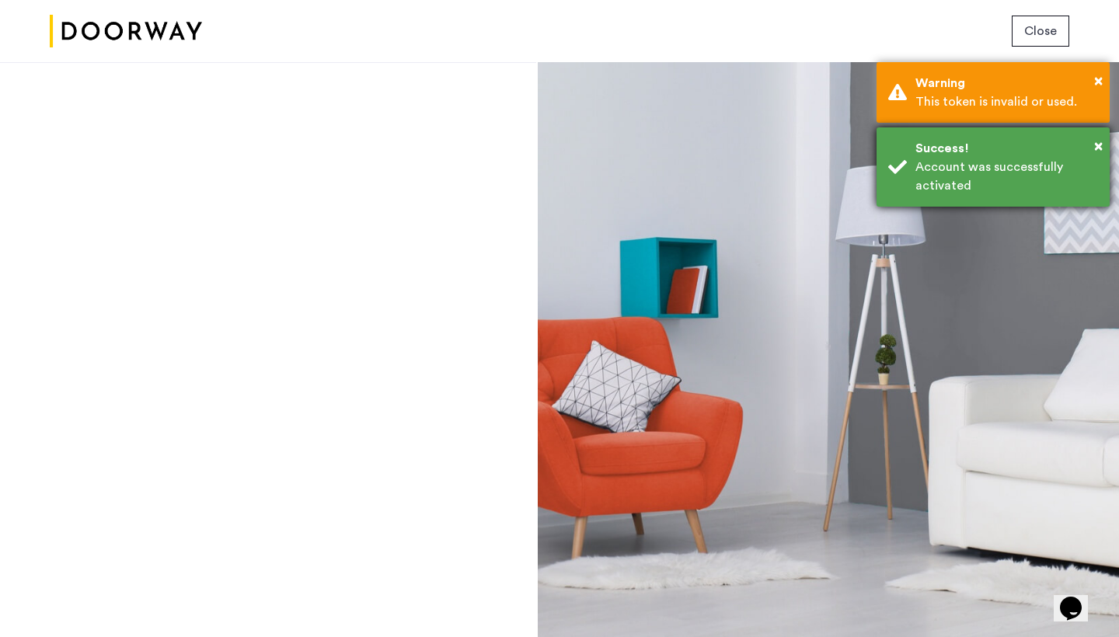
click at [1020, 173] on div "Account was successfully activated" at bounding box center [1007, 176] width 183 height 37
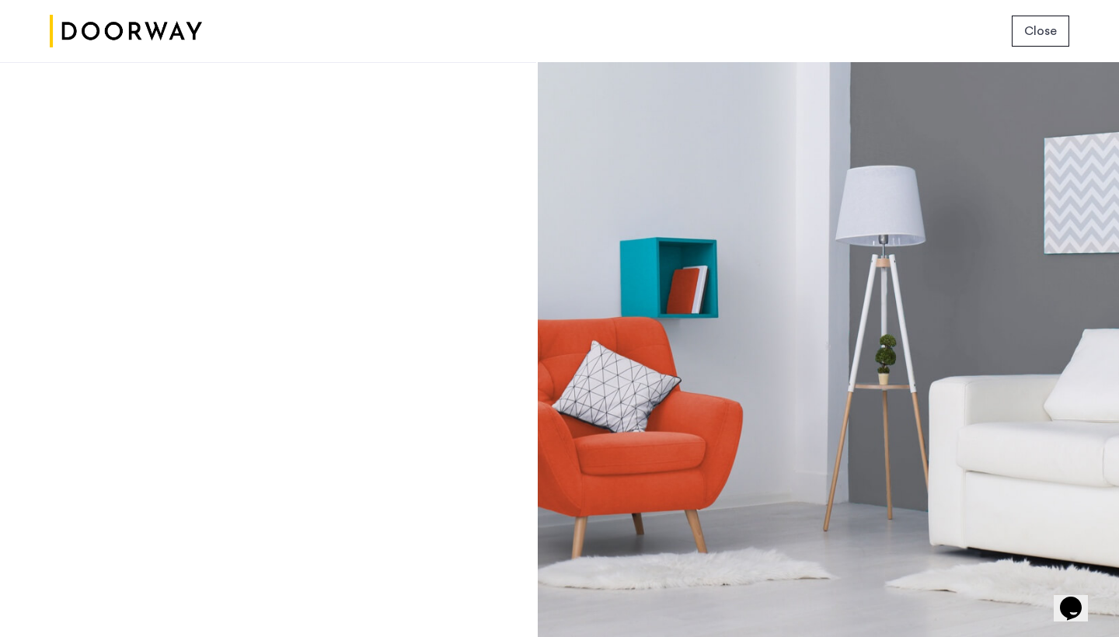
click at [618, 255] on div at bounding box center [828, 349] width 581 height 575
click at [1068, 597] on icon "$i18n('chat', 'chat_widget')" at bounding box center [1071, 608] width 22 height 23
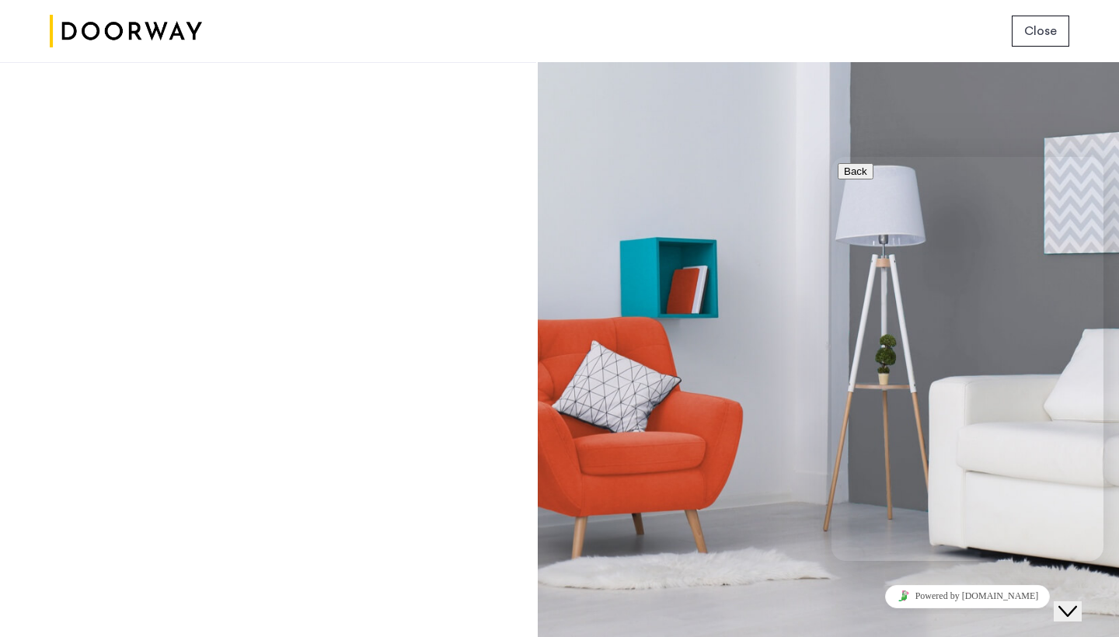
click at [747, 332] on div at bounding box center [828, 349] width 581 height 575
click at [234, 135] on div "Login Don’t have an account? Sign up now Email address Password Show Remember m…" at bounding box center [268, 349] width 536 height 575
click at [134, 23] on img at bounding box center [126, 31] width 152 height 58
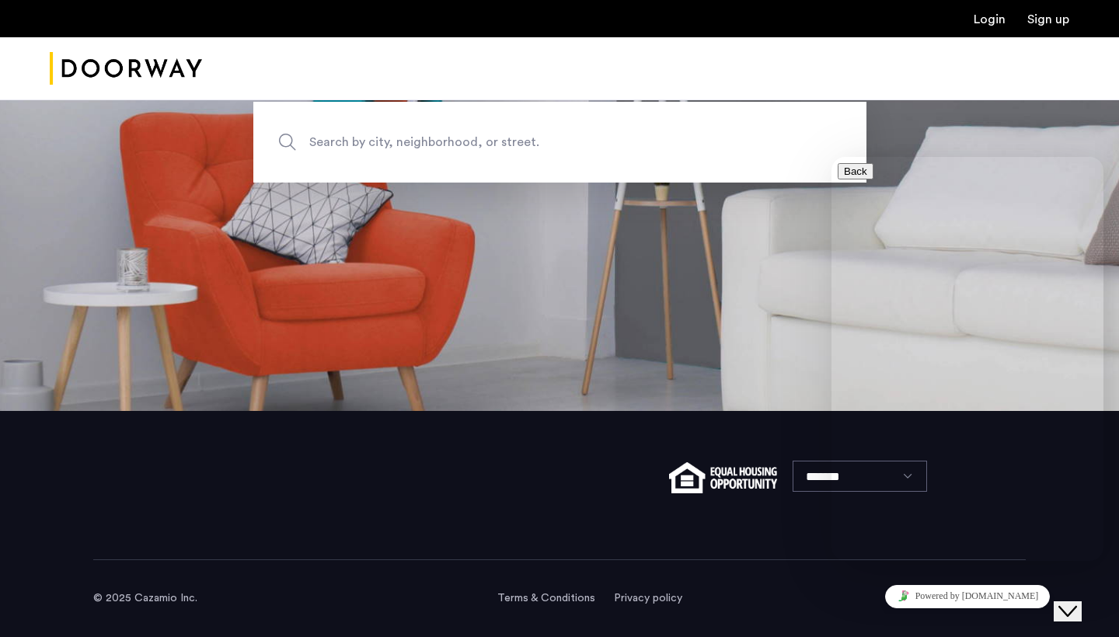
scroll to position [226, 0]
click at [932, 91] on div at bounding box center [559, 68] width 1119 height 63
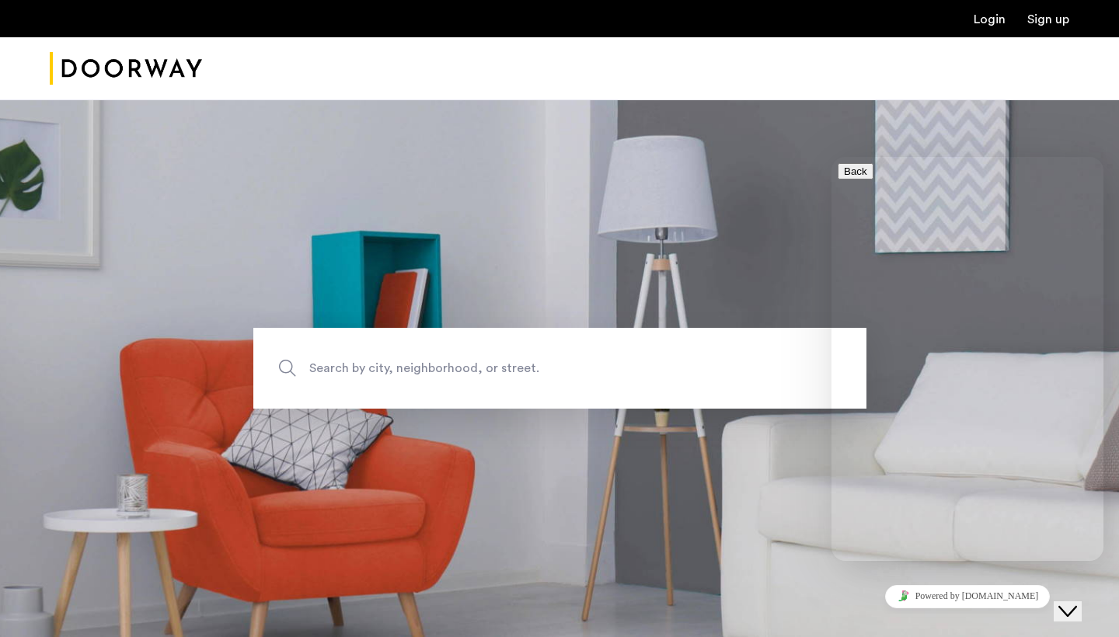
scroll to position [0, 0]
click at [983, 19] on link "Login" at bounding box center [990, 19] width 32 height 12
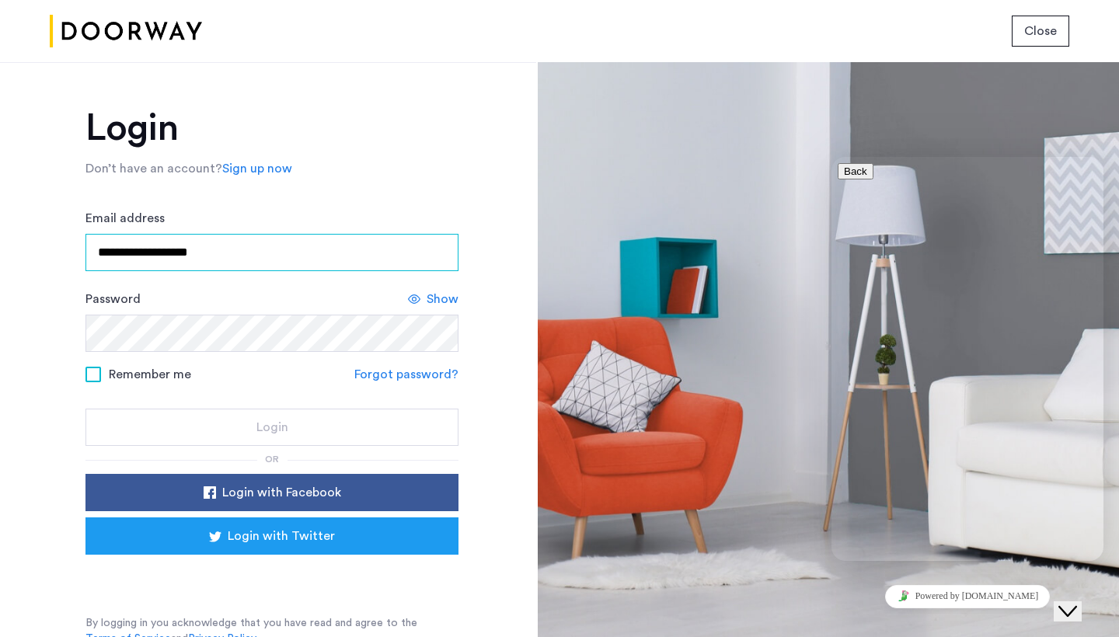
type input "**********"
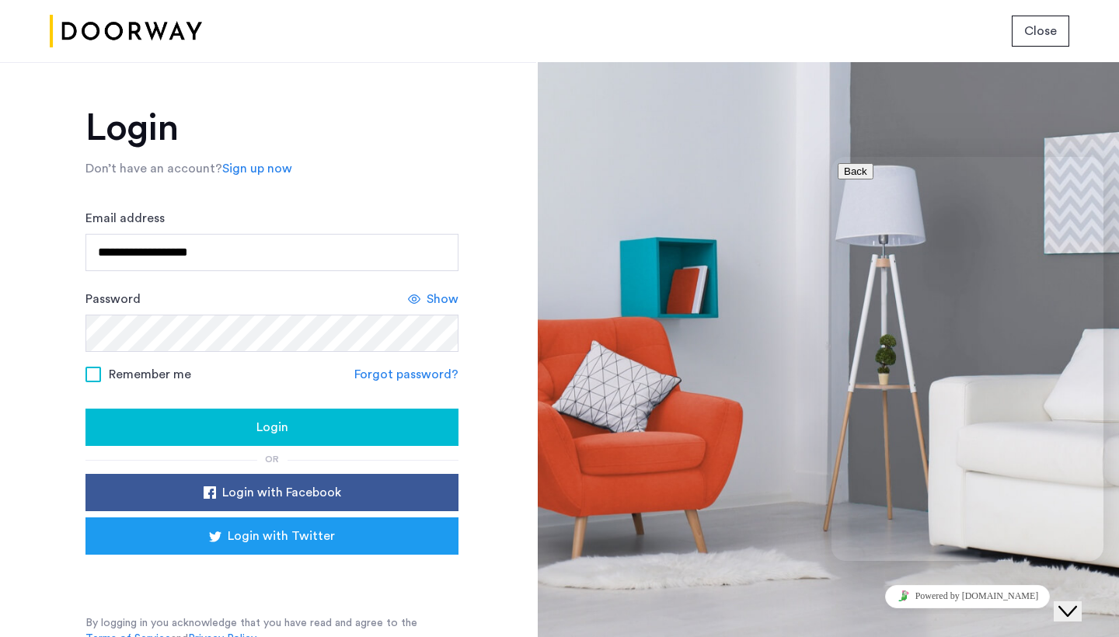
click at [102, 379] on label "Remember me" at bounding box center [138, 374] width 106 height 12
click at [196, 417] on button "Login" at bounding box center [271, 427] width 373 height 37
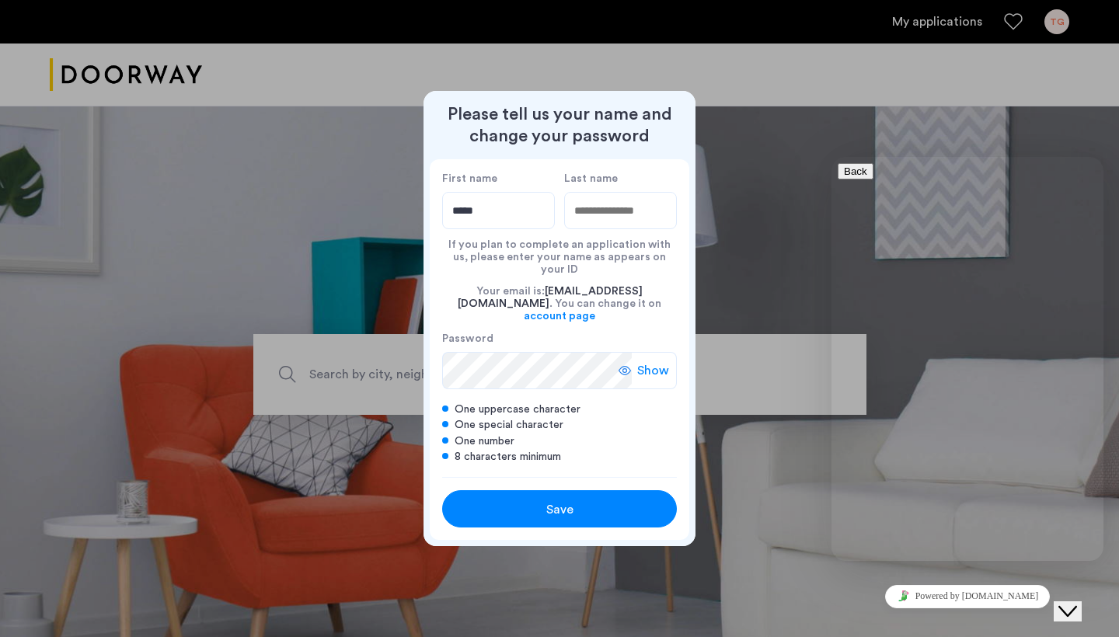
type input "*****"
click at [637, 224] on input "Last name" at bounding box center [620, 210] width 113 height 37
type input "*******"
click at [661, 363] on span "Show" at bounding box center [653, 370] width 32 height 19
click at [537, 510] on button "Save" at bounding box center [559, 508] width 235 height 37
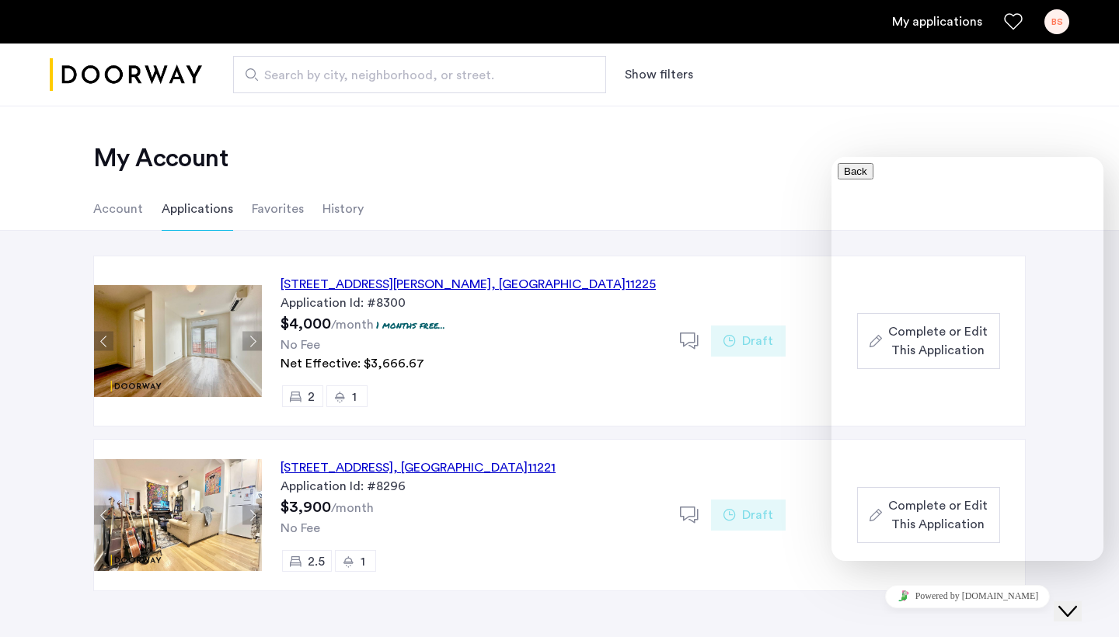
click at [1077, 602] on div "Close Chat This icon closes the chat window." at bounding box center [1068, 611] width 19 height 19
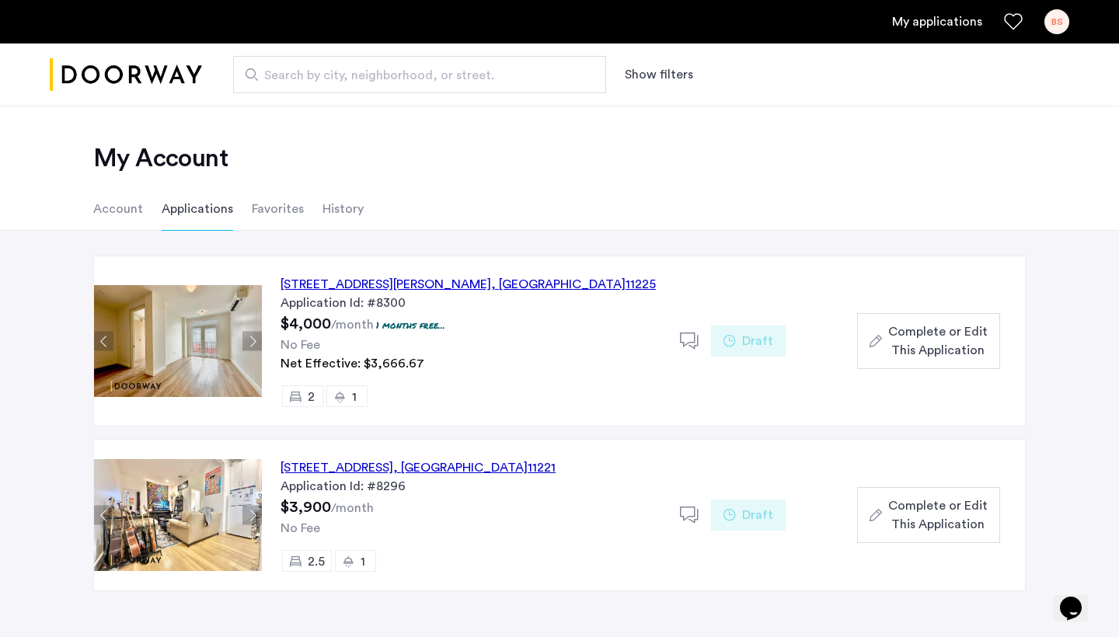
click at [252, 340] on button "Next apartment" at bounding box center [251, 341] width 19 height 19
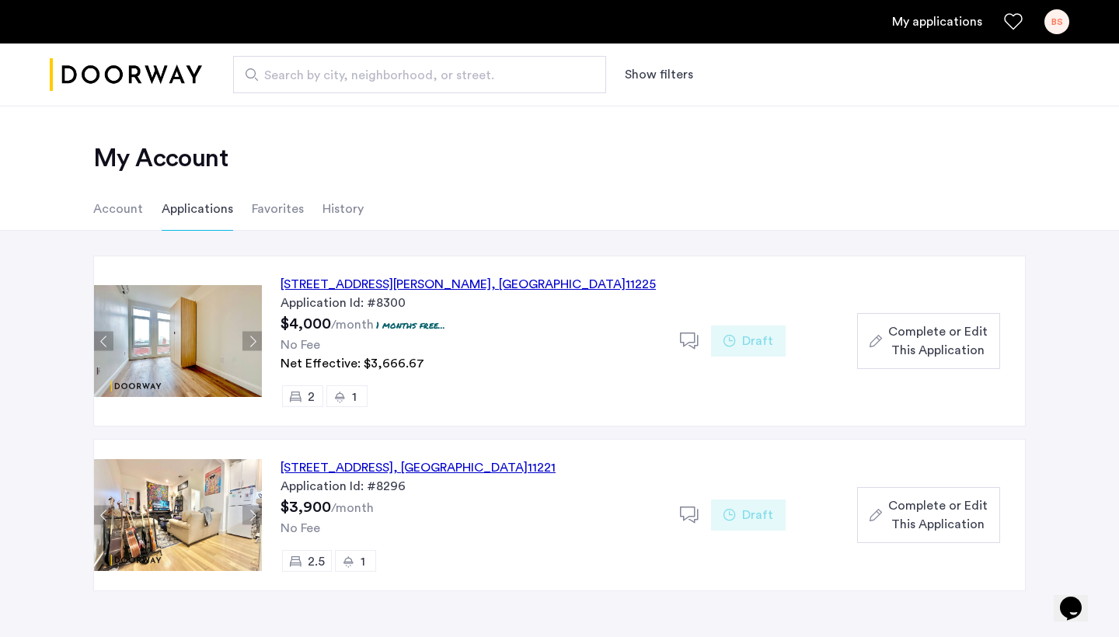
click at [252, 340] on button "Next apartment" at bounding box center [251, 341] width 19 height 19
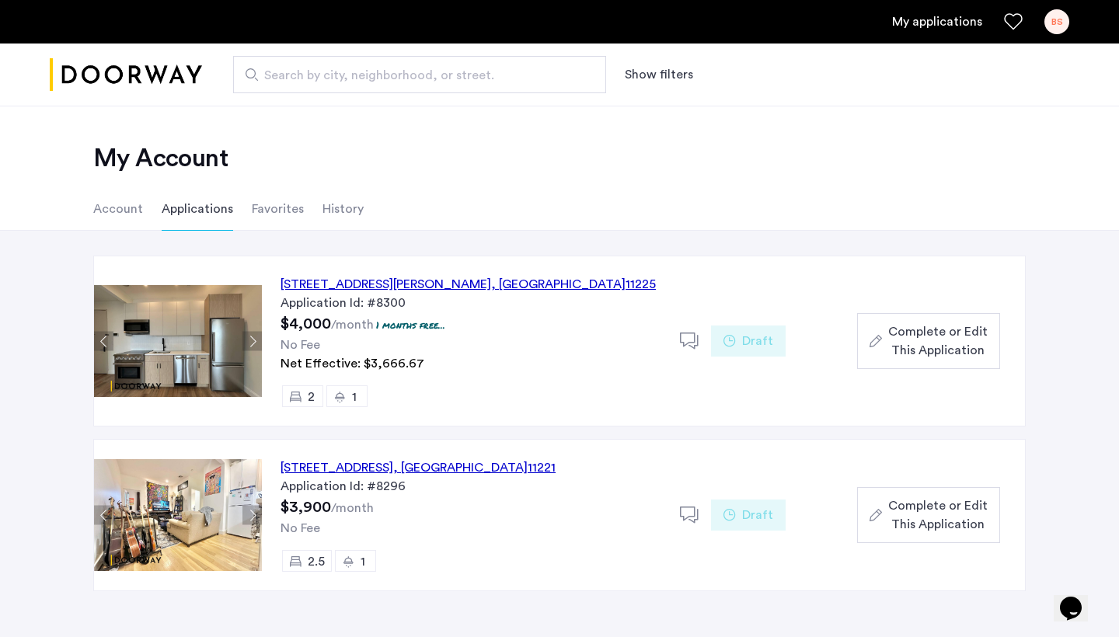
click at [252, 340] on button "Next apartment" at bounding box center [251, 341] width 19 height 19
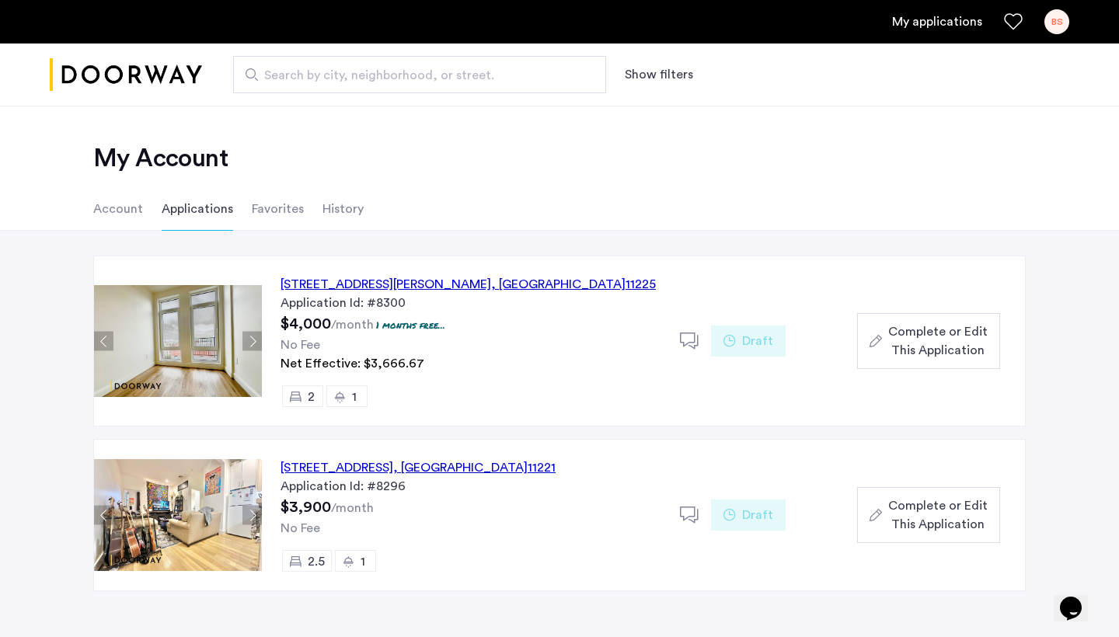
click at [252, 340] on button "Next apartment" at bounding box center [251, 341] width 19 height 19
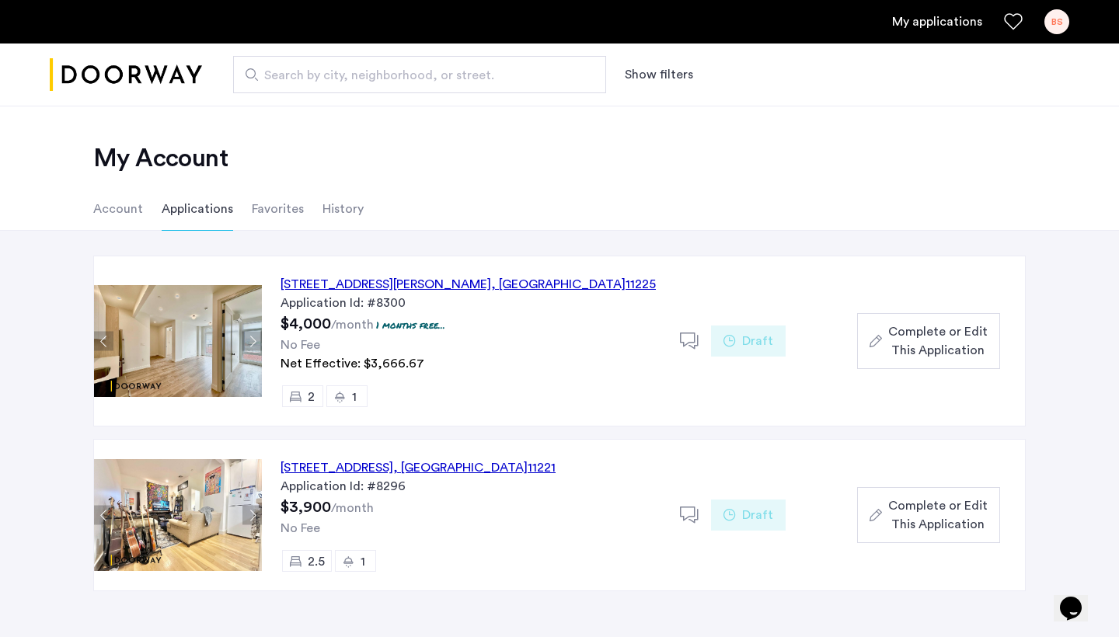
click at [252, 340] on button "Next apartment" at bounding box center [251, 341] width 19 height 19
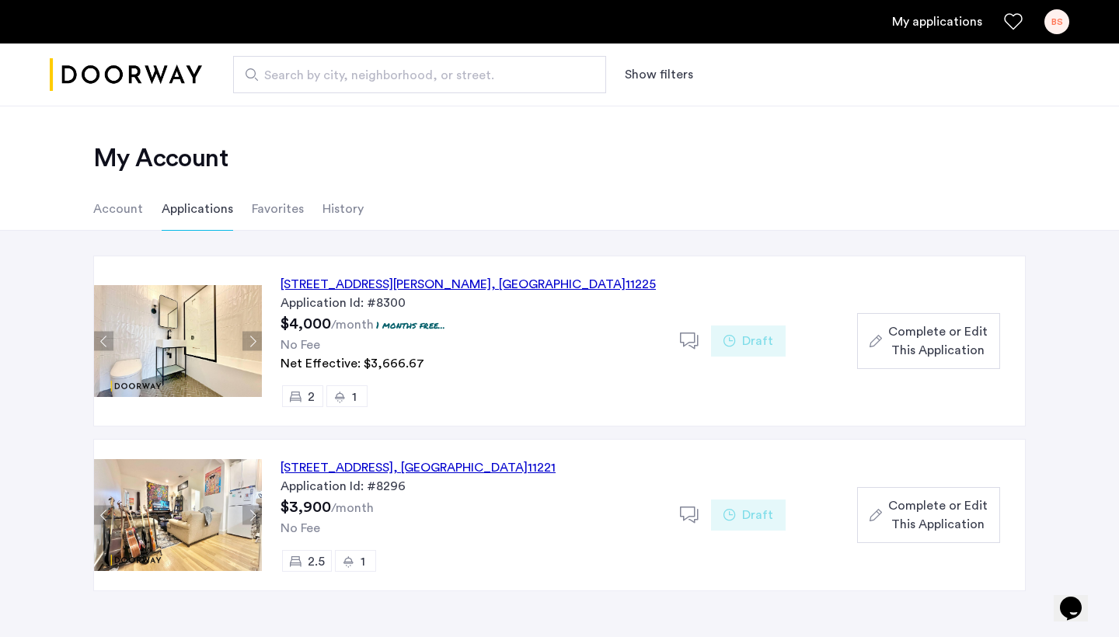
click at [252, 340] on button "Next apartment" at bounding box center [251, 341] width 19 height 19
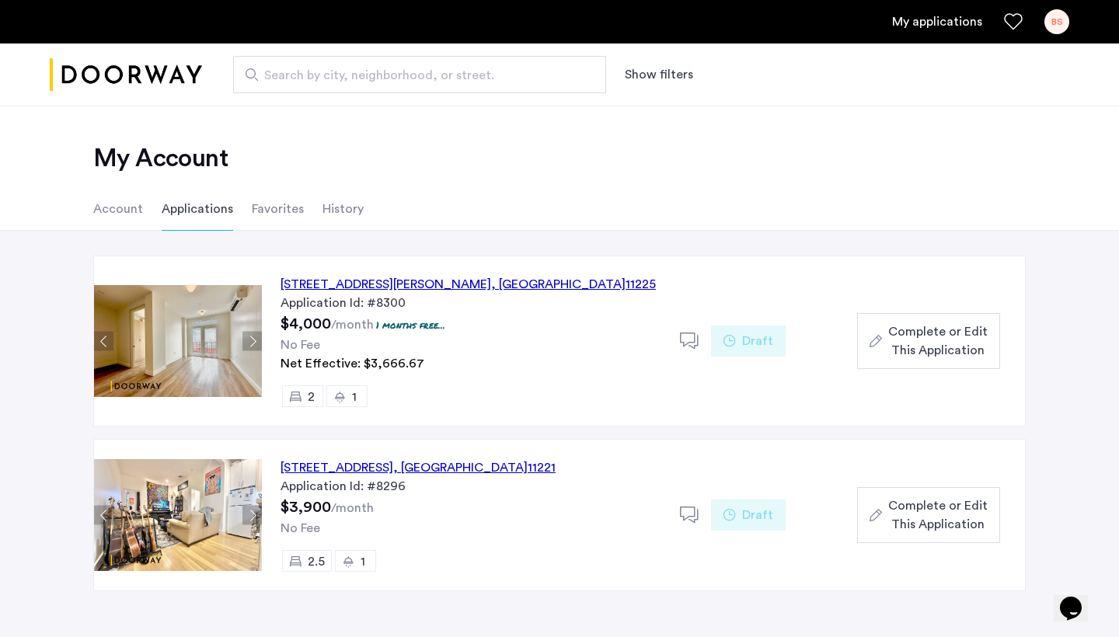
click at [252, 340] on button "Next apartment" at bounding box center [251, 341] width 19 height 19
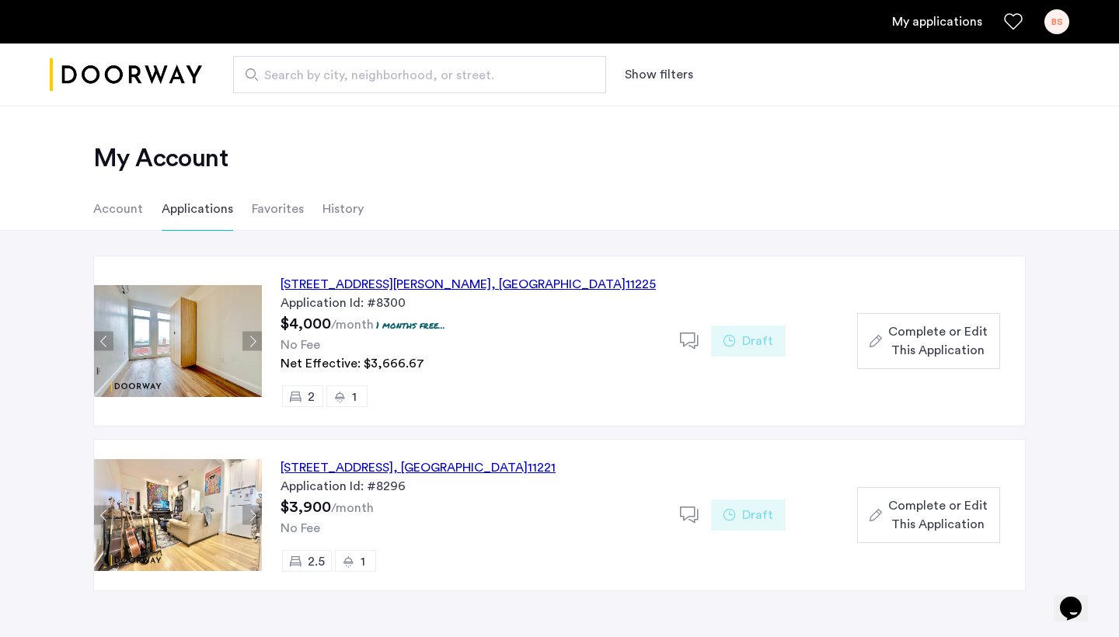
click at [252, 340] on button "Next apartment" at bounding box center [251, 341] width 19 height 19
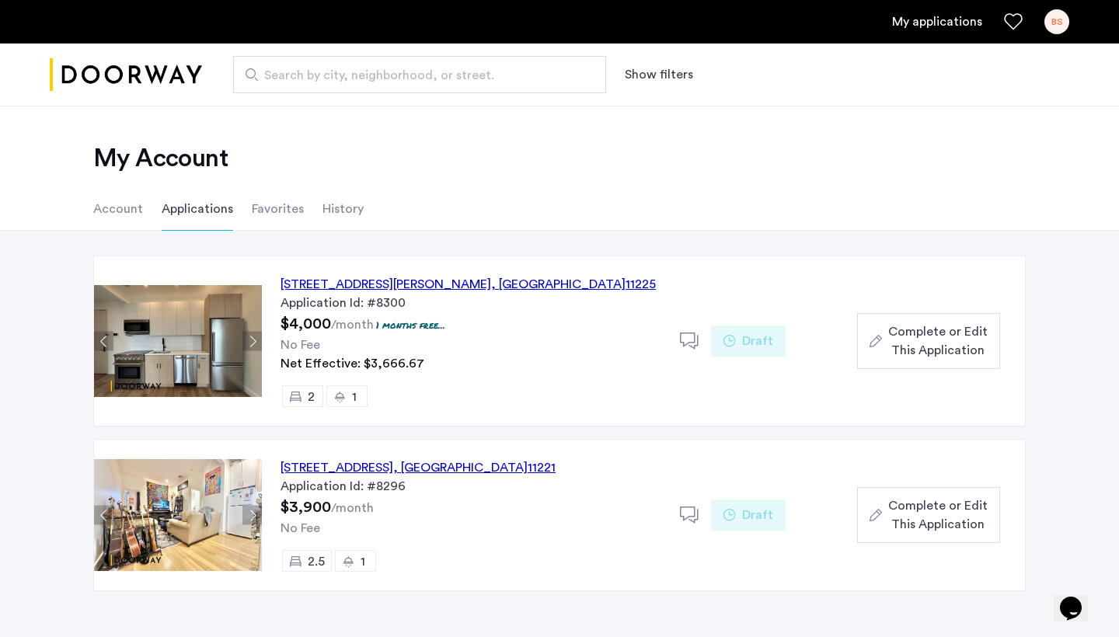
click at [252, 340] on button "Next apartment" at bounding box center [251, 341] width 19 height 19
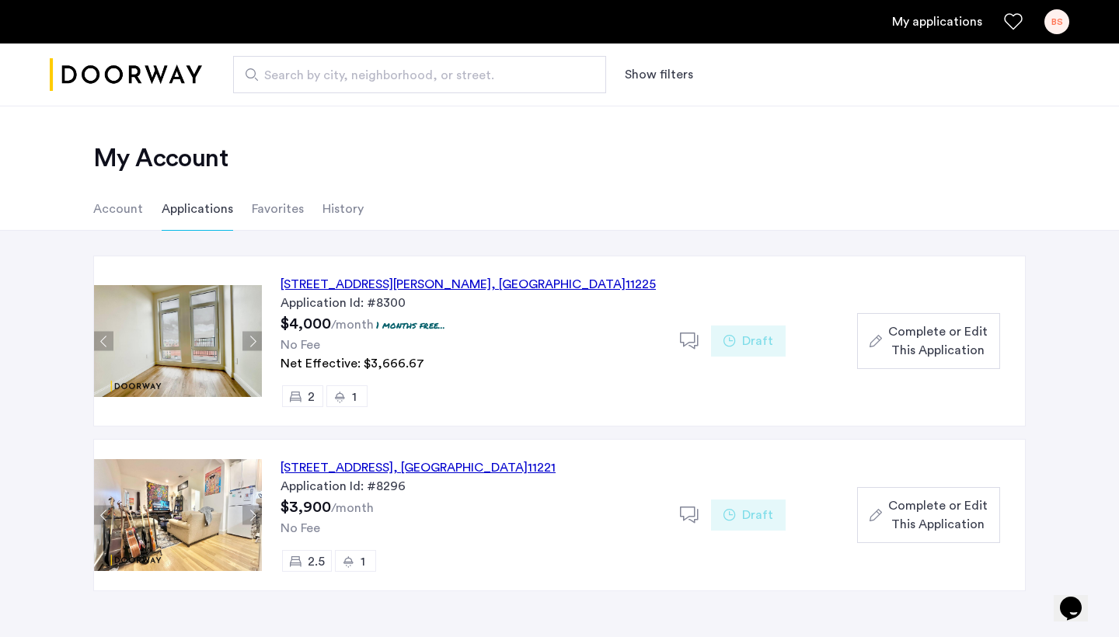
click at [252, 340] on button "Next apartment" at bounding box center [251, 341] width 19 height 19
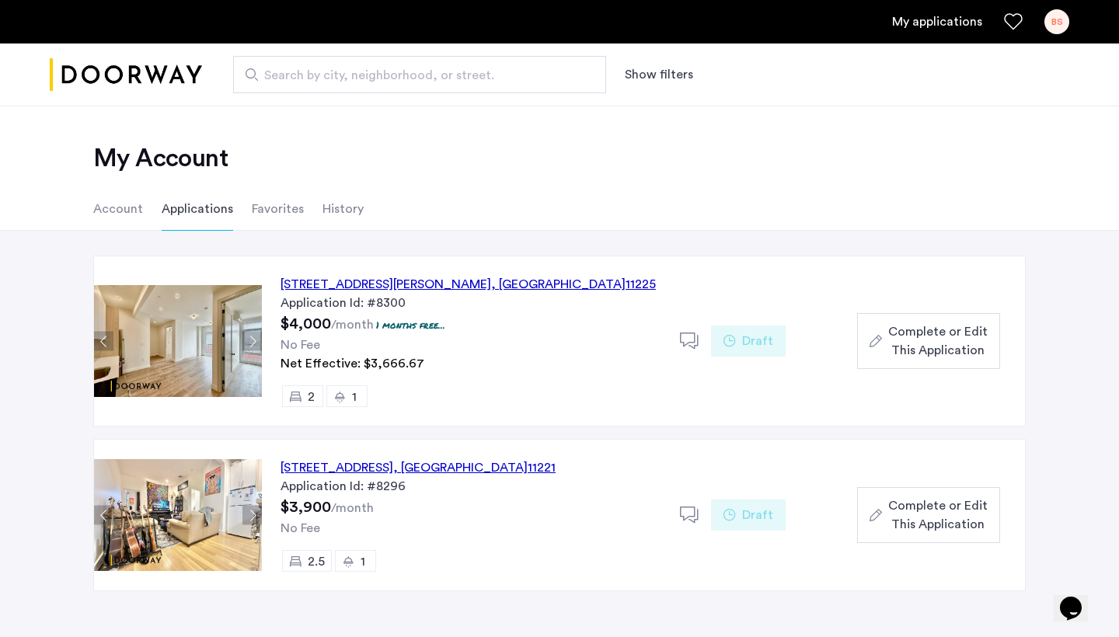
click at [396, 280] on div "268 Sullivan Place, Unit 6B, Brooklyn , NY 11225" at bounding box center [468, 284] width 375 height 19
click at [951, 351] on span "Complete or Edit This Application" at bounding box center [937, 341] width 99 height 37
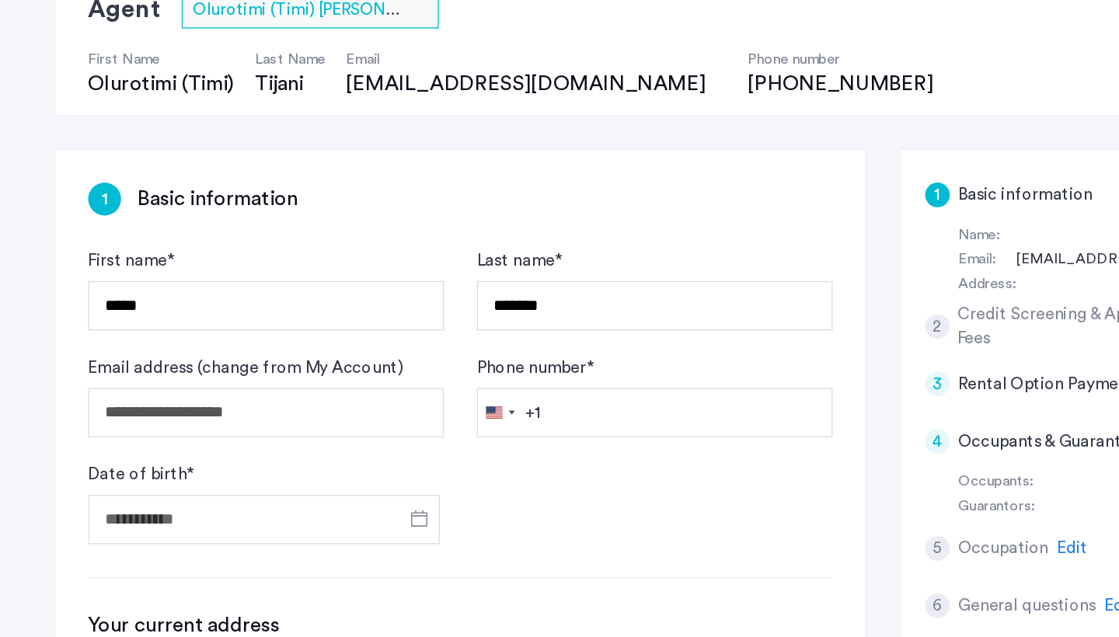
scroll to position [187, 0]
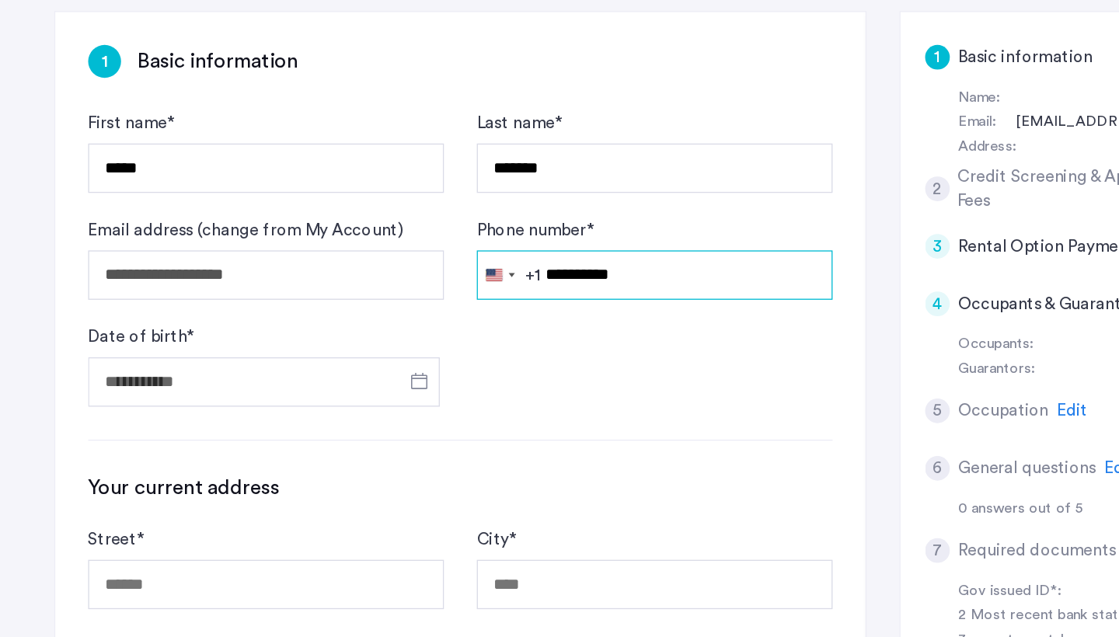
type input "**********"
click at [486, 278] on form "**********" at bounding box center [400, 351] width 563 height 224
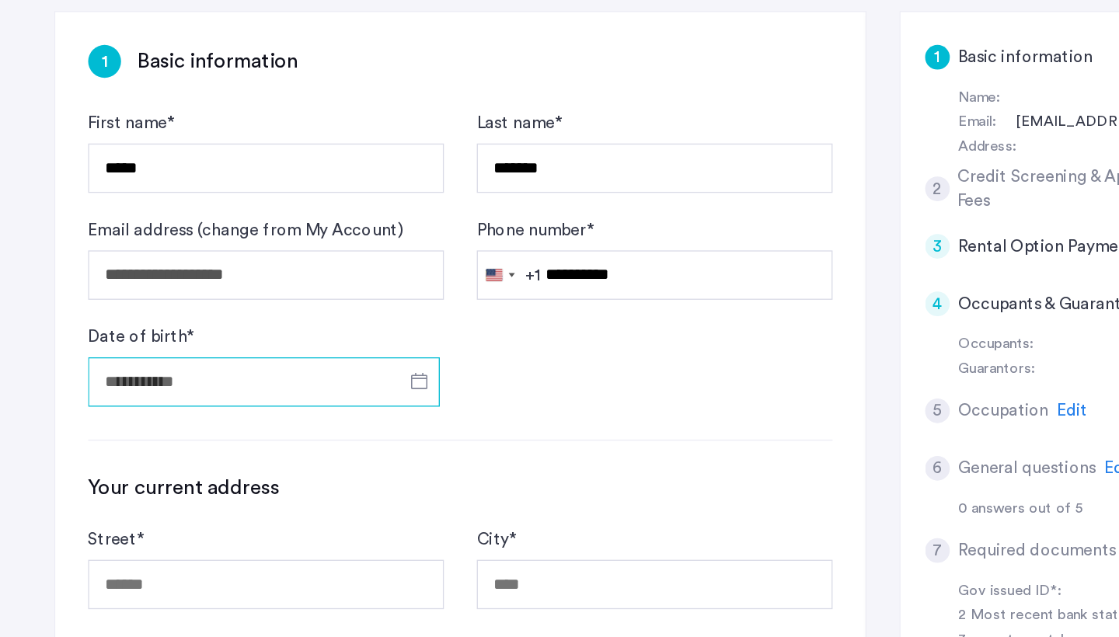
click at [210, 426] on input "Date of birth *" at bounding box center [252, 444] width 266 height 37
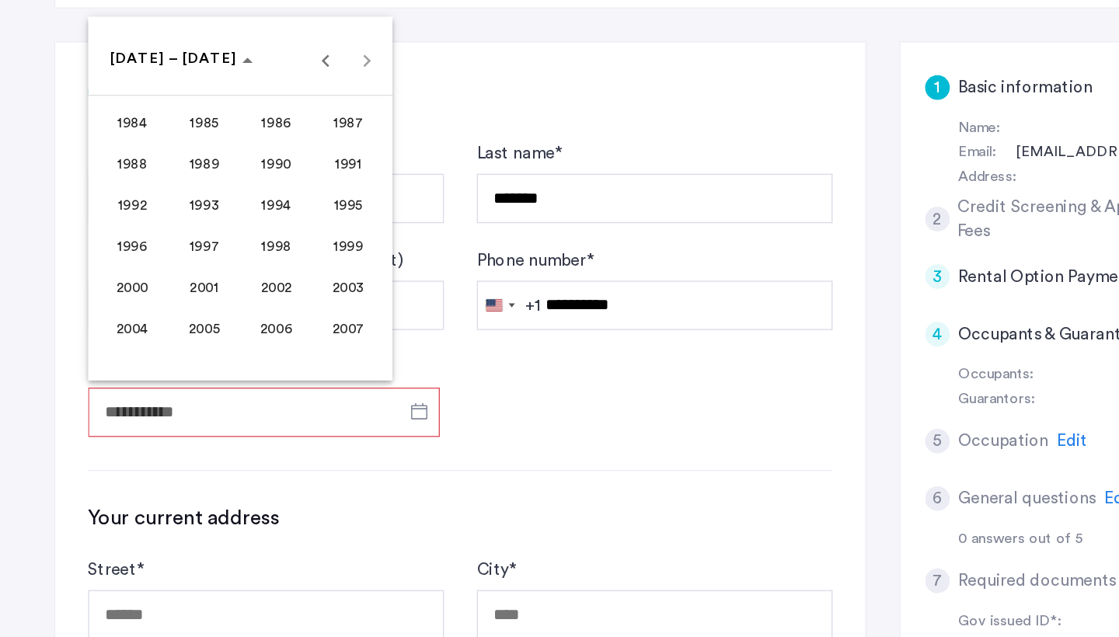
click at [291, 337] on span "2003" at bounding box center [315, 351] width 49 height 28
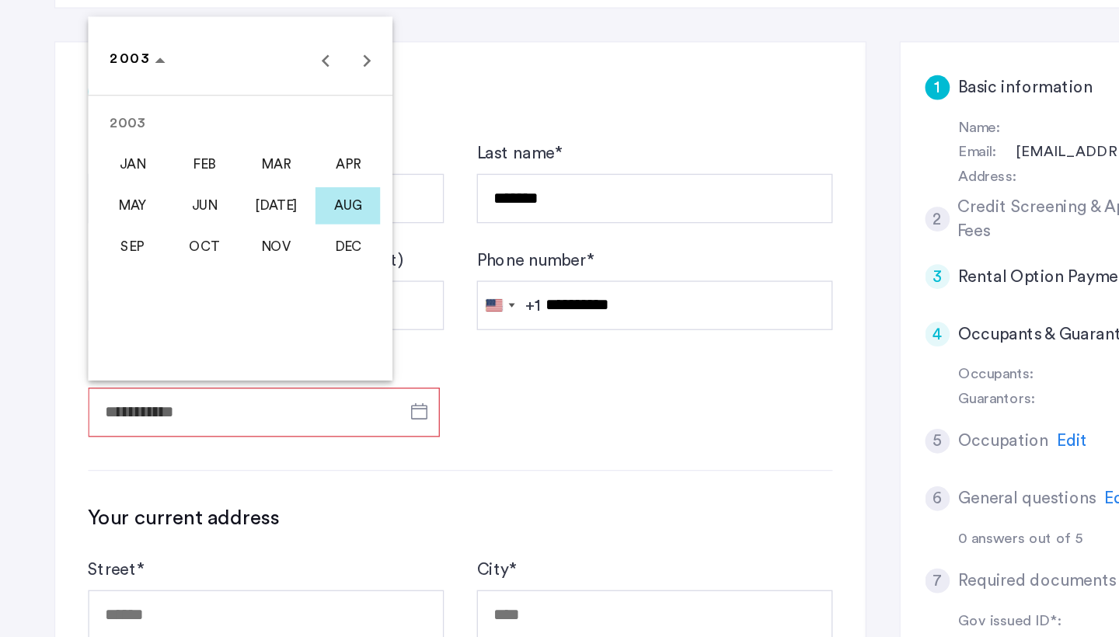
click at [291, 243] on span "APR" at bounding box center [315, 257] width 49 height 28
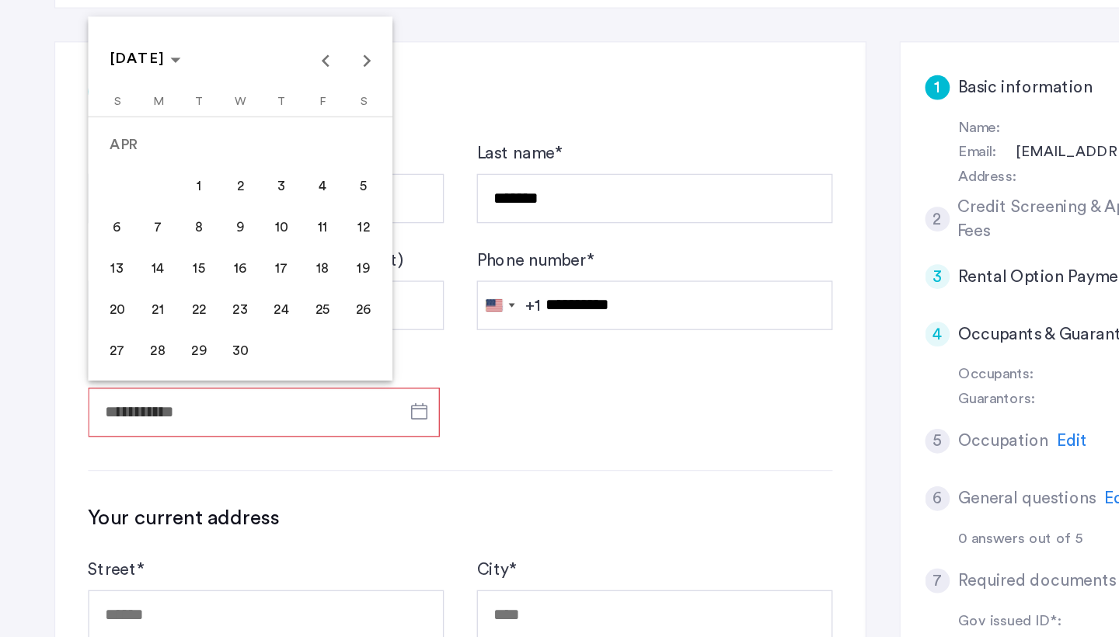
click at [127, 353] on span "20" at bounding box center [141, 367] width 28 height 28
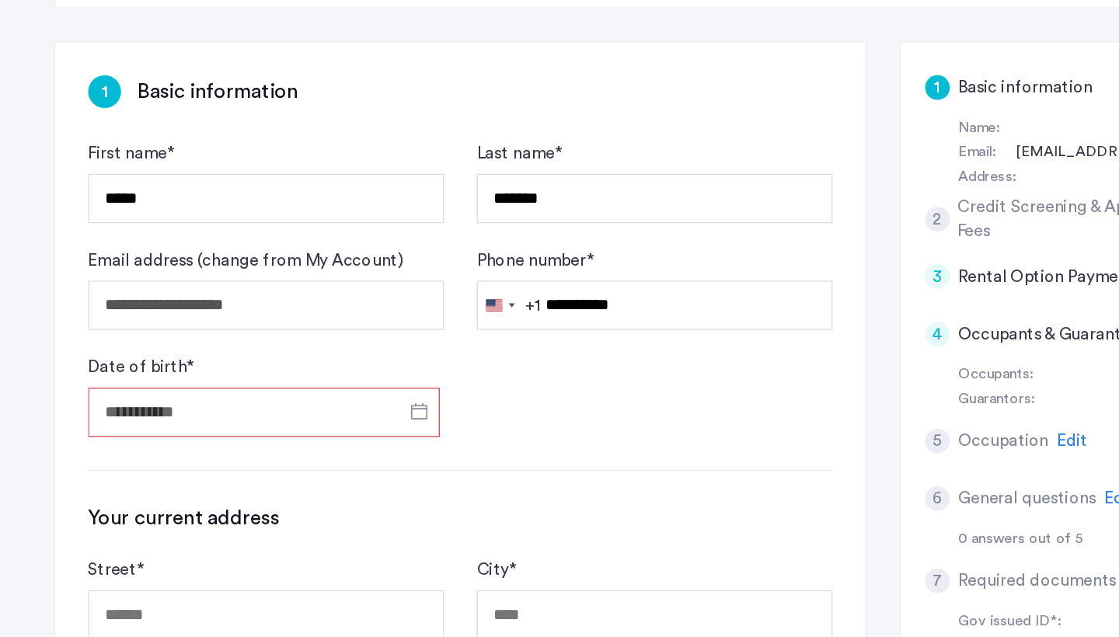
type input "**********"
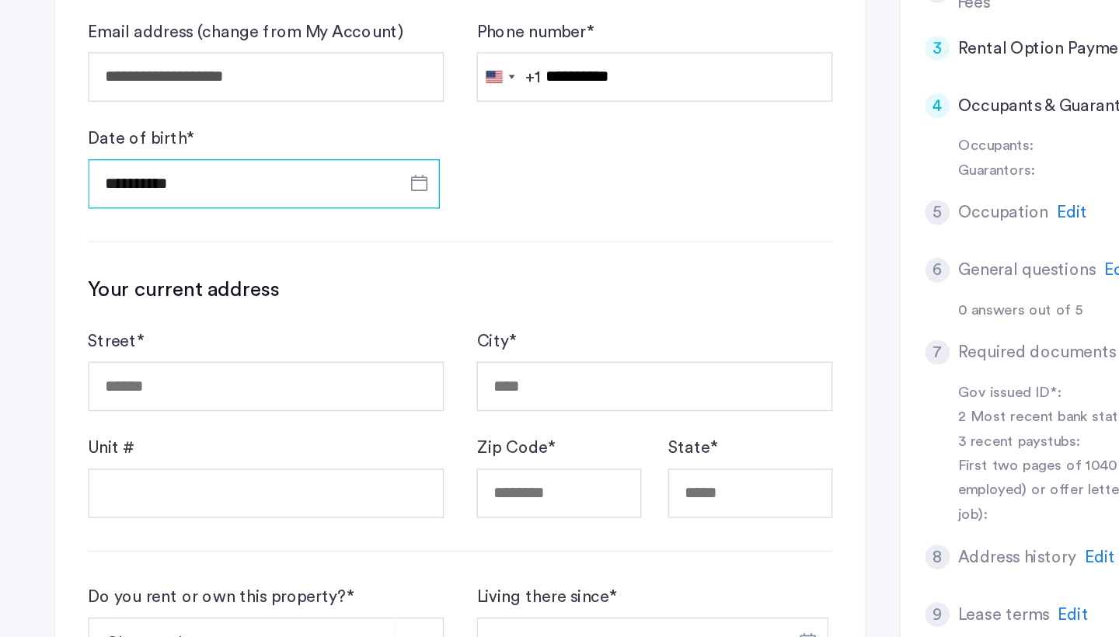
scroll to position [341, 0]
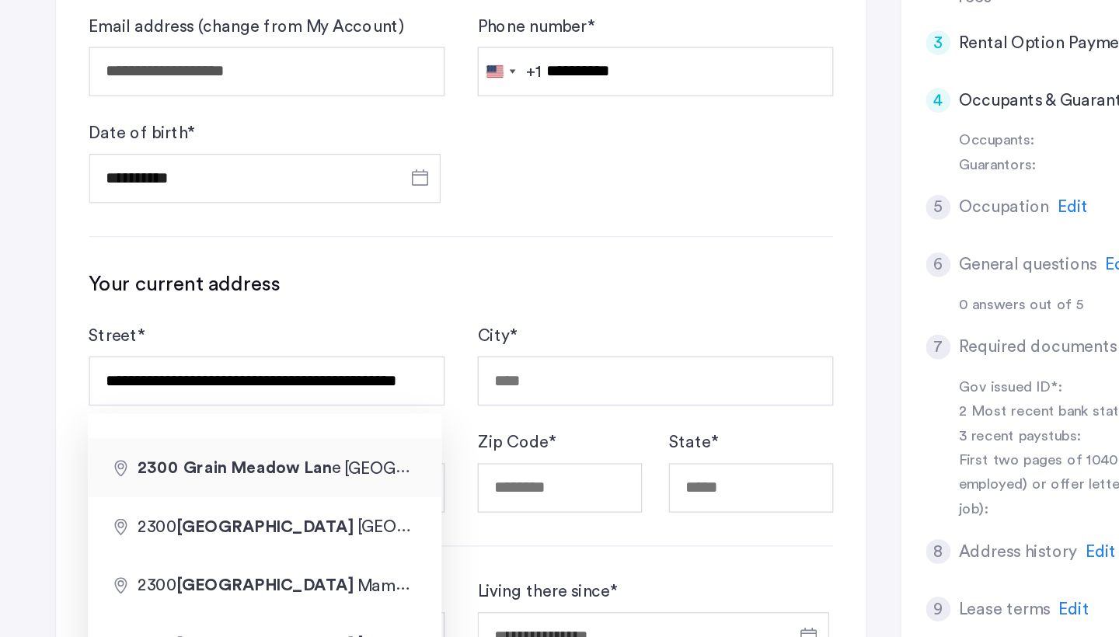
type input "**********"
type input "*****"
type input "**"
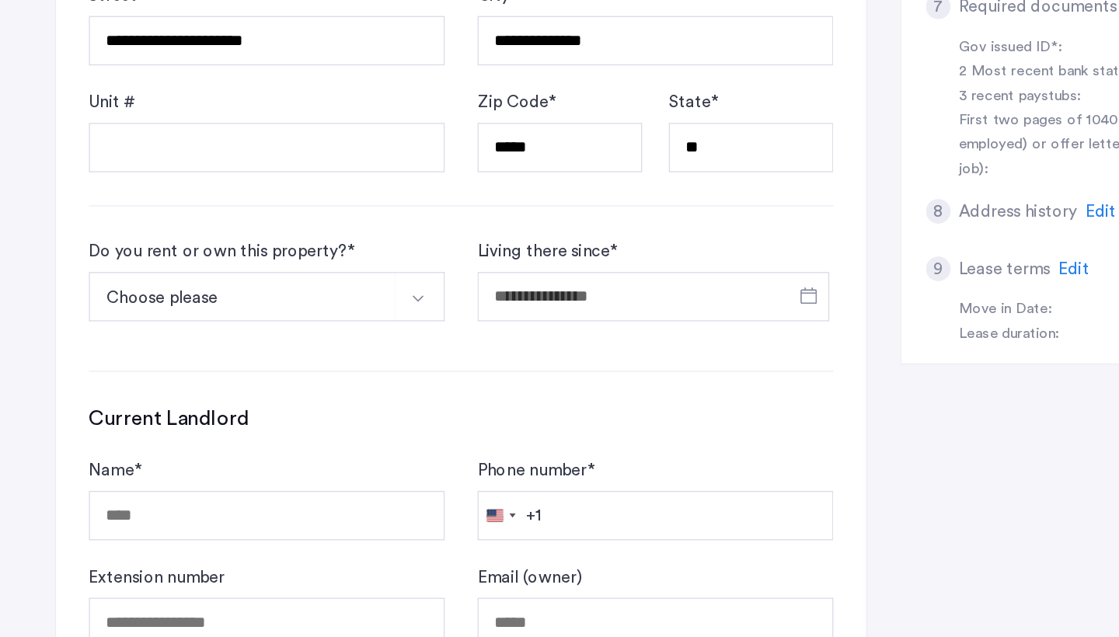
scroll to position [605, 0]
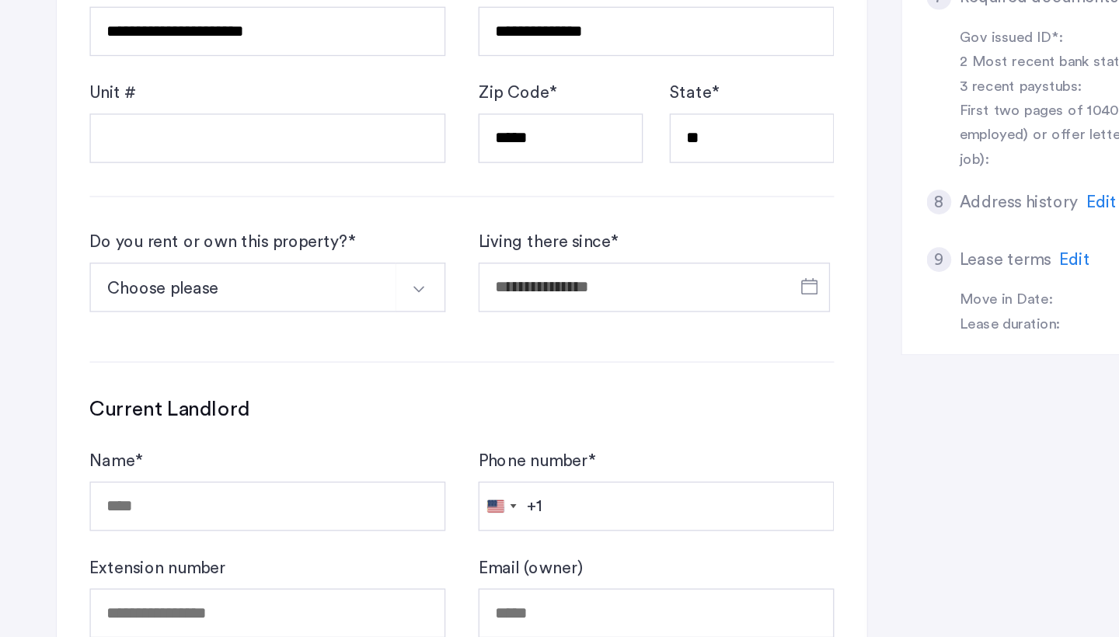
click at [224, 354] on button "Choose please" at bounding box center [235, 372] width 232 height 37
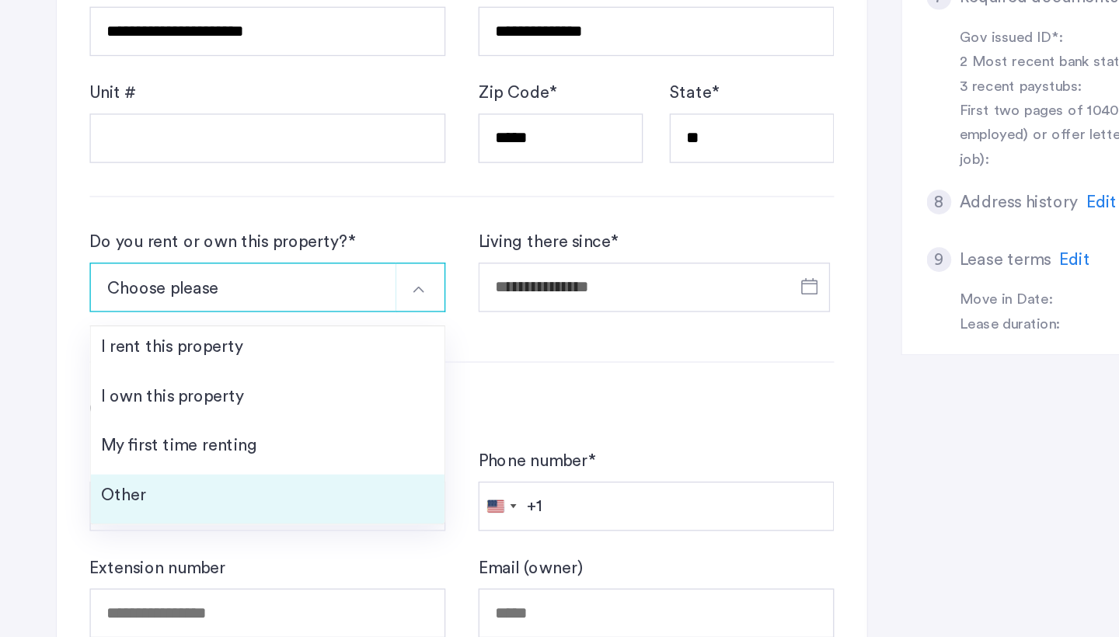
click at [216, 515] on li "Other" at bounding box center [253, 533] width 267 height 37
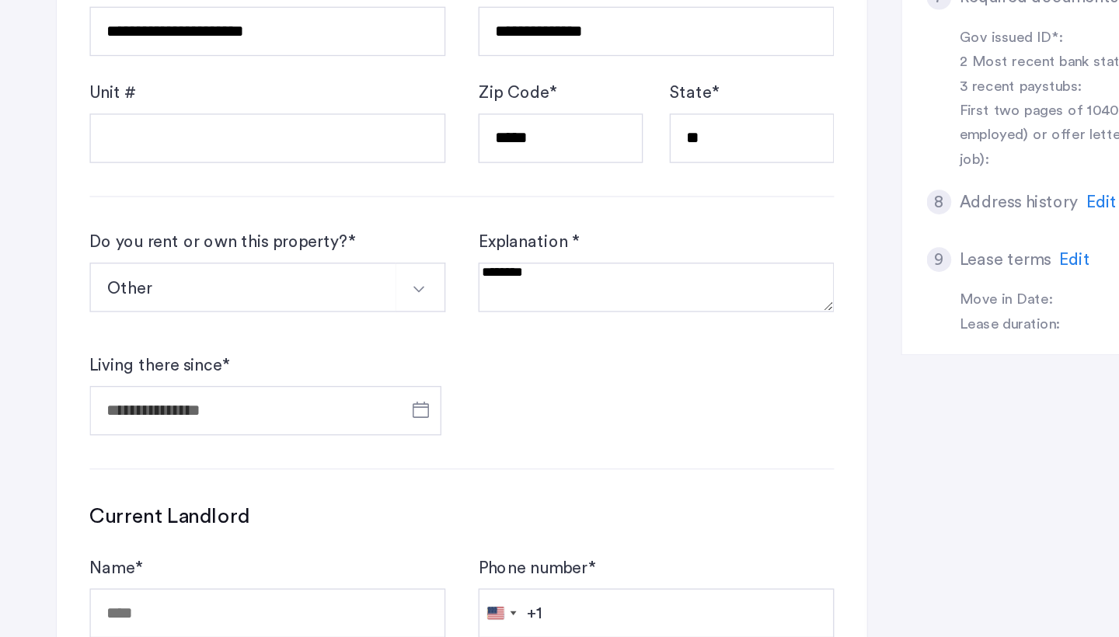
click at [217, 354] on button "Other" at bounding box center [235, 372] width 232 height 37
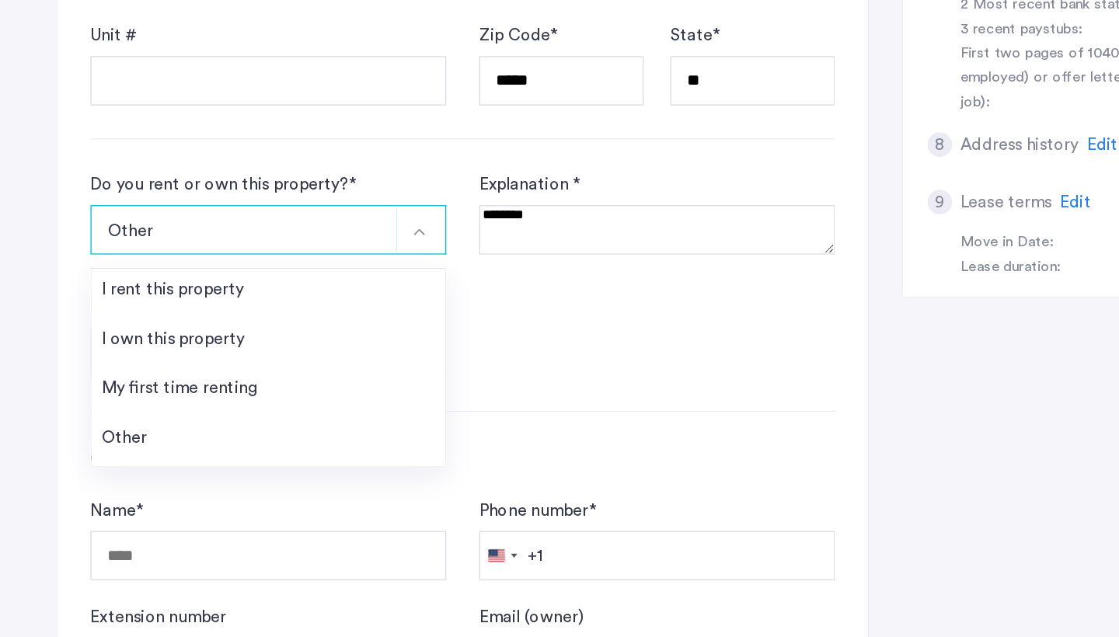
scroll to position [654, 0]
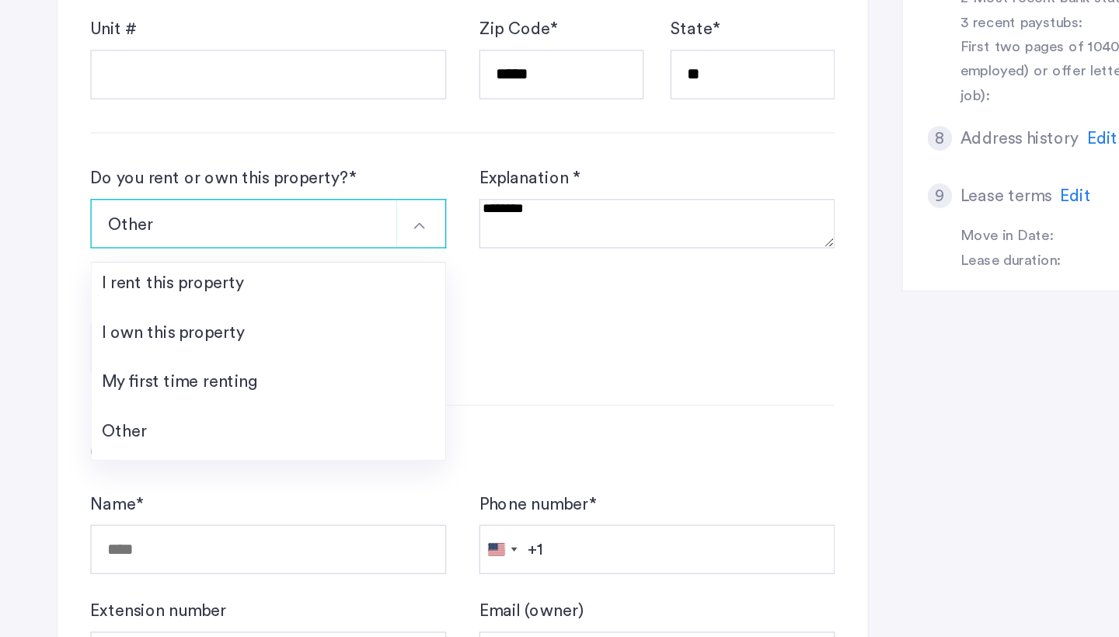
click at [397, 281] on form "Do you rent or own this property? * Other I rent this property I own this prope…" at bounding box center [400, 358] width 563 height 155
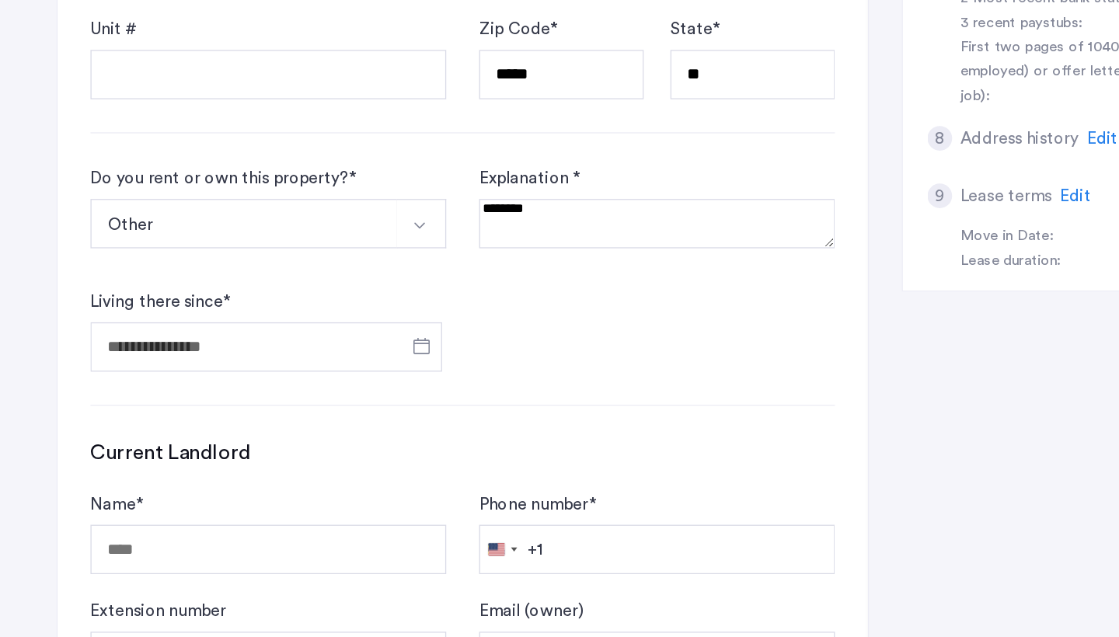
click at [432, 306] on textarea at bounding box center [547, 324] width 269 height 37
type textarea "**********"
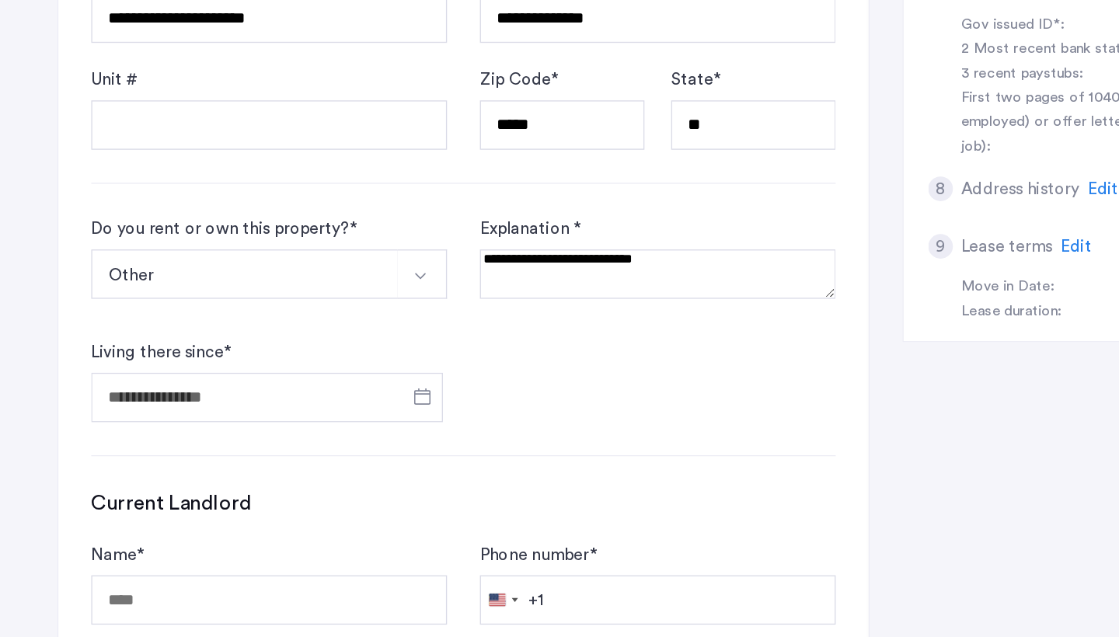
drag, startPoint x: 494, startPoint y: 201, endPoint x: 341, endPoint y: 197, distance: 153.1
click at [341, 281] on form "Do you rent or own this property? * Other I rent this property I own this prope…" at bounding box center [400, 358] width 563 height 155
type textarea "**********"
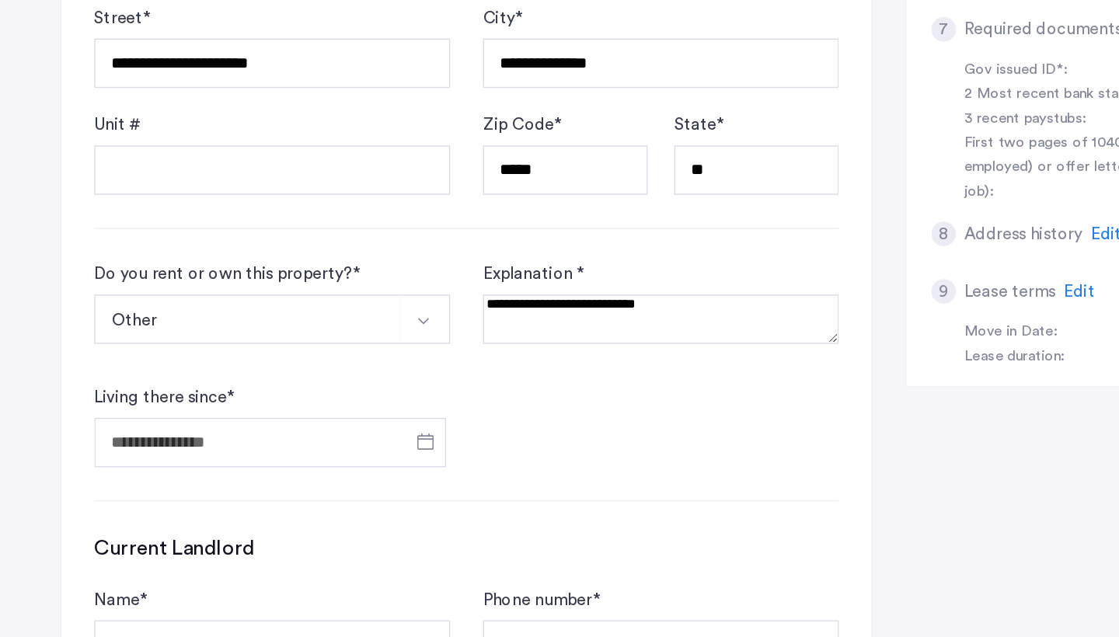
scroll to position [605, 0]
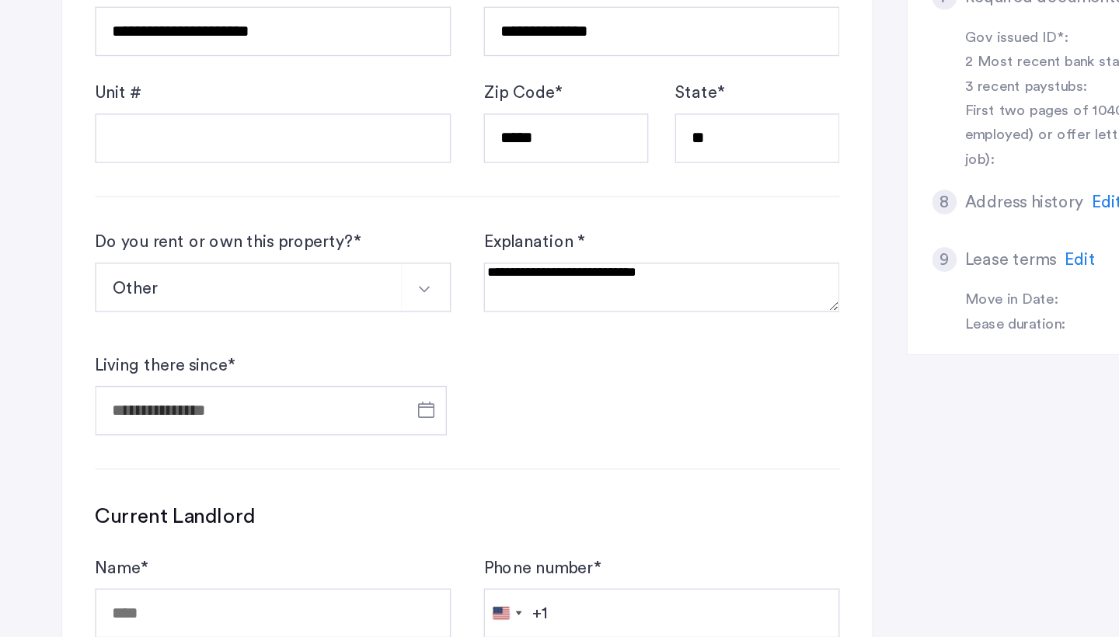
drag, startPoint x: 497, startPoint y: 212, endPoint x: 340, endPoint y: 198, distance: 157.6
click at [340, 330] on form "Do you rent or own this property? * Other I rent this property I own this prope…" at bounding box center [400, 407] width 563 height 155
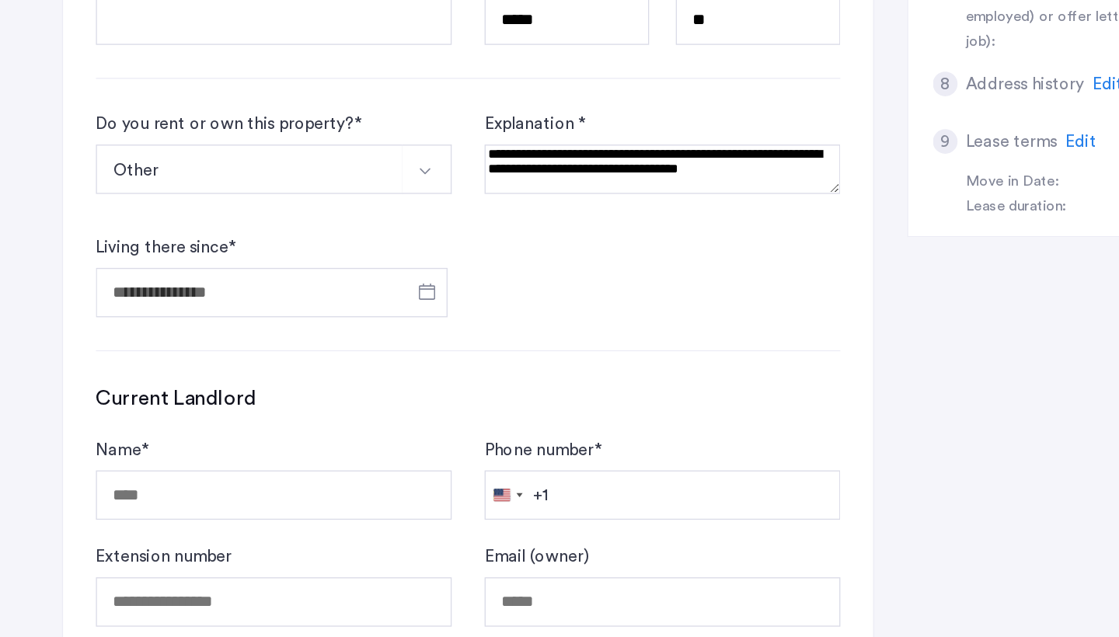
scroll to position [700, 0]
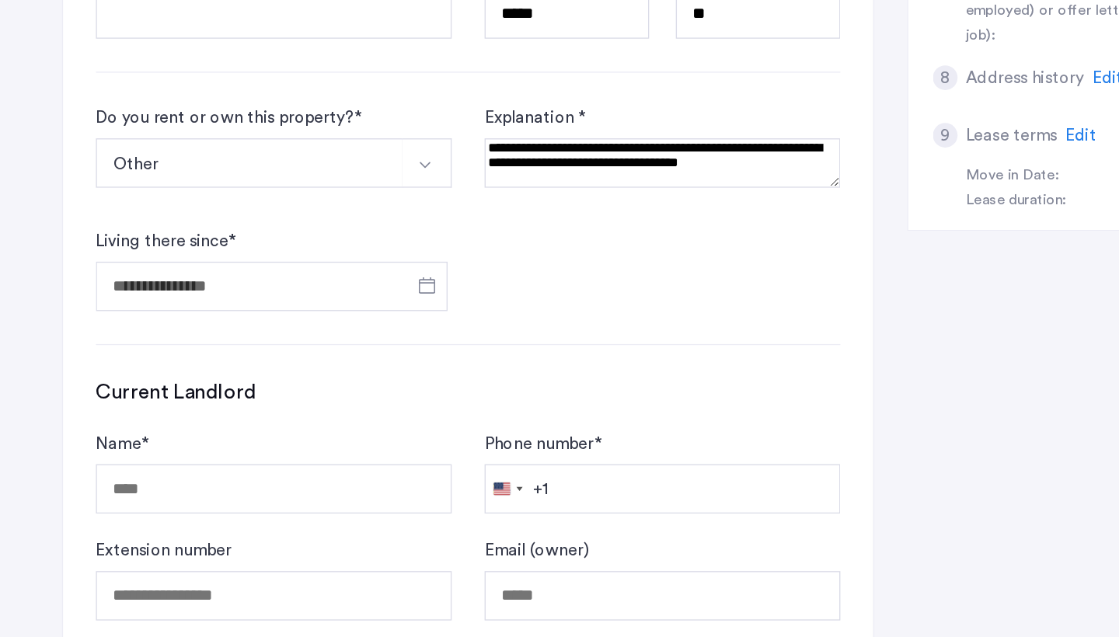
type textarea "**********"
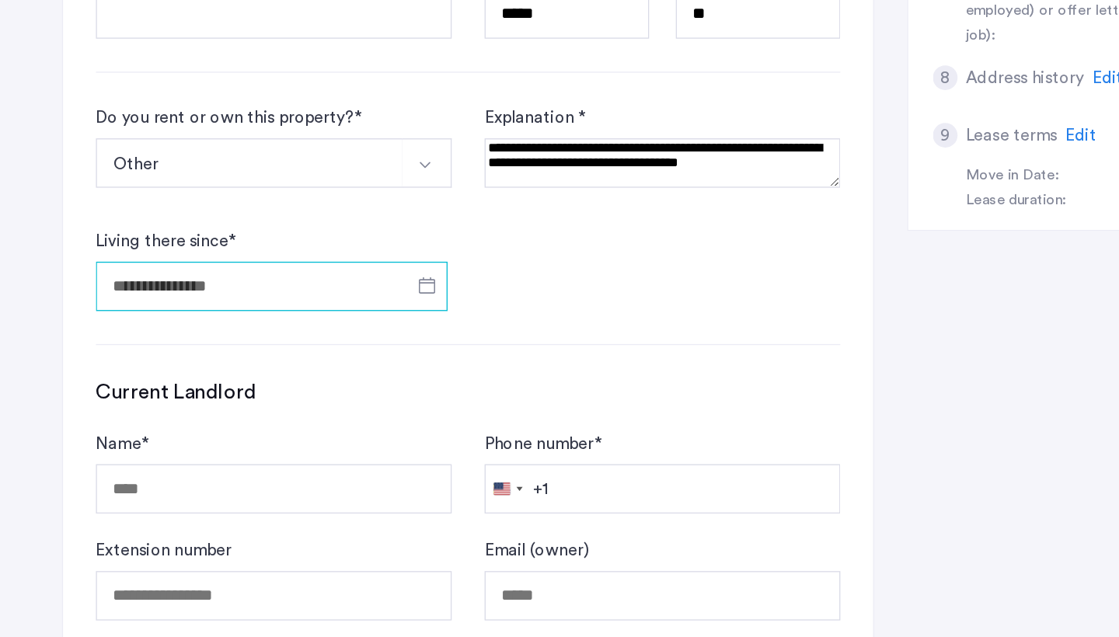
click at [263, 354] on input "Living there since *" at bounding box center [252, 372] width 266 height 37
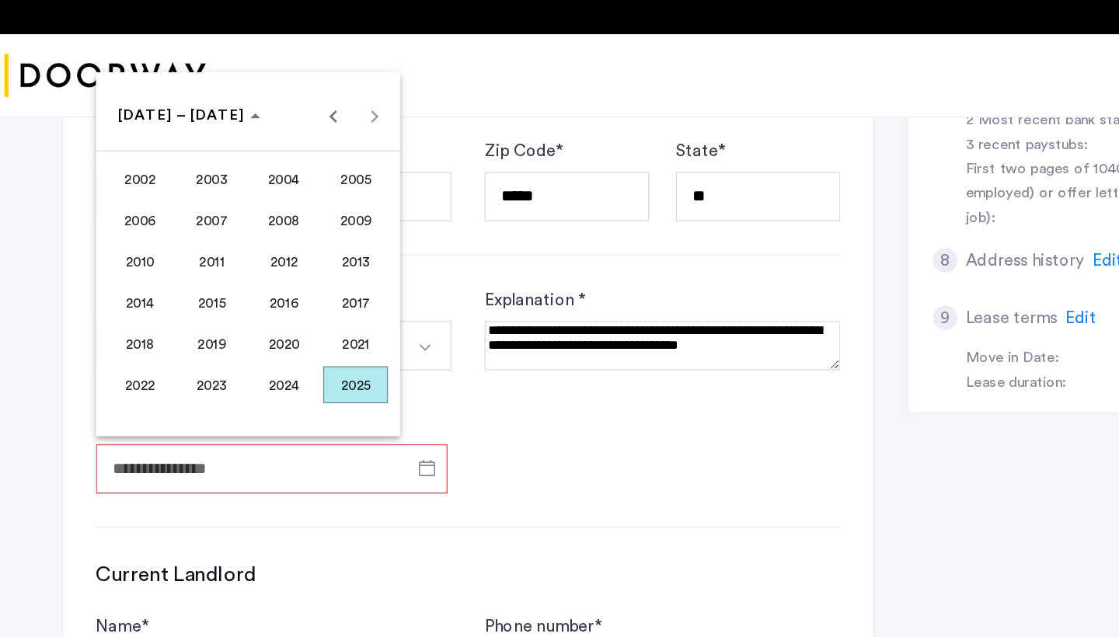
click at [182, 139] on span "2003" at bounding box center [206, 153] width 49 height 28
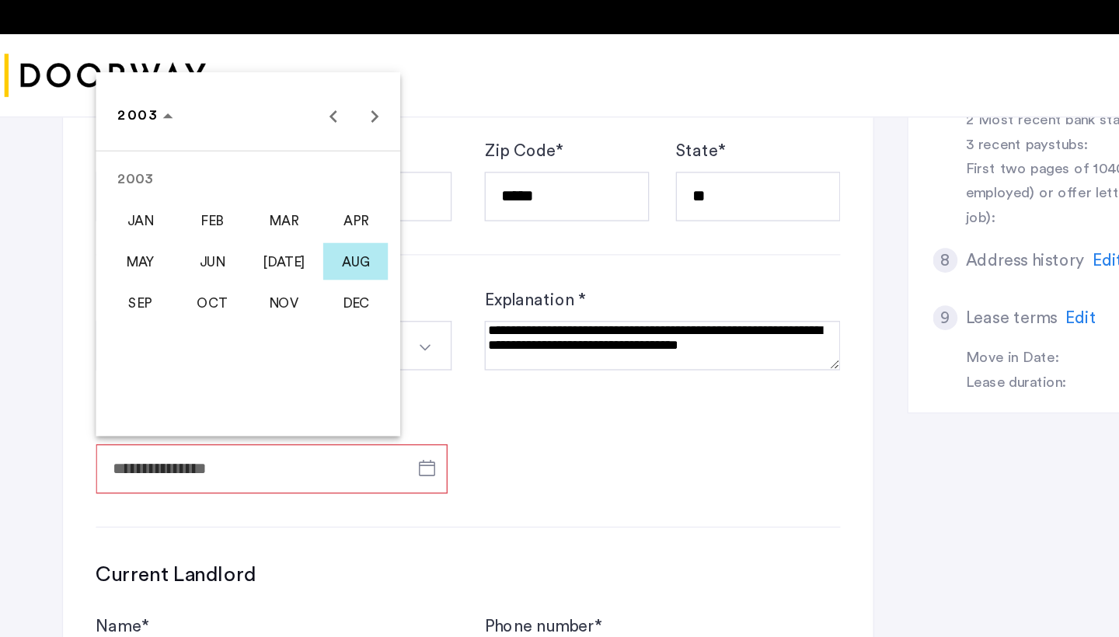
click at [236, 201] on span "JUL" at bounding box center [260, 215] width 49 height 28
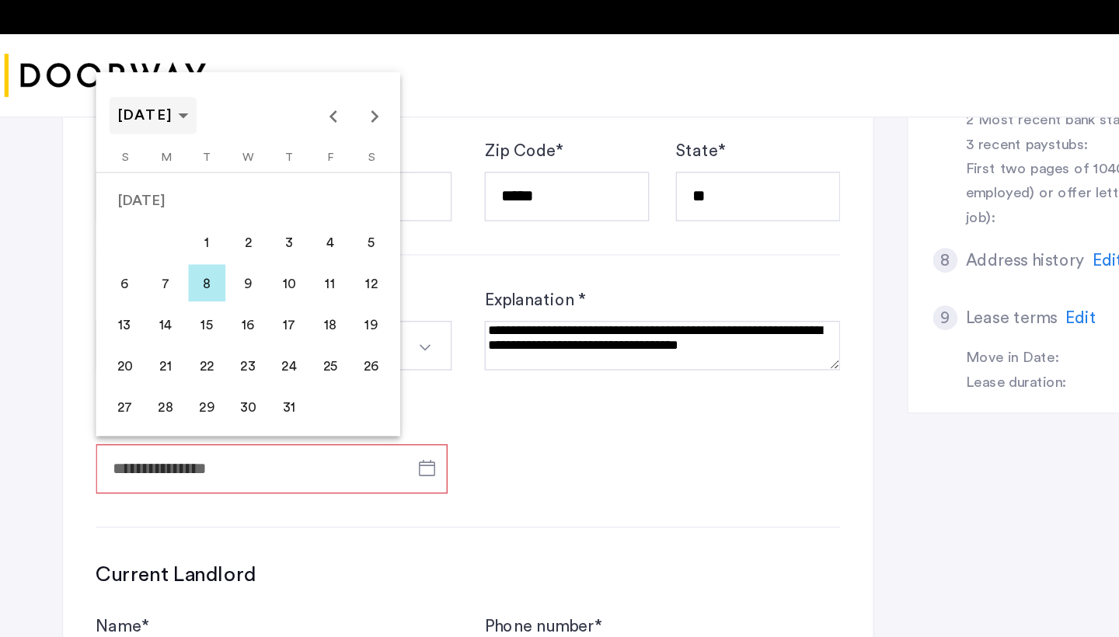
click at [129, 94] on span "Choose month and year" at bounding box center [162, 104] width 66 height 37
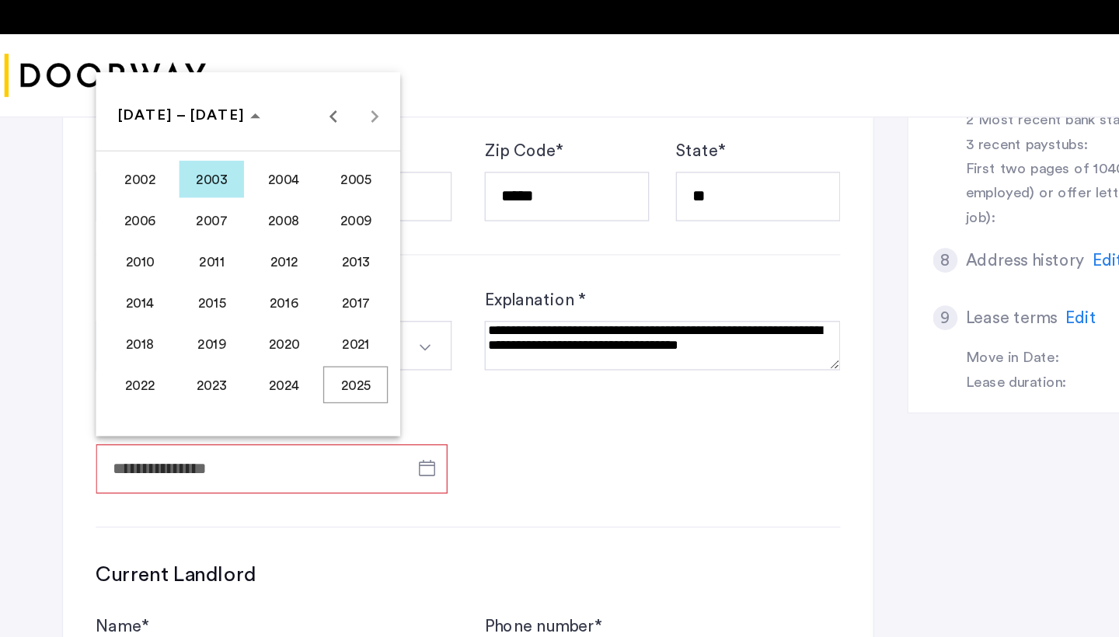
click at [182, 139] on span "2003" at bounding box center [206, 153] width 49 height 28
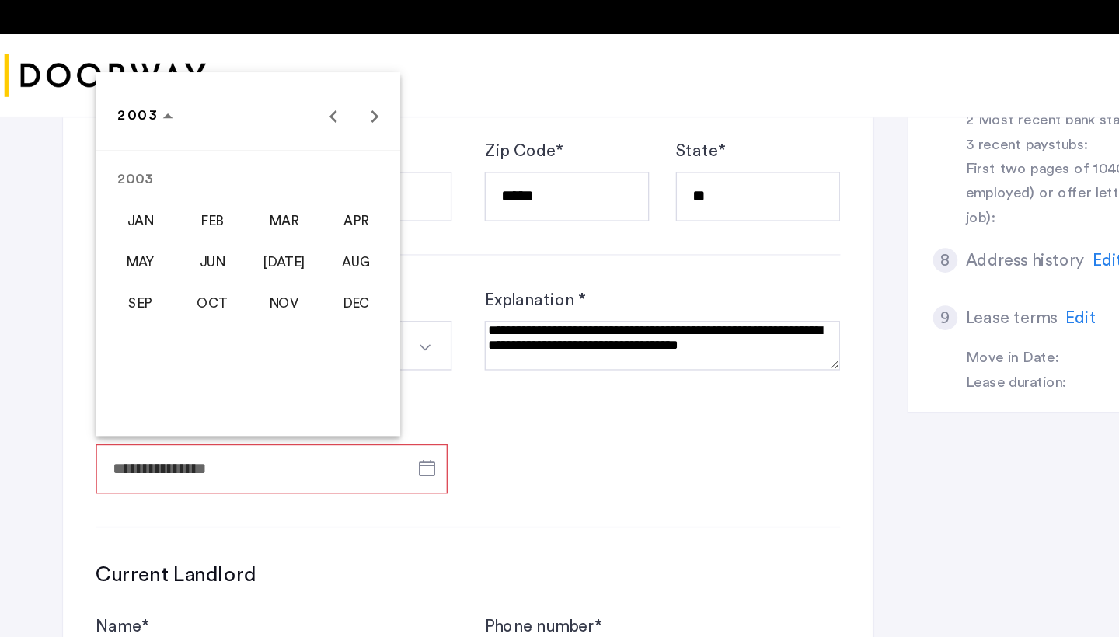
click at [182, 201] on span "JUN" at bounding box center [206, 215] width 49 height 28
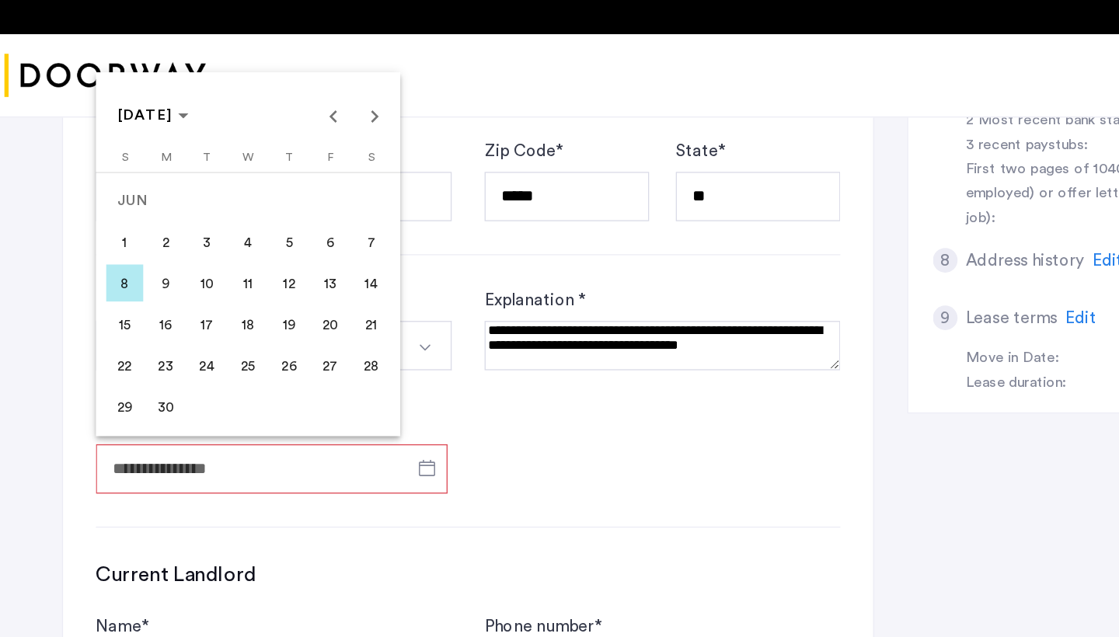
click at [189, 280] on span "24" at bounding box center [203, 294] width 28 height 28
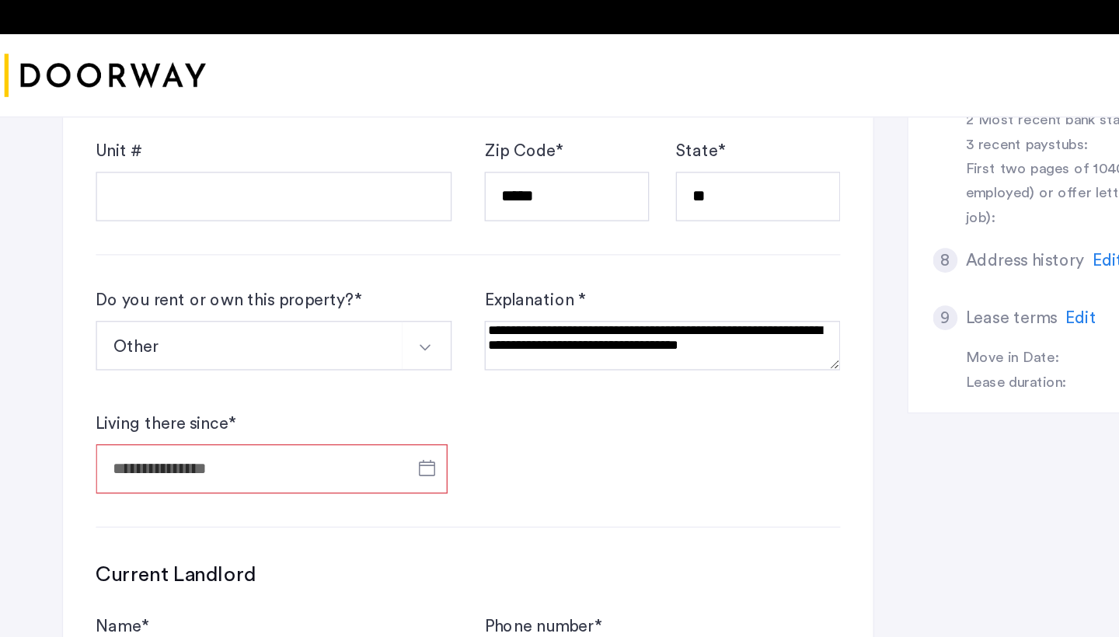
type input "**********"
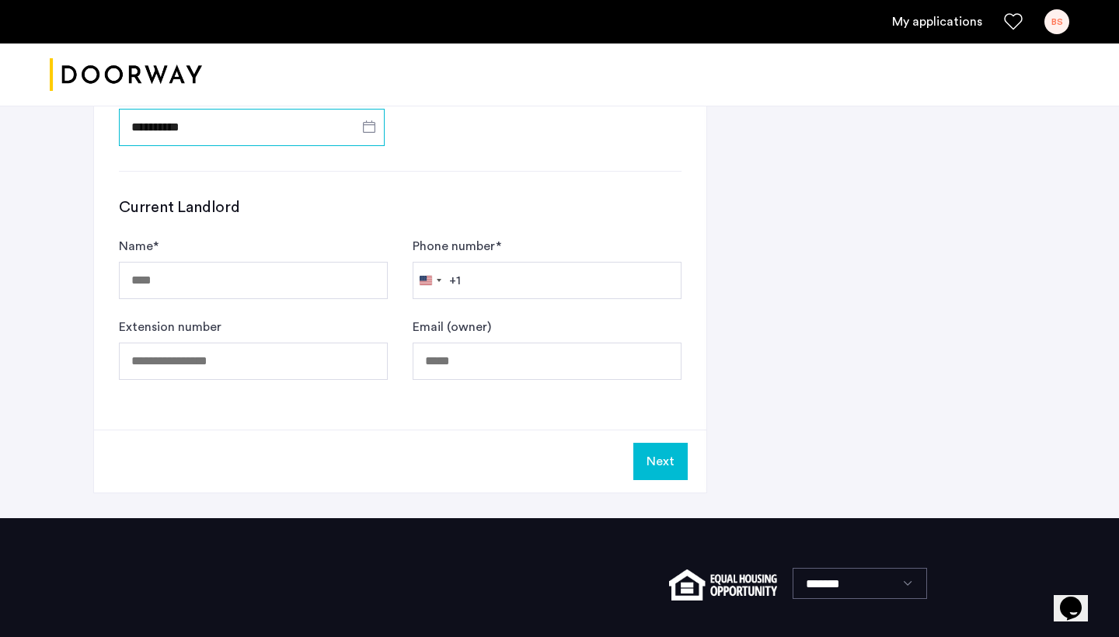
scroll to position [824, 0]
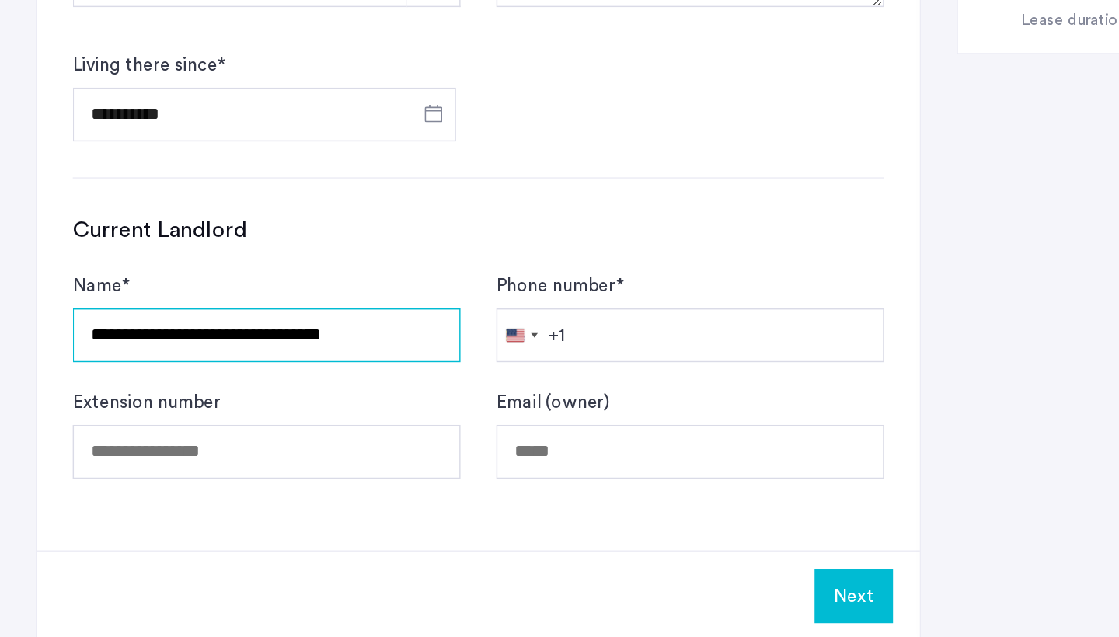
click at [202, 382] on input "**********" at bounding box center [253, 400] width 269 height 37
type input "**********"
click at [255, 382] on input "**********" at bounding box center [253, 400] width 269 height 37
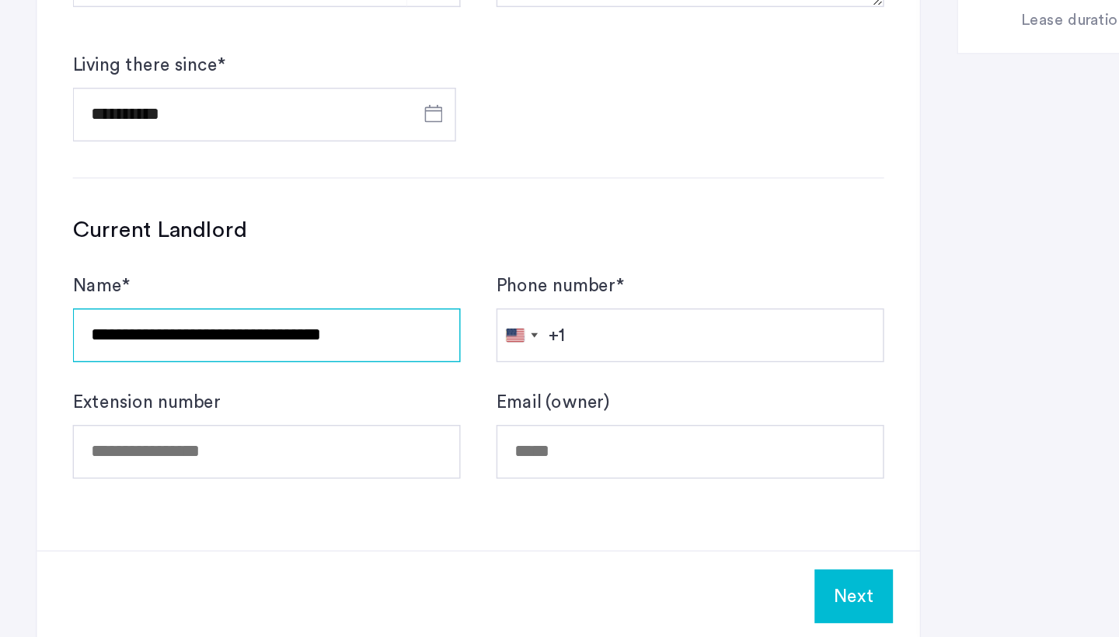
click at [255, 382] on input "**********" at bounding box center [253, 400] width 269 height 37
click at [256, 358] on div "**********" at bounding box center [253, 389] width 269 height 62
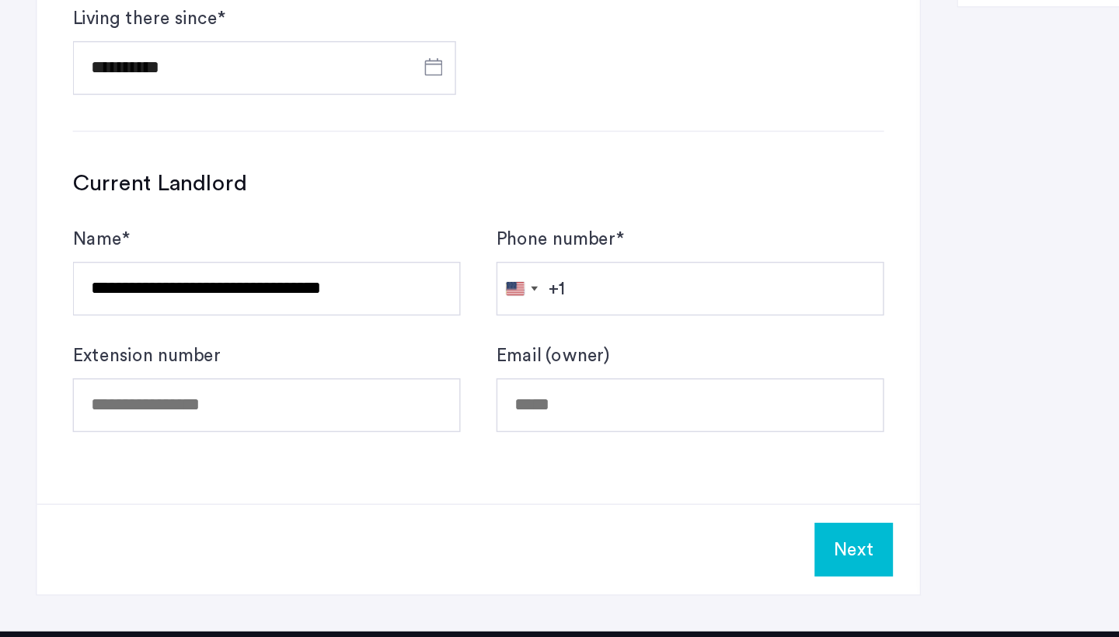
scroll to position [834, 0]
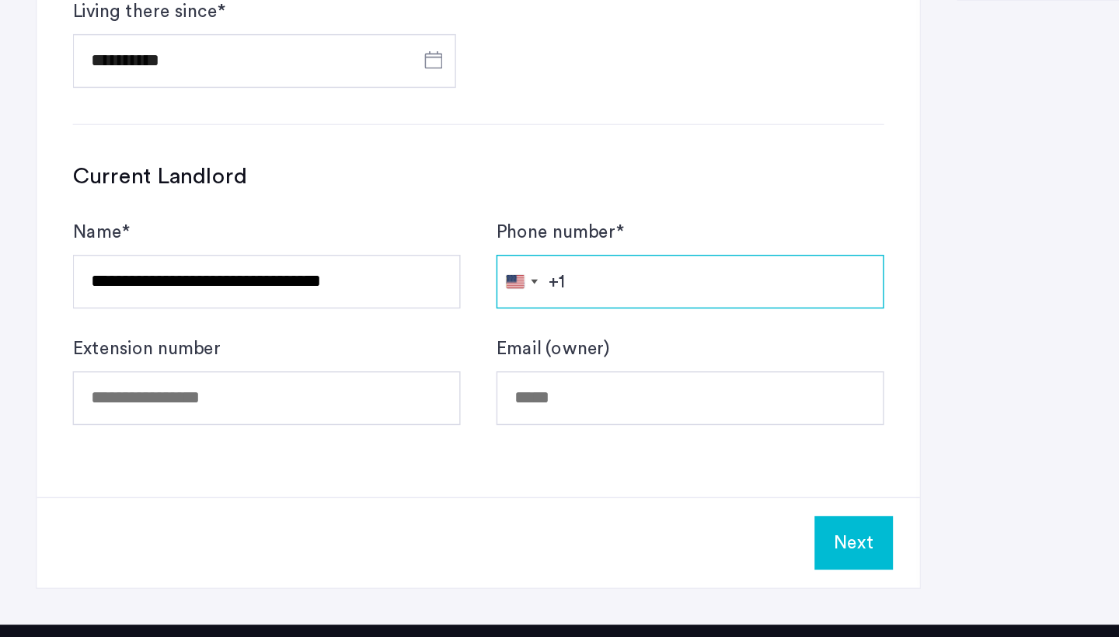
click at [466, 372] on input "Phone number *" at bounding box center [547, 390] width 269 height 37
type input "*"
type input "**********"
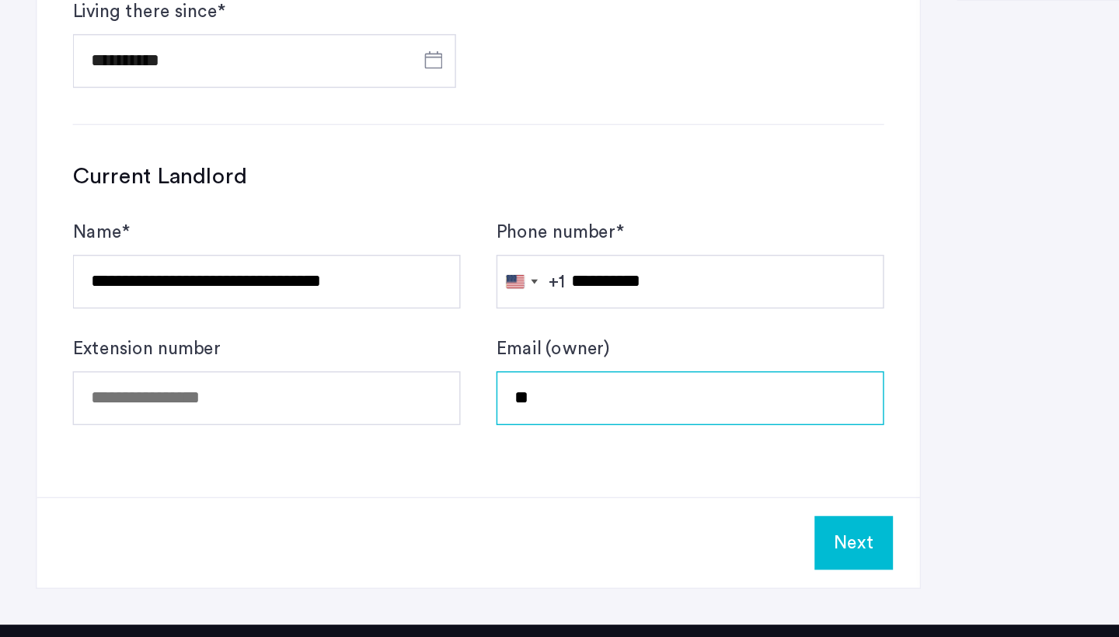
type input "*"
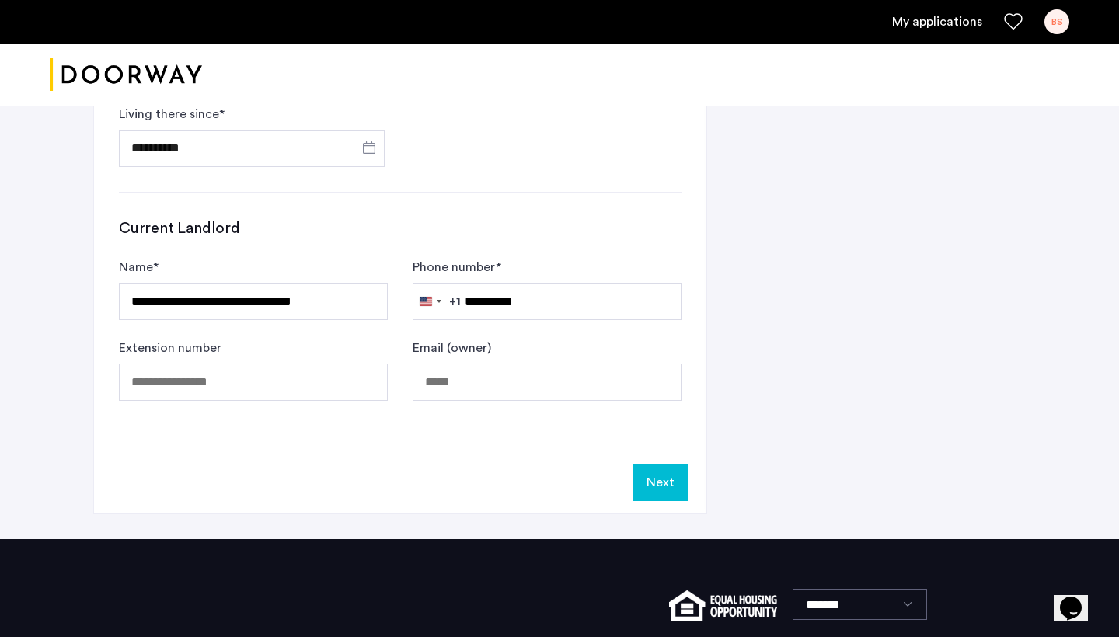
click at [659, 489] on button "Next" at bounding box center [660, 482] width 54 height 37
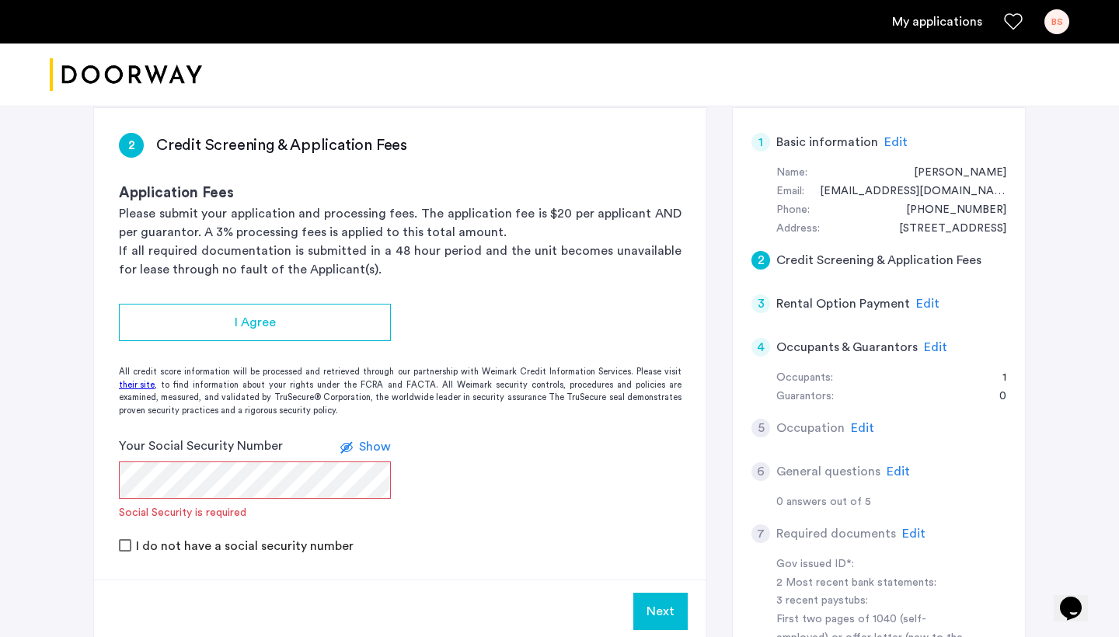
scroll to position [244, 0]
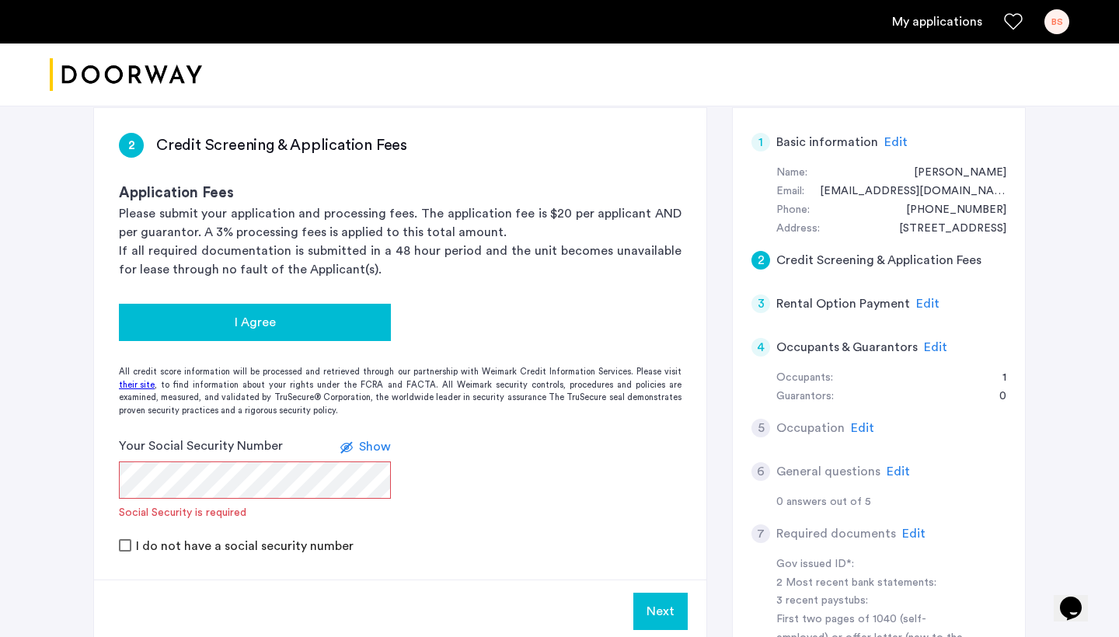
click at [345, 319] on div "I Agree" at bounding box center [254, 322] width 247 height 19
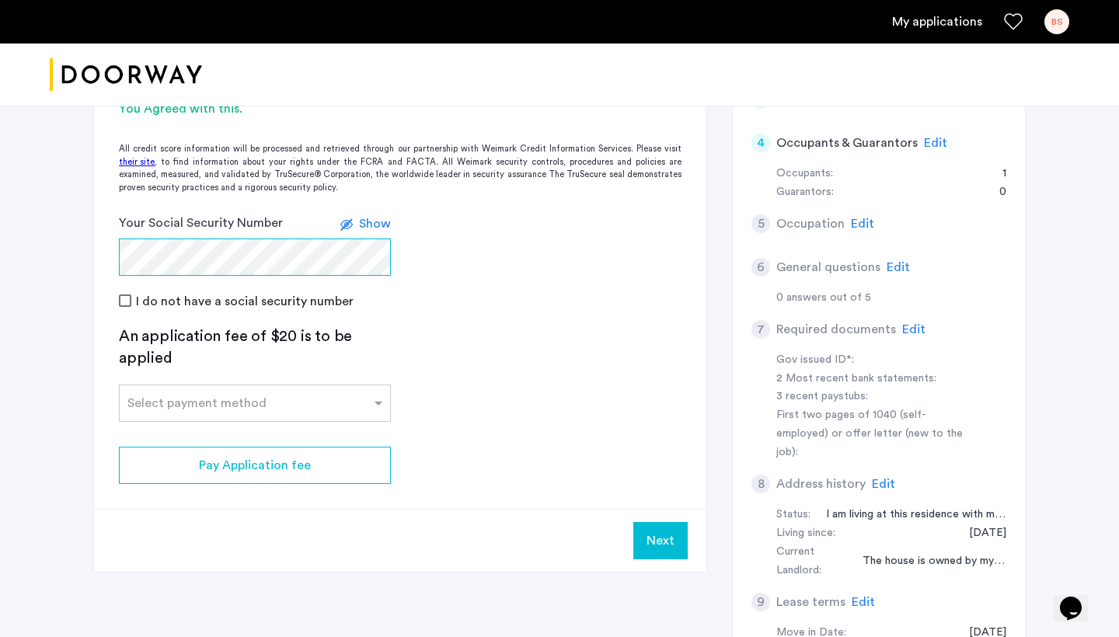
scroll to position [451, 0]
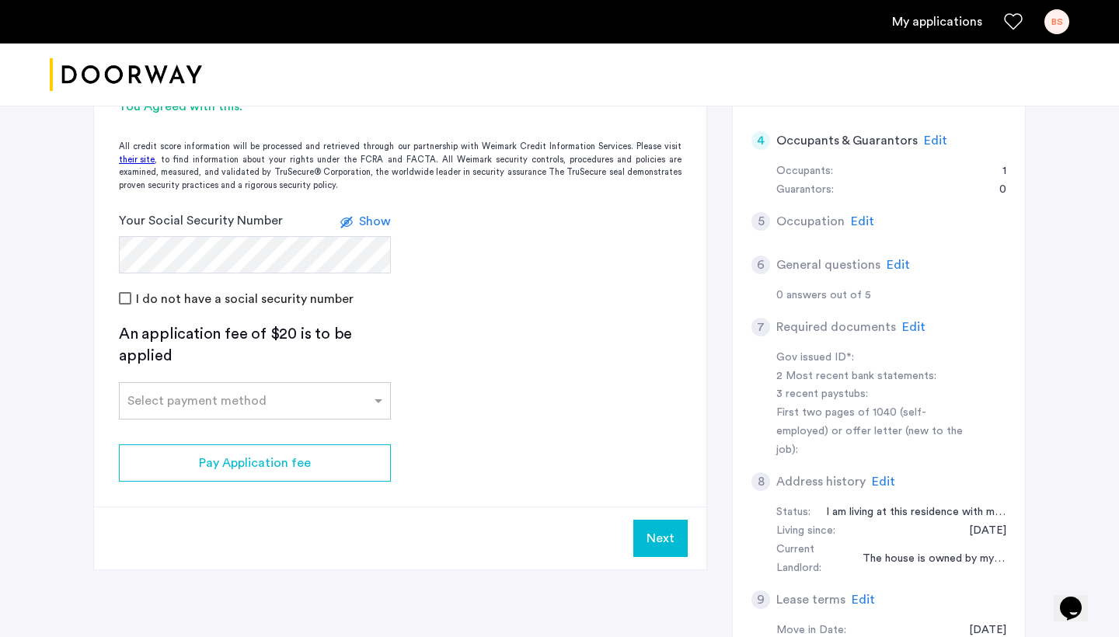
click at [654, 546] on button "Next" at bounding box center [660, 538] width 54 height 37
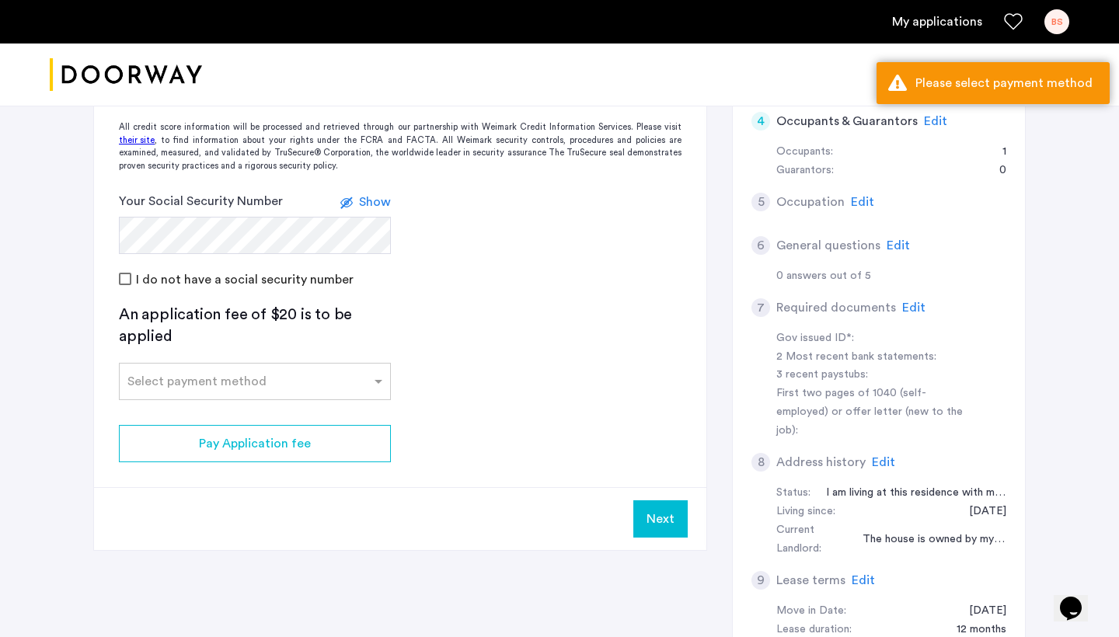
scroll to position [479, 0]
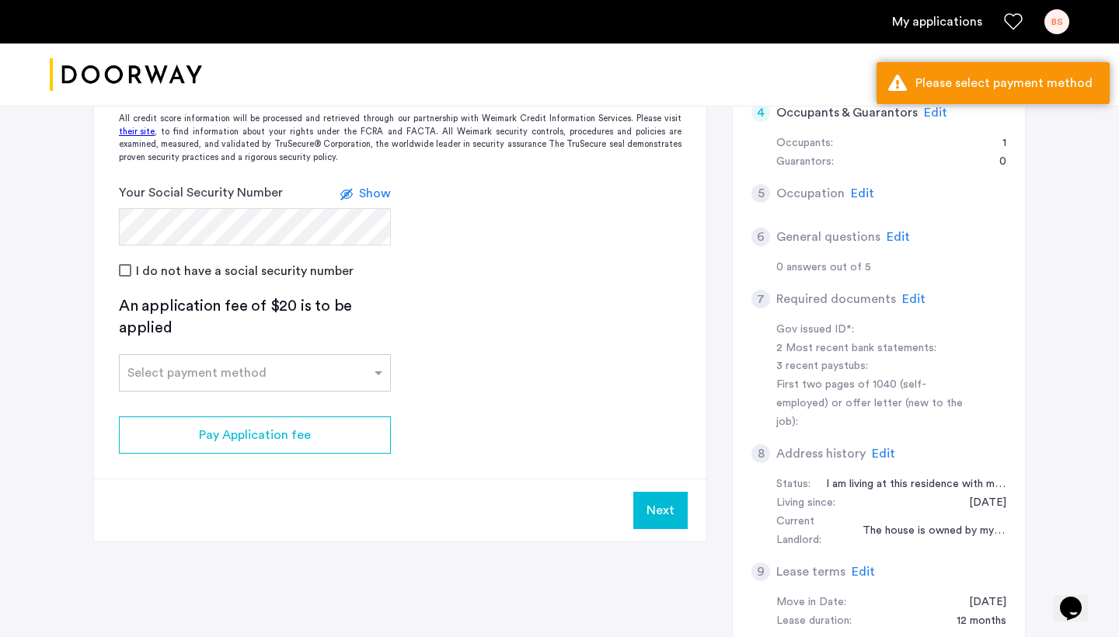
click at [367, 197] on span "Show" at bounding box center [375, 193] width 32 height 12
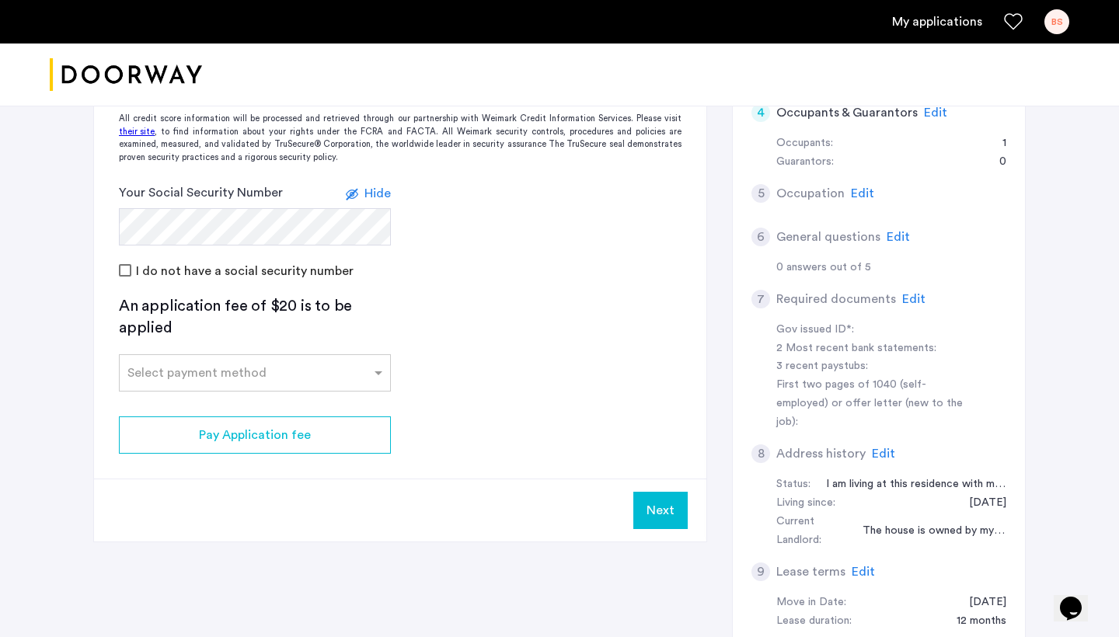
click at [383, 192] on span "Hide" at bounding box center [378, 193] width 26 height 12
click at [300, 382] on div "Select payment method" at bounding box center [255, 372] width 272 height 37
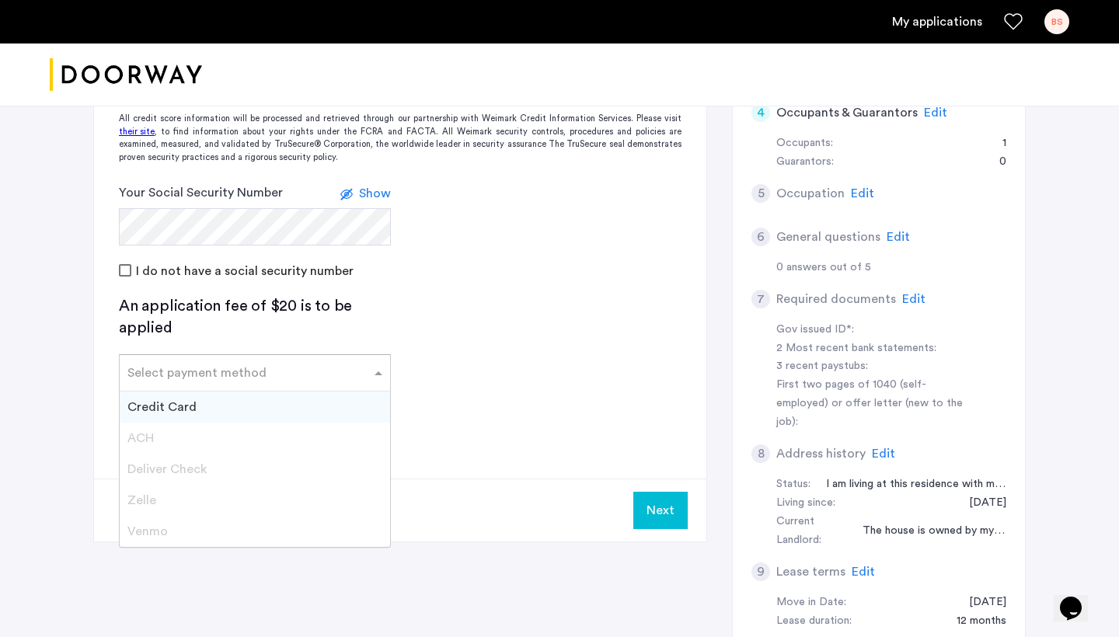
click at [265, 412] on div "Credit Card" at bounding box center [255, 407] width 270 height 31
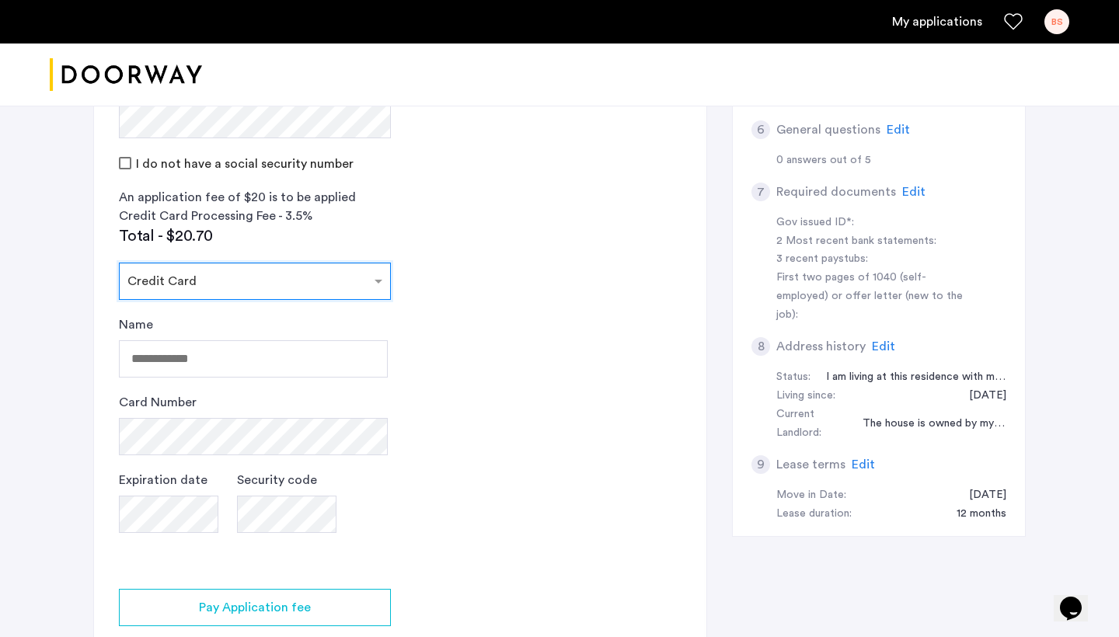
scroll to position [596, 0]
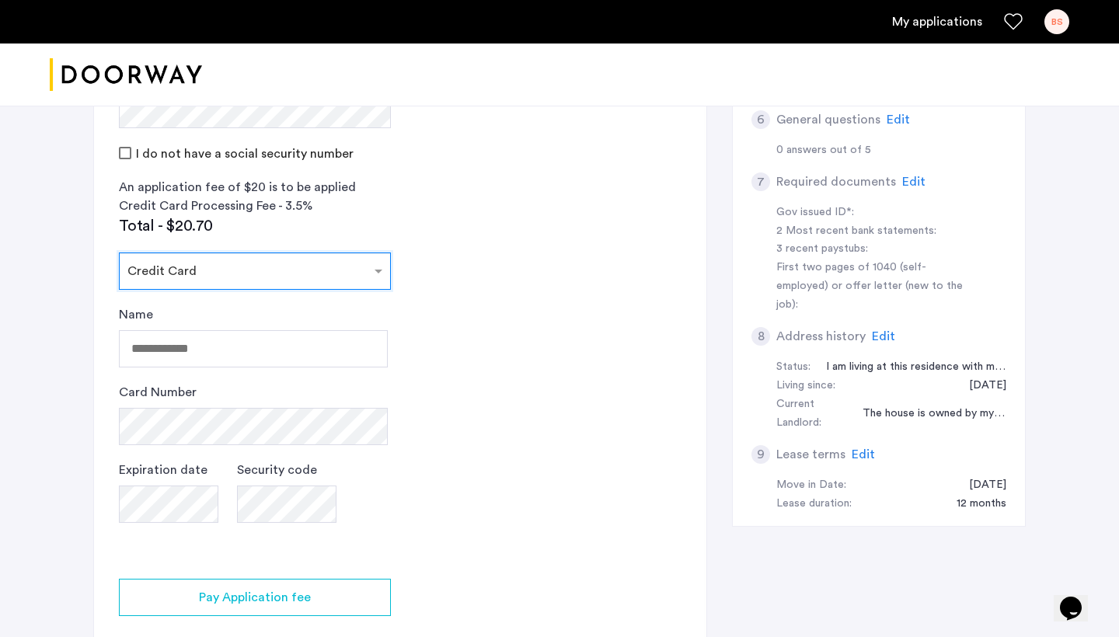
click at [283, 266] on input "text" at bounding box center [239, 268] width 224 height 11
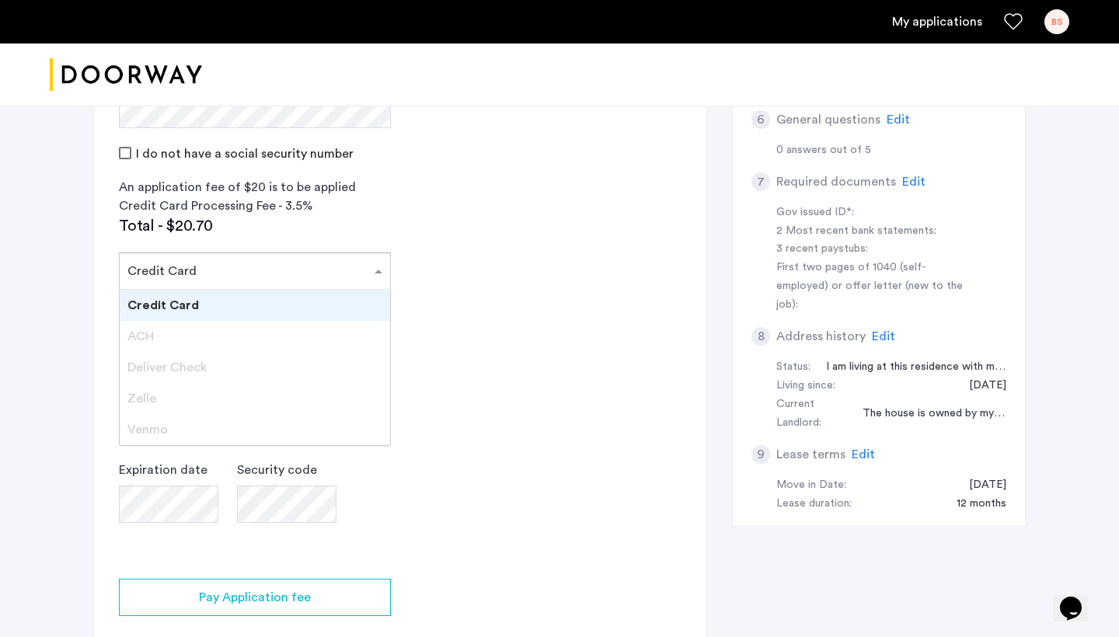
click at [273, 308] on div "Credit Card" at bounding box center [255, 305] width 270 height 31
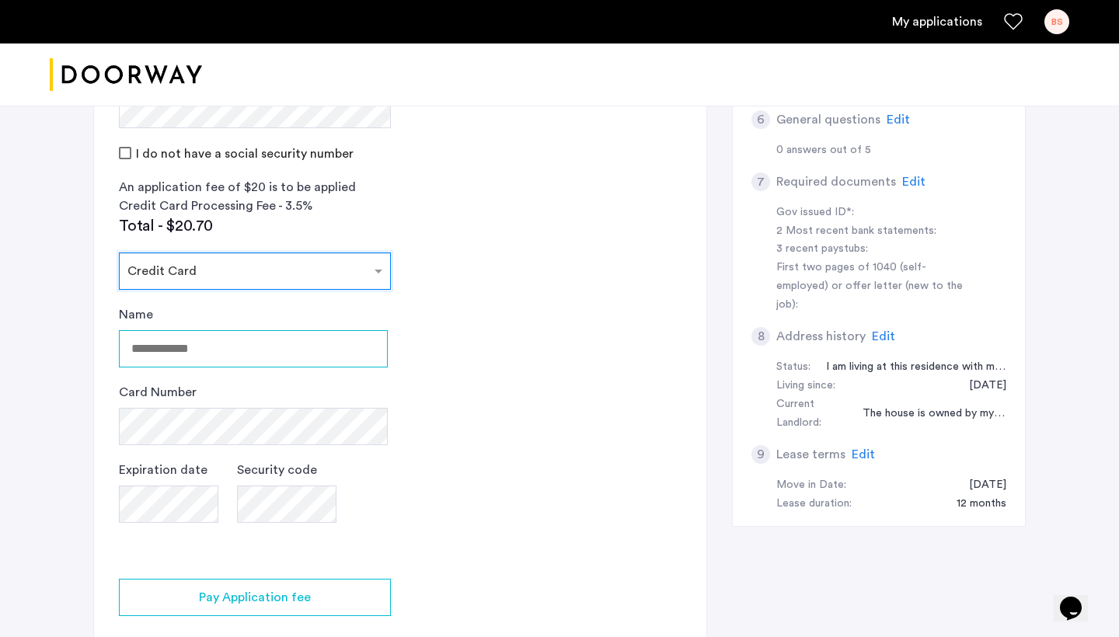
click at [253, 348] on input "Name" at bounding box center [253, 348] width 269 height 37
type input "**********"
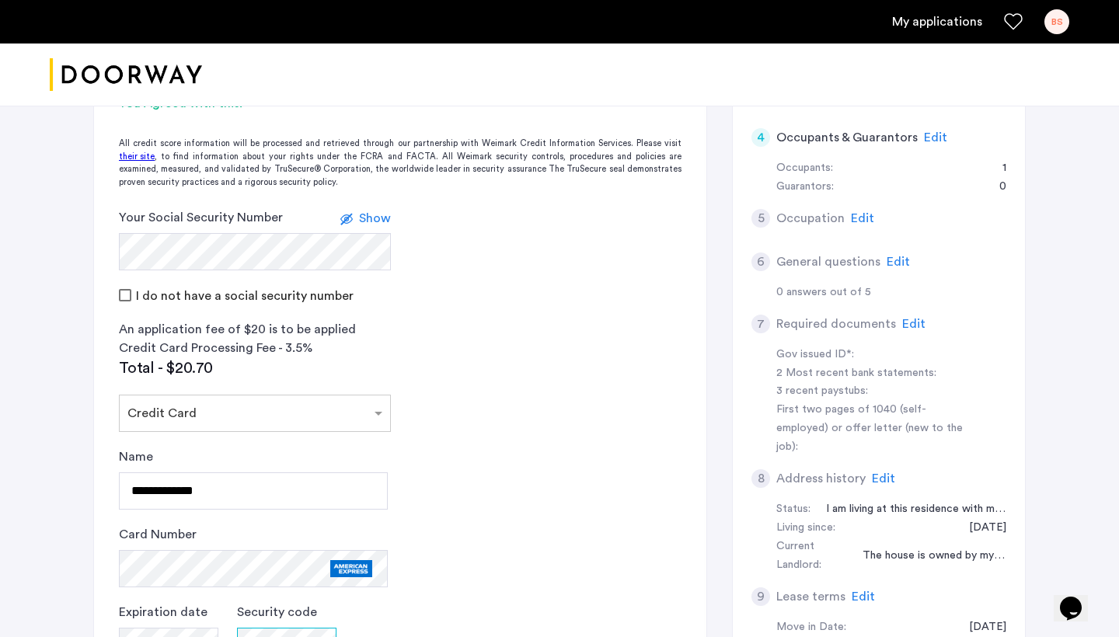
scroll to position [780, 0]
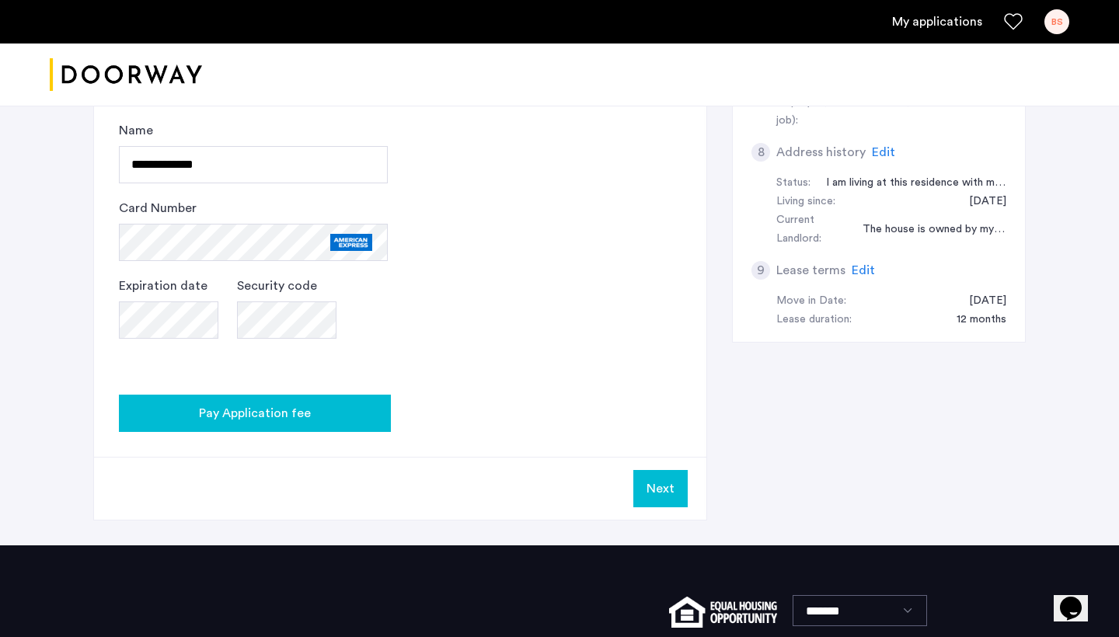
click at [279, 405] on span "Pay Application fee" at bounding box center [255, 413] width 112 height 19
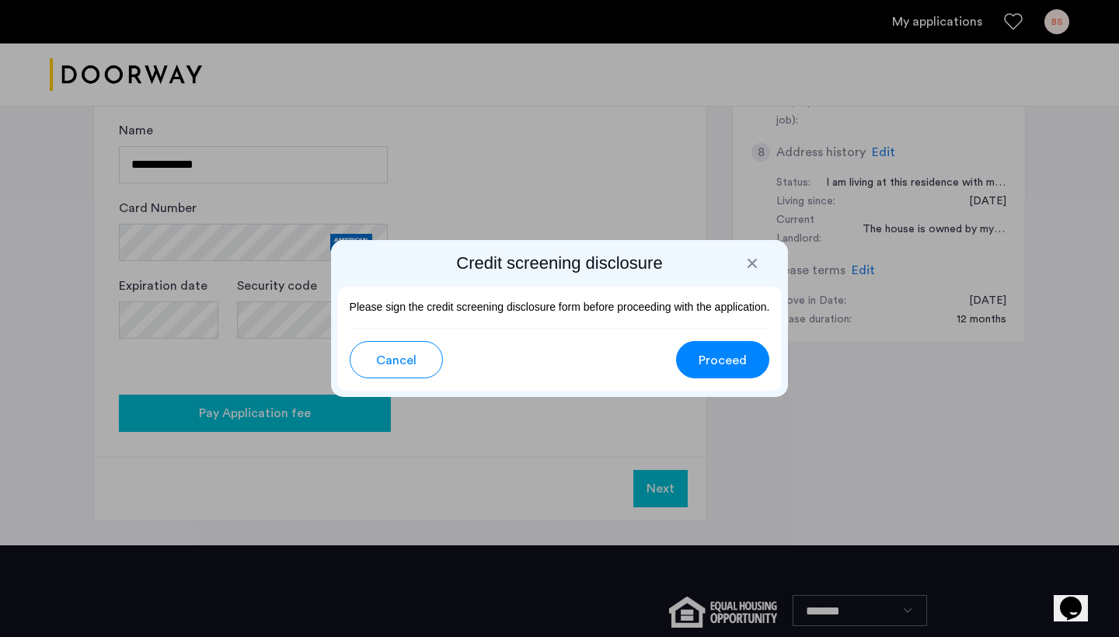
scroll to position [0, 0]
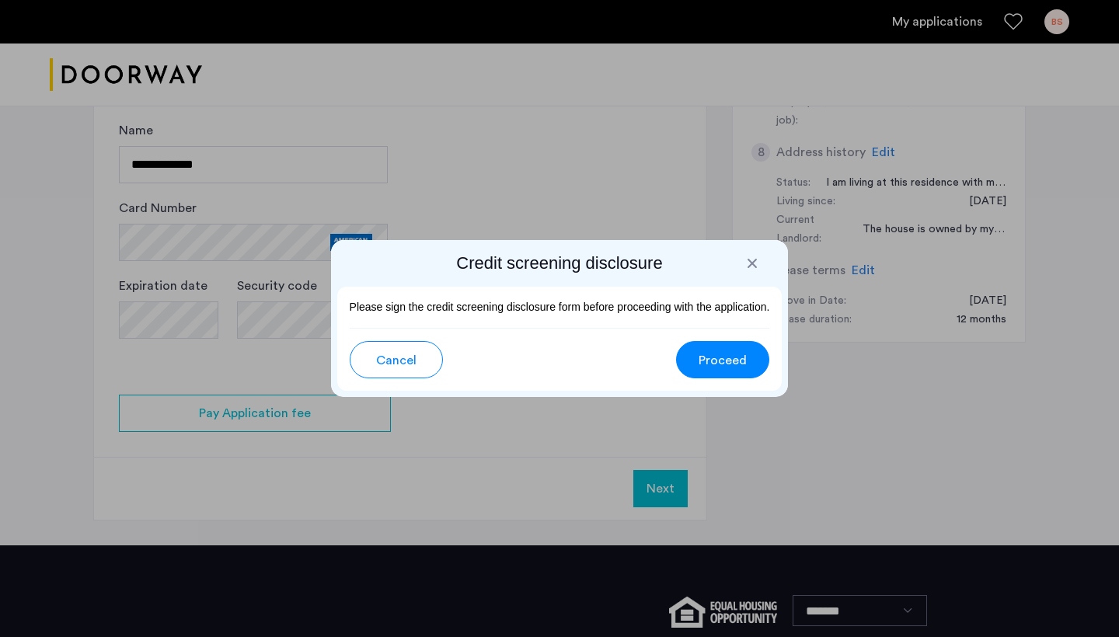
click at [406, 381] on div "Cancel Proceed" at bounding box center [559, 359] width 445 height 63
click at [398, 360] on span "Cancel" at bounding box center [396, 360] width 40 height 19
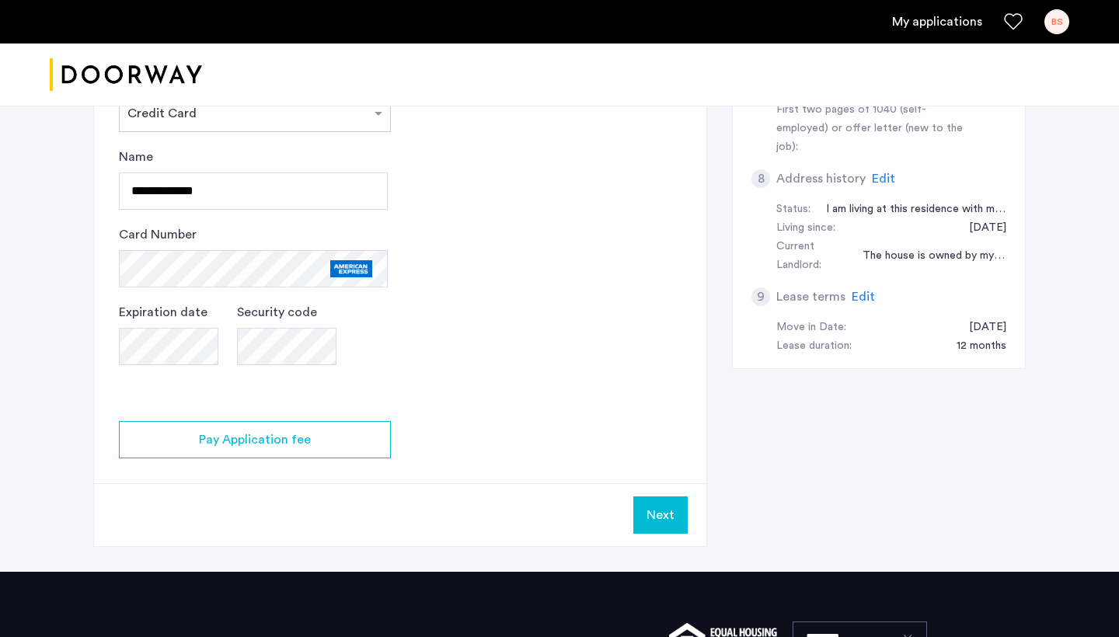
scroll to position [755, 0]
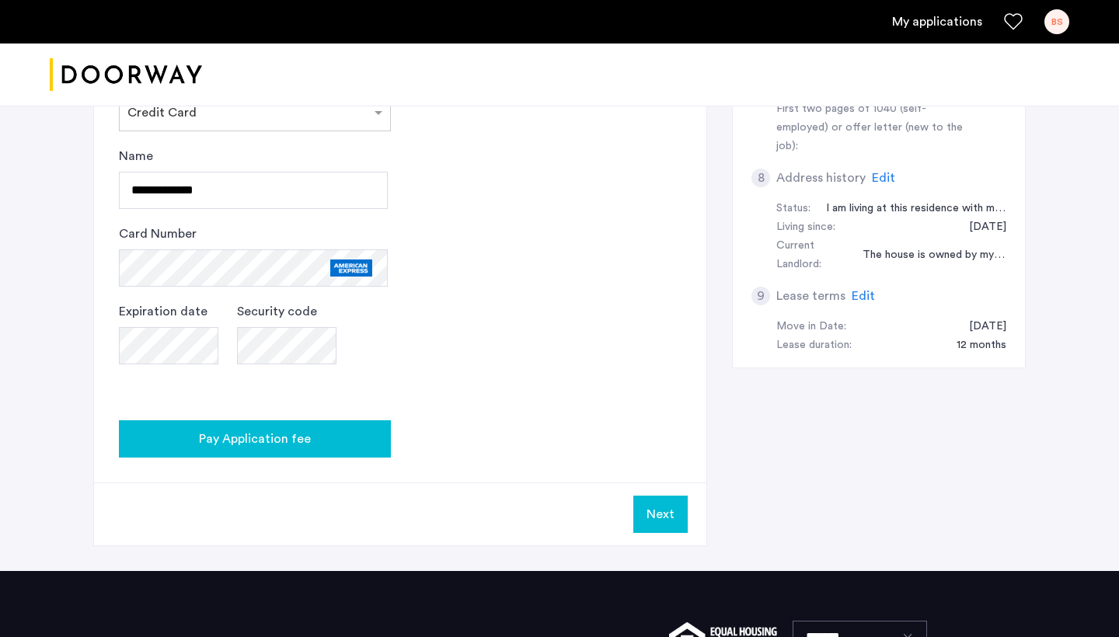
click at [326, 427] on button "Pay Application fee" at bounding box center [255, 438] width 272 height 37
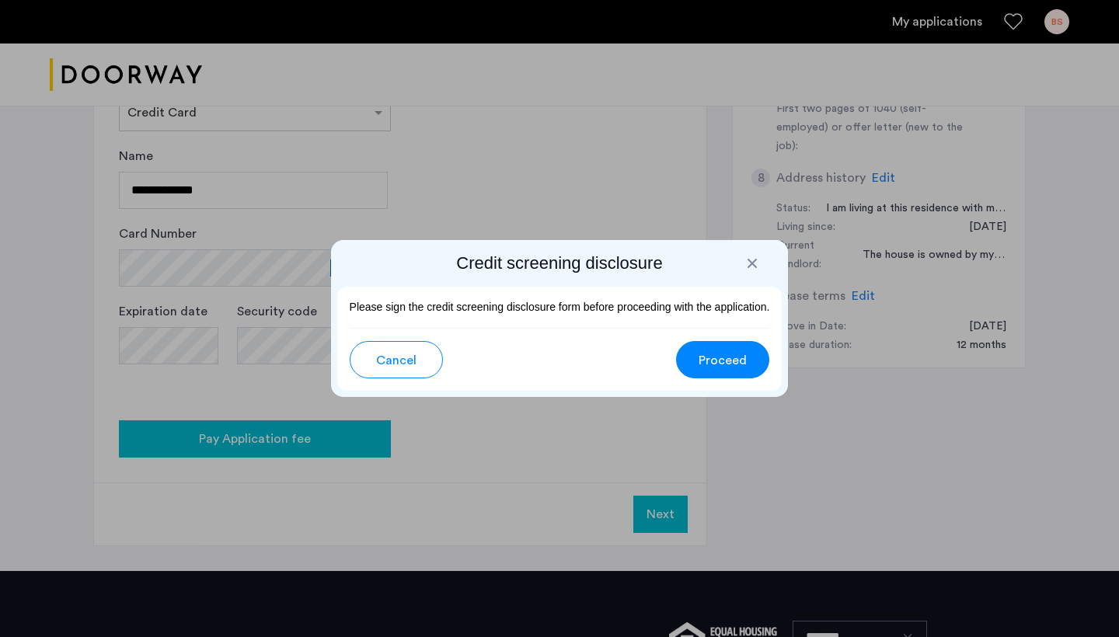
scroll to position [0, 0]
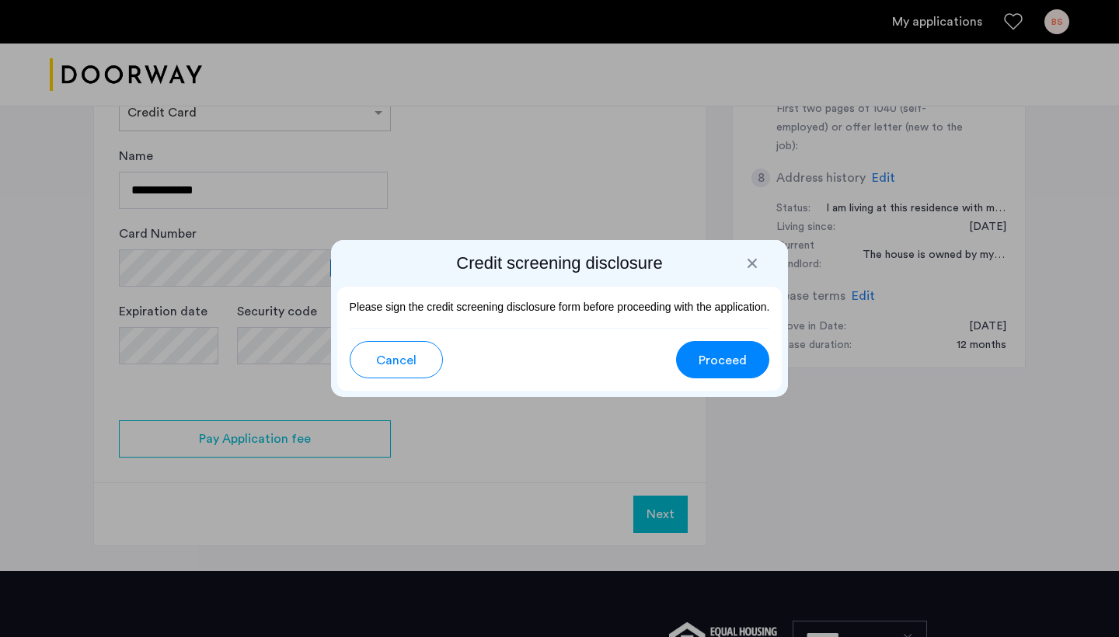
click at [716, 372] on button "Proceed" at bounding box center [722, 359] width 93 height 37
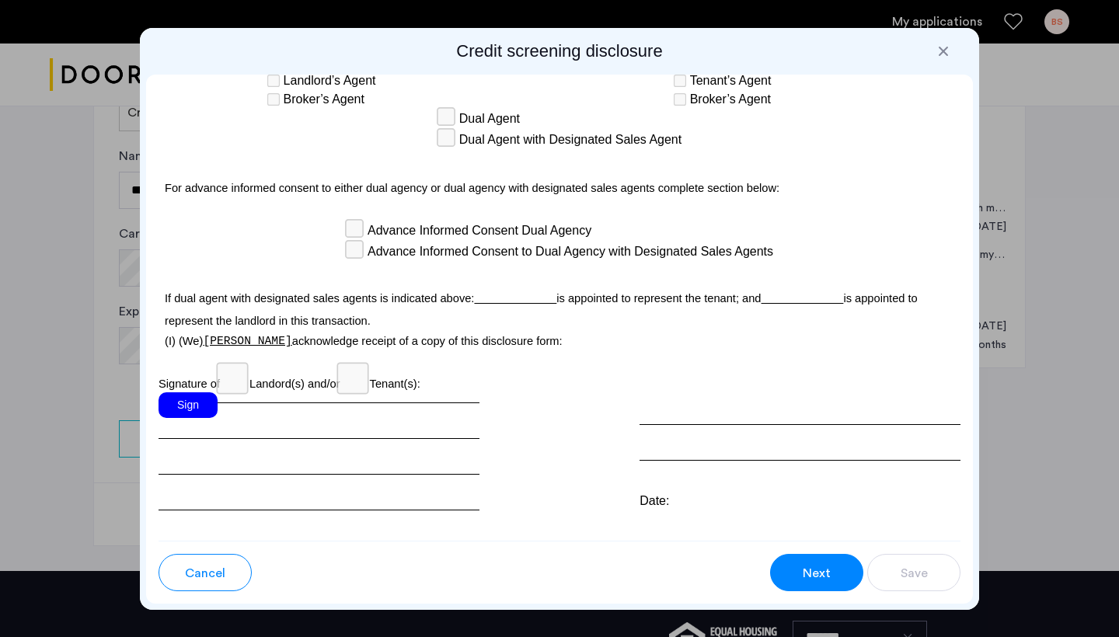
scroll to position [4506, 0]
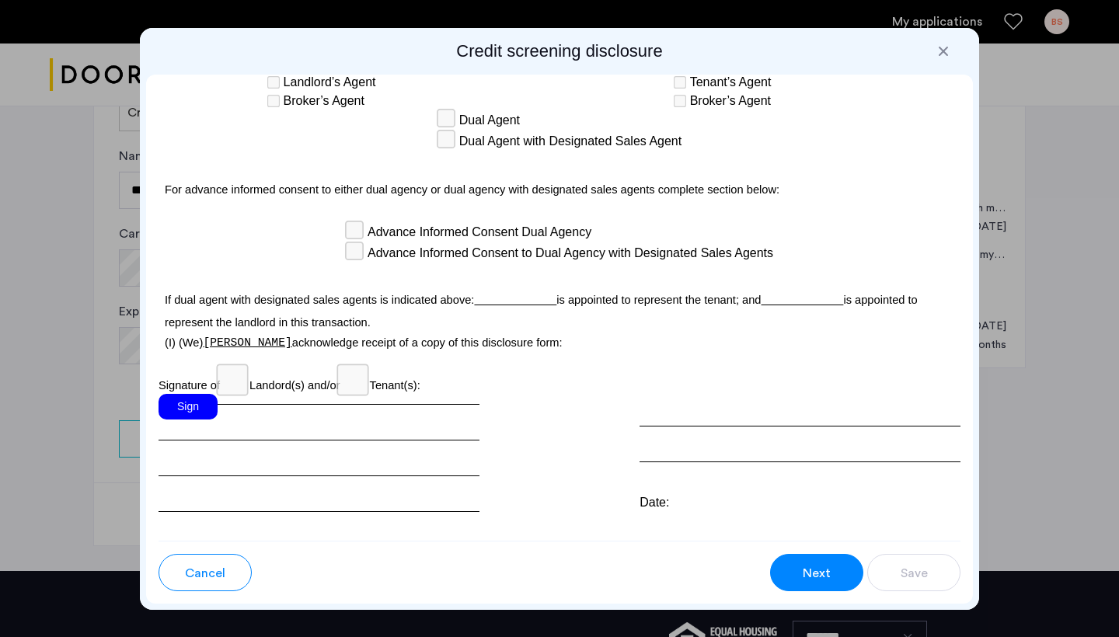
click at [188, 394] on div "Sign" at bounding box center [188, 407] width 59 height 26
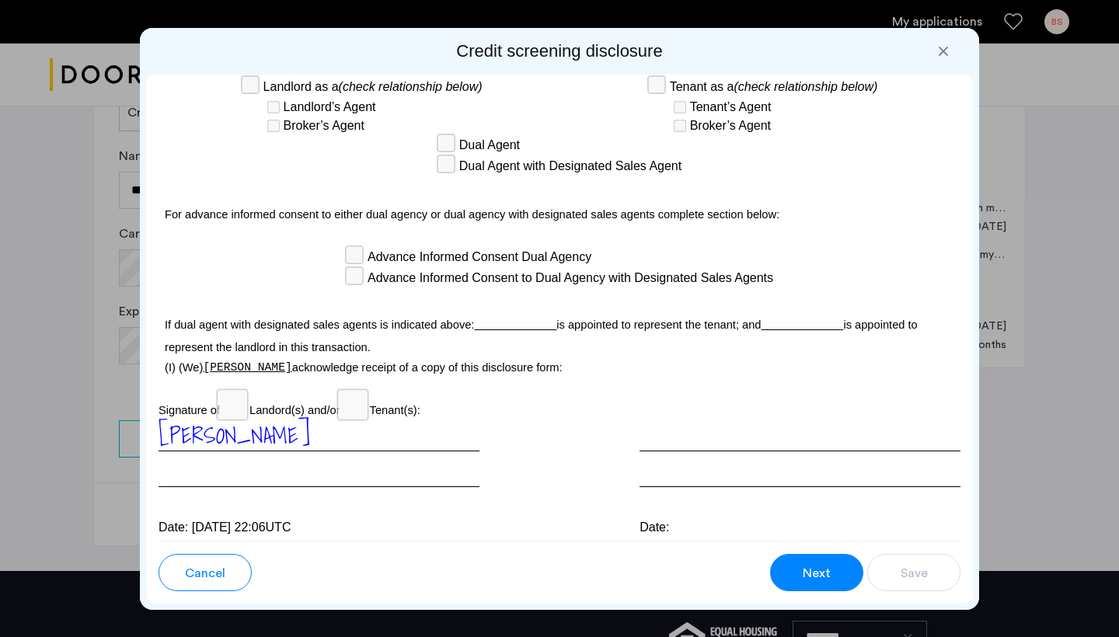
scroll to position [4480, 0]
click at [693, 432] on div at bounding box center [800, 454] width 321 height 68
click at [693, 420] on div at bounding box center [800, 454] width 321 height 68
click at [821, 575] on span "Next" at bounding box center [817, 573] width 28 height 19
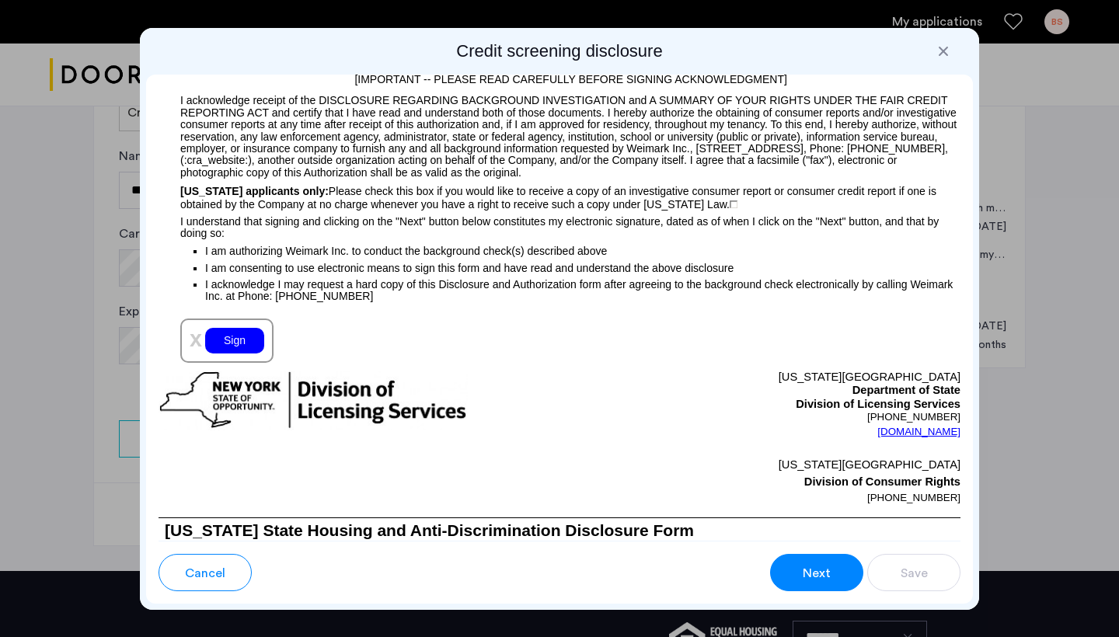
scroll to position [1659, 0]
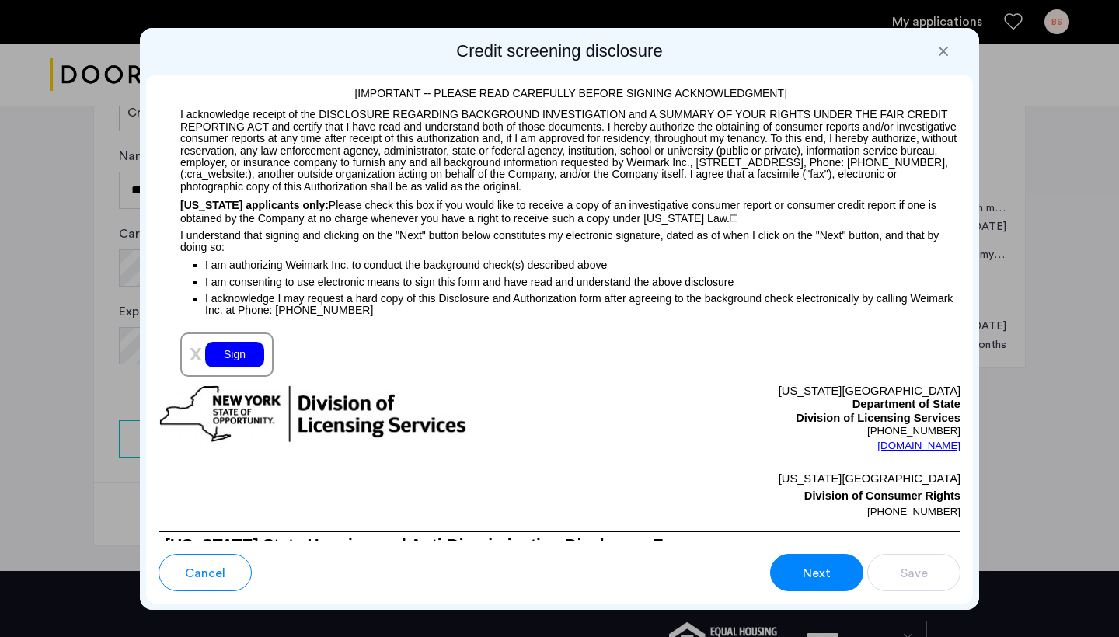
click at [244, 352] on div "Sign" at bounding box center [234, 355] width 59 height 26
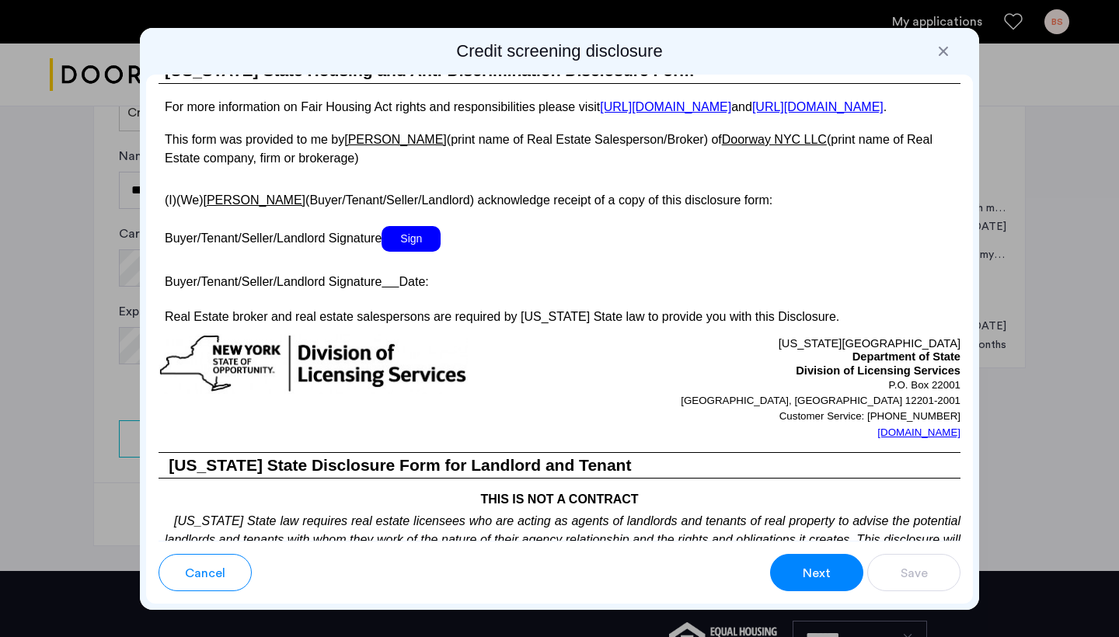
scroll to position [2906, 0]
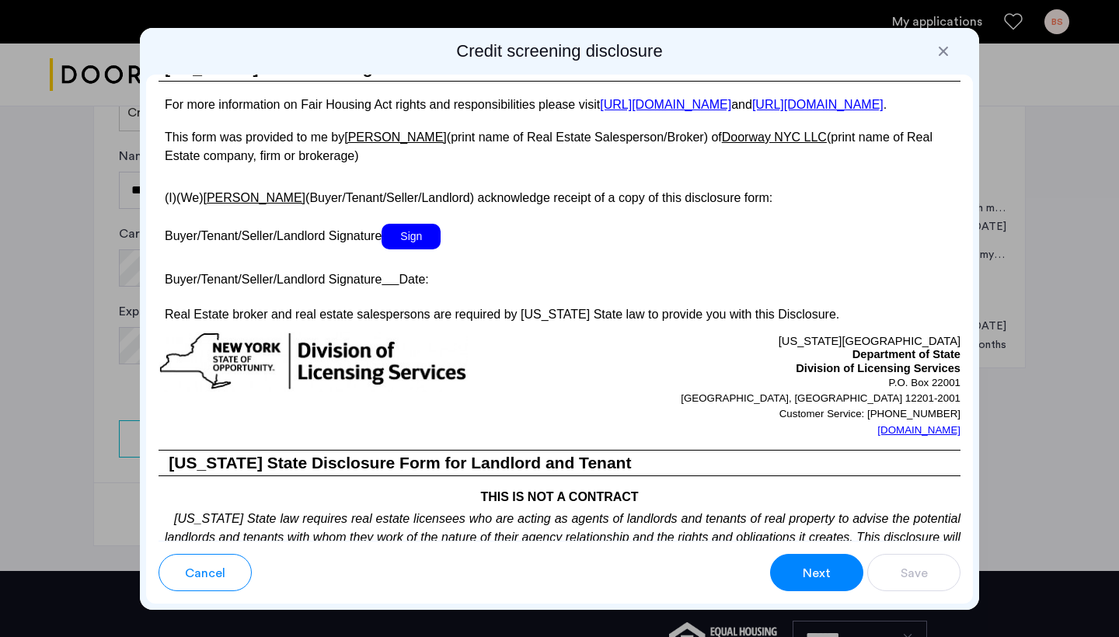
click at [422, 232] on span "Sign" at bounding box center [411, 237] width 59 height 26
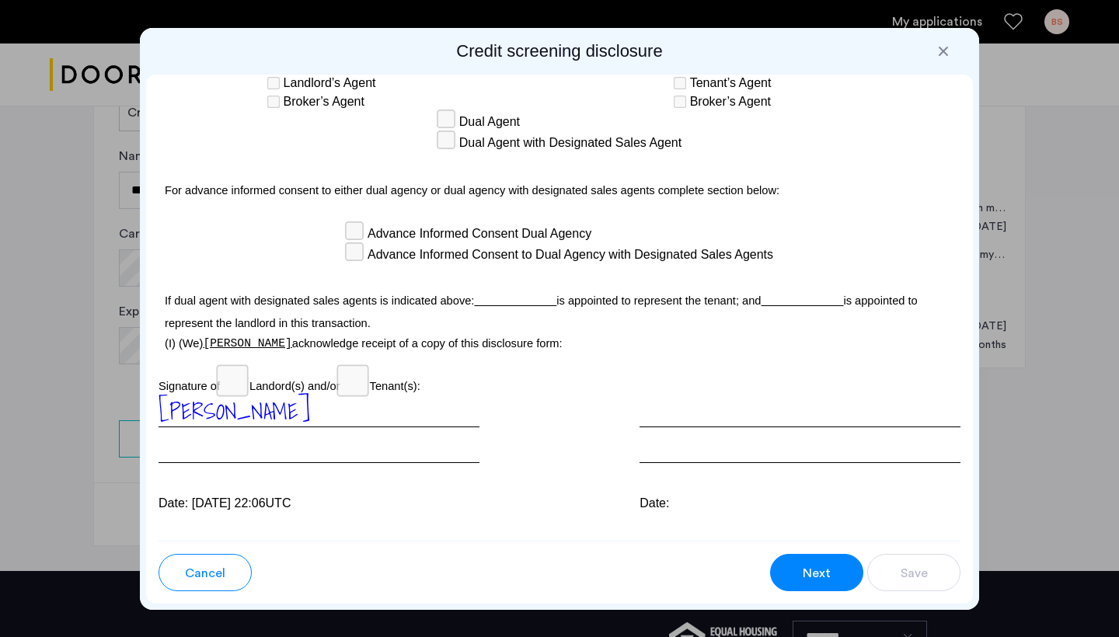
scroll to position [0, 0]
click at [816, 568] on span "Next" at bounding box center [817, 573] width 28 height 19
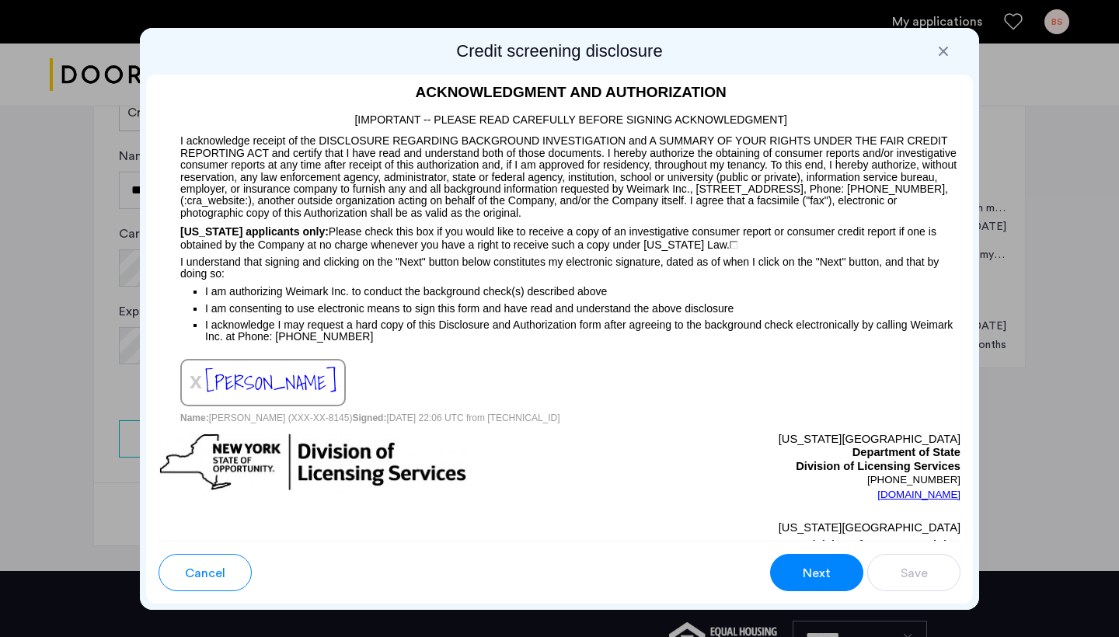
scroll to position [1175, 0]
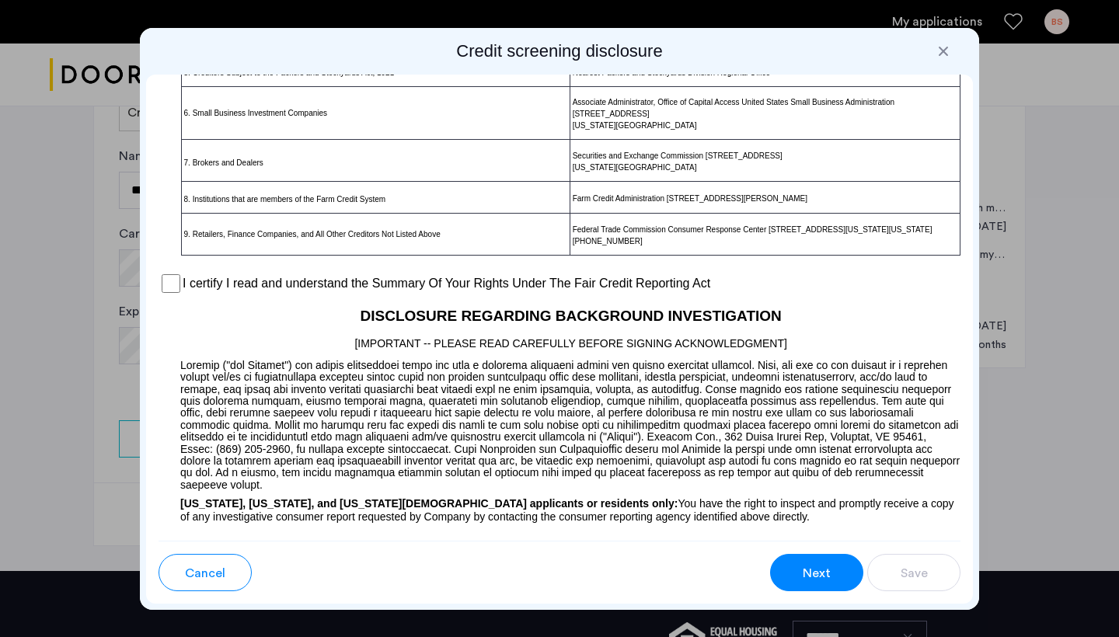
click at [218, 293] on label "I certify I read and understand the Summary Of Your Rights Under The Fair Credi…" at bounding box center [447, 283] width 528 height 19
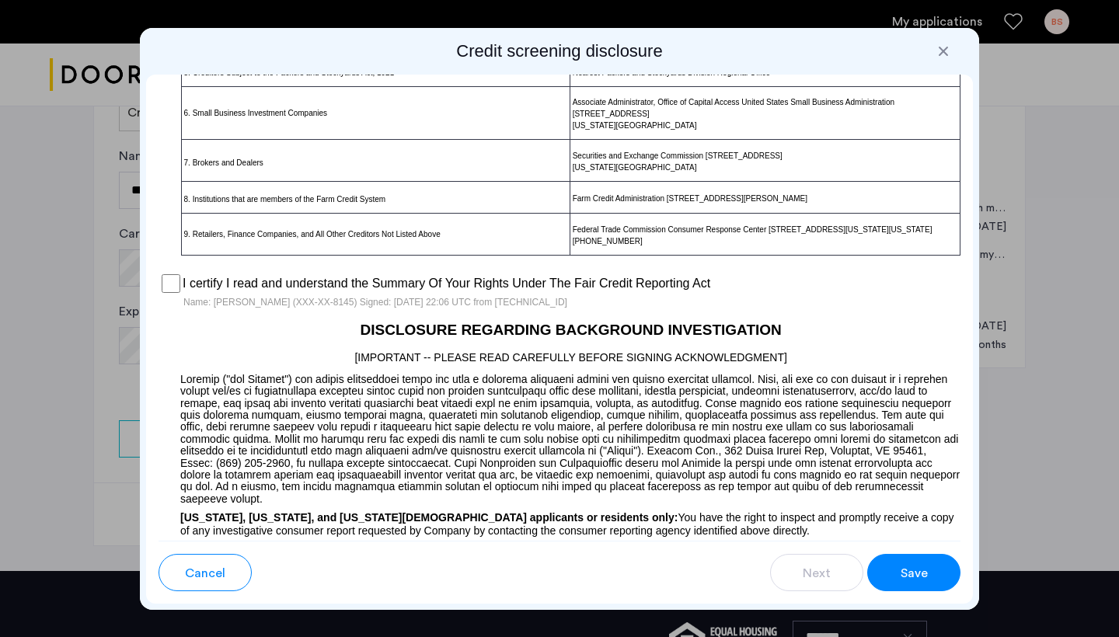
click at [940, 578] on button "Save" at bounding box center [913, 572] width 93 height 37
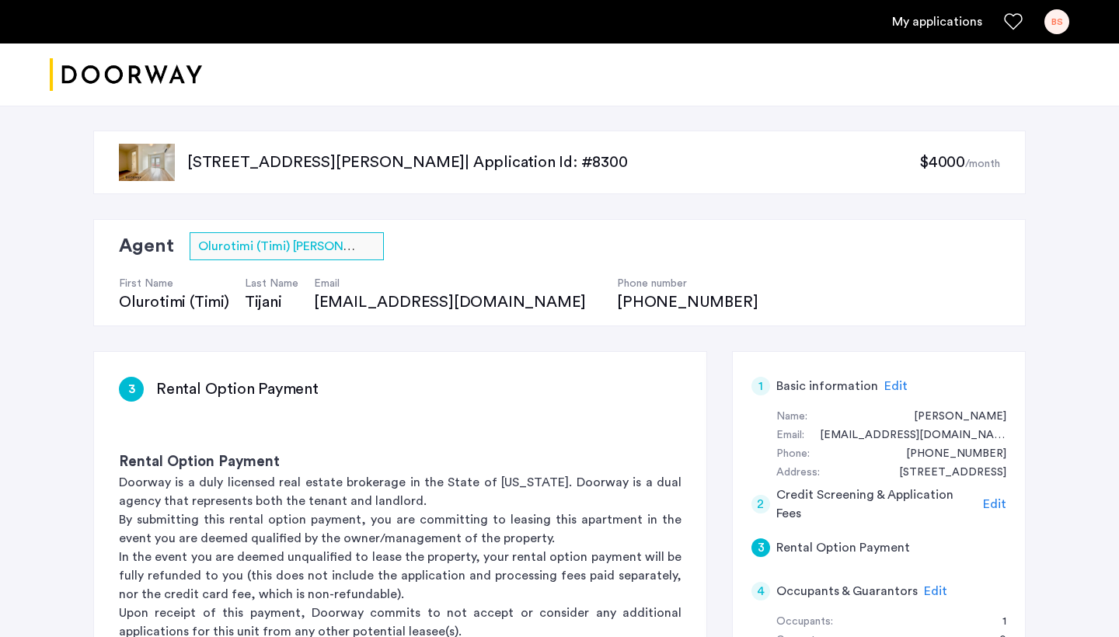
scroll to position [171, 0]
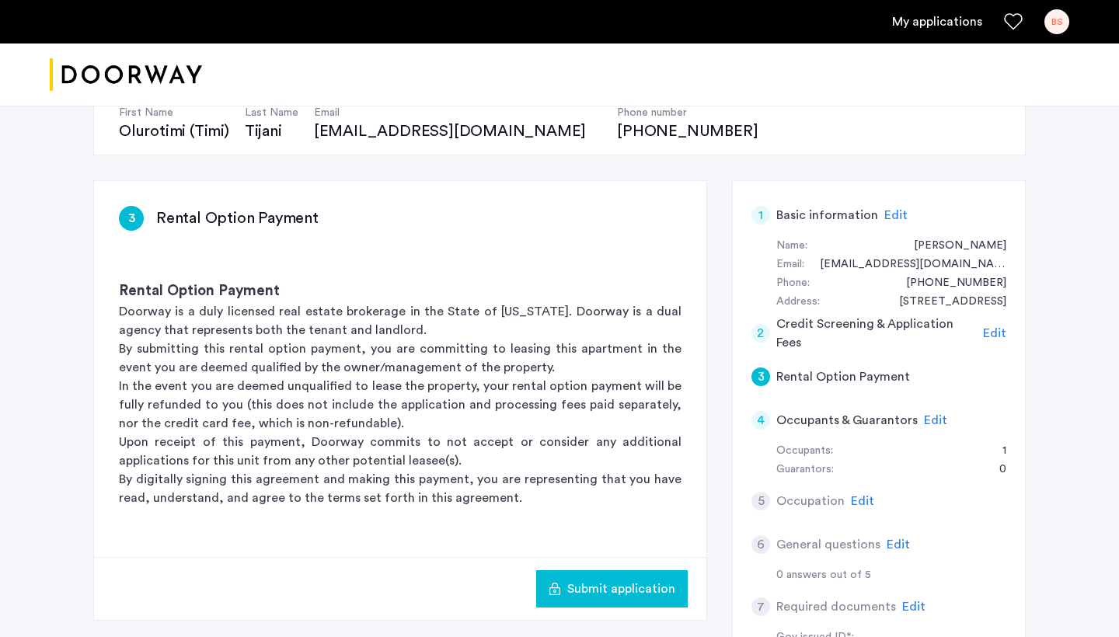
click at [860, 416] on h5 "Occupants & Guarantors" at bounding box center [846, 420] width 141 height 19
click at [931, 417] on span "Edit" at bounding box center [935, 420] width 23 height 12
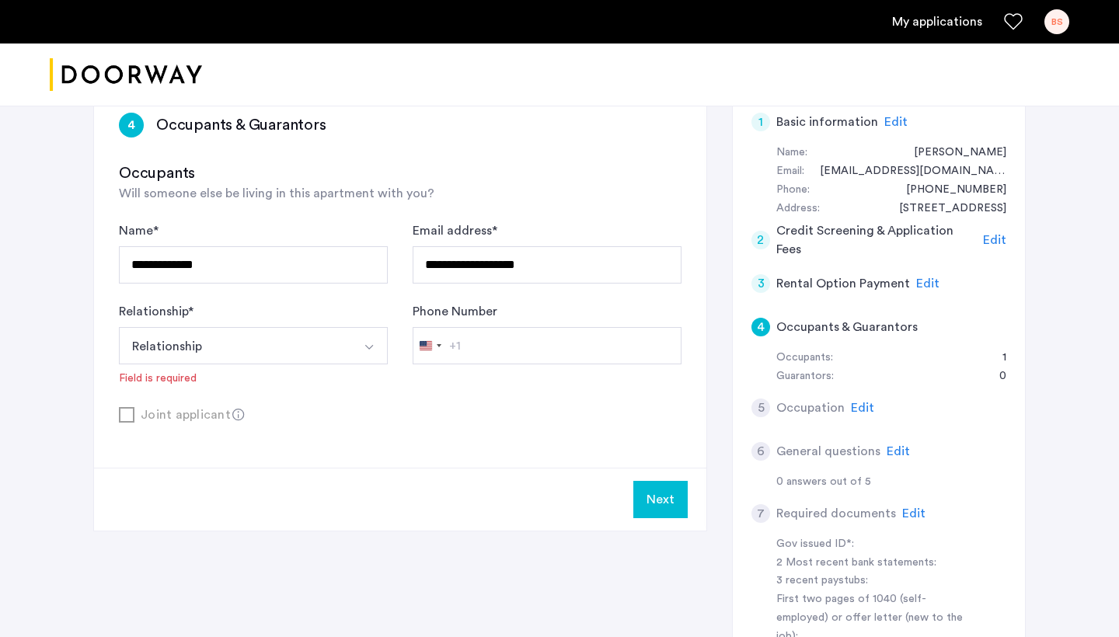
scroll to position [265, 0]
click at [177, 417] on div "Joint applicant" at bounding box center [400, 413] width 563 height 19
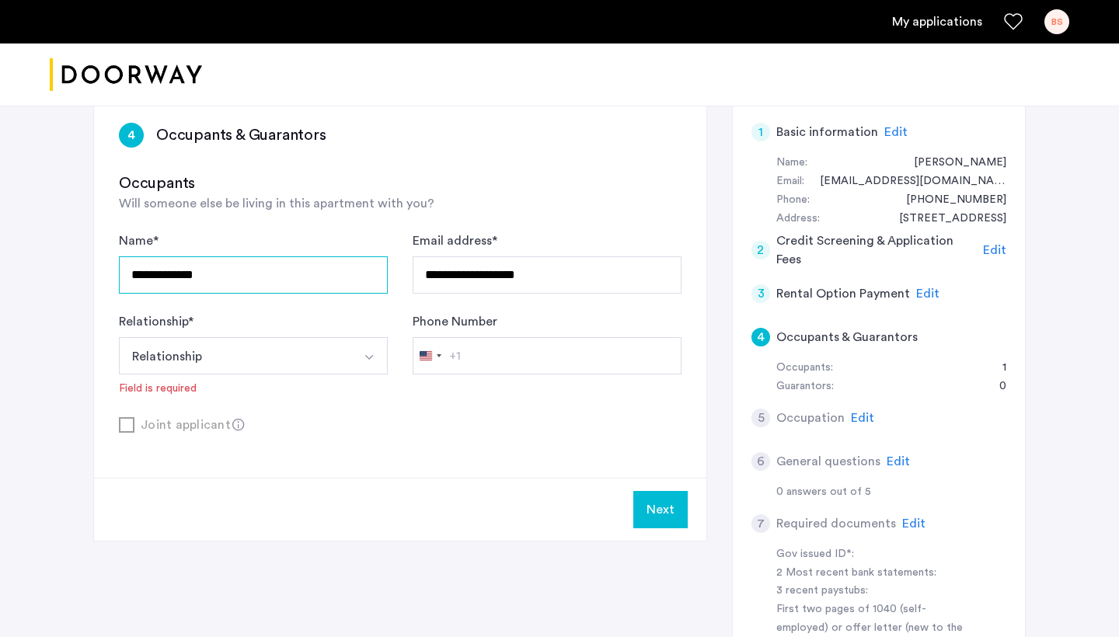
drag, startPoint x: 260, startPoint y: 292, endPoint x: 85, endPoint y: 274, distance: 175.8
type input "**********"
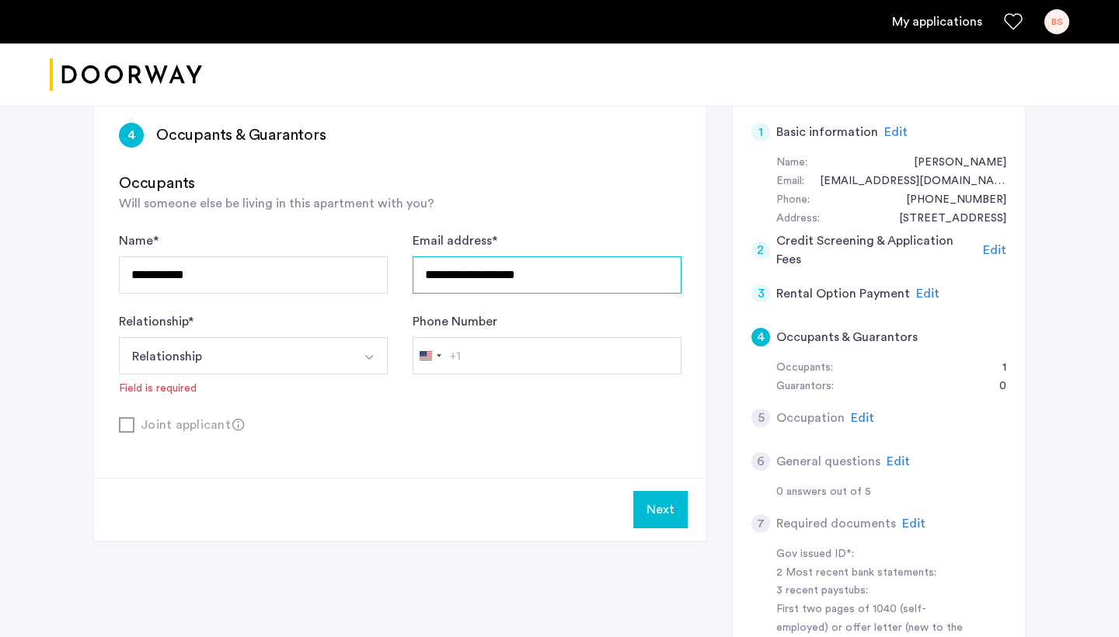
click at [541, 271] on input "**********" at bounding box center [547, 274] width 269 height 37
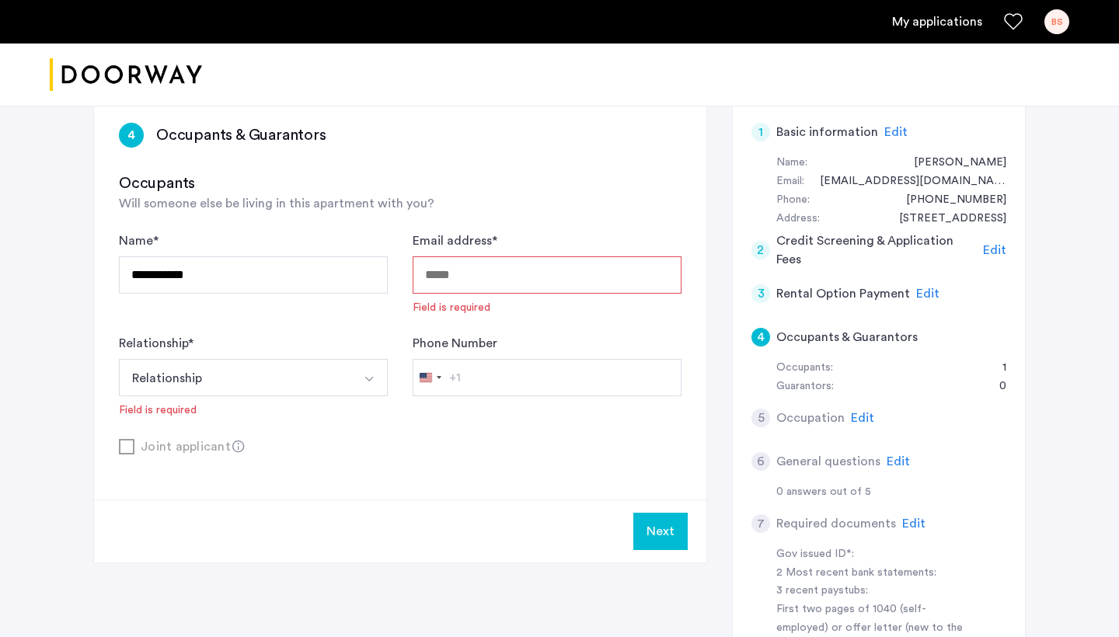
paste input "**********"
type input "**********"
paste input "**********"
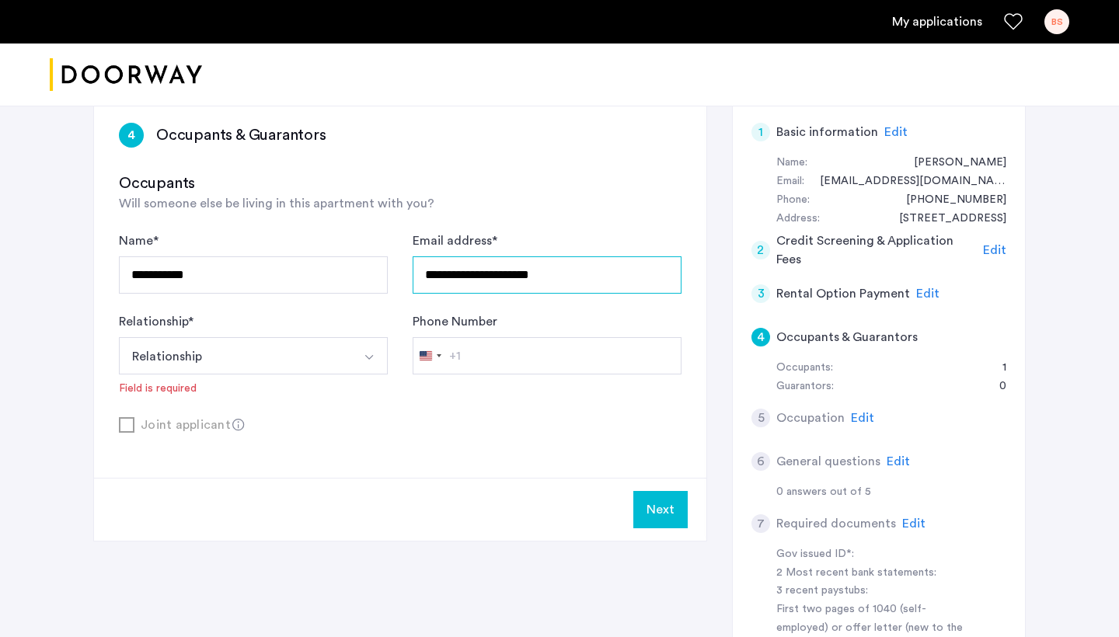
type input "**********"
click at [193, 356] on button "Relationship" at bounding box center [235, 355] width 232 height 37
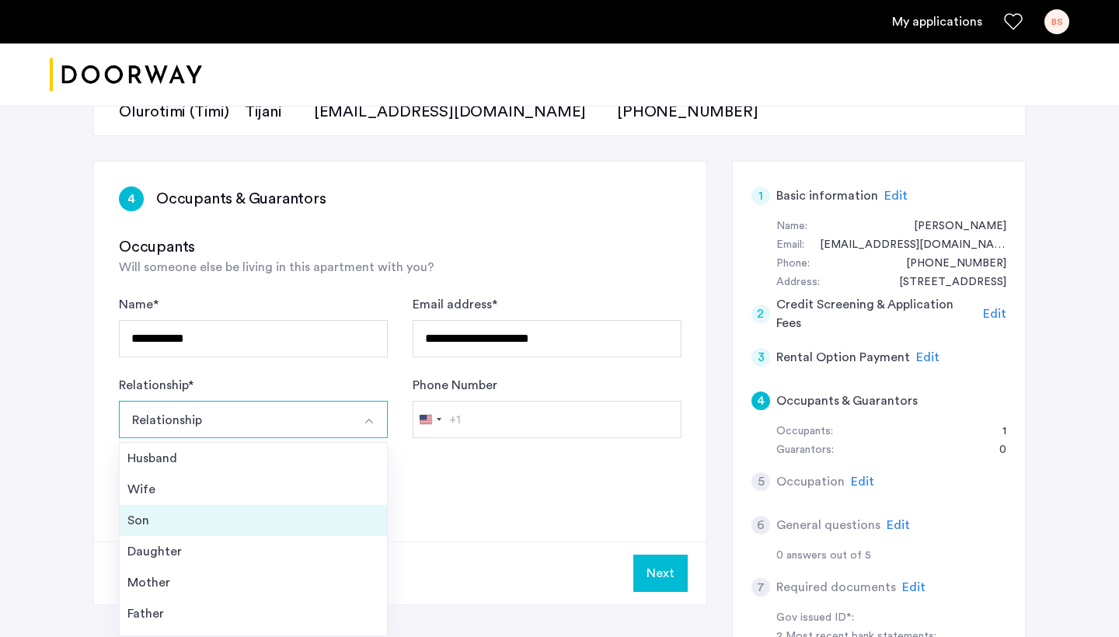
scroll to position [190, 0]
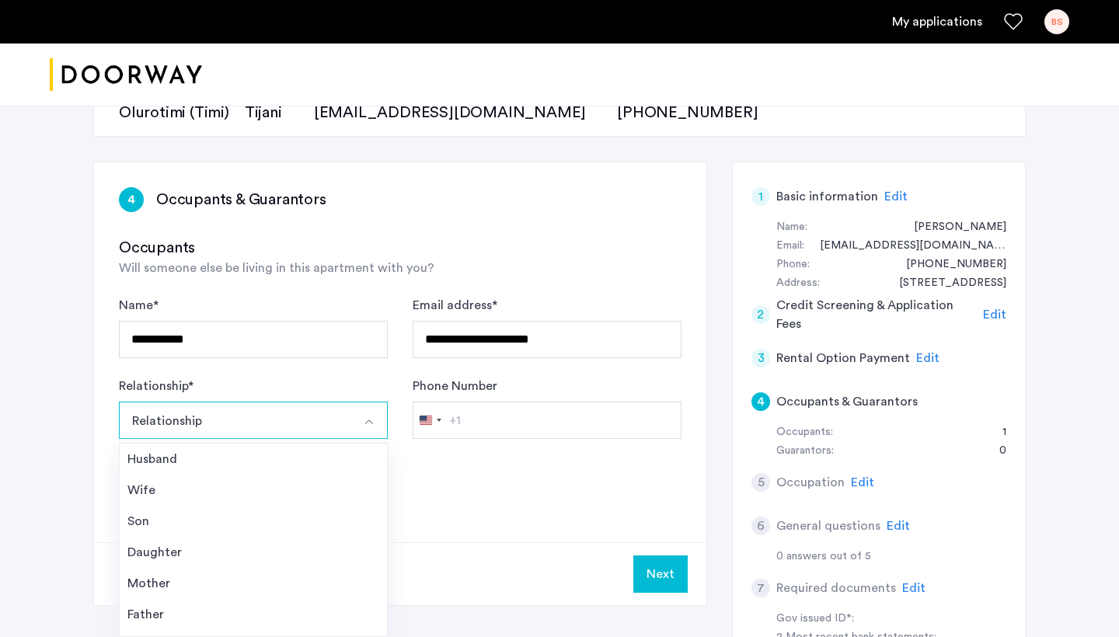
click at [286, 262] on span "Will someone else be living in this apartment with you?" at bounding box center [277, 268] width 316 height 12
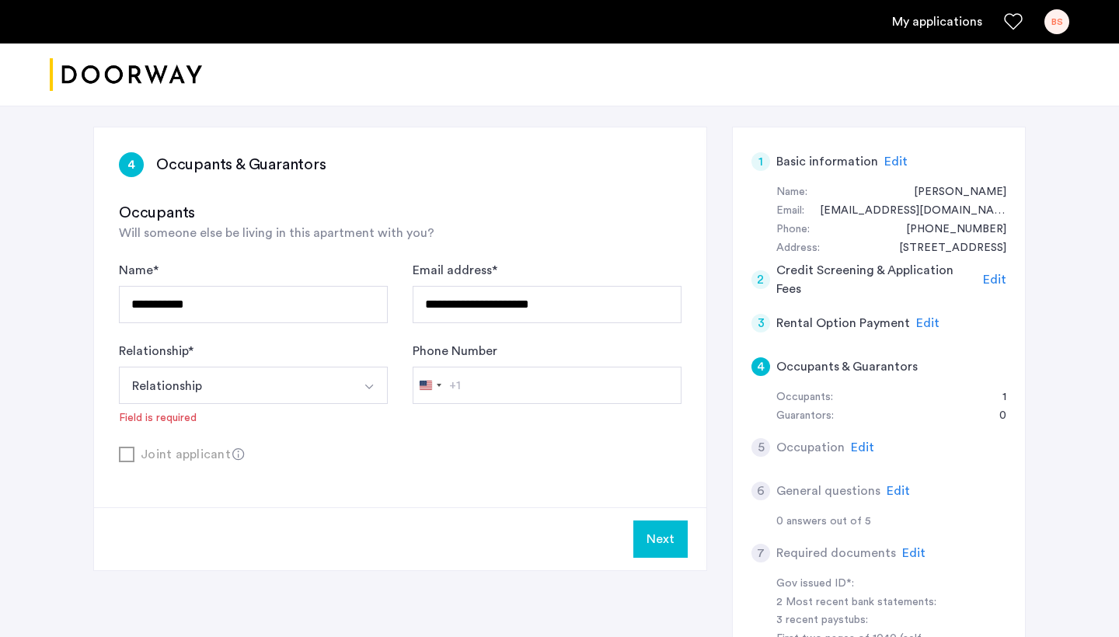
scroll to position [225, 0]
click at [303, 386] on button "Relationship" at bounding box center [235, 384] width 232 height 37
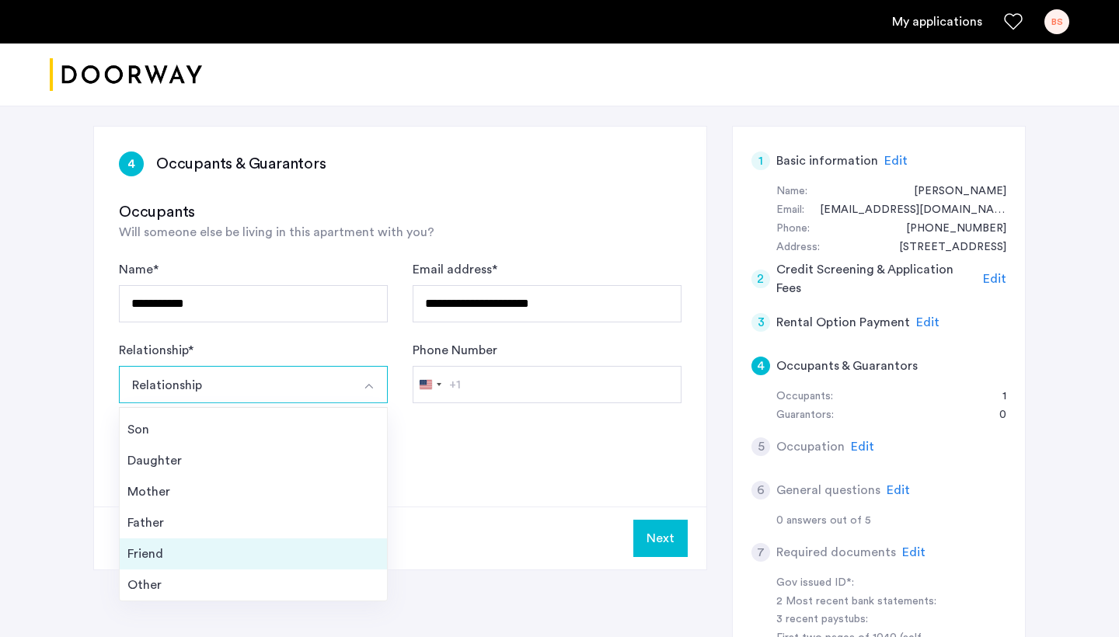
scroll to position [56, 0]
click at [272, 553] on div "Friend" at bounding box center [253, 554] width 252 height 19
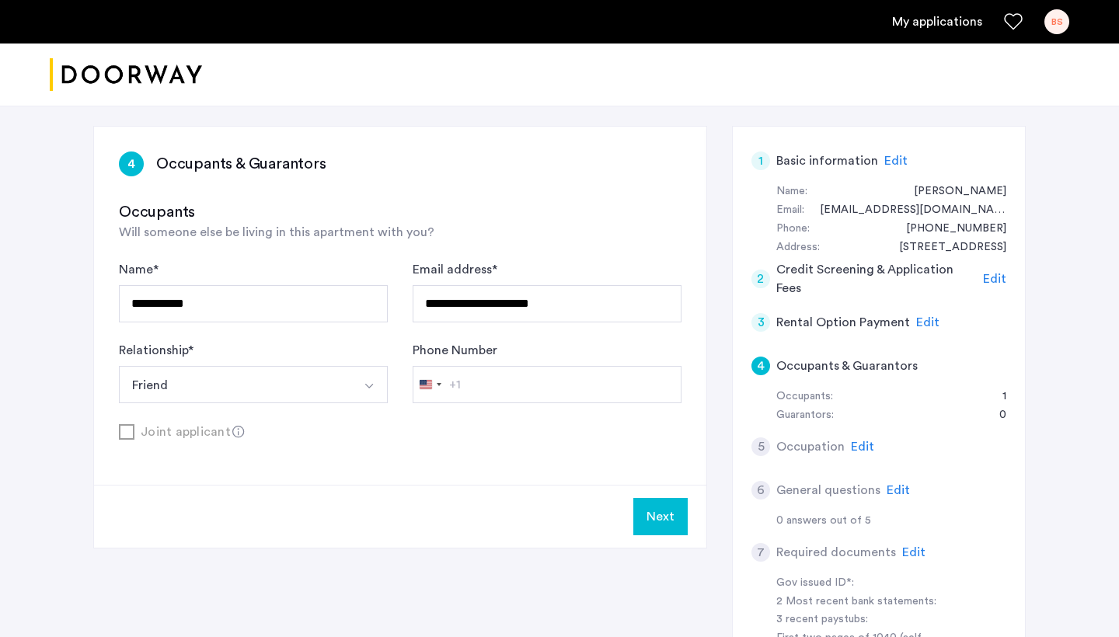
click at [503, 389] on input "Phone Number" at bounding box center [547, 384] width 269 height 37
click at [530, 379] on input "Phone Number" at bounding box center [547, 384] width 269 height 37
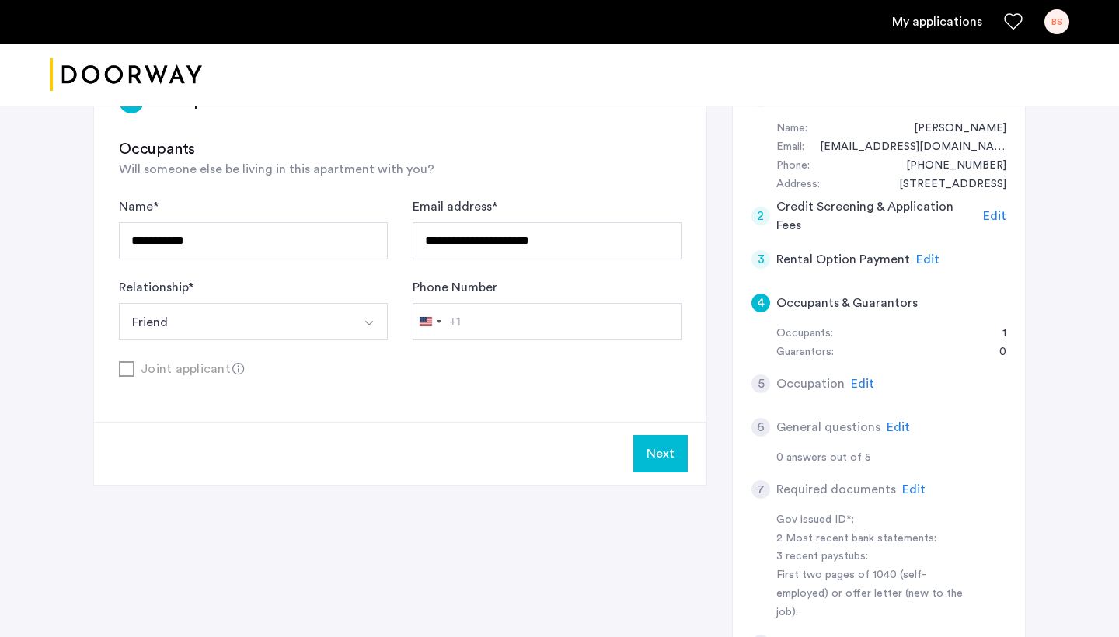
scroll to position [279, 0]
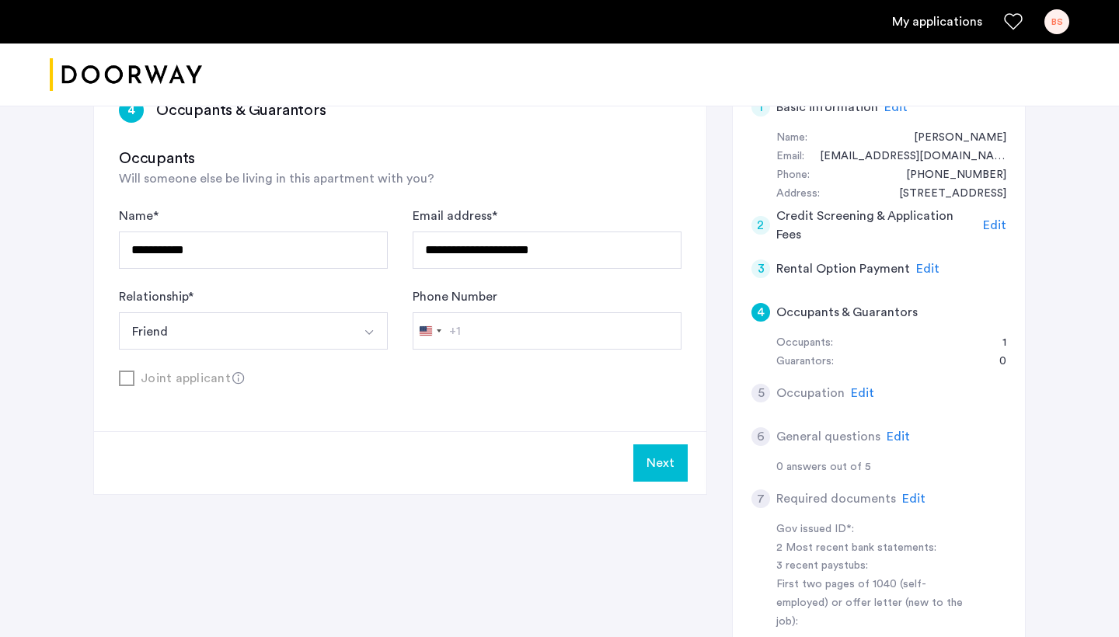
click at [651, 463] on button "Next" at bounding box center [660, 463] width 54 height 37
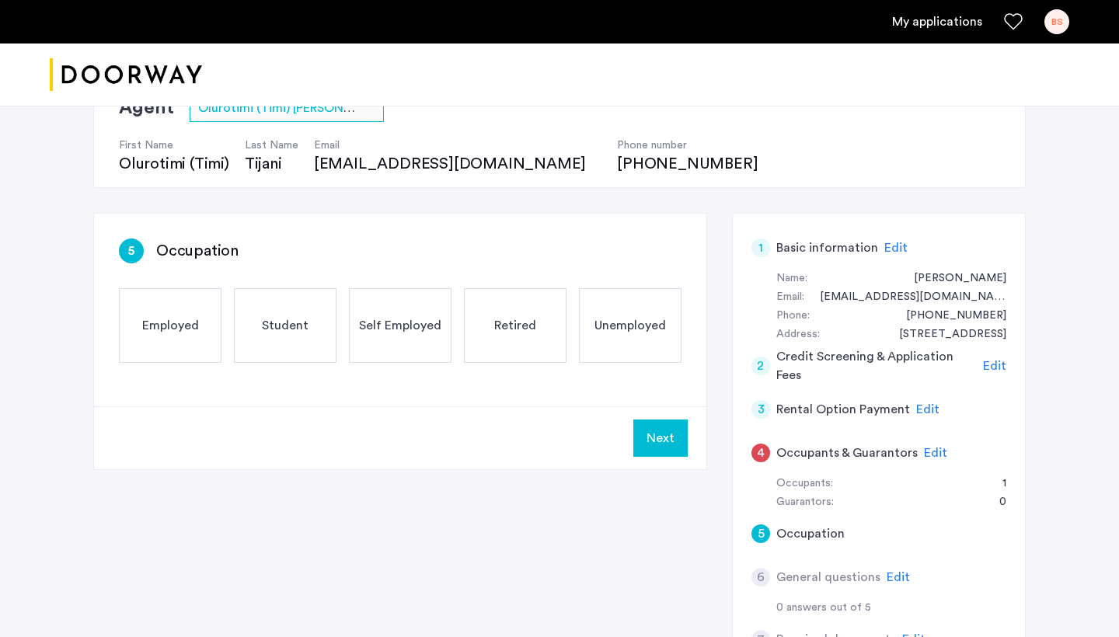
scroll to position [236, 0]
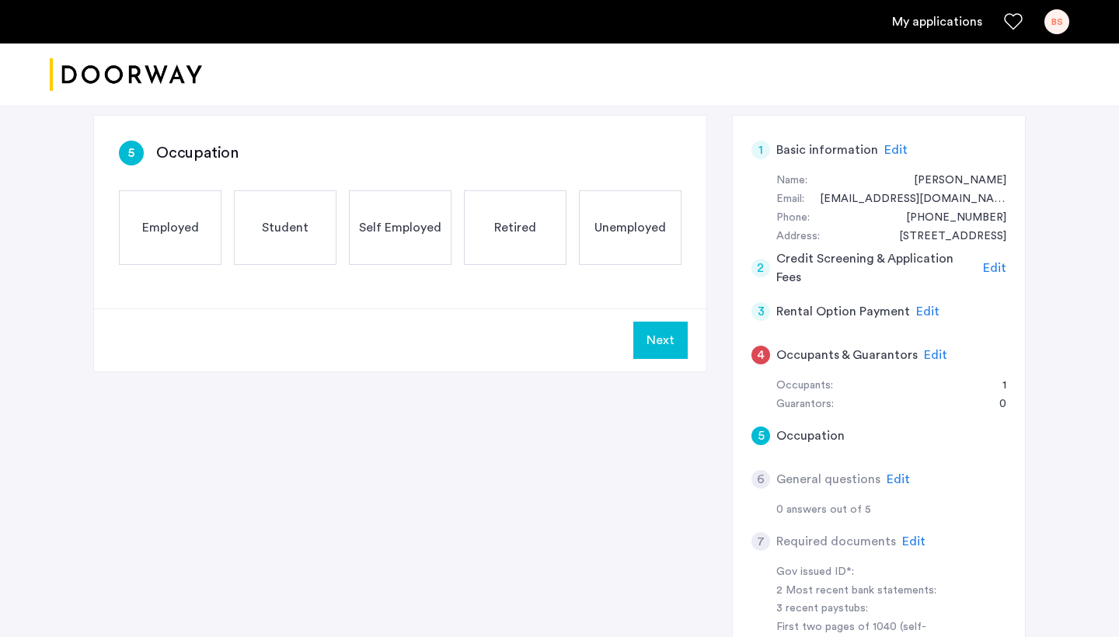
click at [932, 354] on span "Edit" at bounding box center [935, 355] width 23 height 12
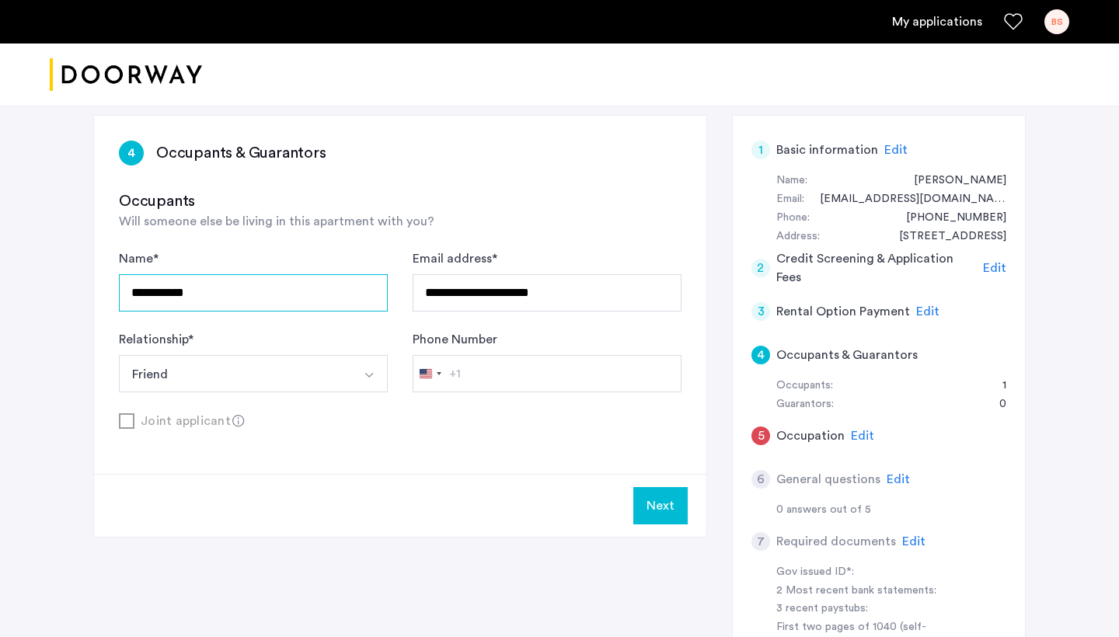
click at [303, 298] on input "**********" at bounding box center [253, 292] width 269 height 37
type input "**********"
drag, startPoint x: 568, startPoint y: 300, endPoint x: 346, endPoint y: 286, distance: 222.7
type input "**********"
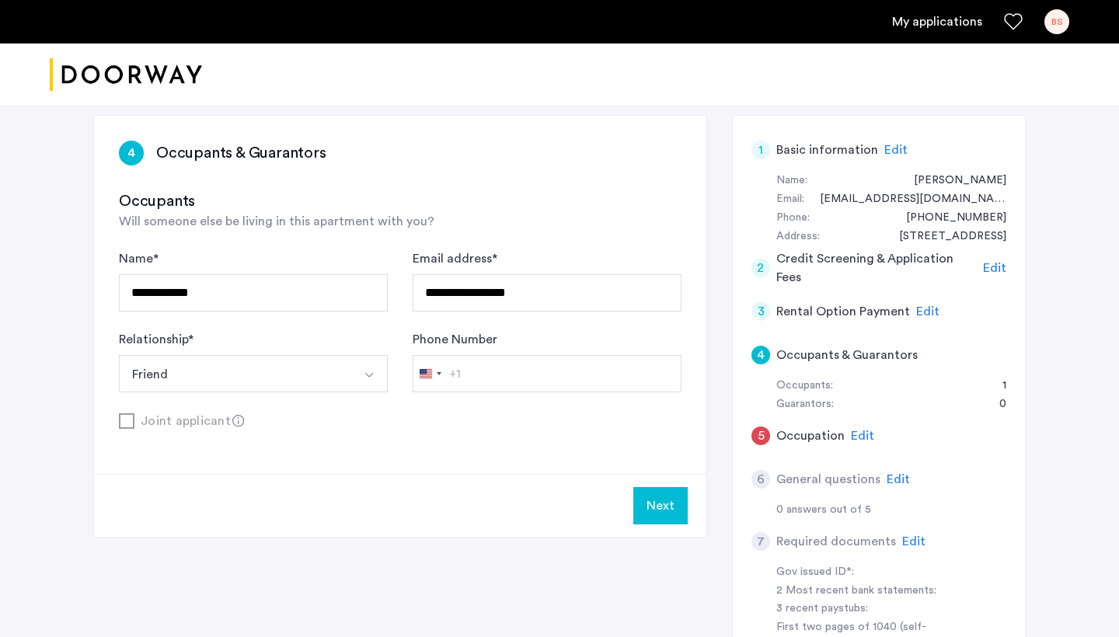
click at [231, 380] on button "Friend" at bounding box center [235, 373] width 232 height 37
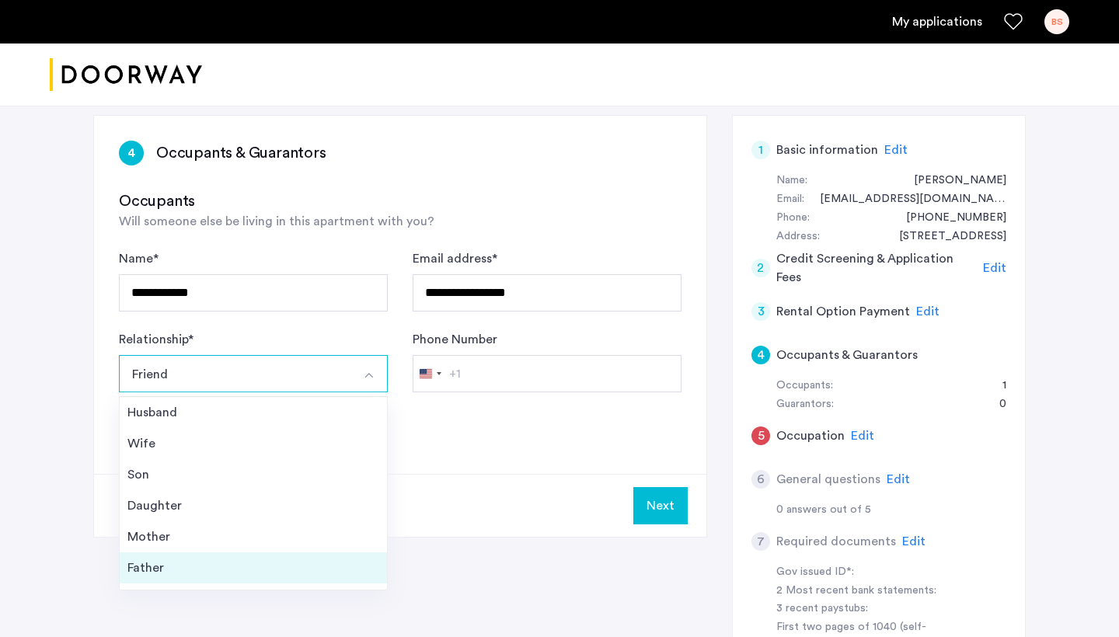
click at [234, 562] on div "Father" at bounding box center [253, 568] width 252 height 19
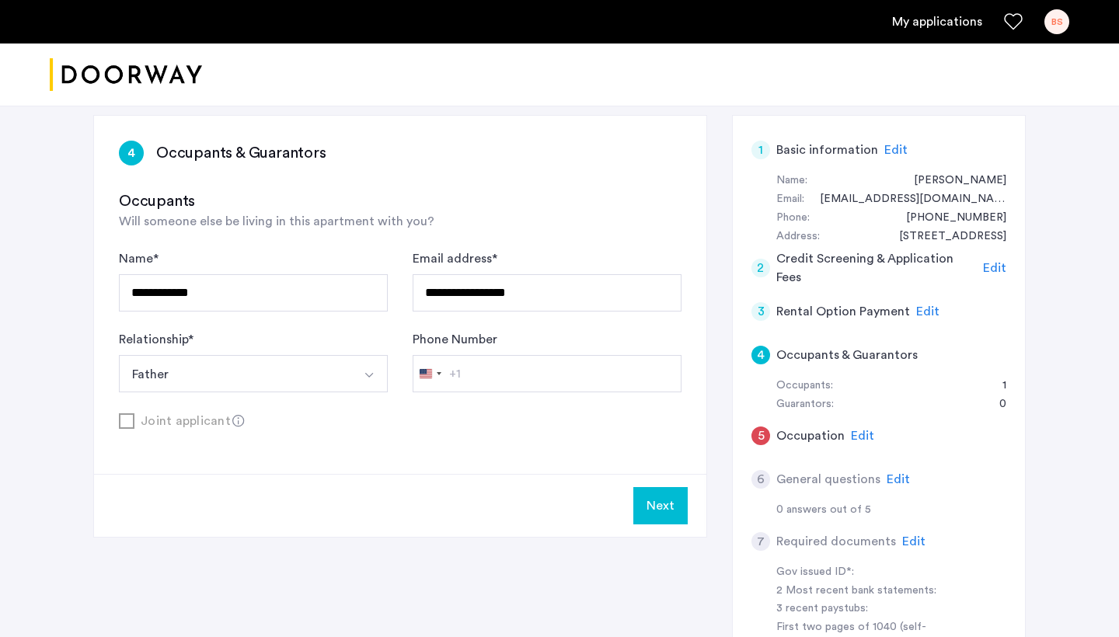
click at [504, 366] on input "Phone Number" at bounding box center [547, 373] width 269 height 37
click at [504, 377] on input "Phone Number" at bounding box center [547, 373] width 269 height 37
click at [478, 373] on input "Phone Number" at bounding box center [547, 373] width 269 height 37
click at [460, 373] on div "+1" at bounding box center [455, 374] width 12 height 19
click at [472, 375] on input "Phone Number" at bounding box center [547, 373] width 269 height 37
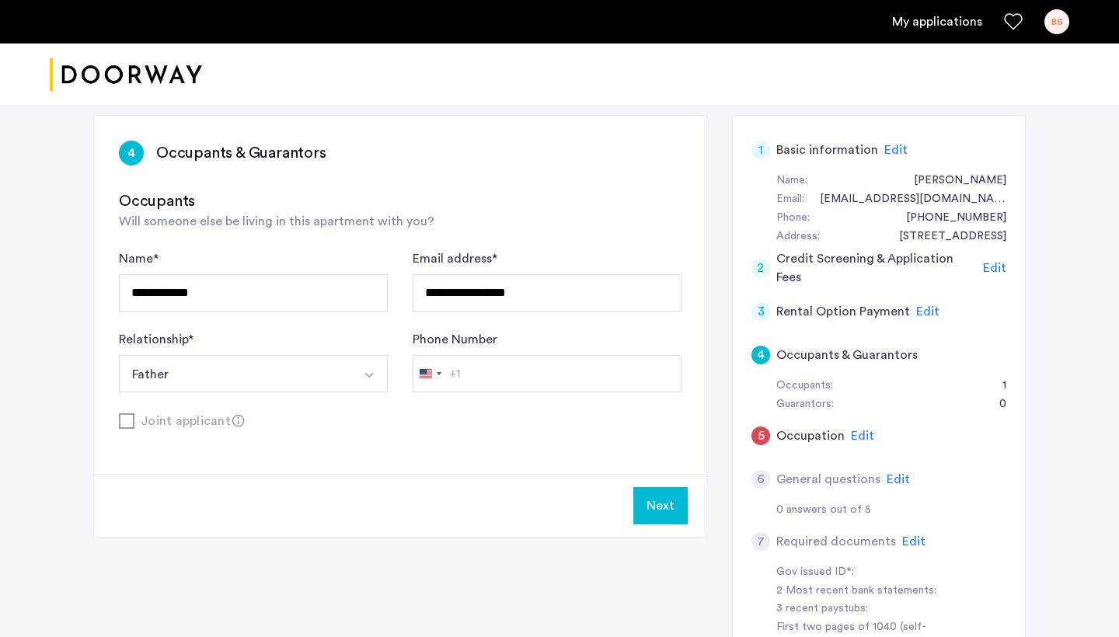
click at [476, 375] on input "Phone Number" at bounding box center [547, 373] width 269 height 37
click at [276, 372] on button "Father" at bounding box center [235, 373] width 232 height 37
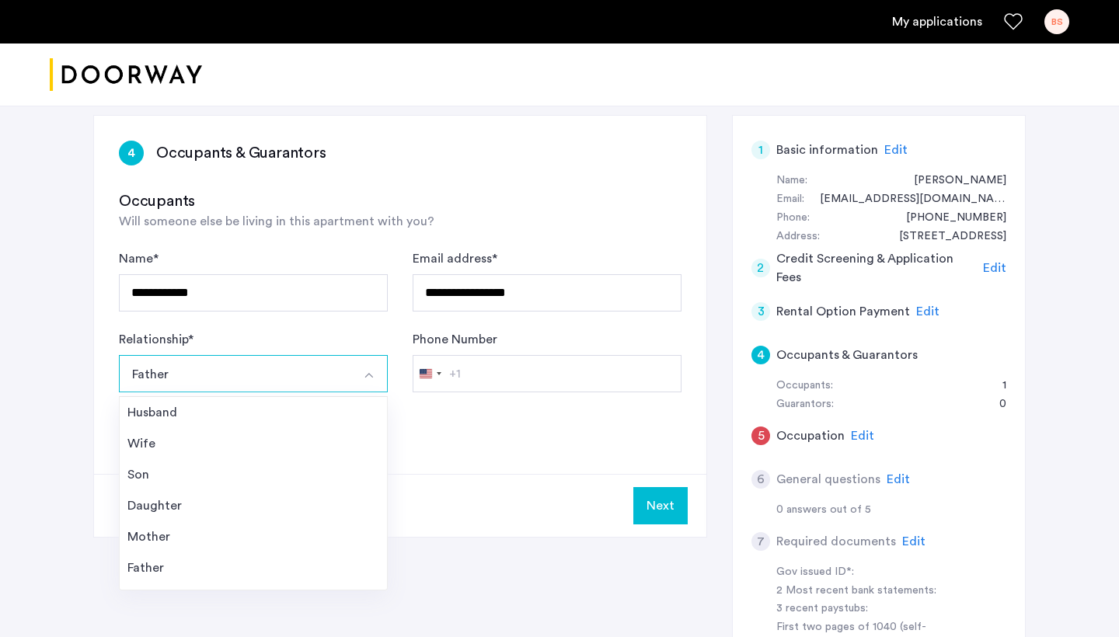
click at [553, 411] on div "Joint applicant" at bounding box center [400, 420] width 563 height 19
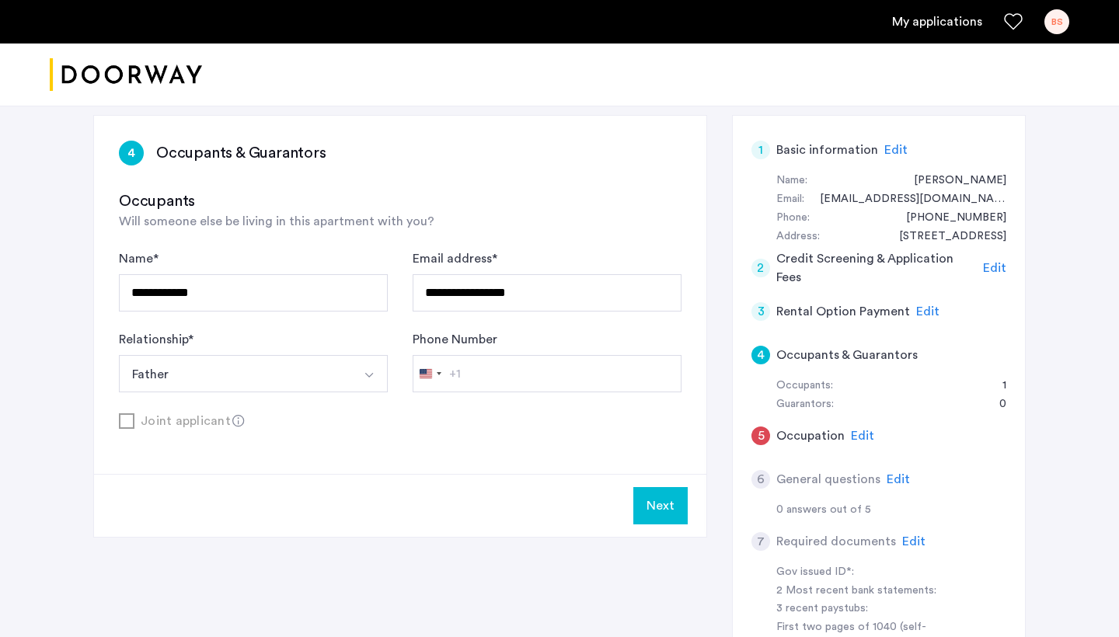
click at [519, 374] on input "Phone Number" at bounding box center [547, 373] width 269 height 37
click at [511, 367] on input "Phone Number" at bounding box center [547, 373] width 269 height 37
click at [424, 372] on div "[GEOGRAPHIC_DATA] +1" at bounding box center [426, 373] width 12 height 9
click at [432, 372] on div "[GEOGRAPHIC_DATA] +1" at bounding box center [429, 374] width 33 height 36
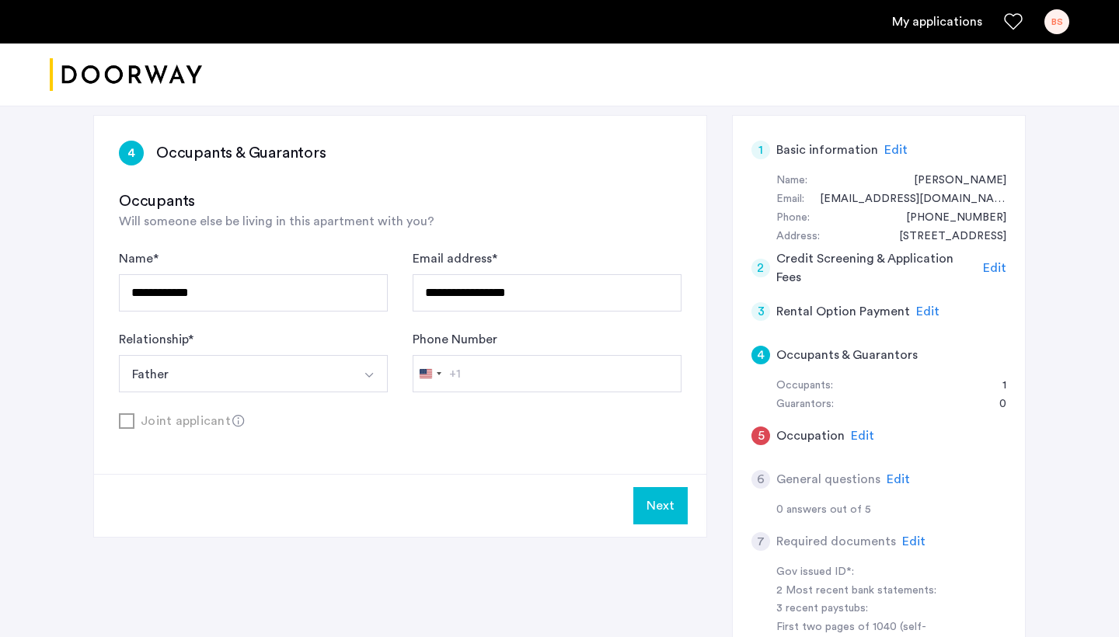
click at [465, 372] on input "Phone Number" at bounding box center [547, 373] width 269 height 37
click at [473, 372] on input "Phone Number" at bounding box center [547, 373] width 269 height 37
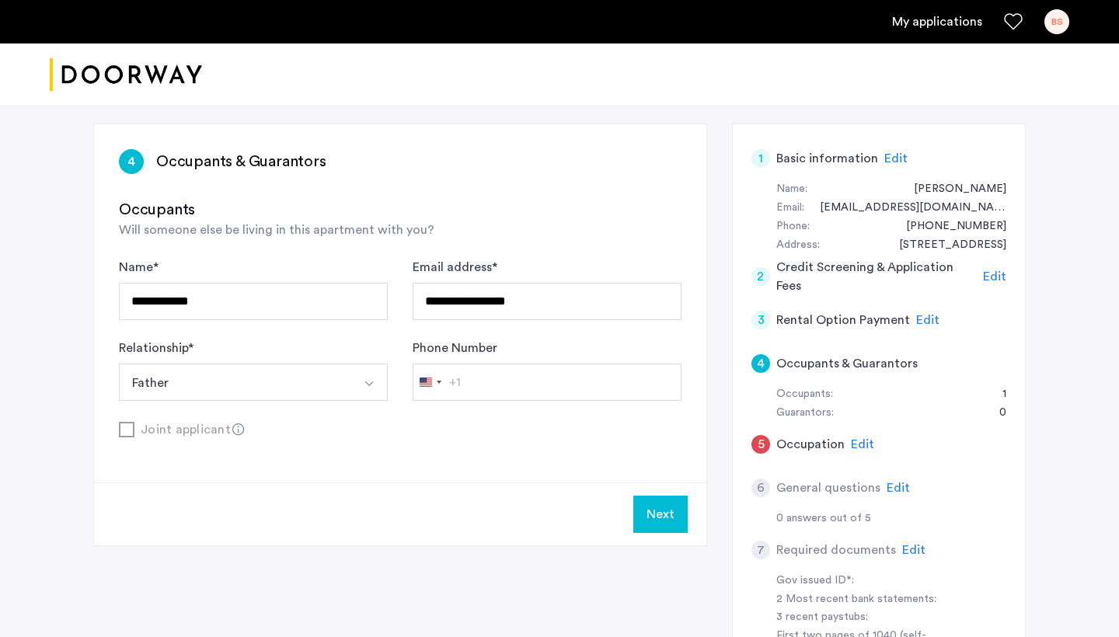
scroll to position [260, 0]
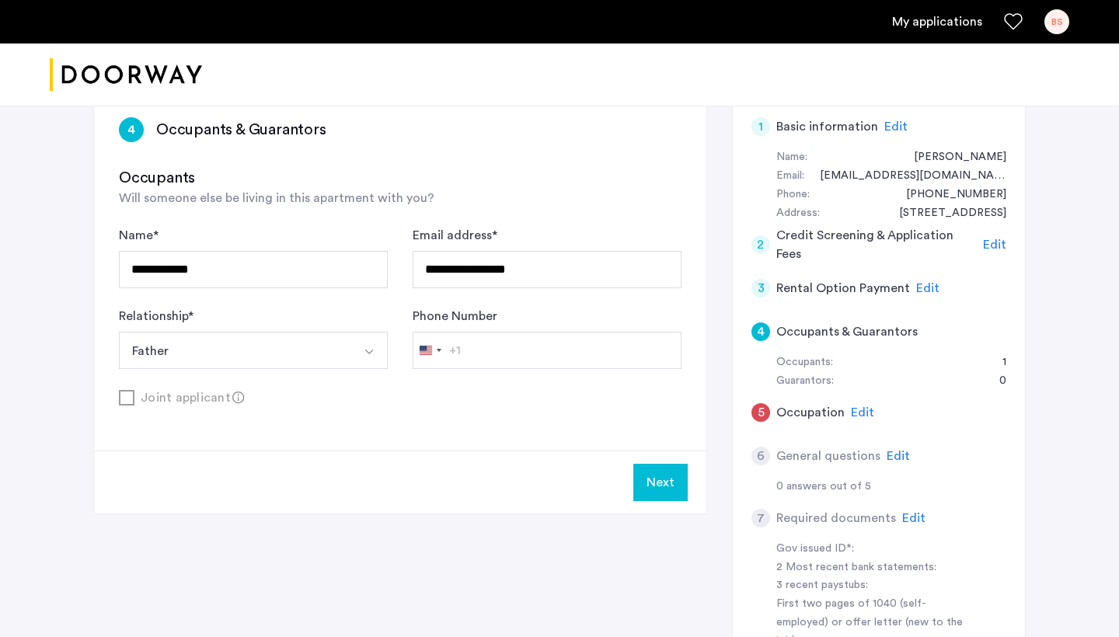
click at [483, 341] on input "Phone Number" at bounding box center [547, 350] width 269 height 37
click at [651, 481] on button "Next" at bounding box center [660, 482] width 54 height 37
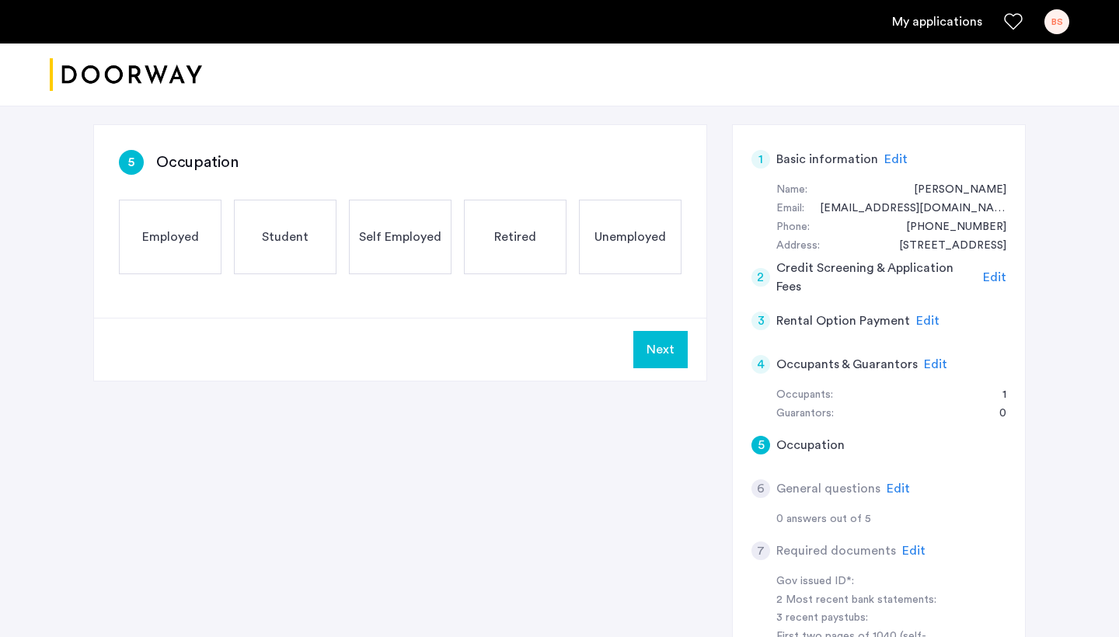
scroll to position [253, 0]
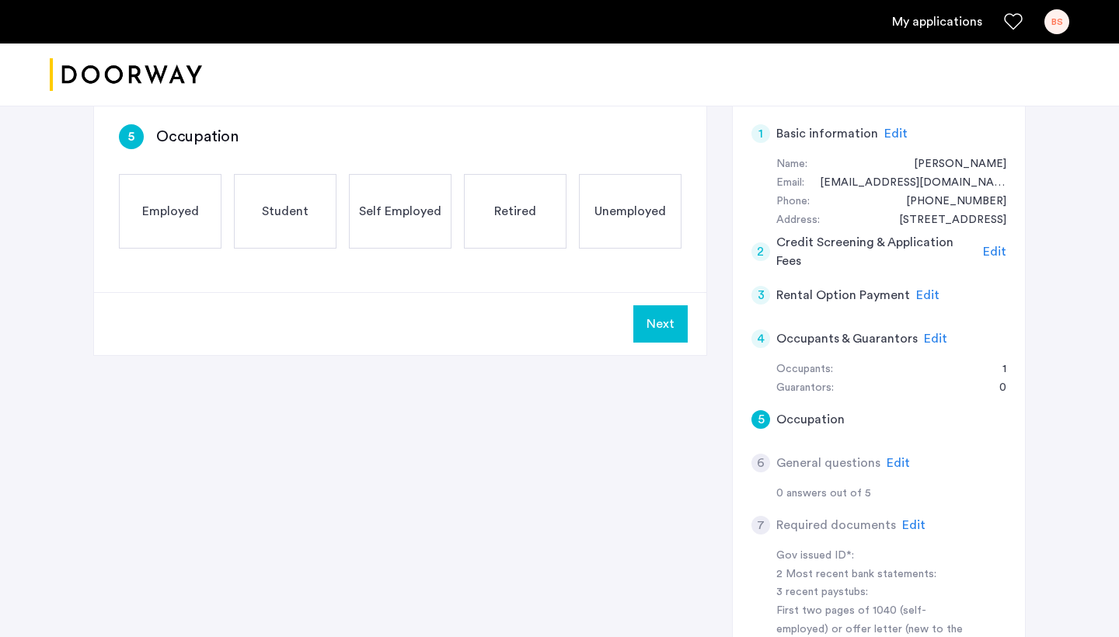
click at [940, 335] on span "Edit" at bounding box center [935, 339] width 23 height 12
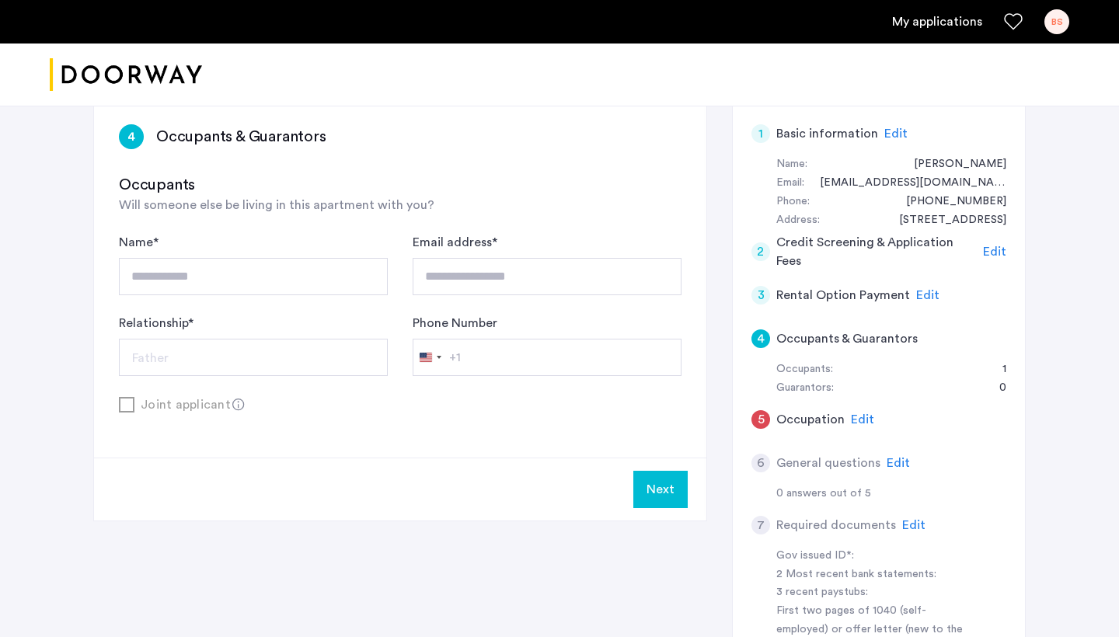
click at [598, 351] on input "Phone Number" at bounding box center [547, 357] width 269 height 37
click at [494, 354] on input "Phone Number" at bounding box center [547, 357] width 269 height 37
click at [323, 255] on div "**********" at bounding box center [253, 264] width 269 height 62
click at [303, 276] on input "**********" at bounding box center [253, 276] width 269 height 37
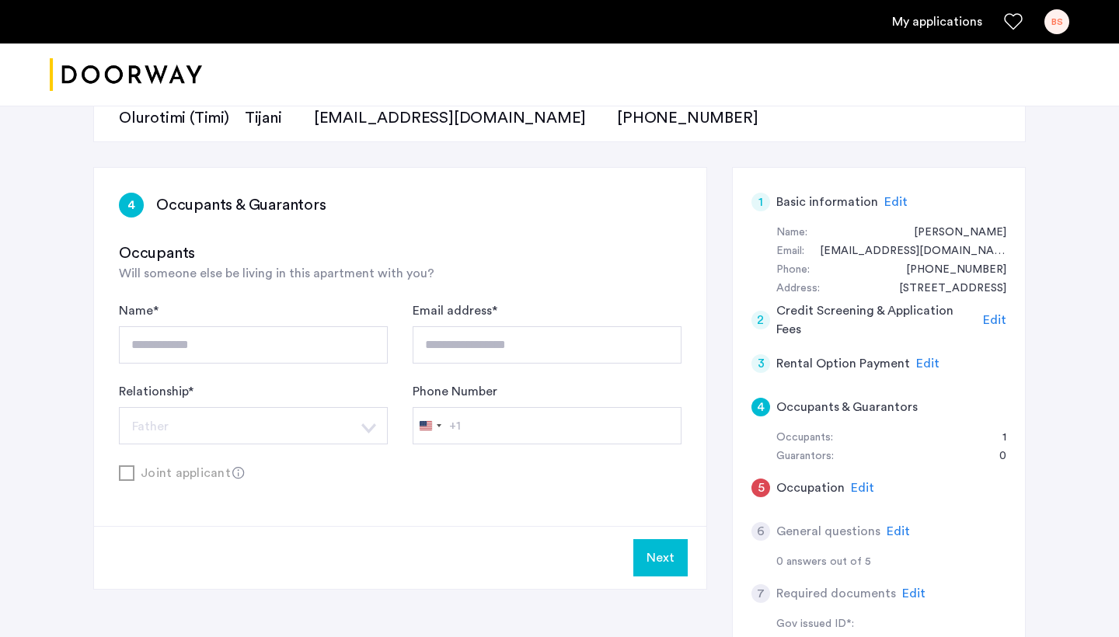
scroll to position [237, 0]
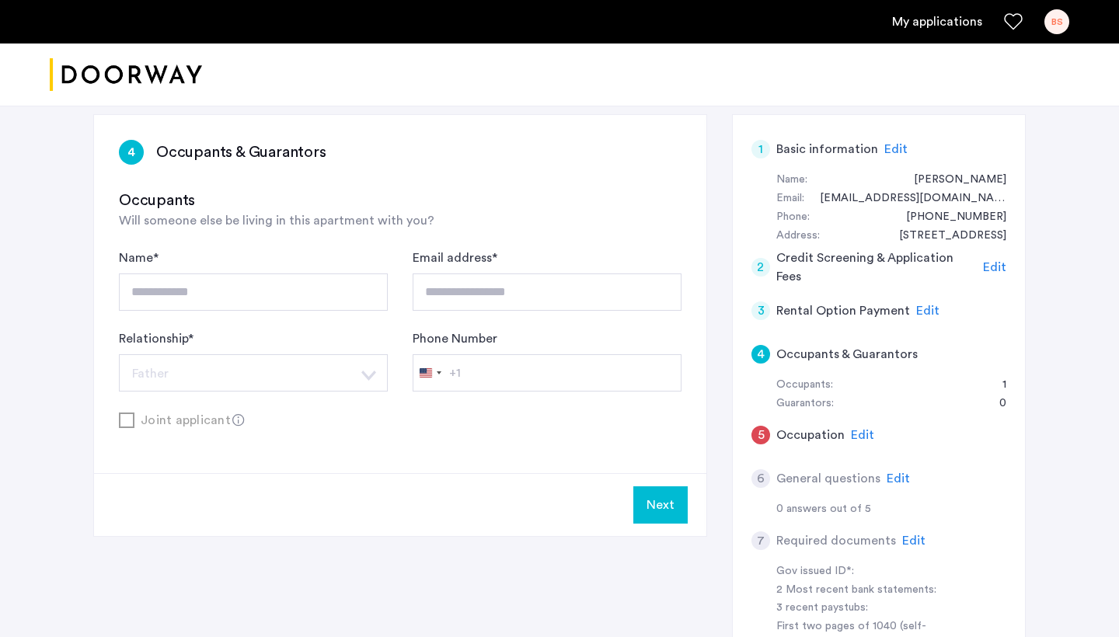
click at [480, 372] on input "Phone Number" at bounding box center [547, 372] width 269 height 37
click at [227, 424] on div "Joint applicant" at bounding box center [400, 419] width 563 height 19
click at [234, 424] on icon at bounding box center [238, 420] width 12 height 12
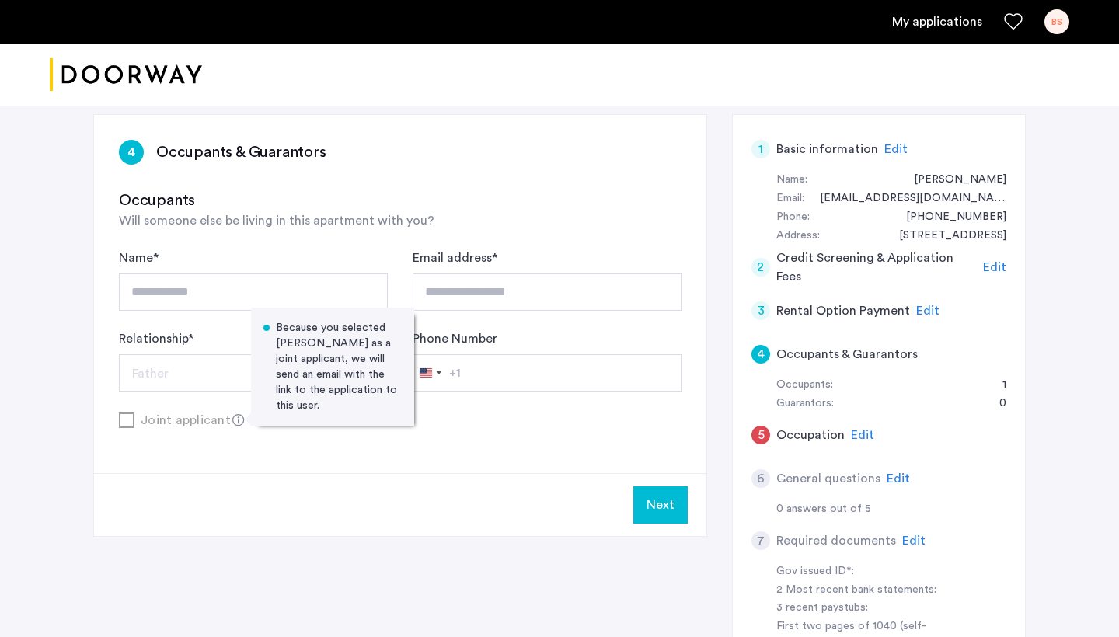
click at [259, 449] on div "**********" at bounding box center [400, 294] width 612 height 358
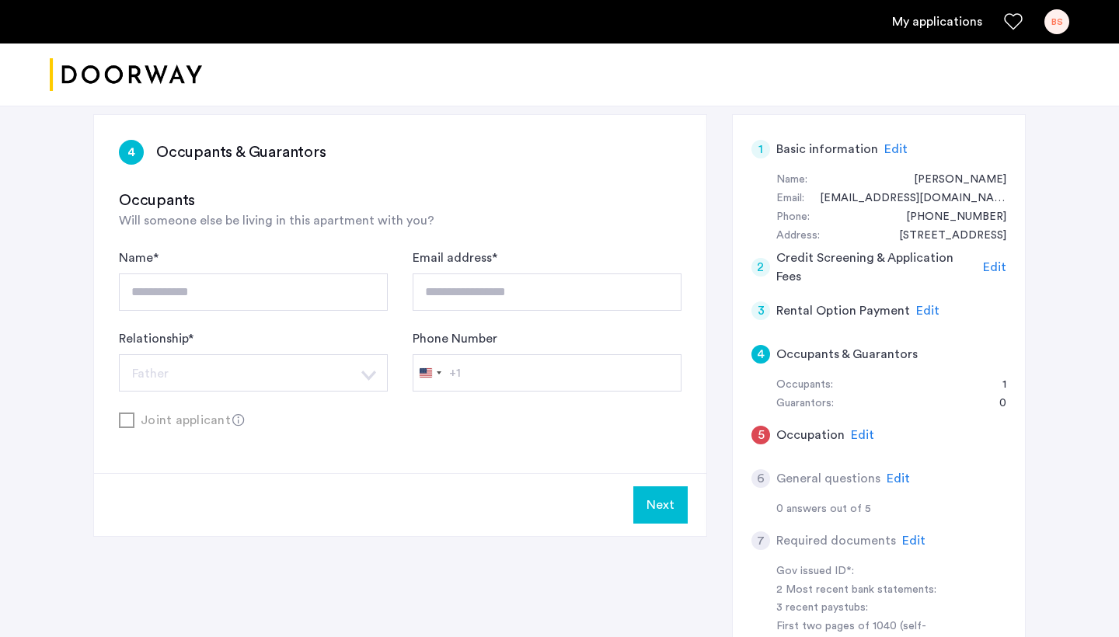
click at [127, 423] on div "Joint applicant" at bounding box center [400, 419] width 563 height 19
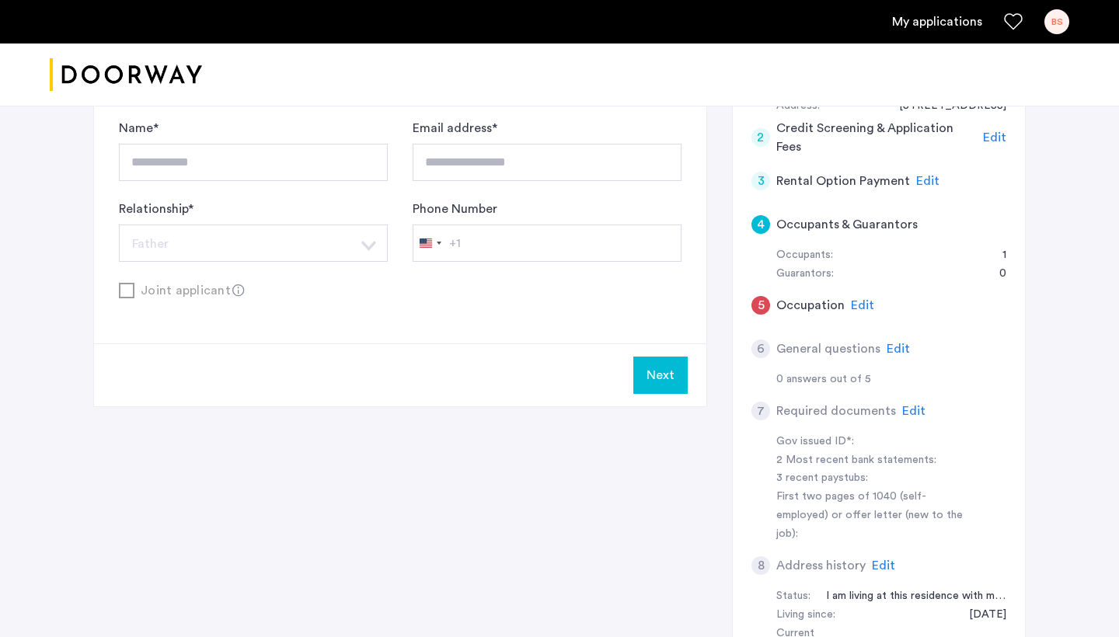
scroll to position [368, 0]
click at [668, 376] on button "Next" at bounding box center [660, 374] width 54 height 37
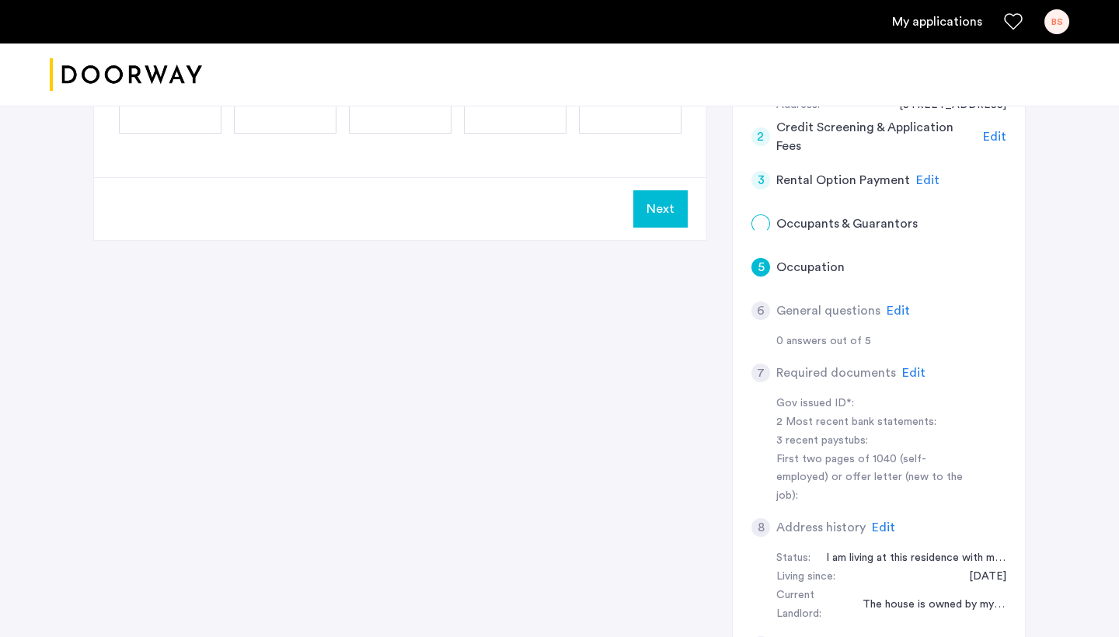
scroll to position [0, 0]
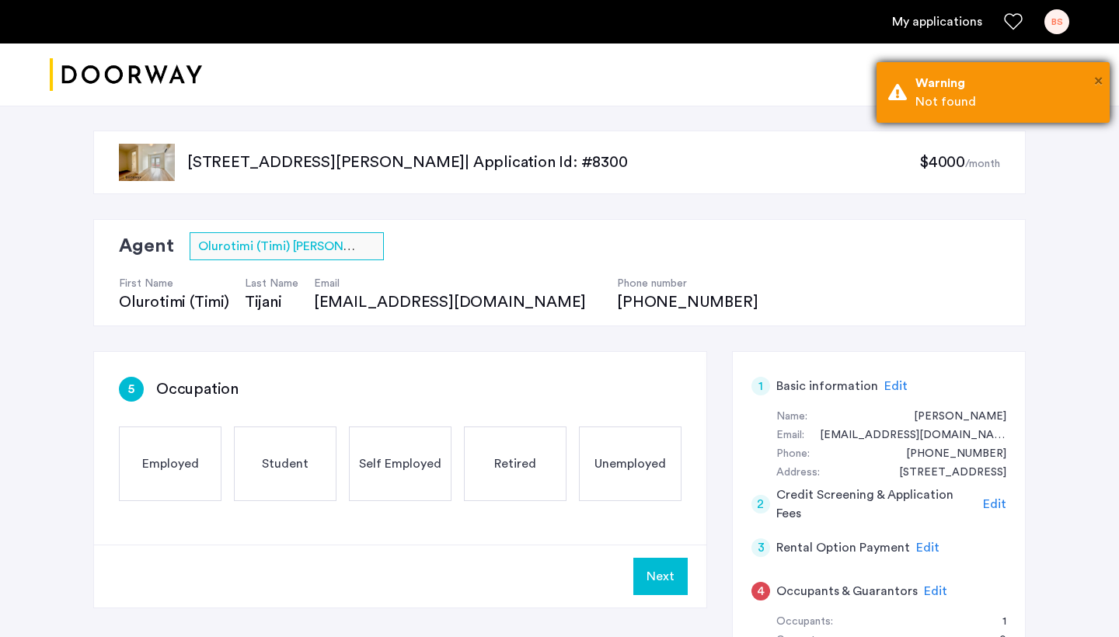
click at [1096, 82] on span "×" at bounding box center [1098, 81] width 9 height 16
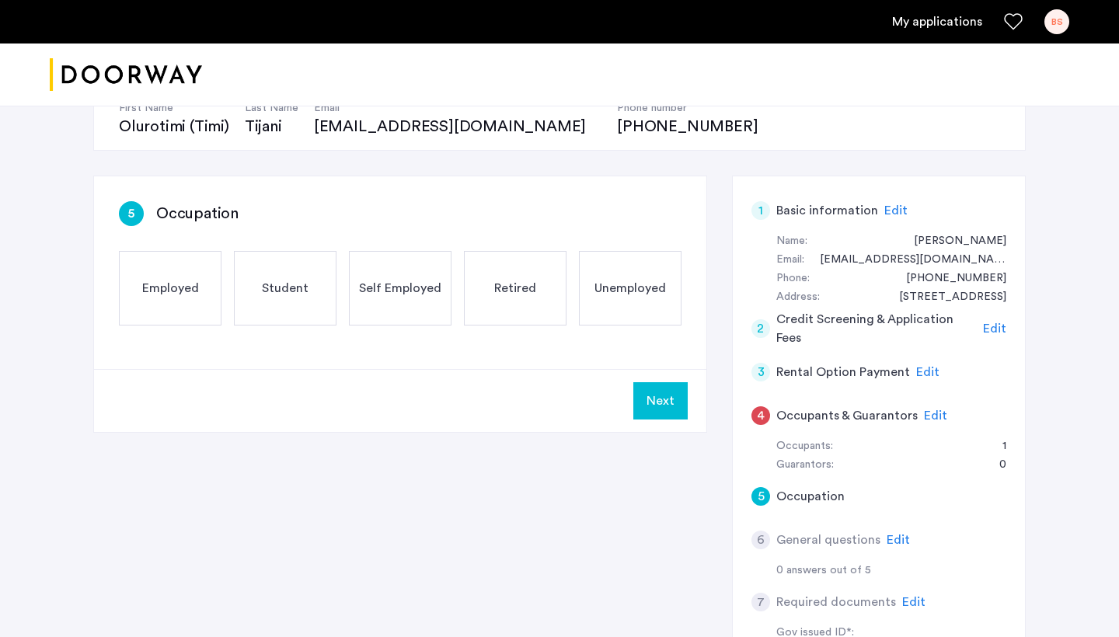
scroll to position [179, 0]
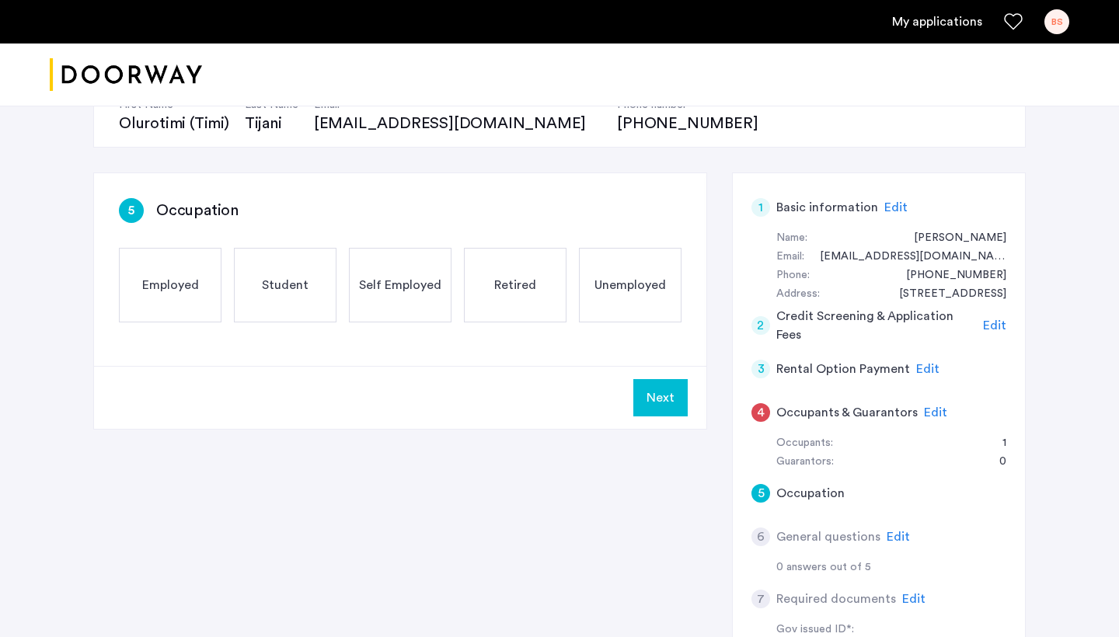
click at [928, 409] on span "Edit" at bounding box center [935, 412] width 23 height 12
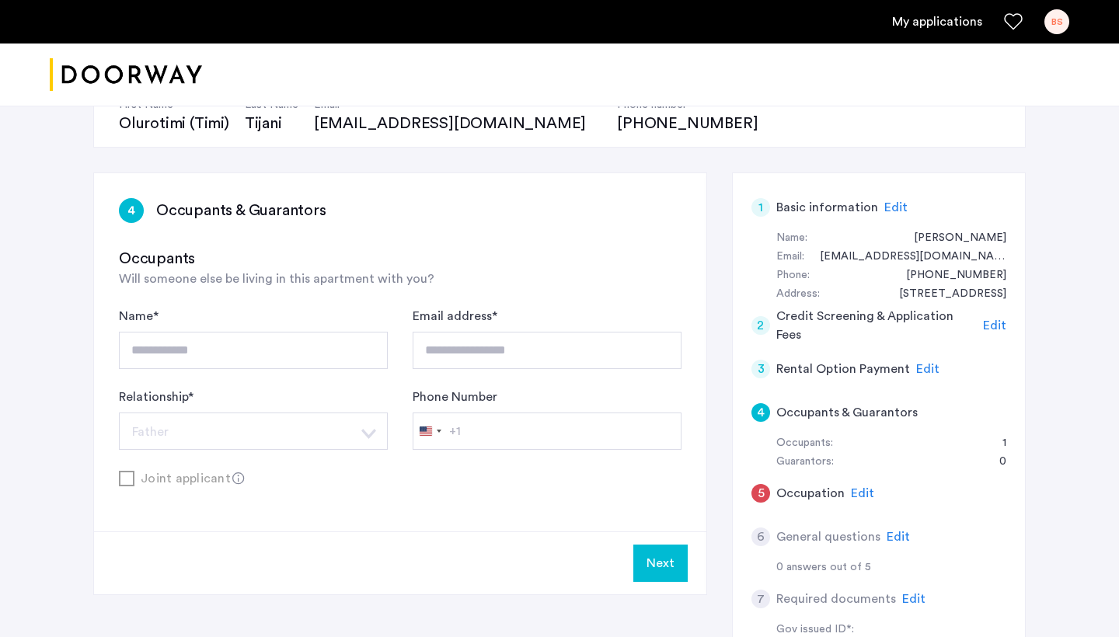
click at [500, 355] on input "**********" at bounding box center [547, 350] width 269 height 37
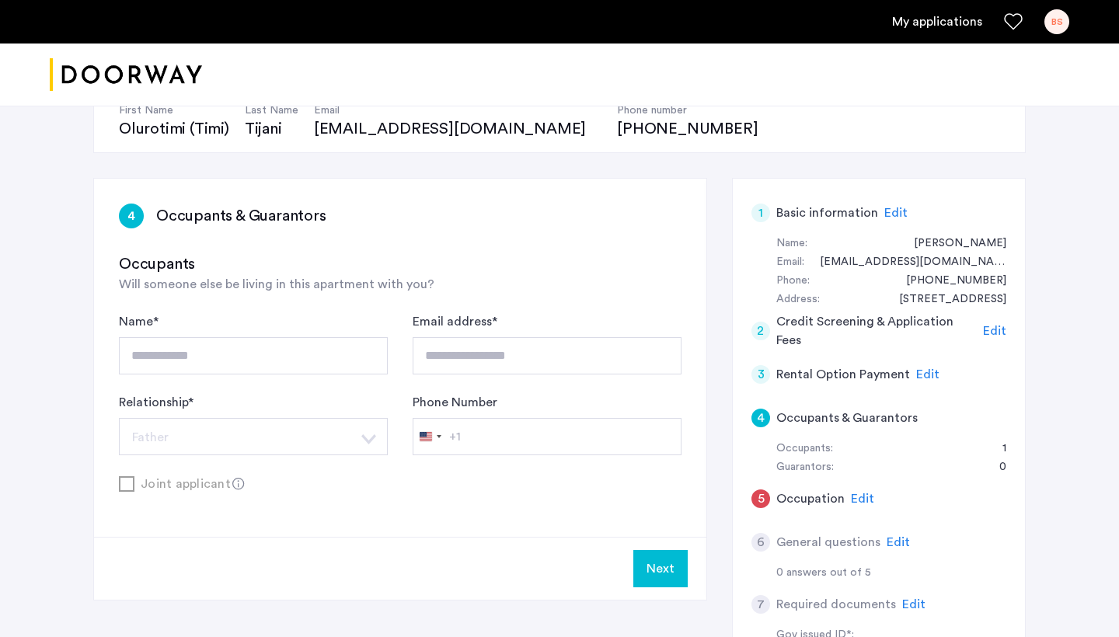
scroll to position [227, 0]
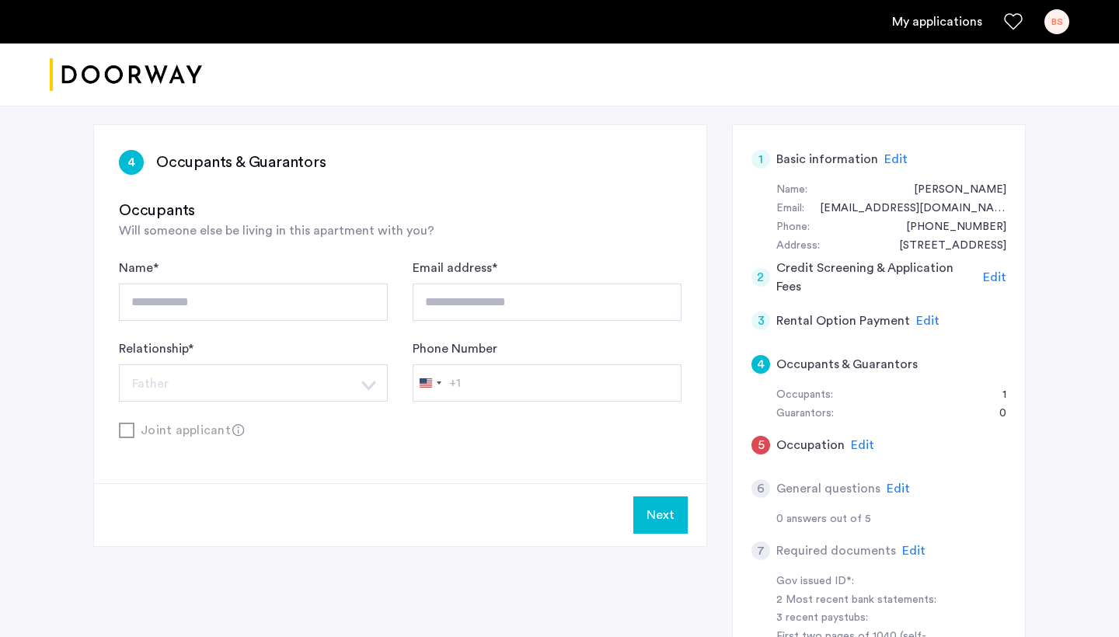
click at [666, 534] on button "Next" at bounding box center [660, 515] width 54 height 37
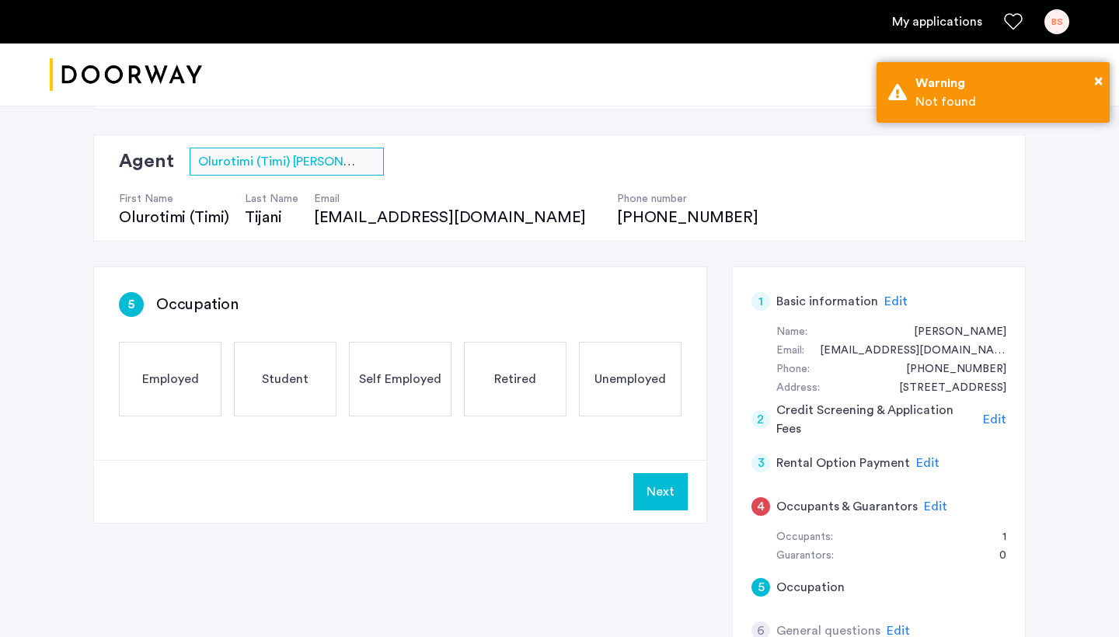
scroll to position [139, 0]
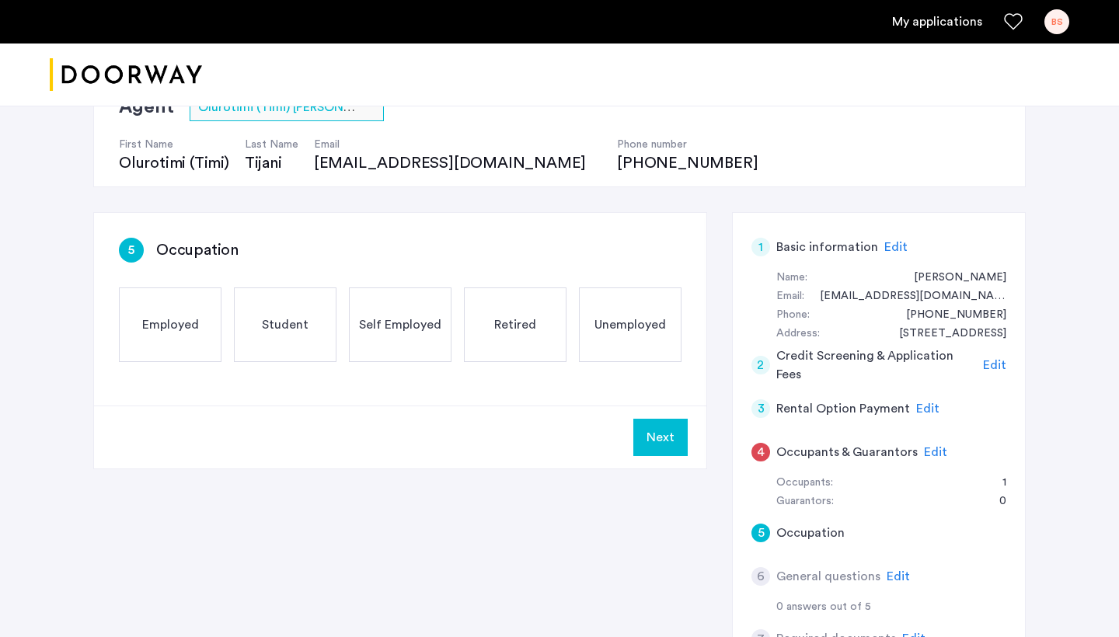
click at [162, 326] on span "Employed" at bounding box center [170, 325] width 57 height 19
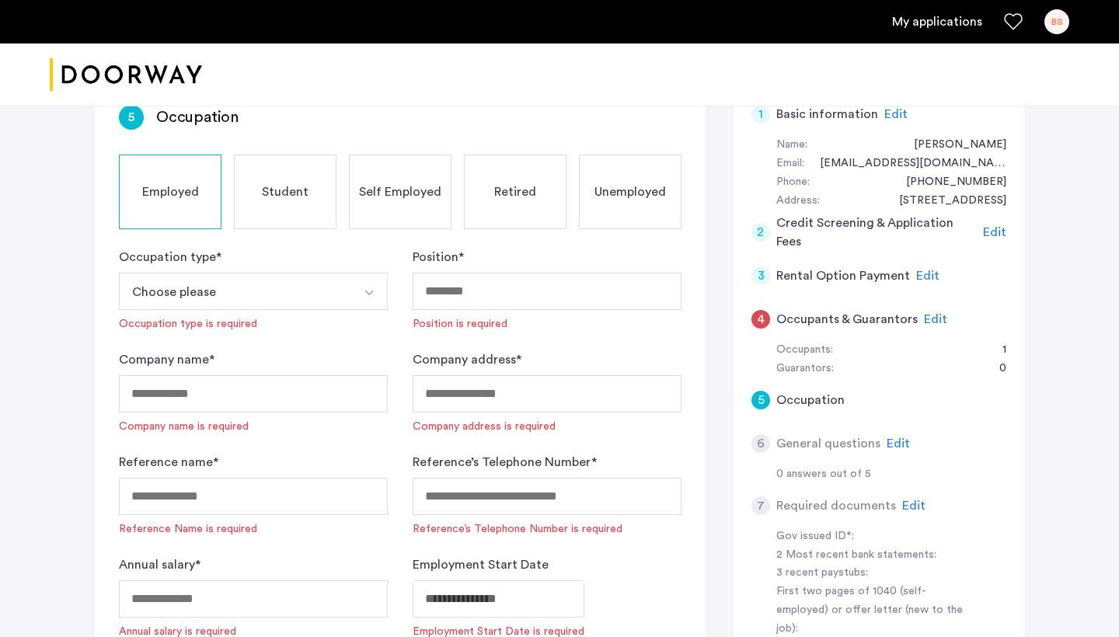
scroll to position [274, 0]
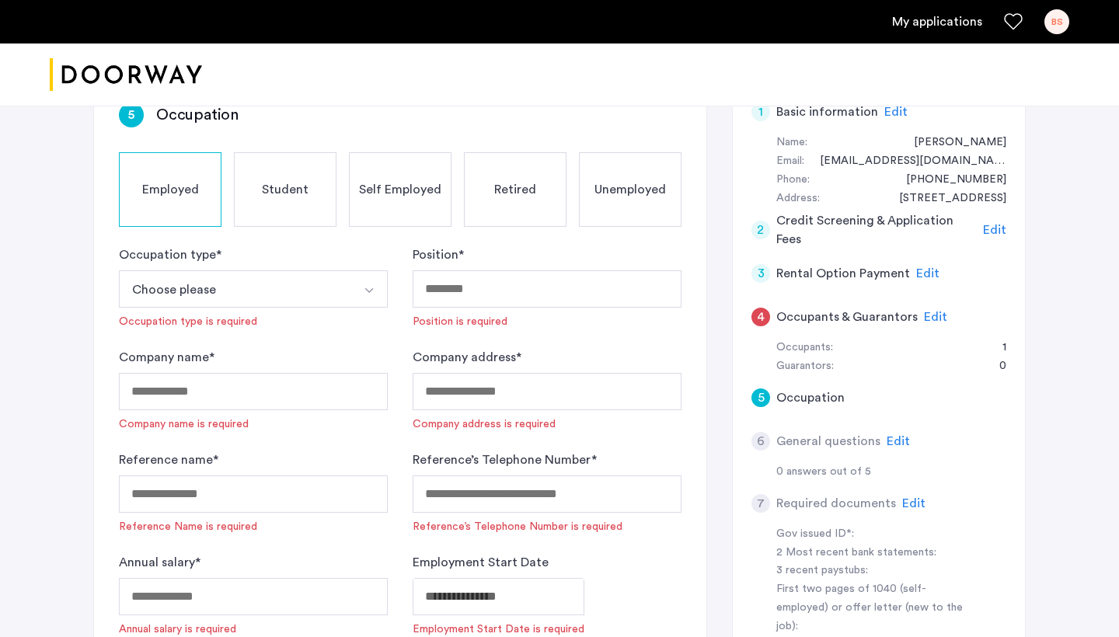
click at [298, 281] on button "Choose please" at bounding box center [235, 288] width 232 height 37
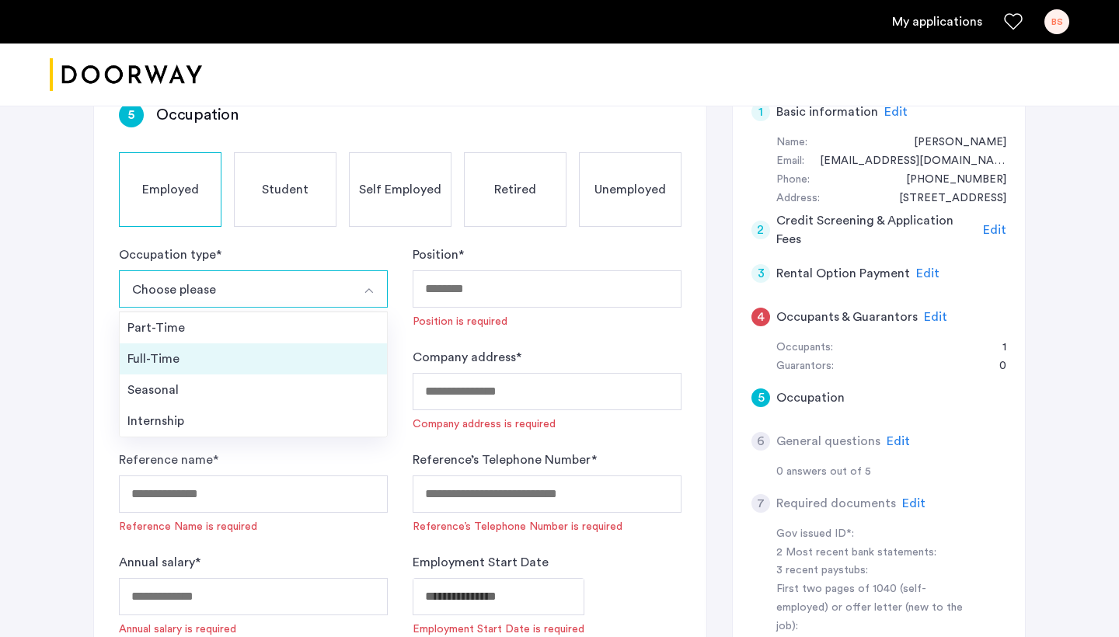
click at [235, 351] on div "Full-Time" at bounding box center [253, 359] width 252 height 19
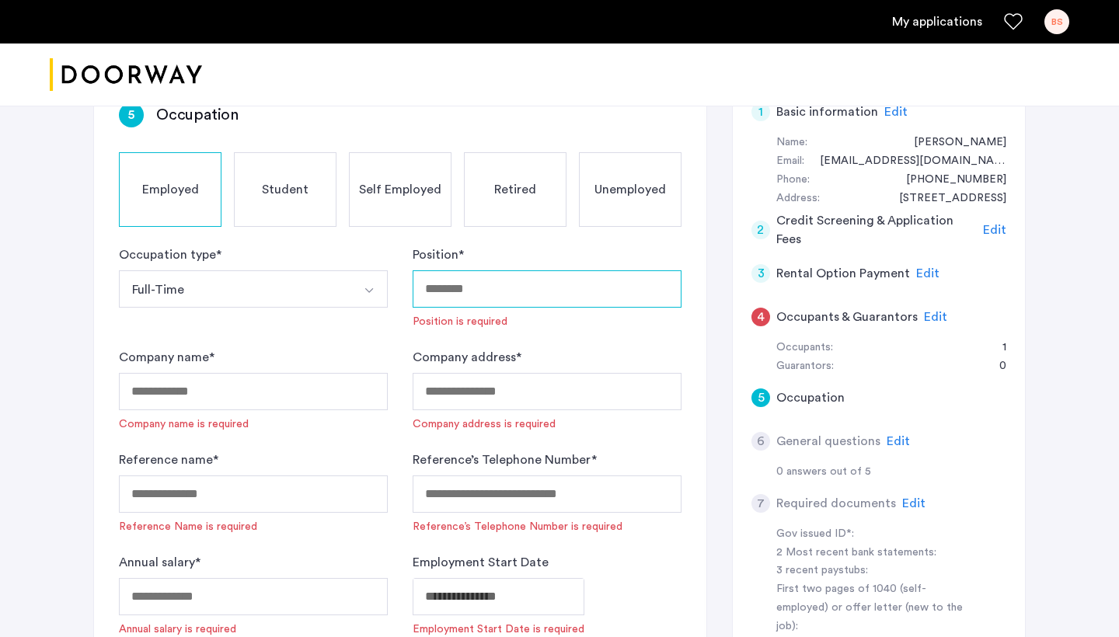
click at [502, 281] on input "Position *" at bounding box center [547, 288] width 269 height 37
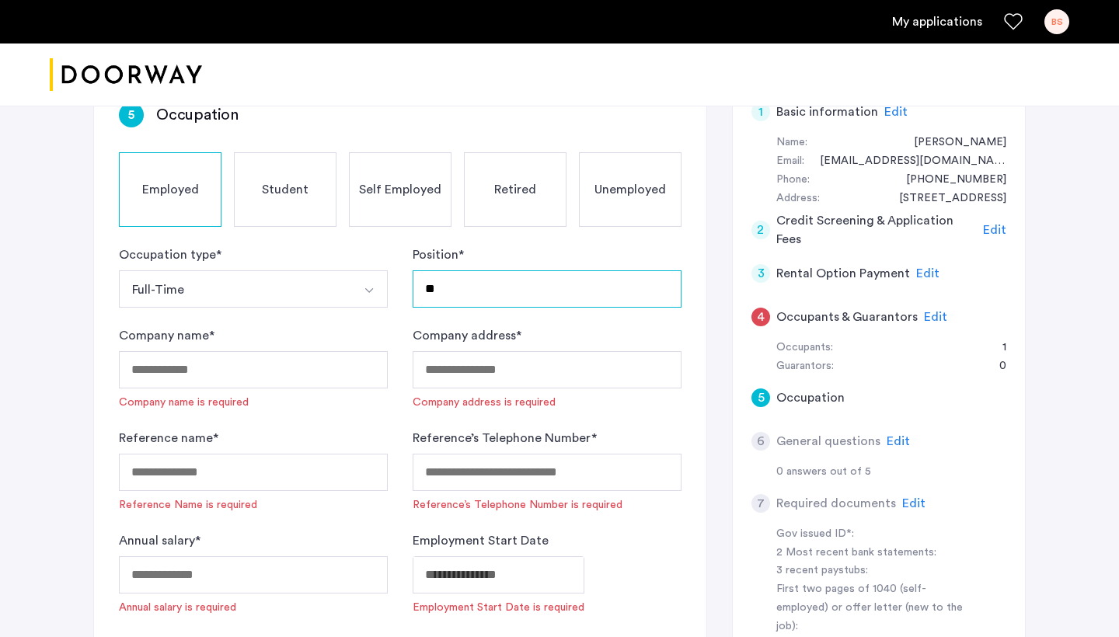
type input "*"
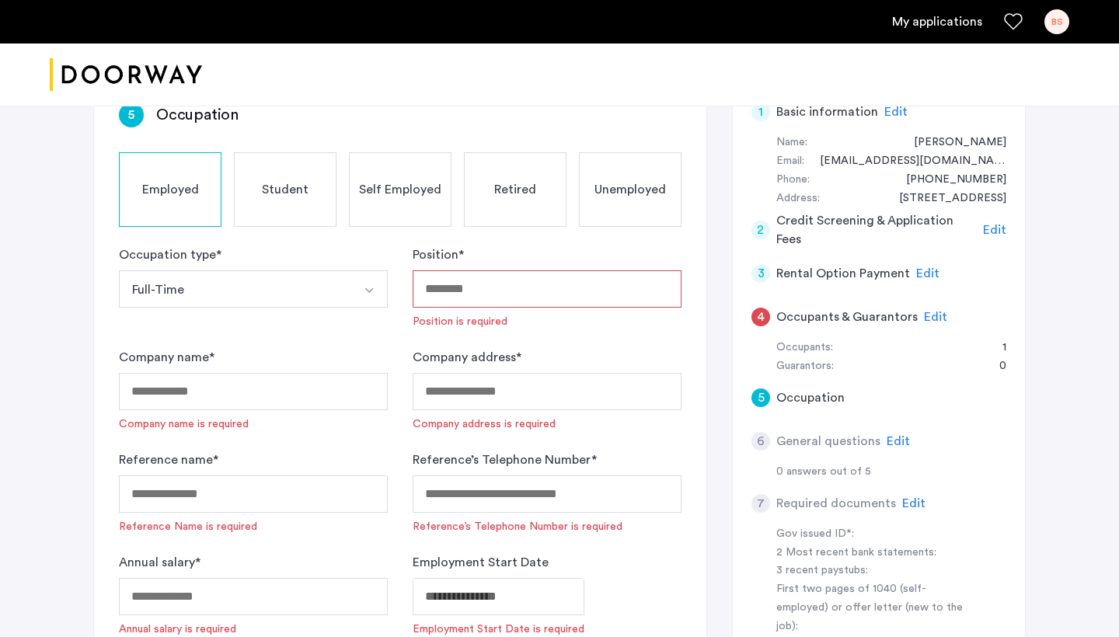
paste input "**********"
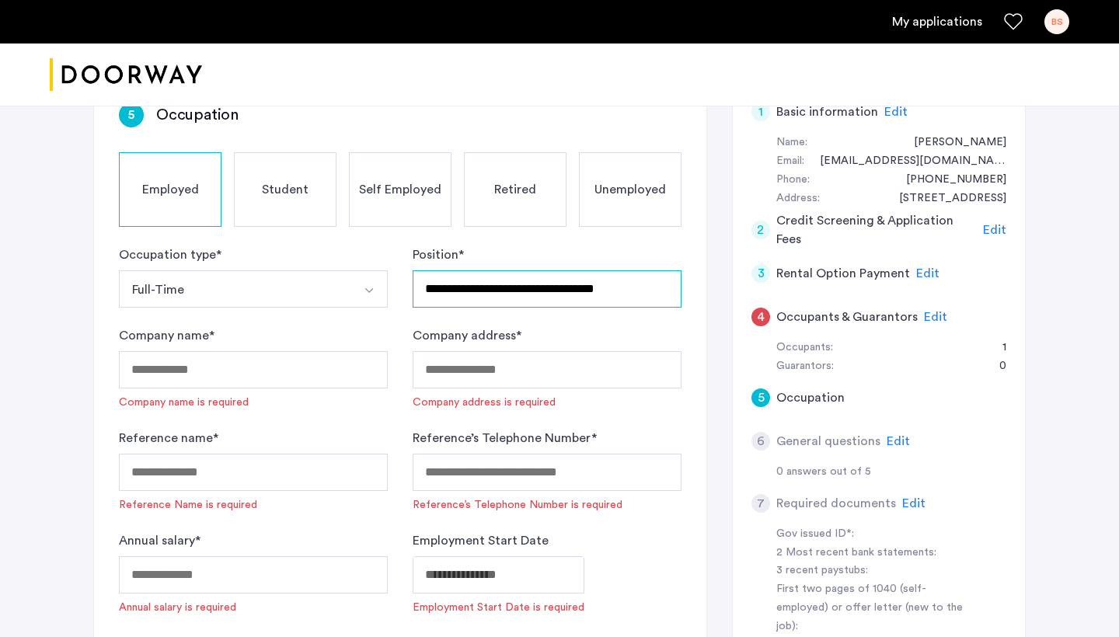
type input "**********"
click at [759, 312] on div "4" at bounding box center [761, 317] width 19 height 19
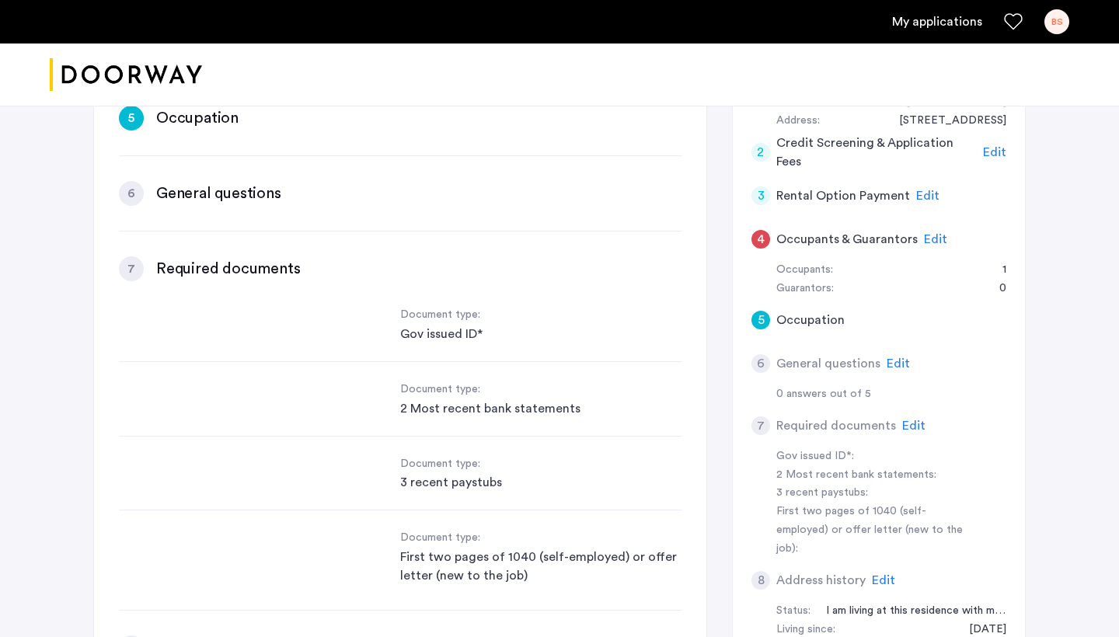
click at [766, 232] on div "4" at bounding box center [761, 239] width 19 height 19
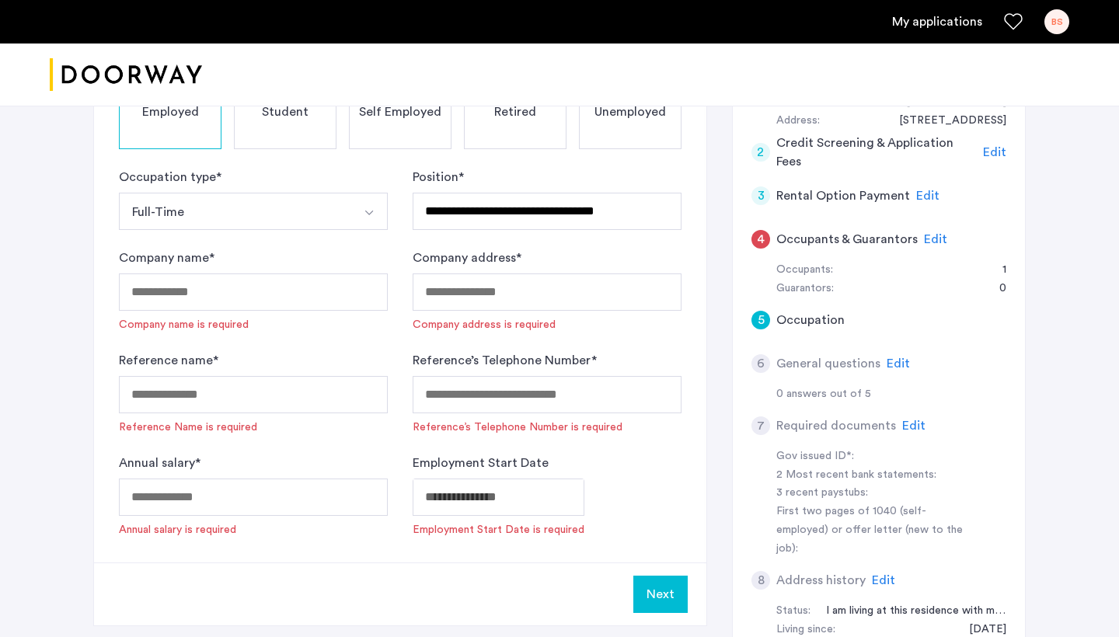
click at [766, 232] on div "4" at bounding box center [761, 239] width 19 height 19
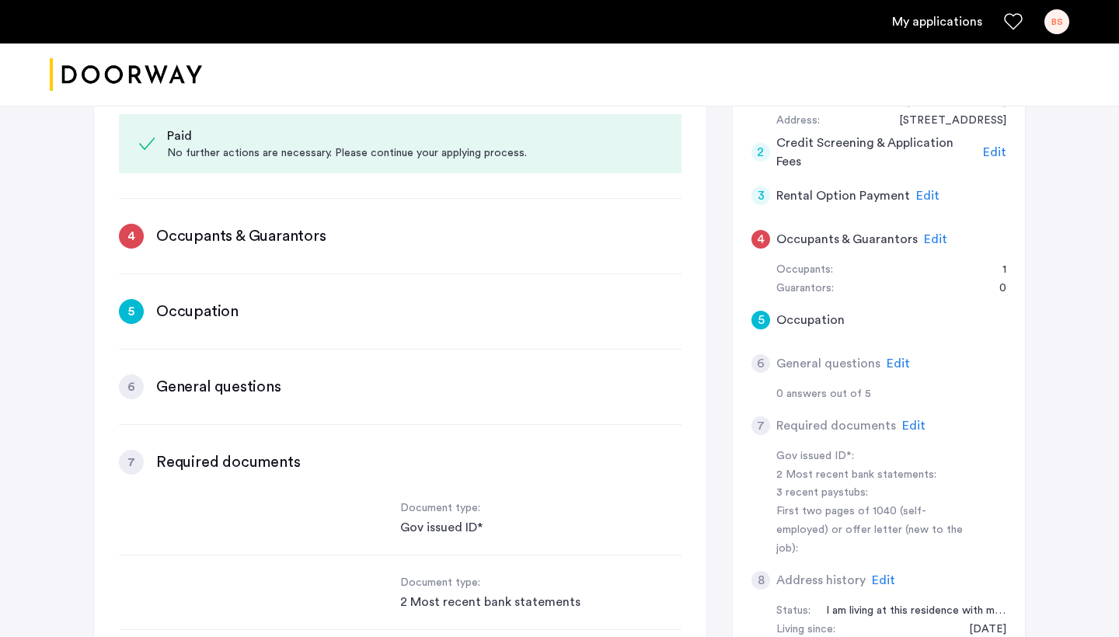
scroll to position [472, 0]
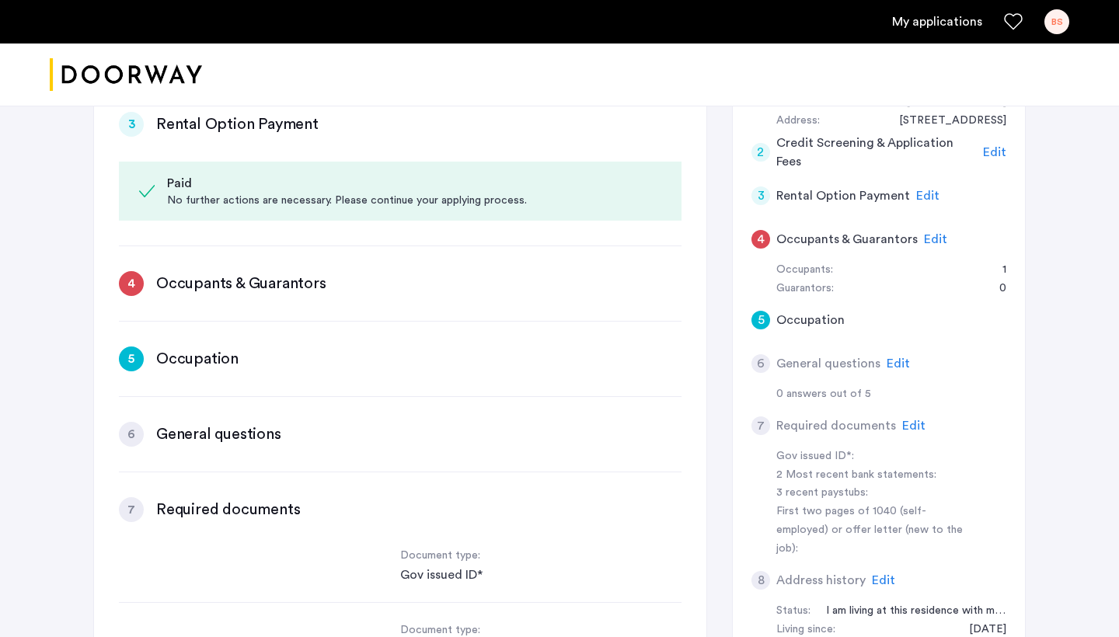
click at [232, 281] on h3 "Occupants & Guarantors" at bounding box center [241, 284] width 170 height 22
click at [928, 233] on span "Edit" at bounding box center [935, 239] width 23 height 12
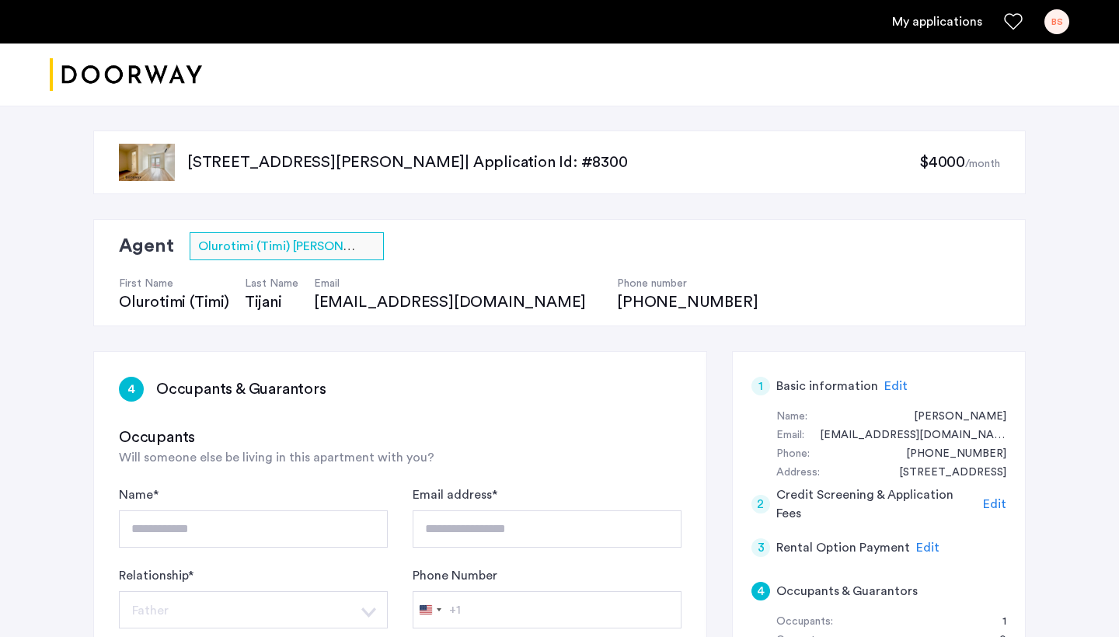
scroll to position [0, 0]
click at [317, 242] on input "text" at bounding box center [271, 247] width 146 height 16
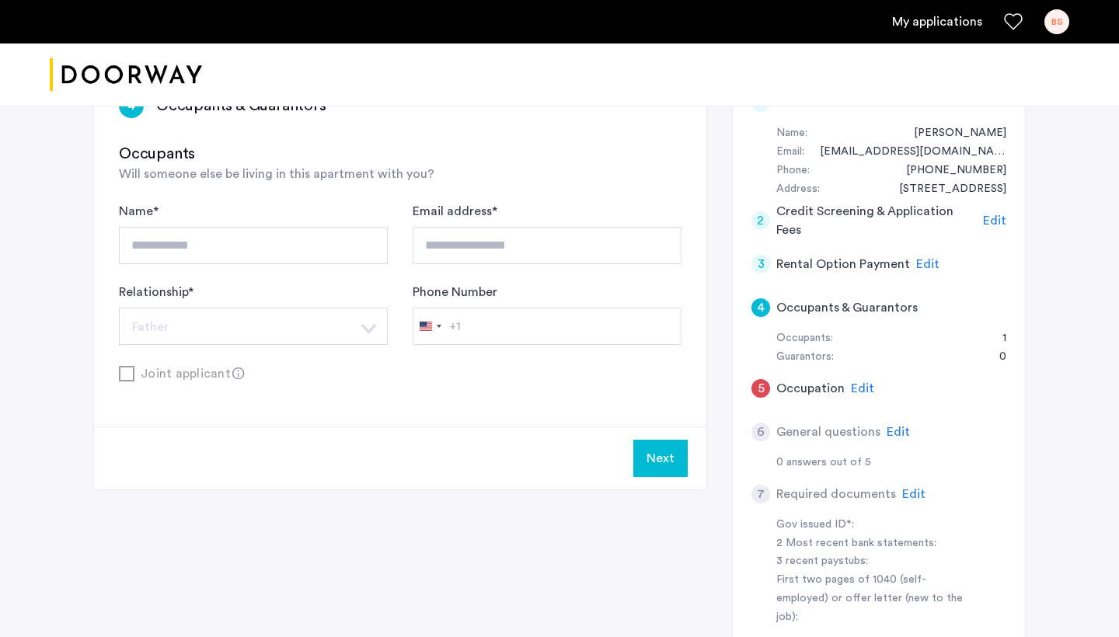
scroll to position [298, 0]
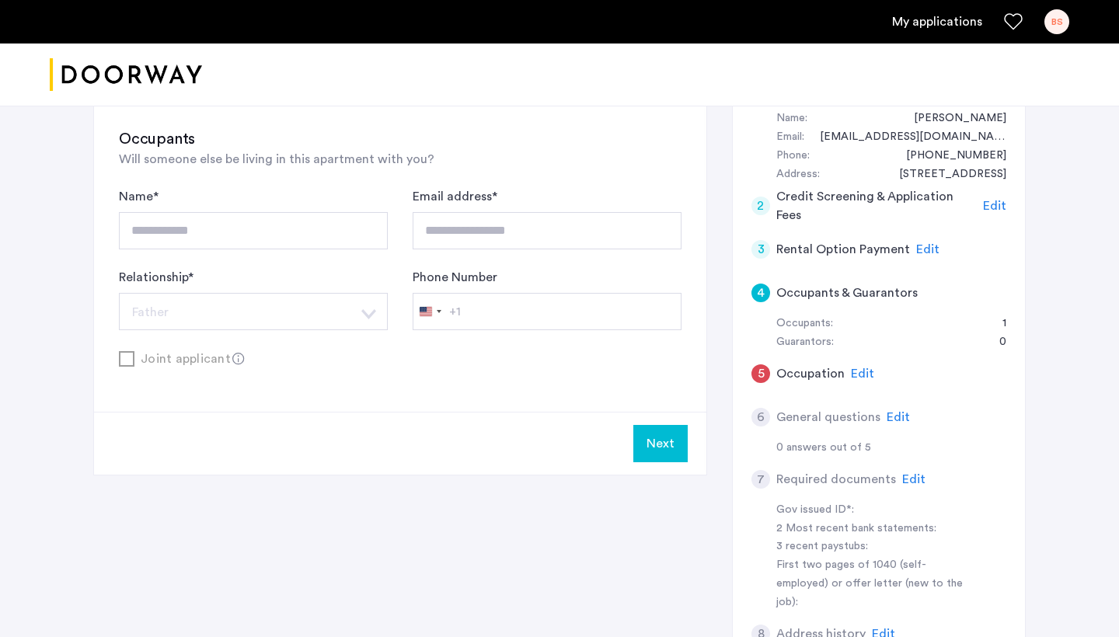
click at [652, 440] on button "Next" at bounding box center [660, 443] width 54 height 37
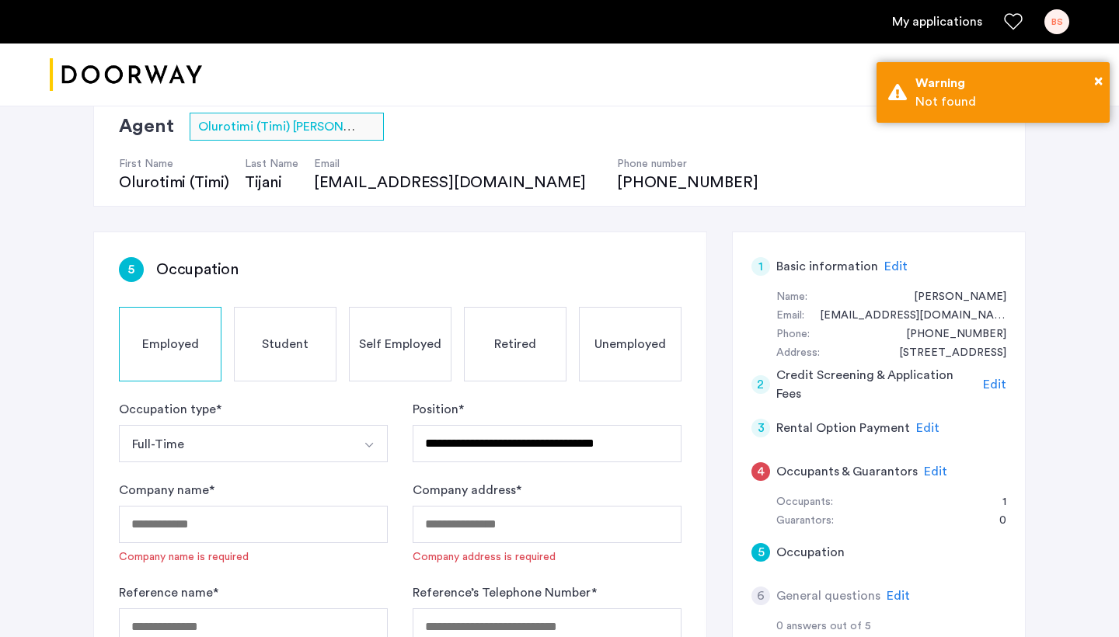
scroll to position [120, 0]
click at [931, 105] on div "Not found" at bounding box center [1007, 101] width 183 height 19
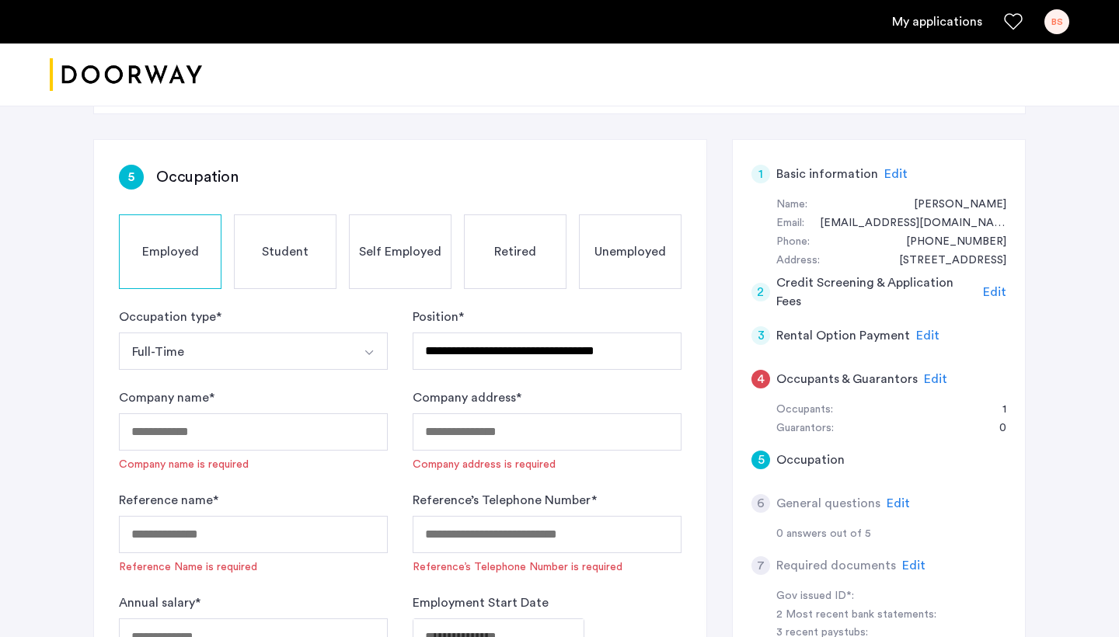
scroll to position [316, 0]
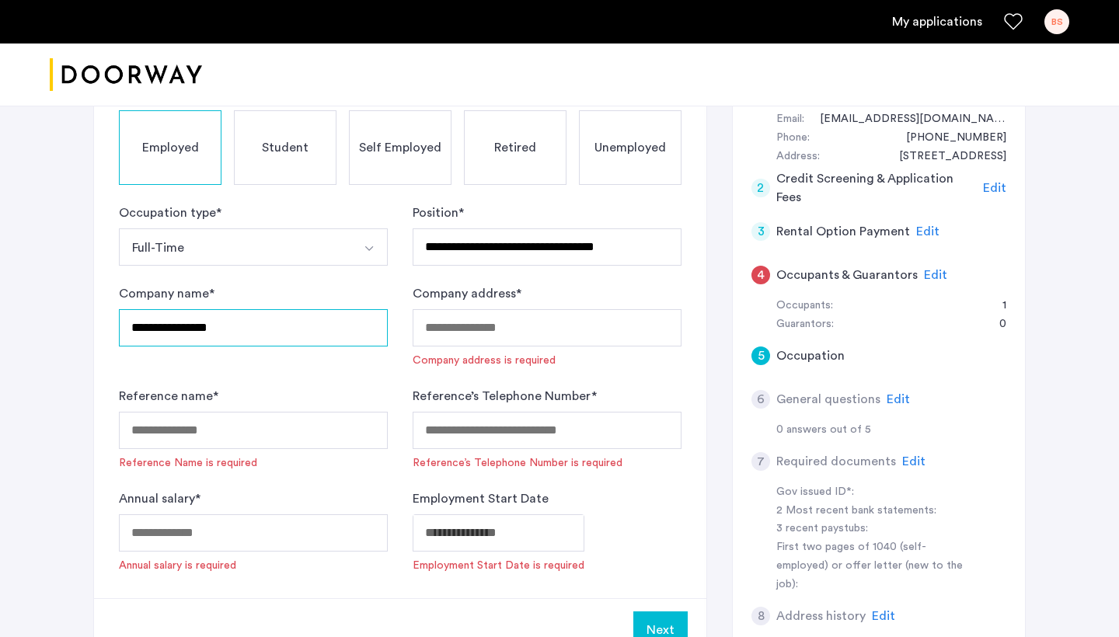
type input "**********"
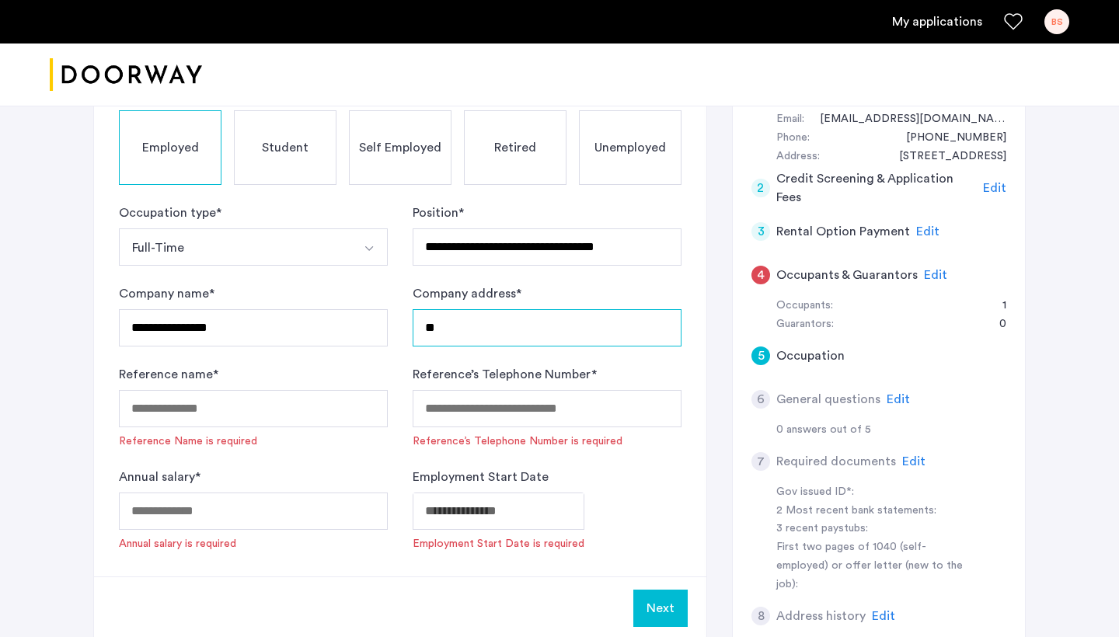
type input "*"
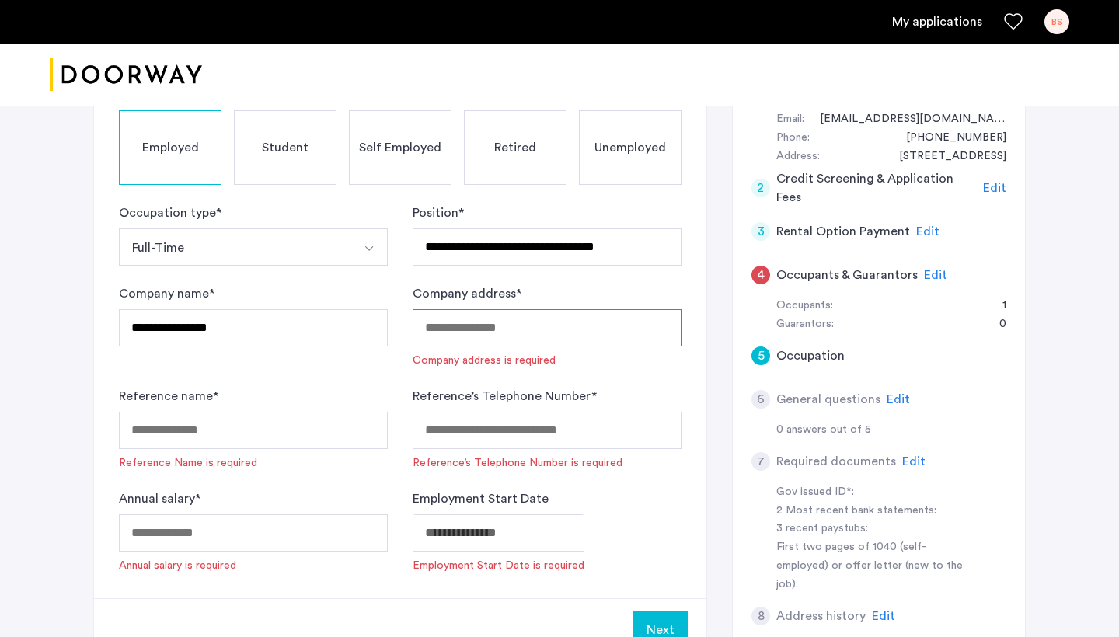
paste input "**********"
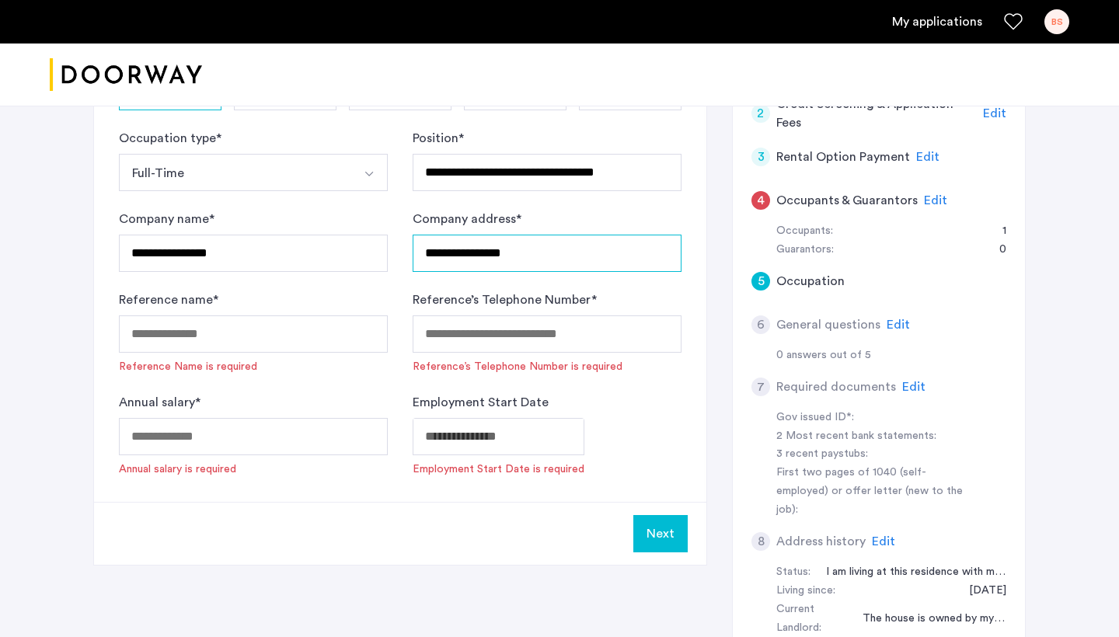
scroll to position [396, 0]
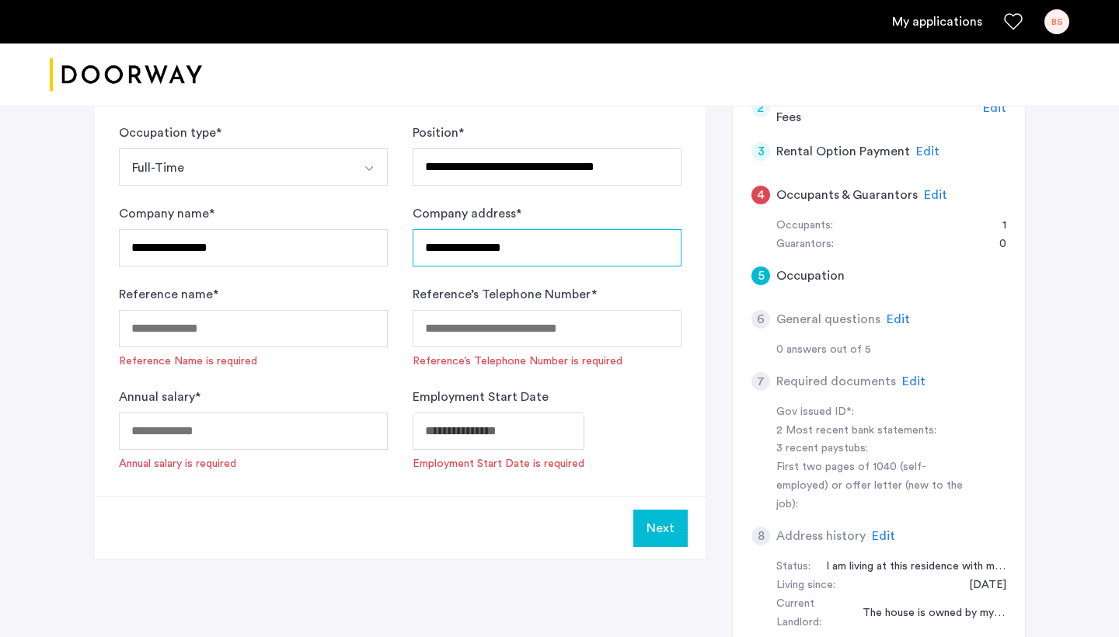
type input "**********"
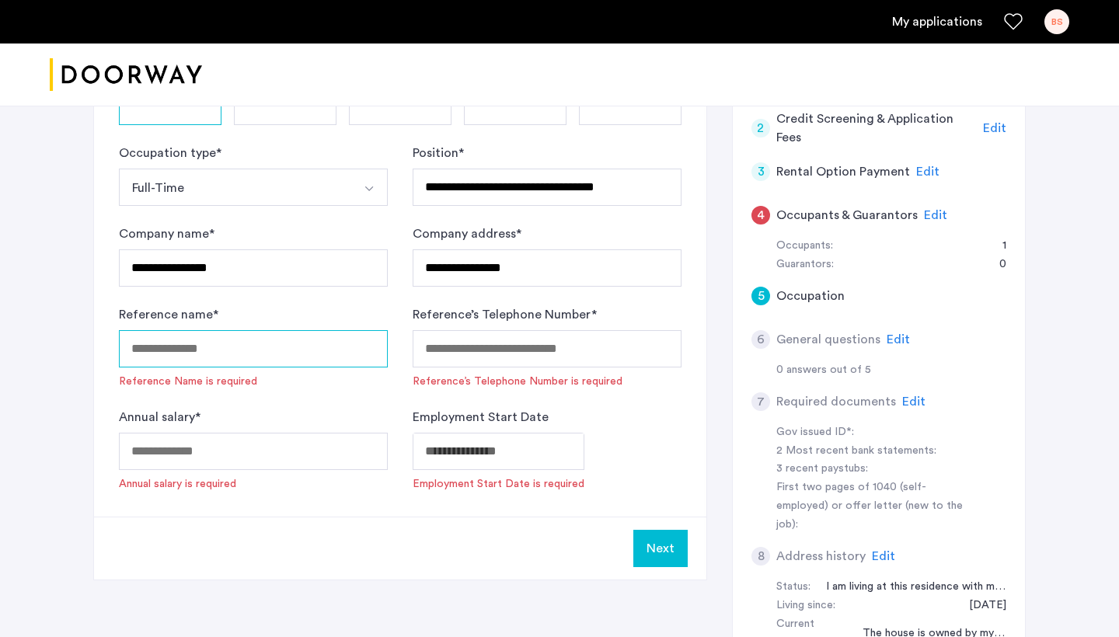
scroll to position [382, 0]
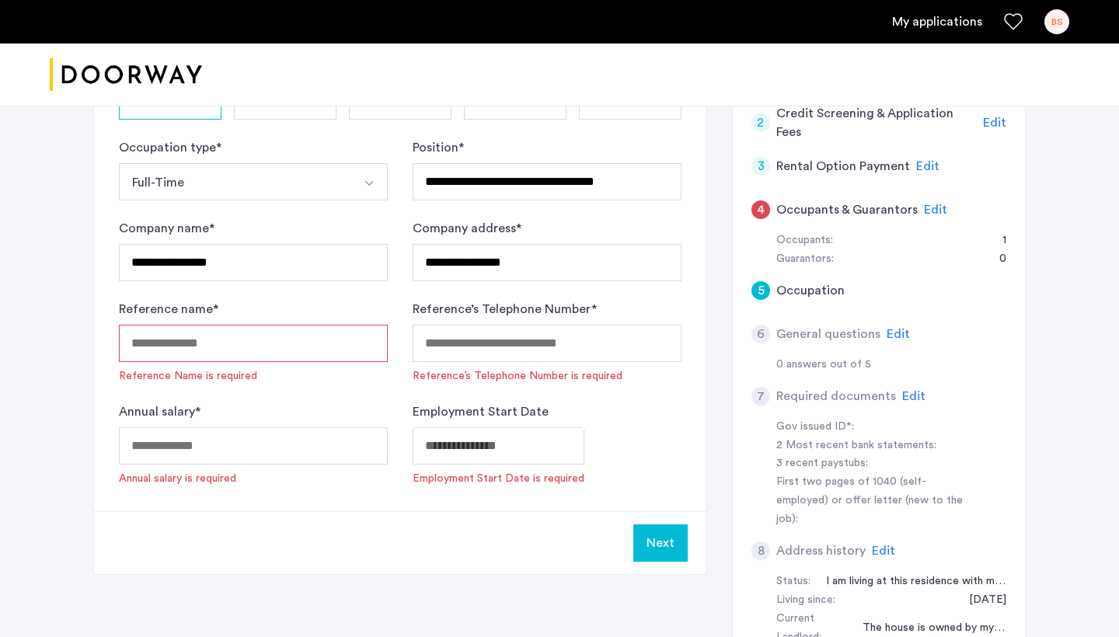
paste input "**********"
type input "**********"
click at [292, 350] on input "**********" at bounding box center [253, 343] width 269 height 37
click at [468, 357] on input "Reference’s Telephone Number *" at bounding box center [547, 343] width 269 height 37
paste input "**********"
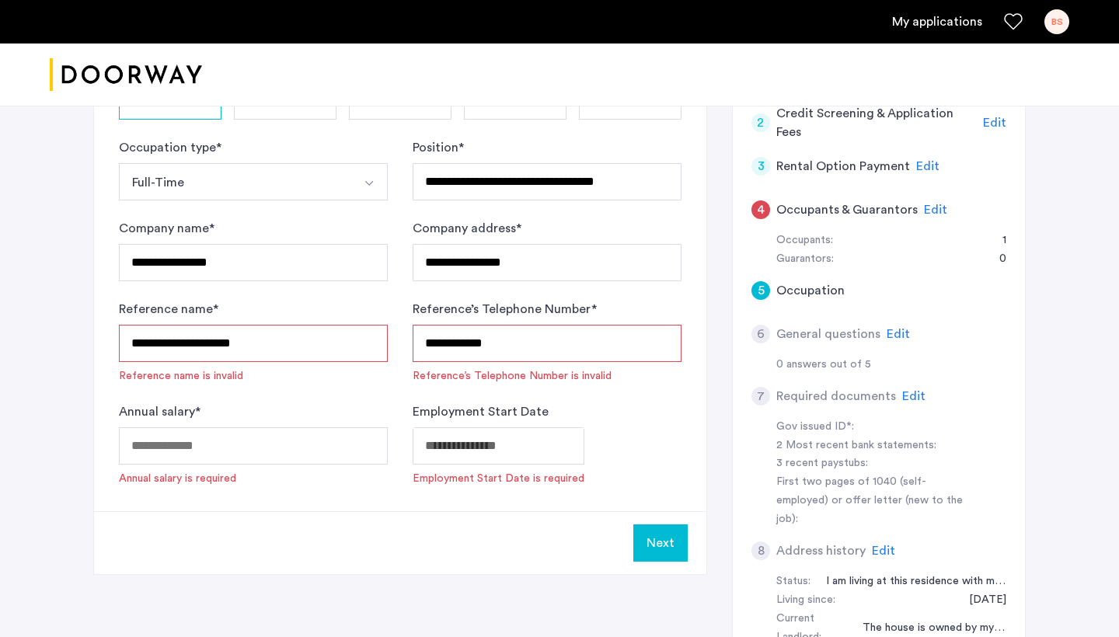
type input "**********"
click at [601, 393] on form "**********" at bounding box center [400, 312] width 563 height 348
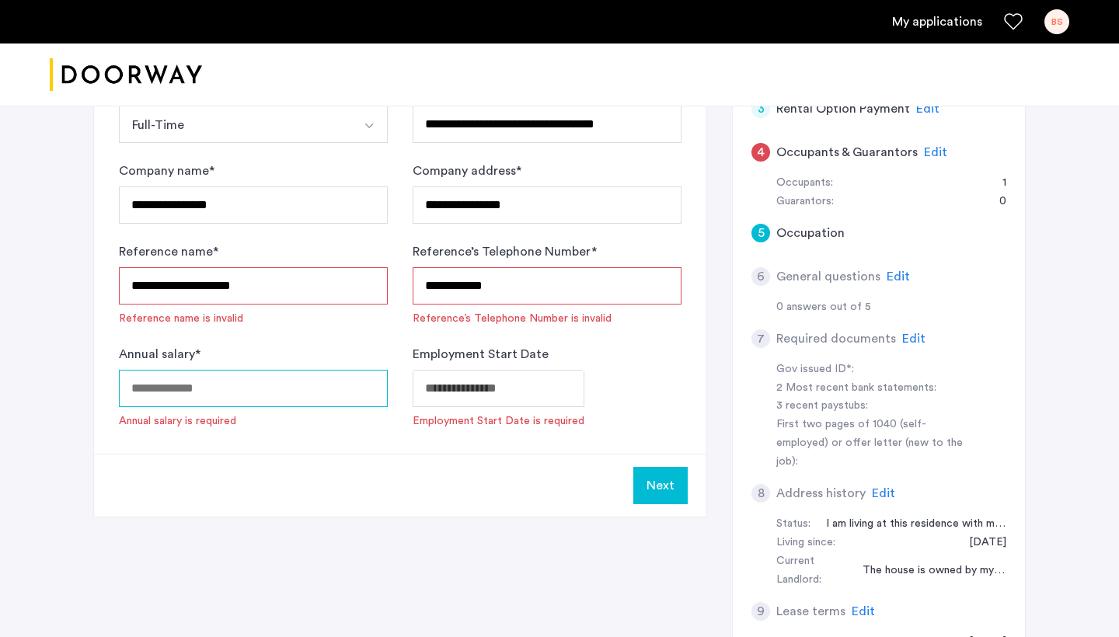
click at [295, 384] on input "Annual salary *" at bounding box center [253, 388] width 269 height 37
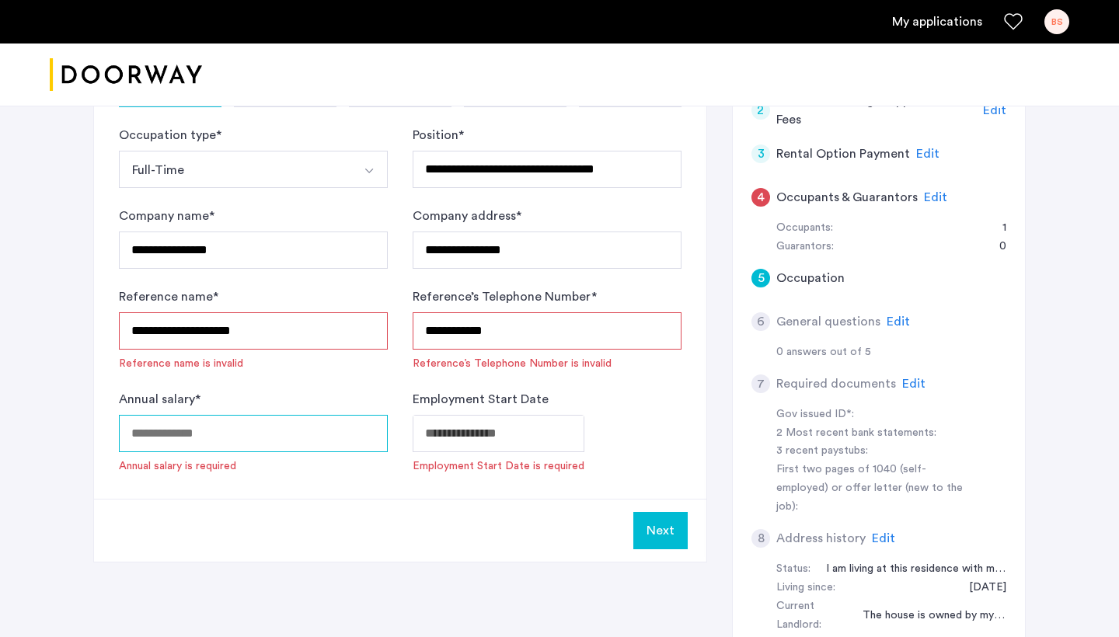
scroll to position [381, 0]
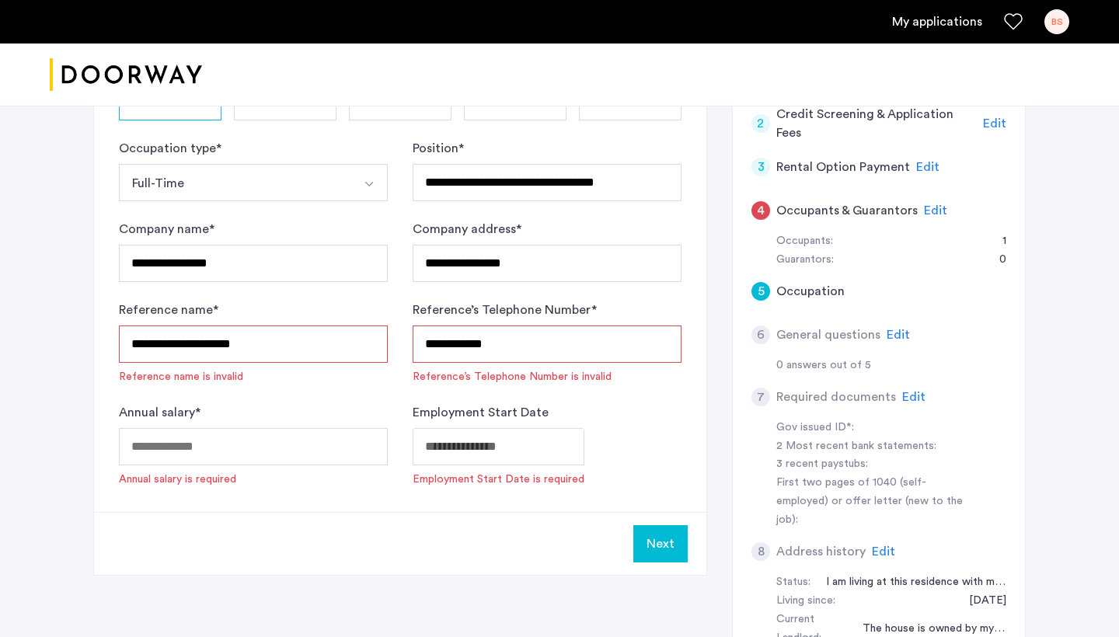
click at [132, 347] on input "**********" at bounding box center [253, 344] width 269 height 37
click at [134, 340] on input "**********" at bounding box center [253, 344] width 269 height 37
type input "**********"
click at [205, 402] on form "**********" at bounding box center [400, 313] width 563 height 348
click at [431, 349] on input "**********" at bounding box center [547, 344] width 269 height 37
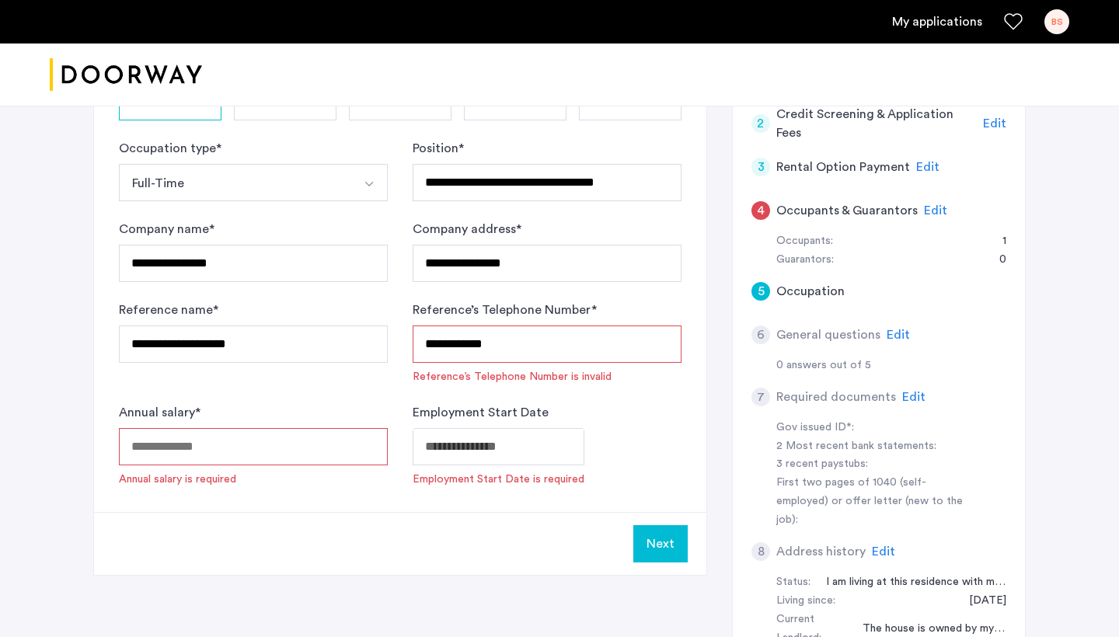
click at [424, 344] on input "**********" at bounding box center [547, 344] width 269 height 37
click at [346, 382] on div "**********" at bounding box center [253, 343] width 269 height 84
click at [280, 439] on input "Annual salary *" at bounding box center [253, 446] width 269 height 37
type input "******"
click at [324, 404] on div "Annual salary * ******" at bounding box center [253, 445] width 269 height 84
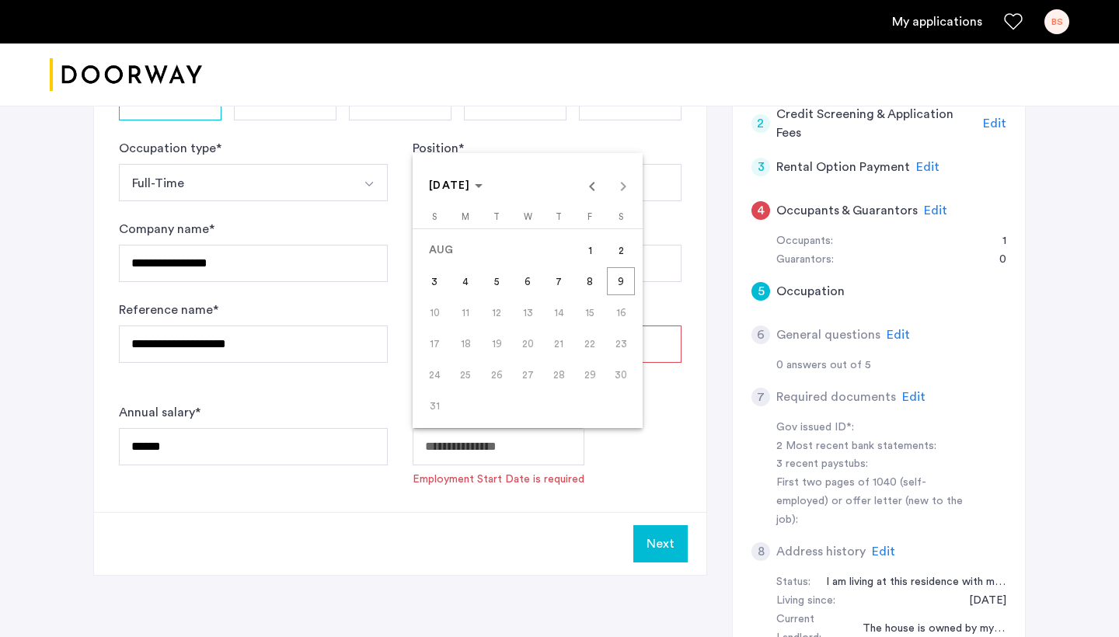
click at [352, 441] on div at bounding box center [559, 318] width 1119 height 637
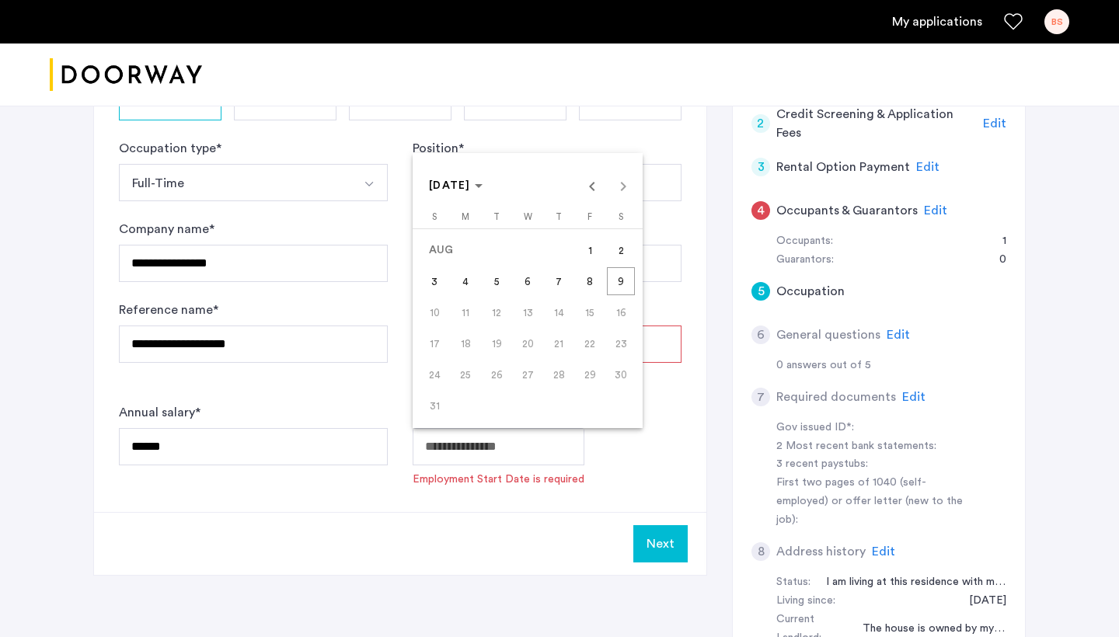
click at [623, 188] on div "AUG 2025 AUG 2025" at bounding box center [528, 185] width 222 height 31
click at [627, 185] on div "AUG 2025 AUG 2025" at bounding box center [528, 185] width 222 height 31
click at [625, 184] on div "AUG 2025 AUG 2025" at bounding box center [528, 185] width 222 height 31
click at [623, 190] on div "AUG 2025 AUG 2025" at bounding box center [528, 185] width 222 height 31
click at [623, 186] on div "AUG 2025 AUG 2025" at bounding box center [528, 185] width 222 height 31
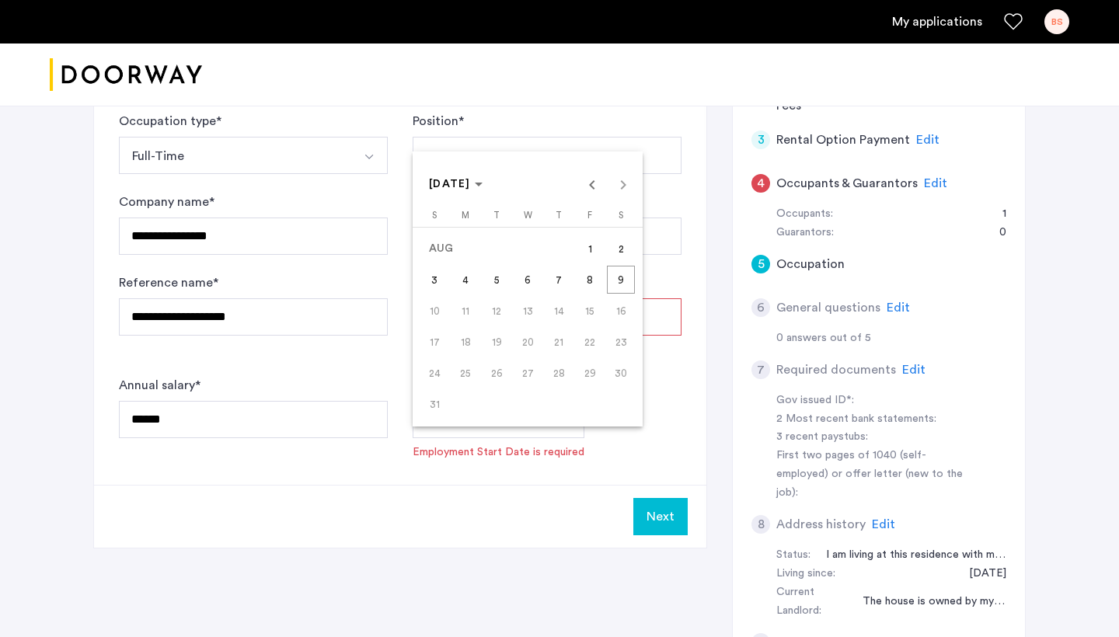
scroll to position [367, 0]
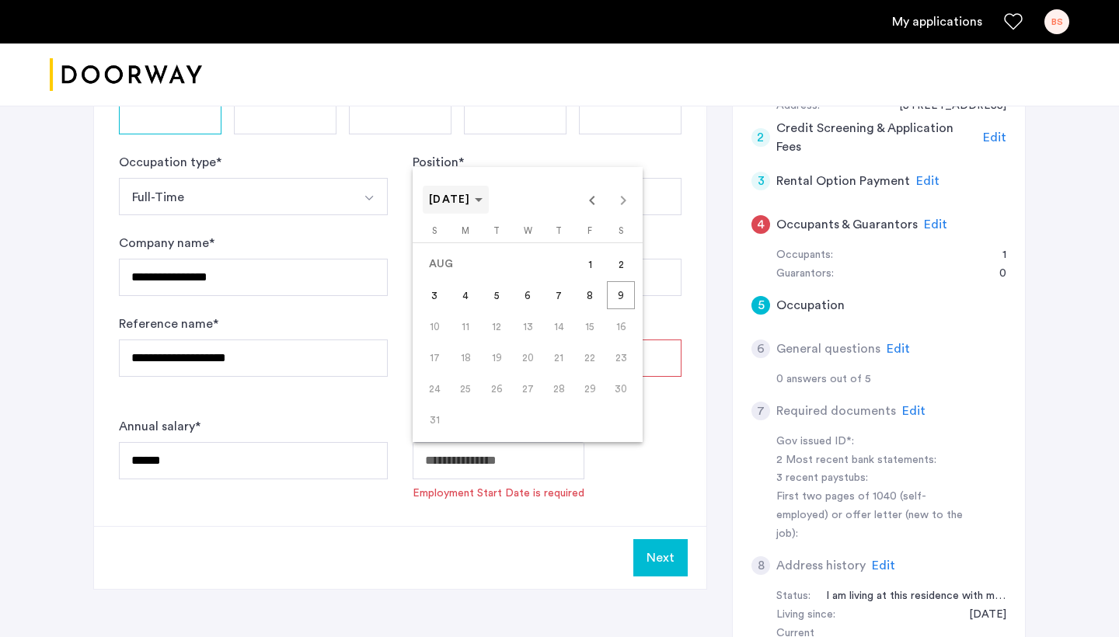
click at [483, 198] on span "AUG 2025" at bounding box center [456, 200] width 54 height 13
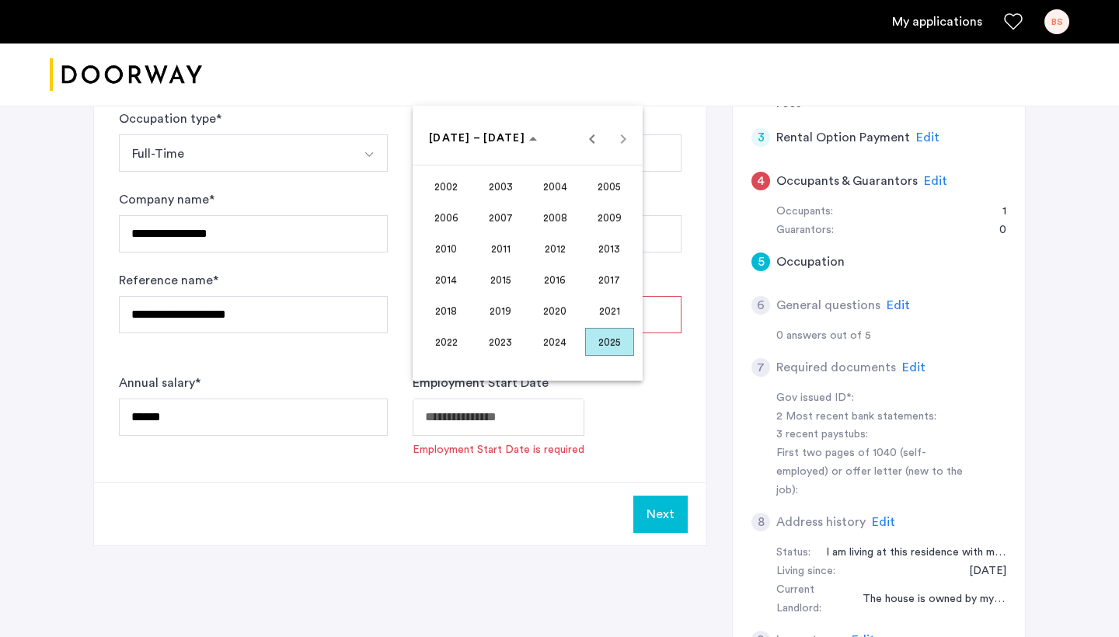
scroll to position [428, 0]
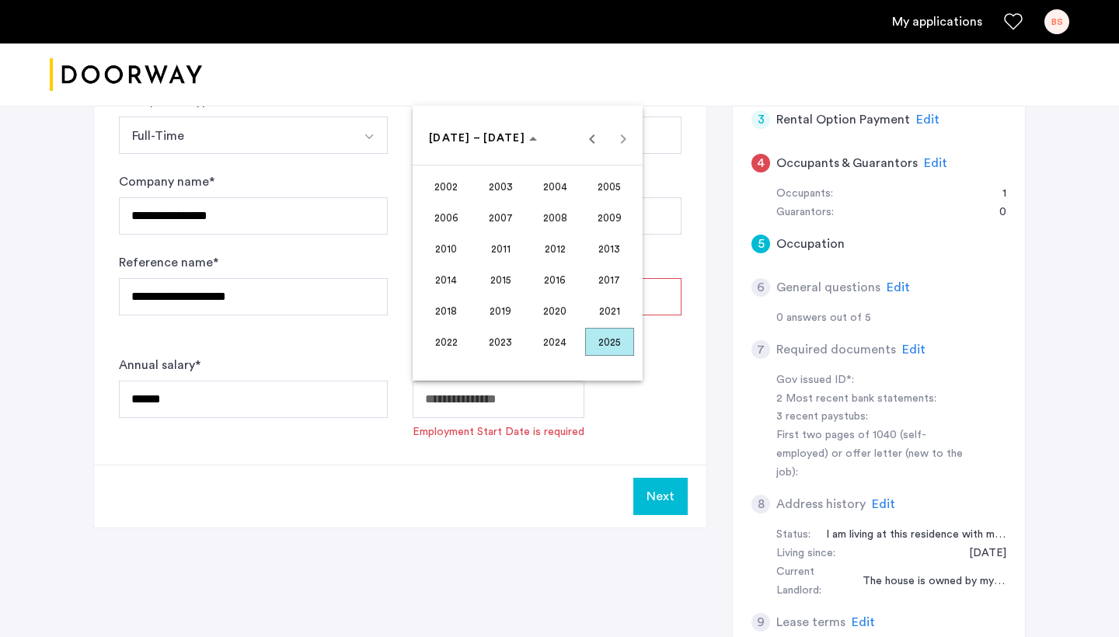
click at [610, 347] on span "2025" at bounding box center [609, 342] width 49 height 28
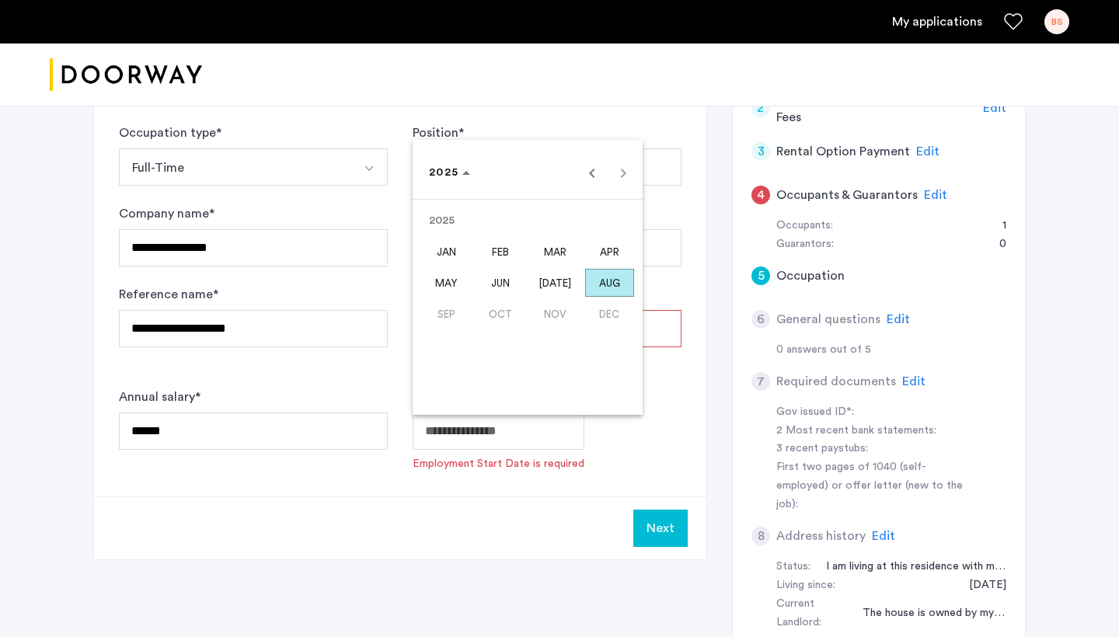
scroll to position [391, 0]
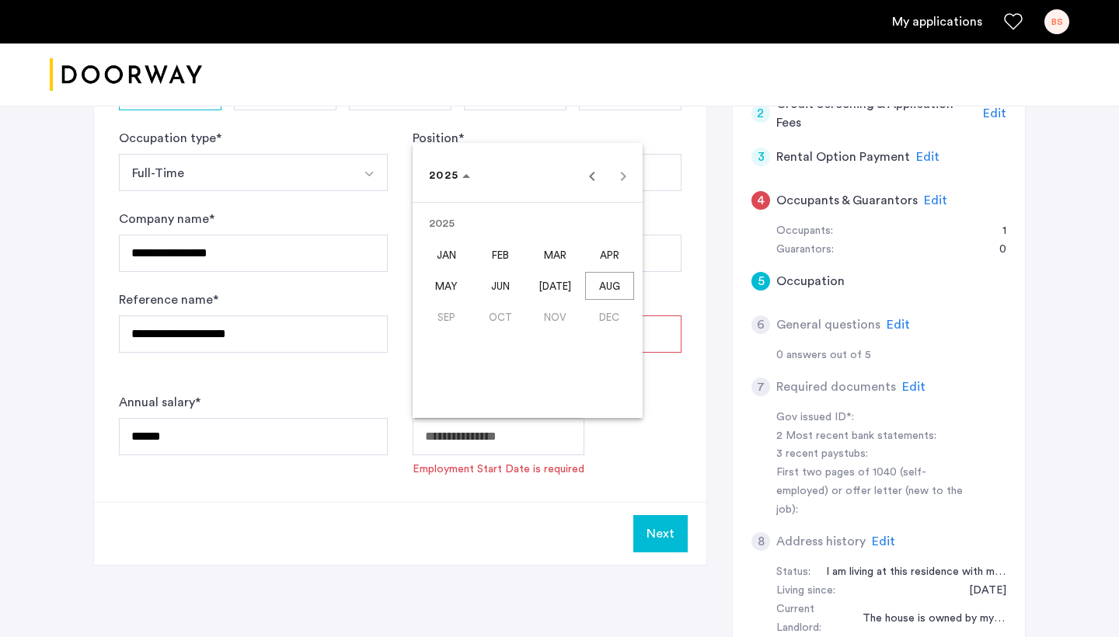
click at [445, 317] on span "SEP" at bounding box center [446, 317] width 49 height 28
click at [571, 120] on div at bounding box center [559, 318] width 1119 height 637
click at [379, 414] on div at bounding box center [559, 318] width 1119 height 637
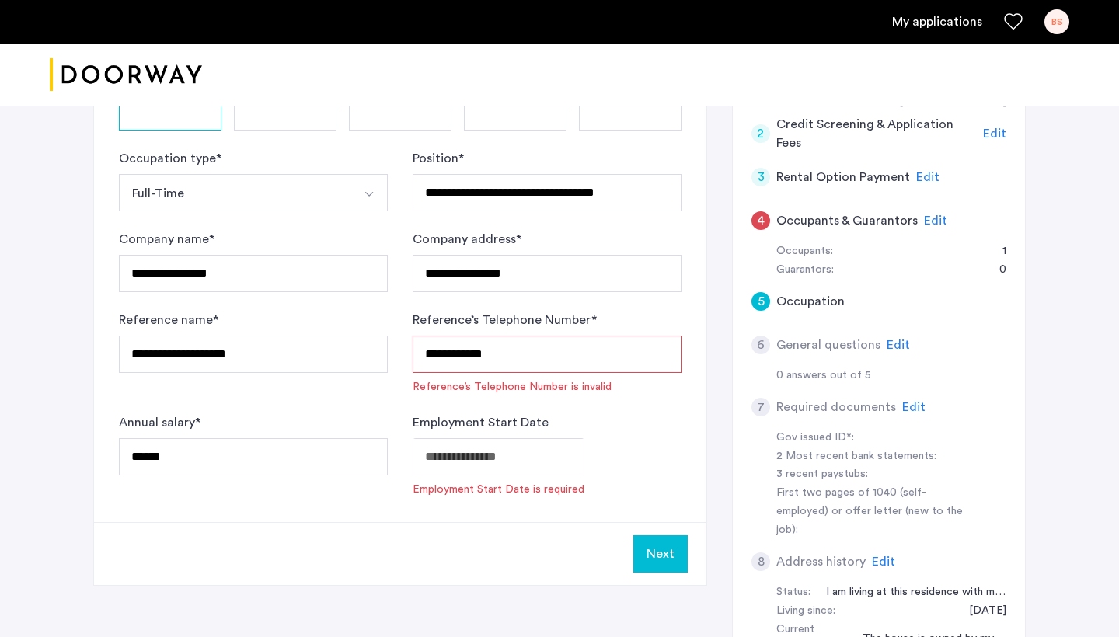
scroll to position [374, 0]
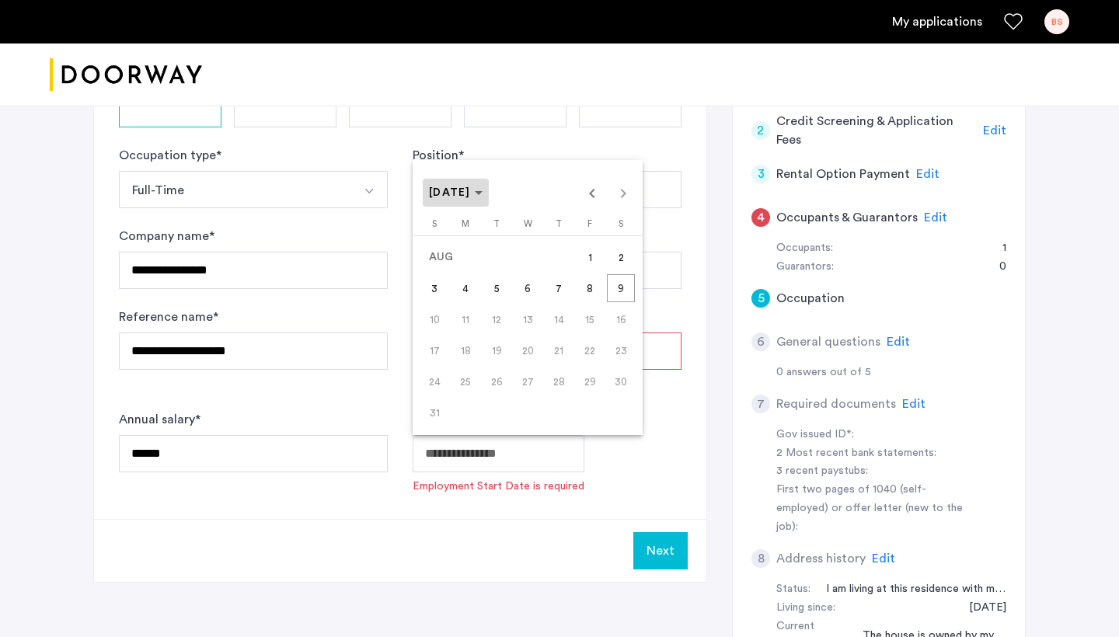
click at [483, 194] on span "AUG 2025" at bounding box center [456, 193] width 54 height 13
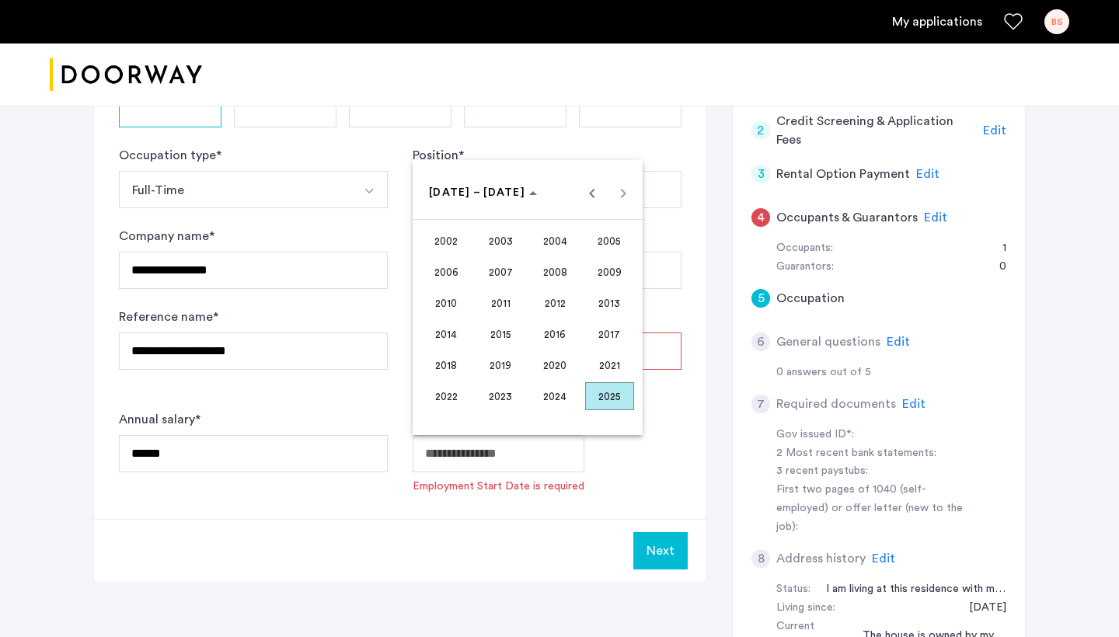
click at [568, 393] on span "2024" at bounding box center [555, 396] width 49 height 28
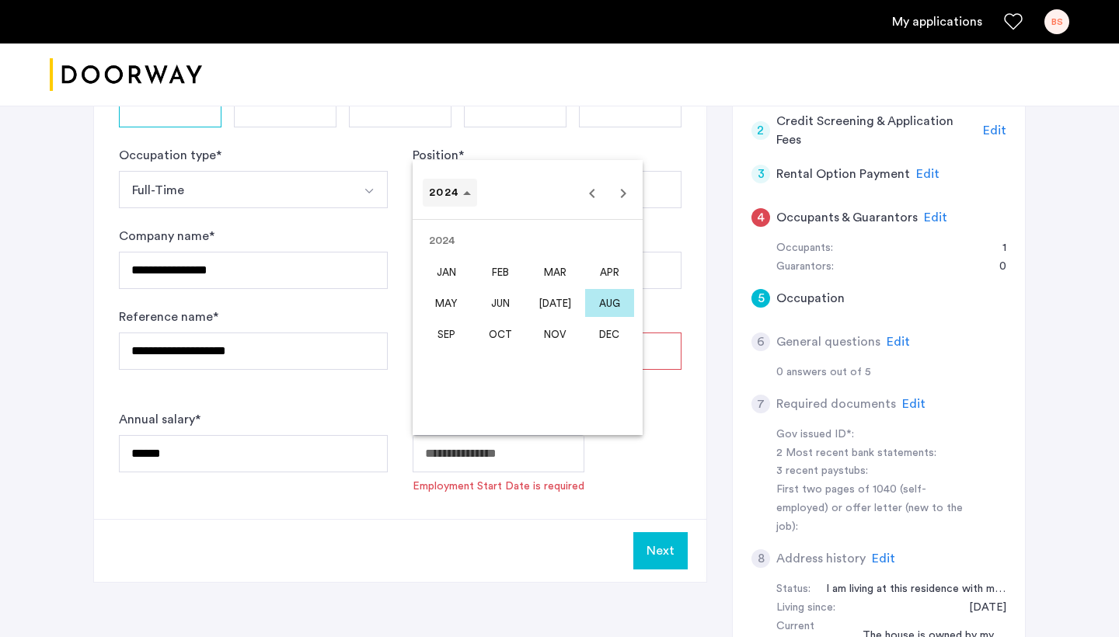
click at [462, 192] on span "2024" at bounding box center [450, 193] width 42 height 13
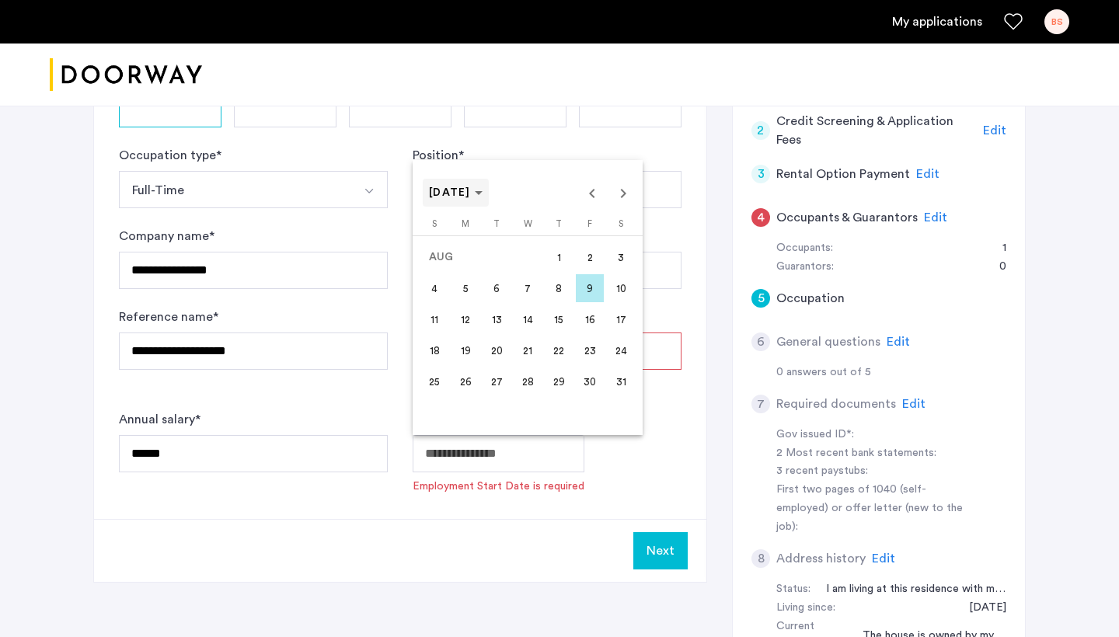
click at [483, 193] on polygon "Choose month and year" at bounding box center [479, 193] width 8 height 4
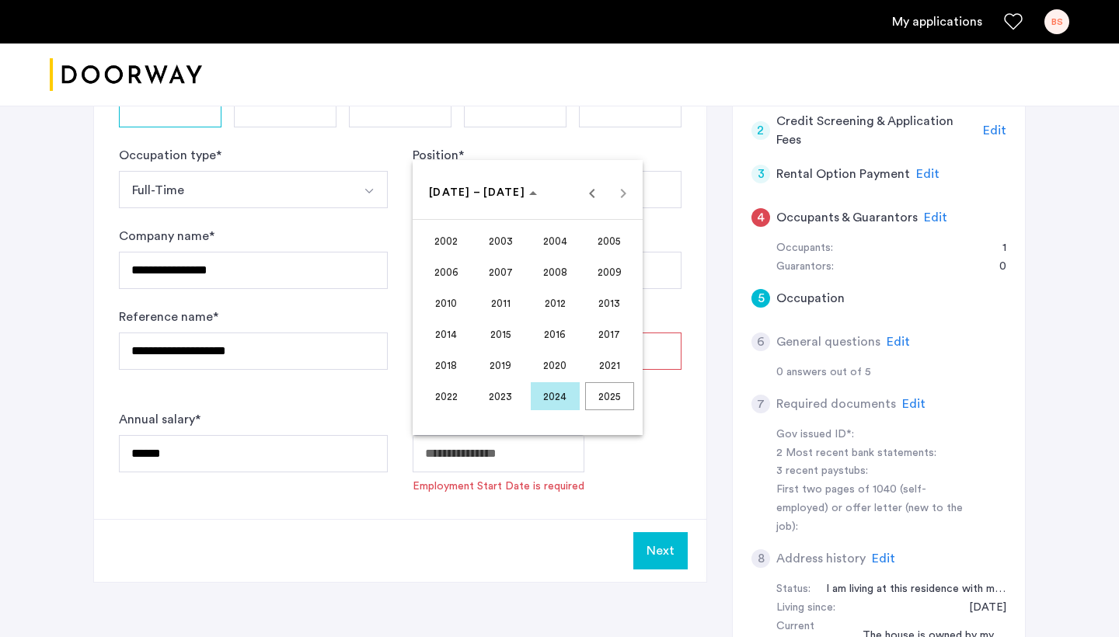
click at [614, 403] on span "2025" at bounding box center [609, 396] width 49 height 28
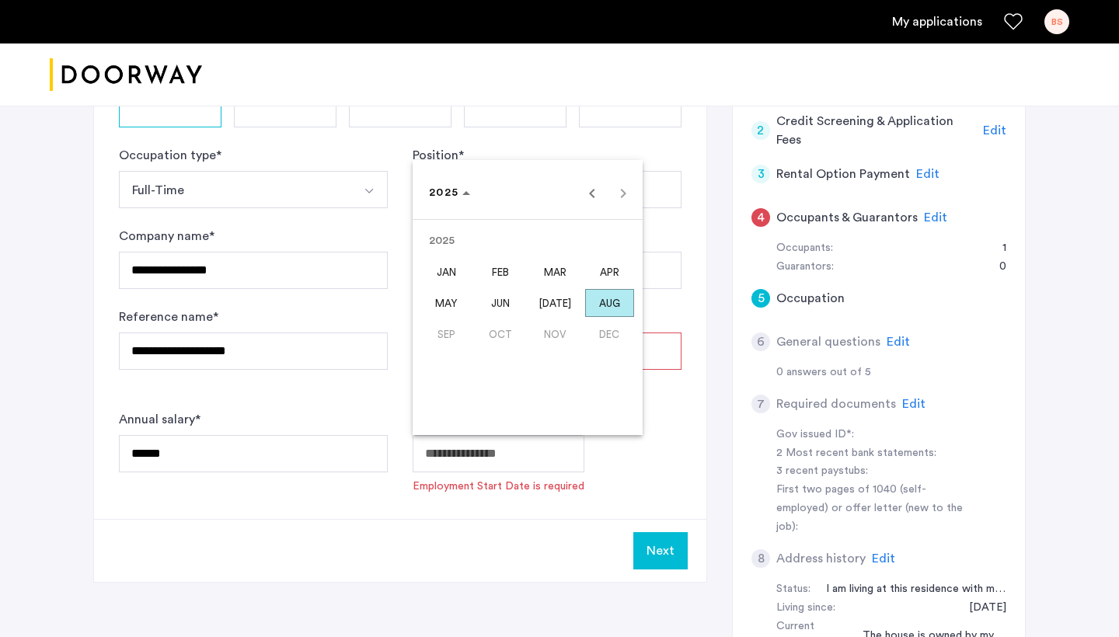
click at [295, 528] on div at bounding box center [559, 318] width 1119 height 637
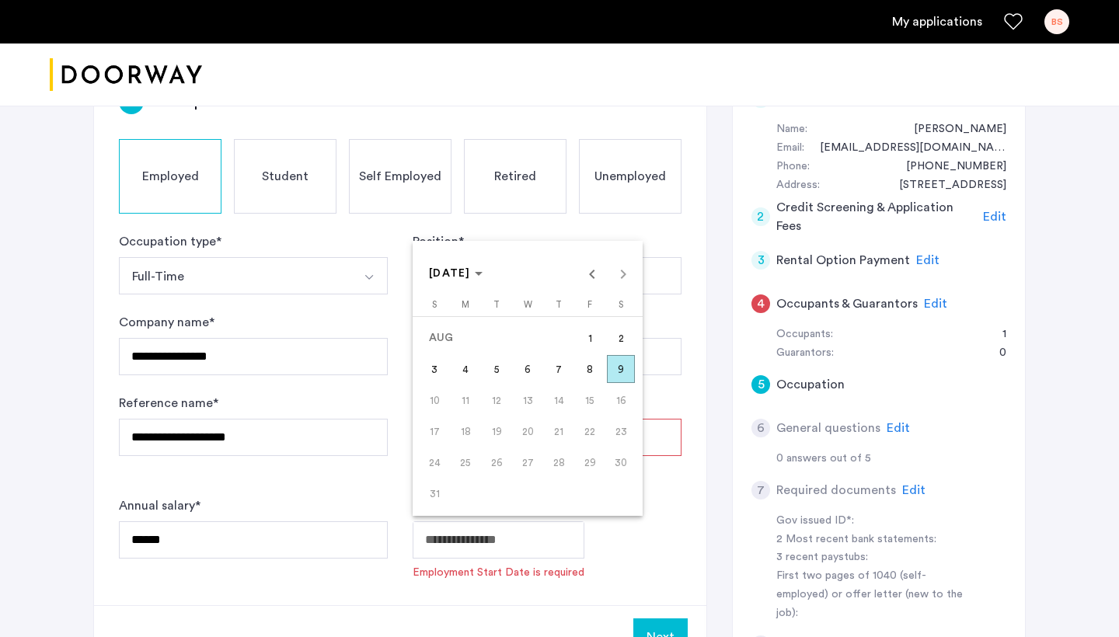
scroll to position [293, 0]
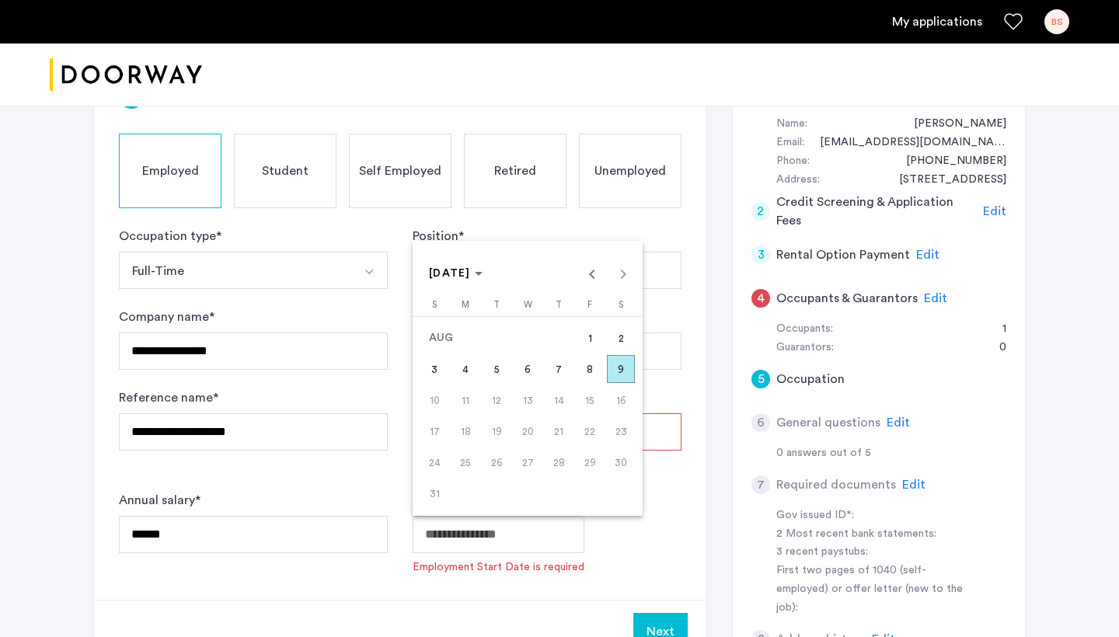
click at [661, 284] on div at bounding box center [559, 318] width 1119 height 637
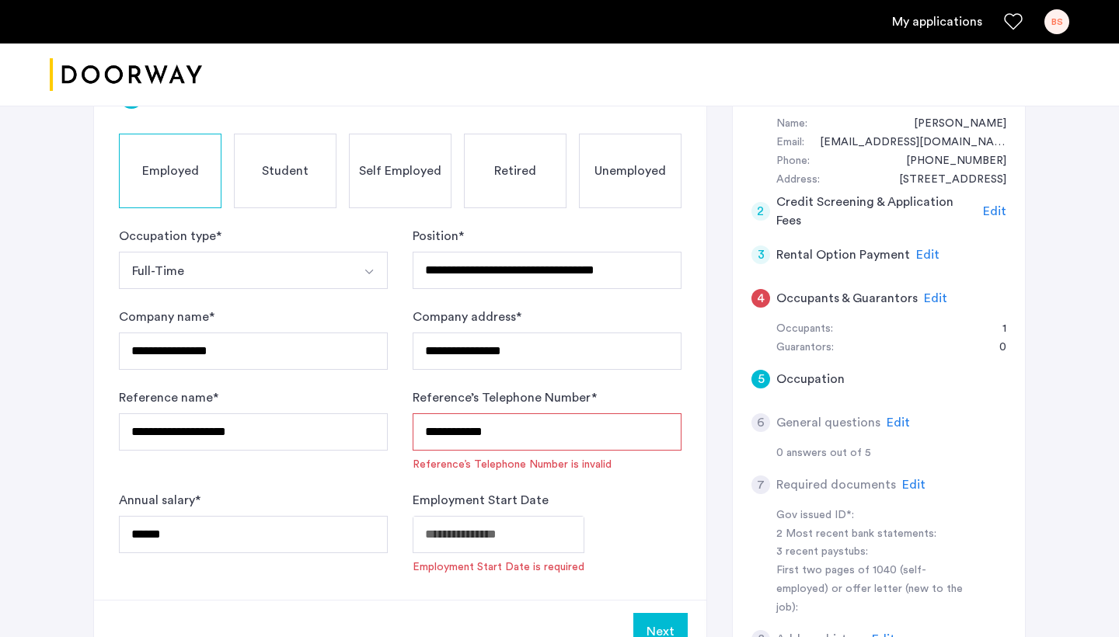
scroll to position [383, 0]
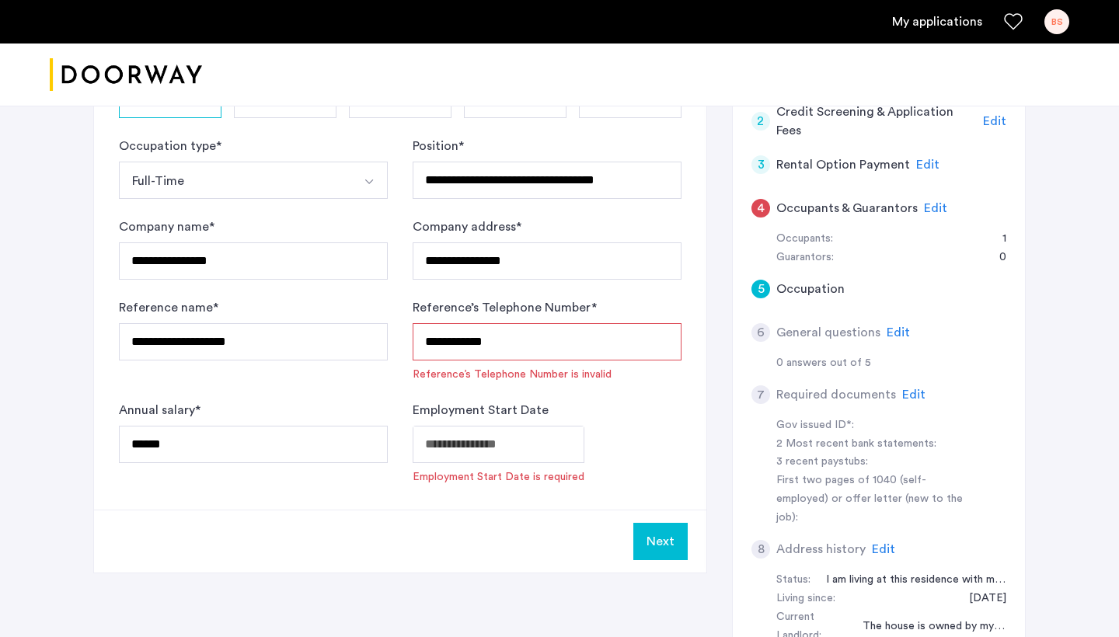
drag, startPoint x: 516, startPoint y: 344, endPoint x: 392, endPoint y: 344, distance: 123.6
click at [392, 344] on form "**********" at bounding box center [400, 311] width 563 height 348
type input "**********"
click at [235, 180] on button "Full-Time" at bounding box center [235, 180] width 232 height 37
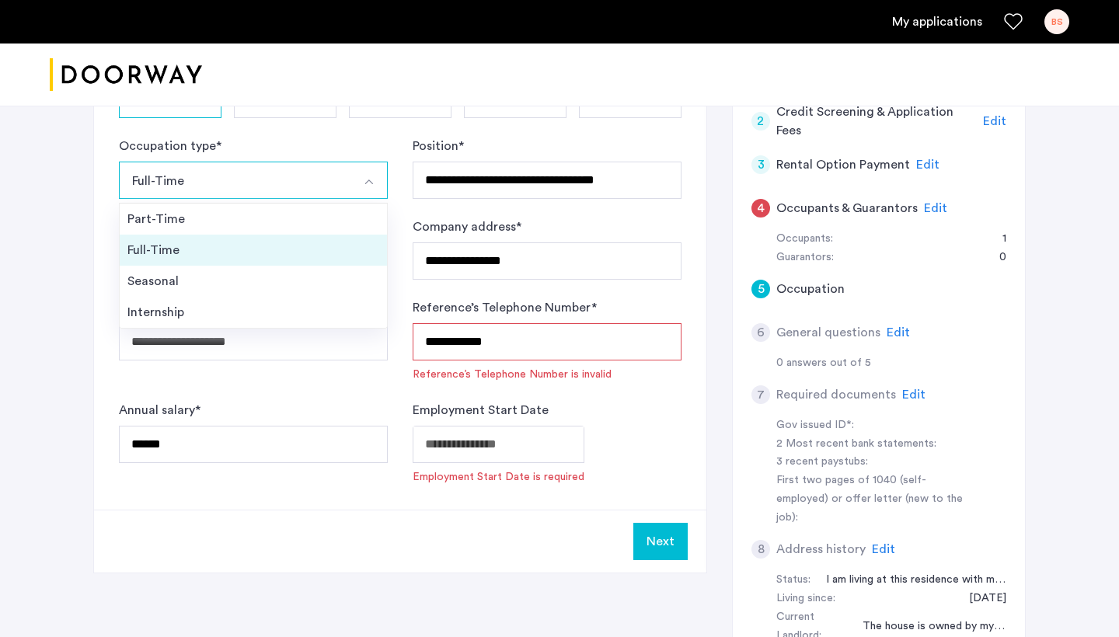
click at [299, 253] on div "Full-Time" at bounding box center [253, 250] width 252 height 19
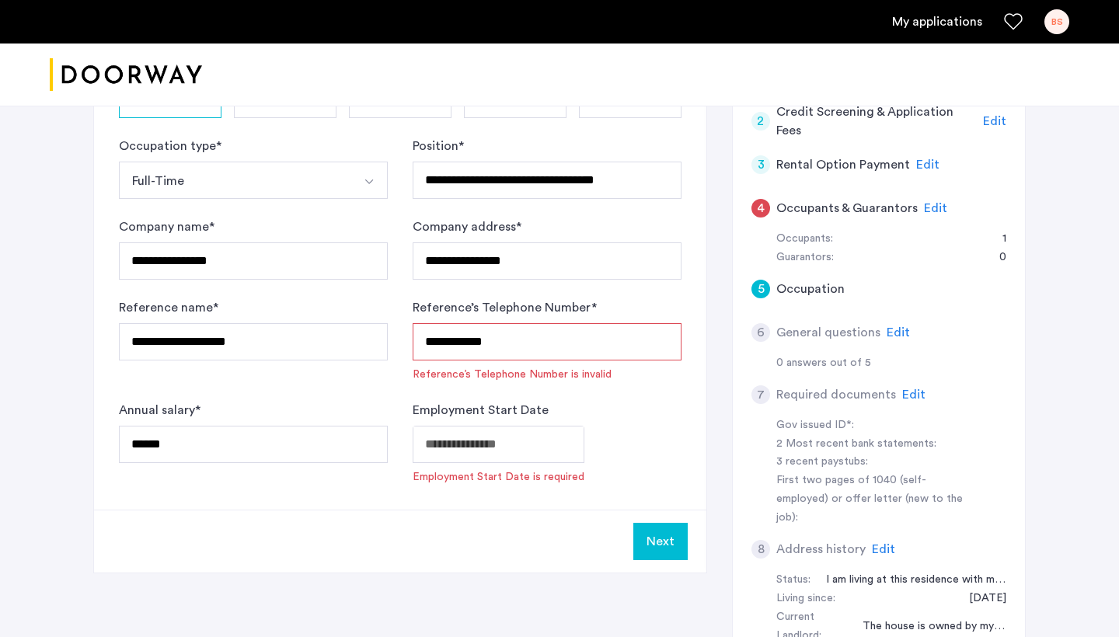
click at [400, 390] on form "**********" at bounding box center [400, 311] width 563 height 348
click at [469, 348] on input "**********" at bounding box center [547, 341] width 269 height 37
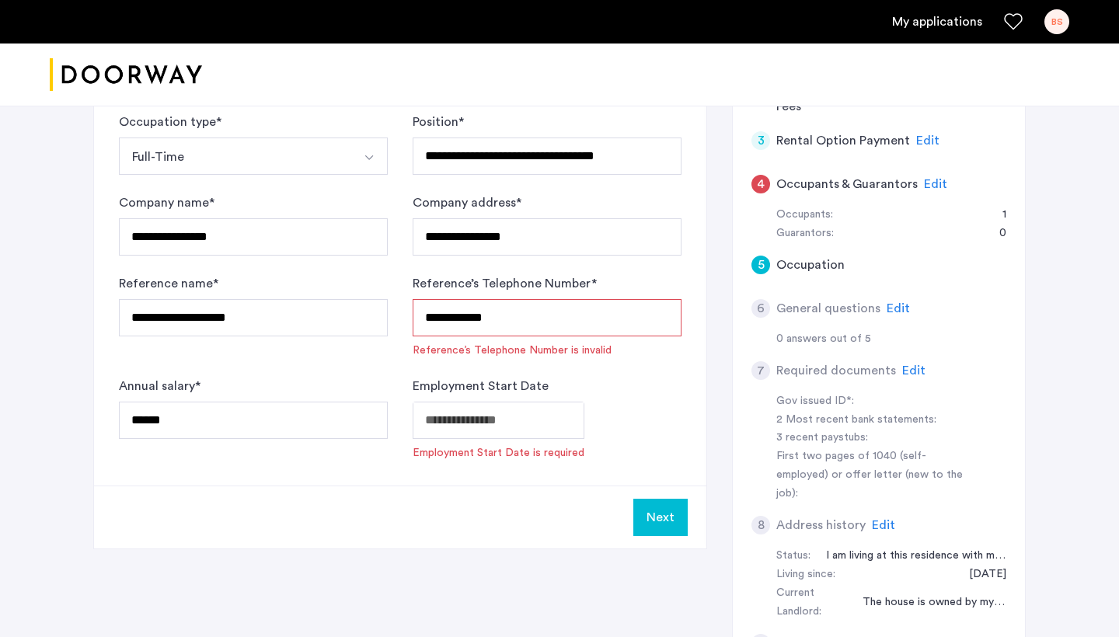
scroll to position [431, 0]
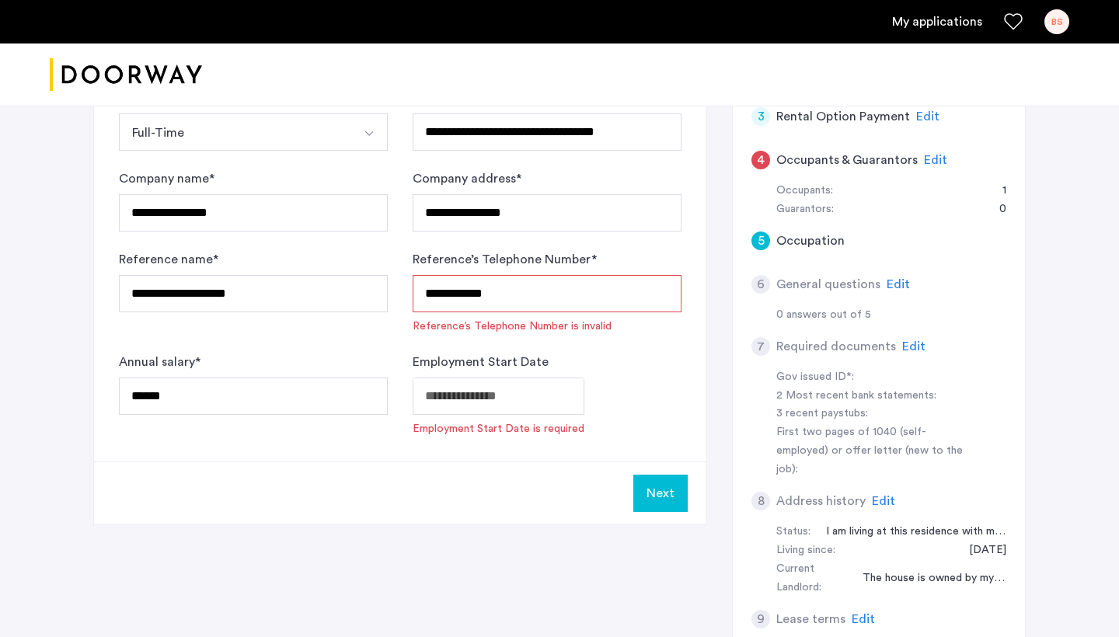
click at [542, 291] on input "**********" at bounding box center [547, 293] width 269 height 37
click at [435, 341] on form "**********" at bounding box center [400, 263] width 563 height 348
click at [378, 337] on form "**********" at bounding box center [400, 263] width 563 height 348
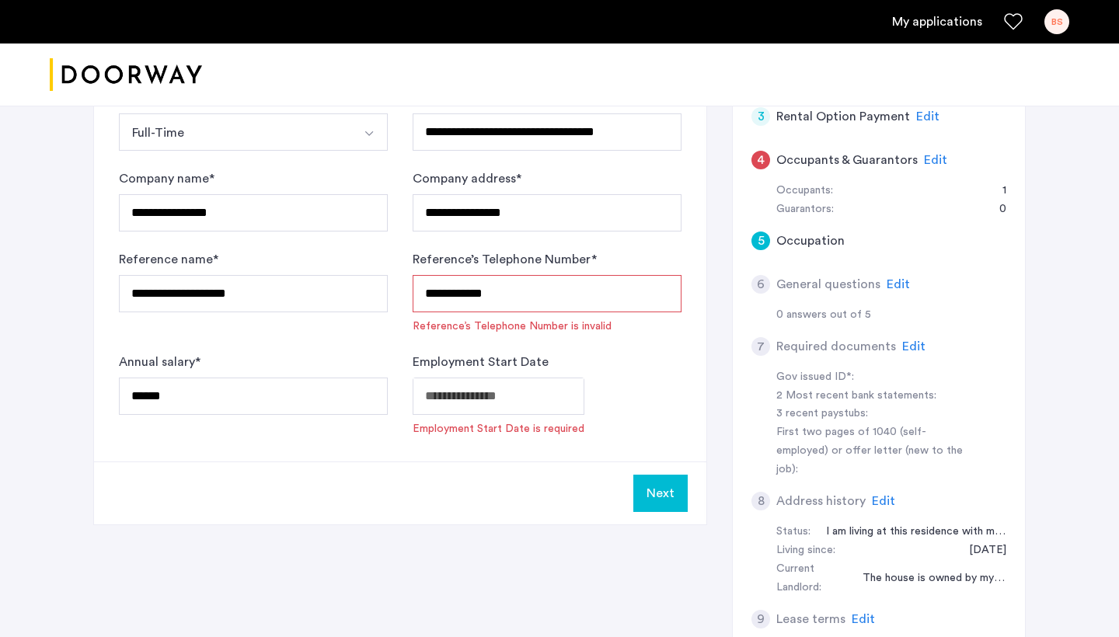
click at [532, 301] on input "**********" at bounding box center [547, 293] width 269 height 37
type input "**********"
click at [490, 361] on label "Employment Start Date" at bounding box center [481, 362] width 136 height 19
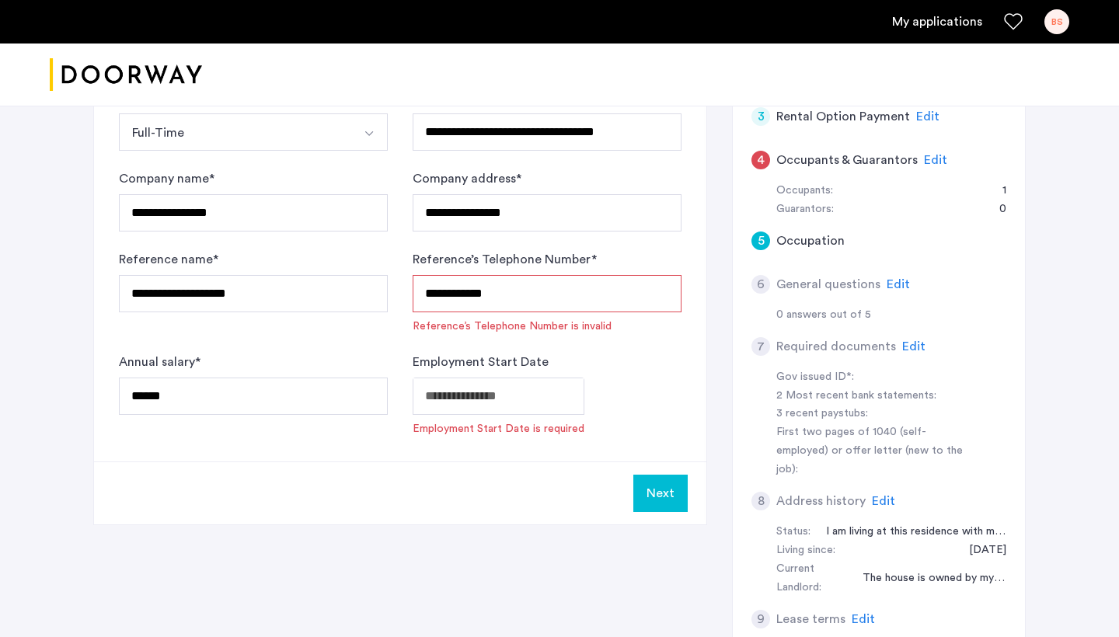
click at [490, 333] on span "Reference’s Telephone Number is invalid" at bounding box center [547, 327] width 269 height 16
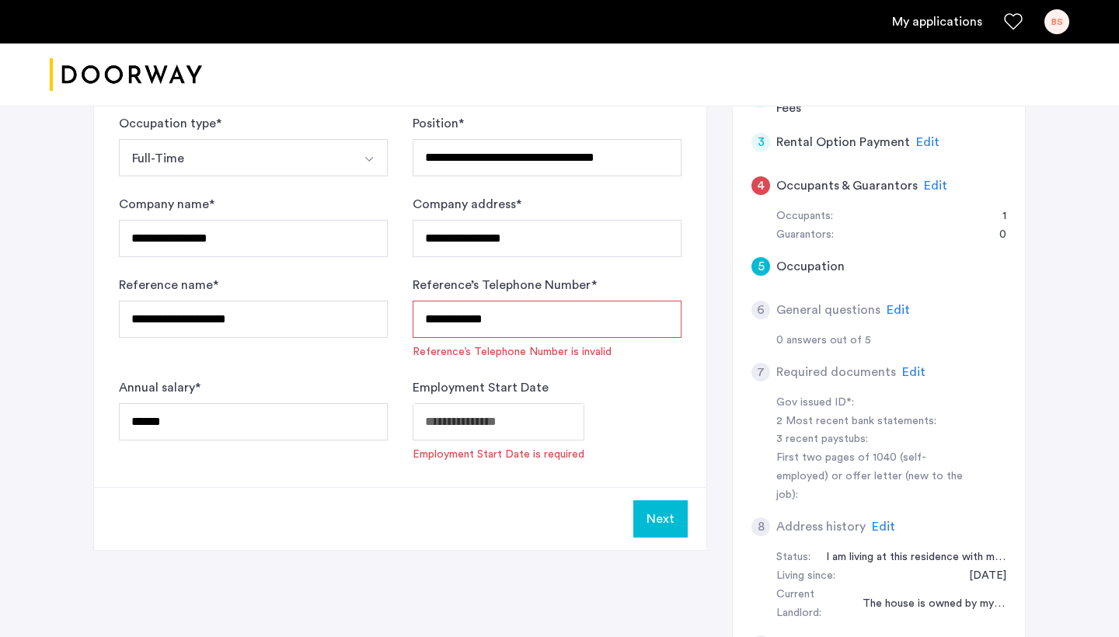
drag, startPoint x: 523, startPoint y: 317, endPoint x: 414, endPoint y: 317, distance: 108.8
click at [414, 317] on input "**********" at bounding box center [547, 319] width 269 height 37
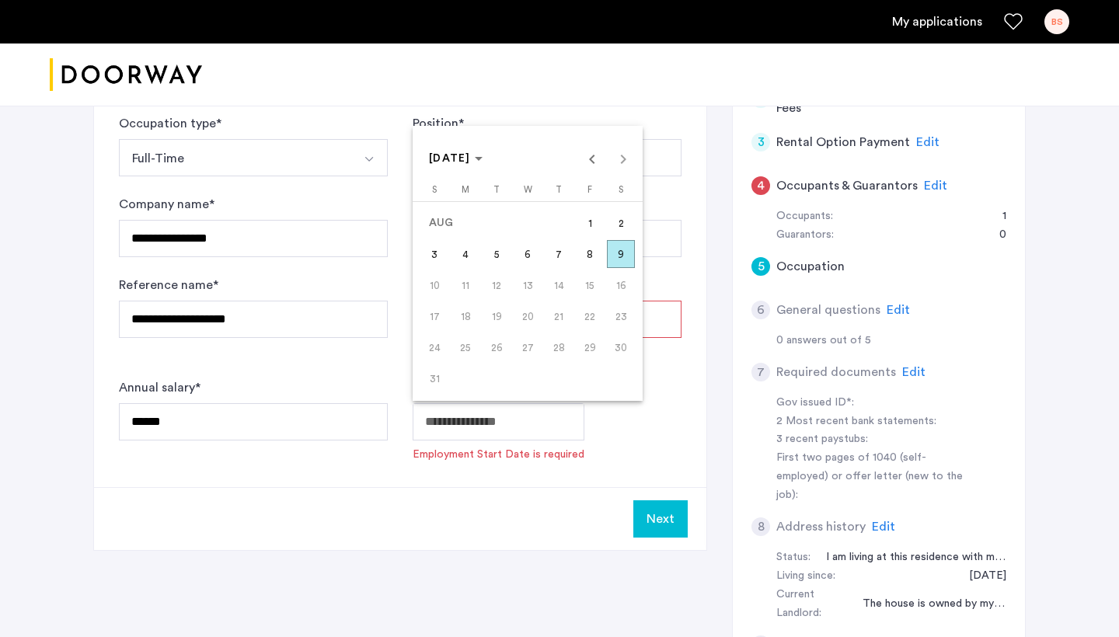
scroll to position [424, 0]
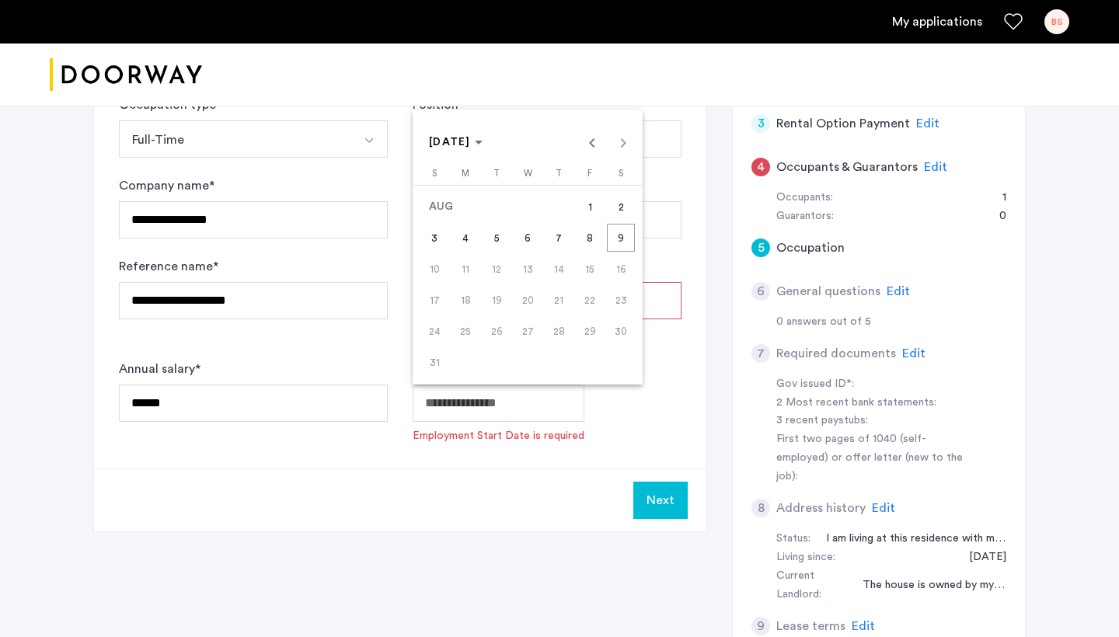
click at [685, 376] on div at bounding box center [559, 318] width 1119 height 637
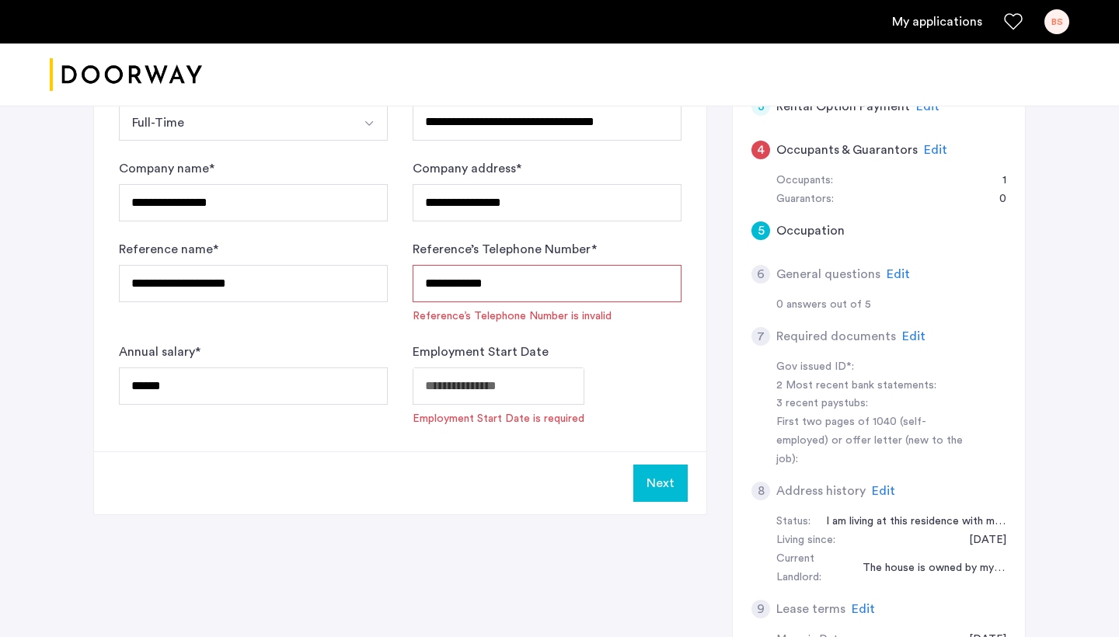
scroll to position [442, 0]
click at [891, 267] on span "Edit" at bounding box center [898, 273] width 23 height 12
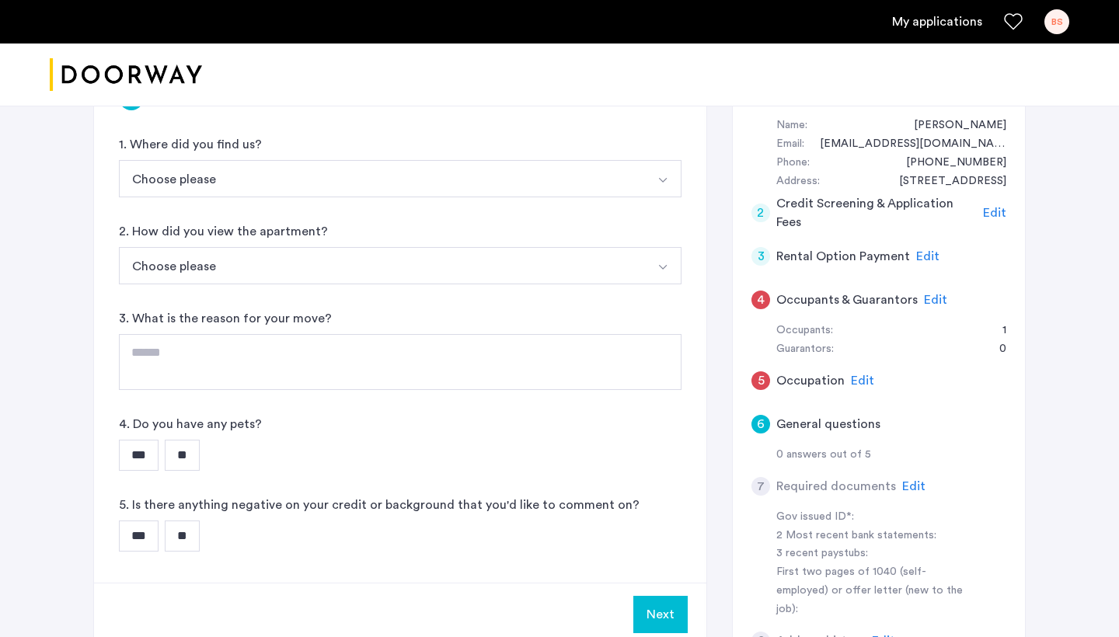
scroll to position [297, 0]
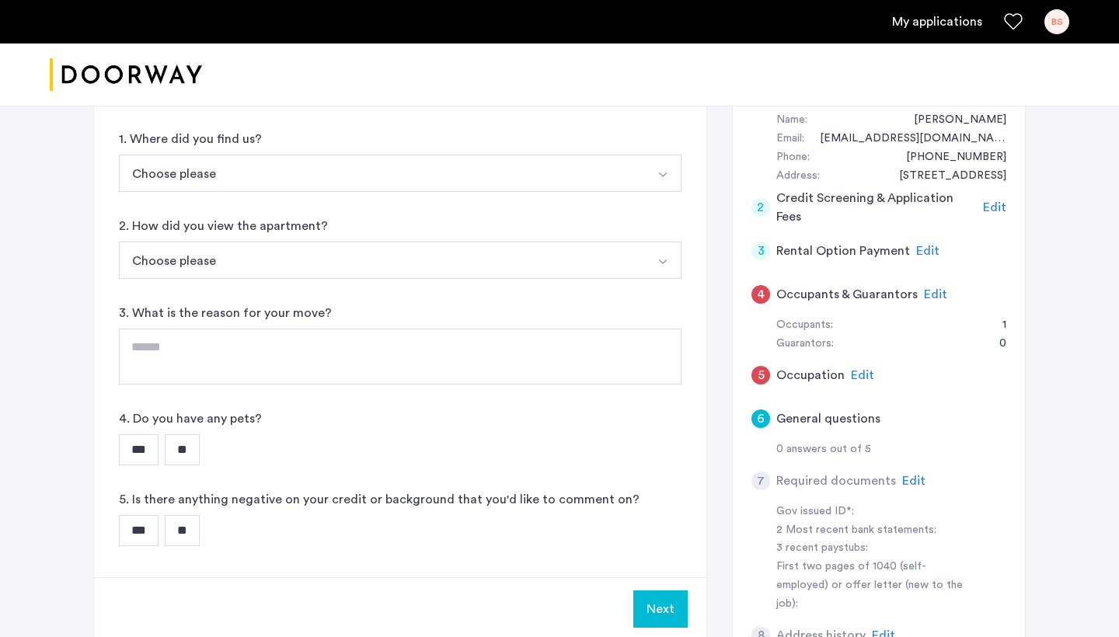
click at [926, 289] on span "Edit" at bounding box center [935, 294] width 23 height 12
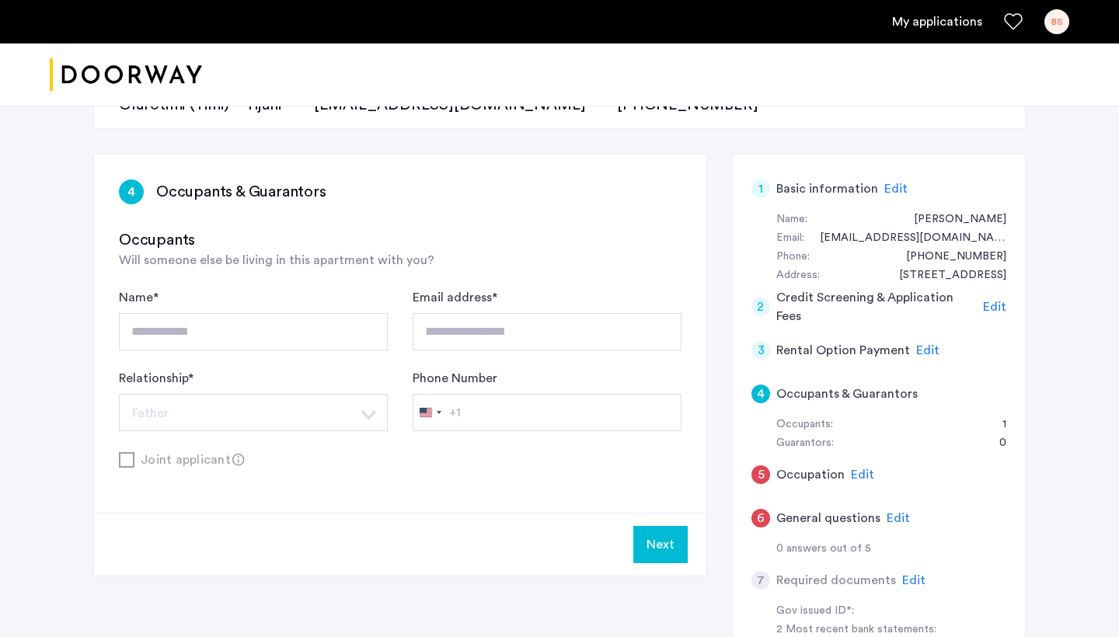
scroll to position [199, 0]
click at [476, 408] on input "Phone Number" at bounding box center [547, 410] width 269 height 37
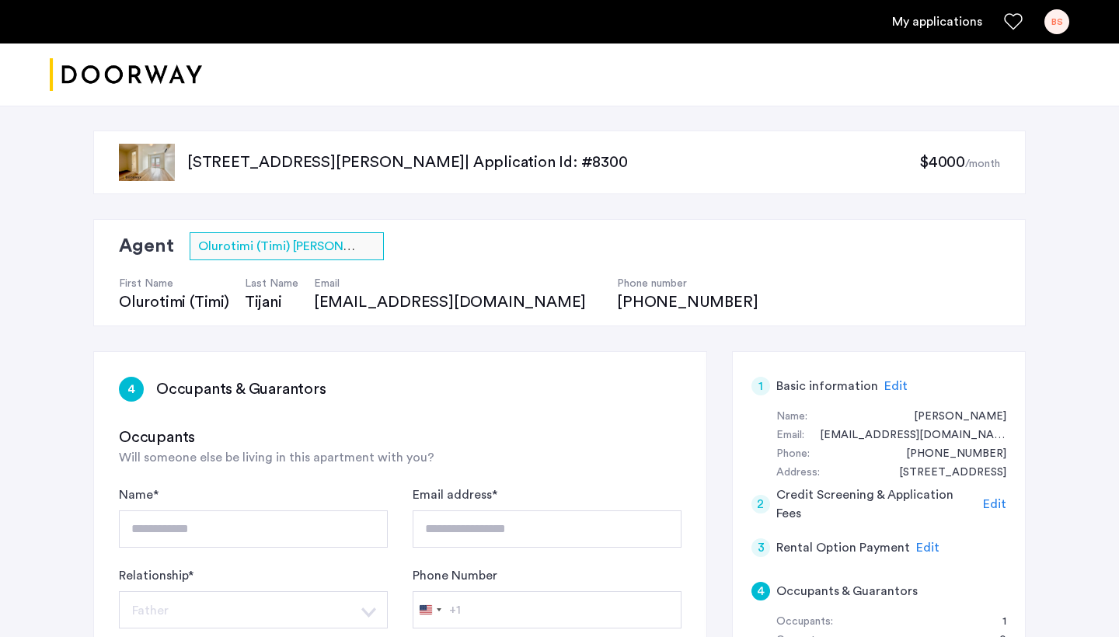
scroll to position [0, 0]
click at [1052, 12] on div "BS" at bounding box center [1057, 21] width 25 height 25
click at [658, 295] on div at bounding box center [559, 318] width 1119 height 637
click at [1065, 29] on div "BS" at bounding box center [1057, 21] width 25 height 25
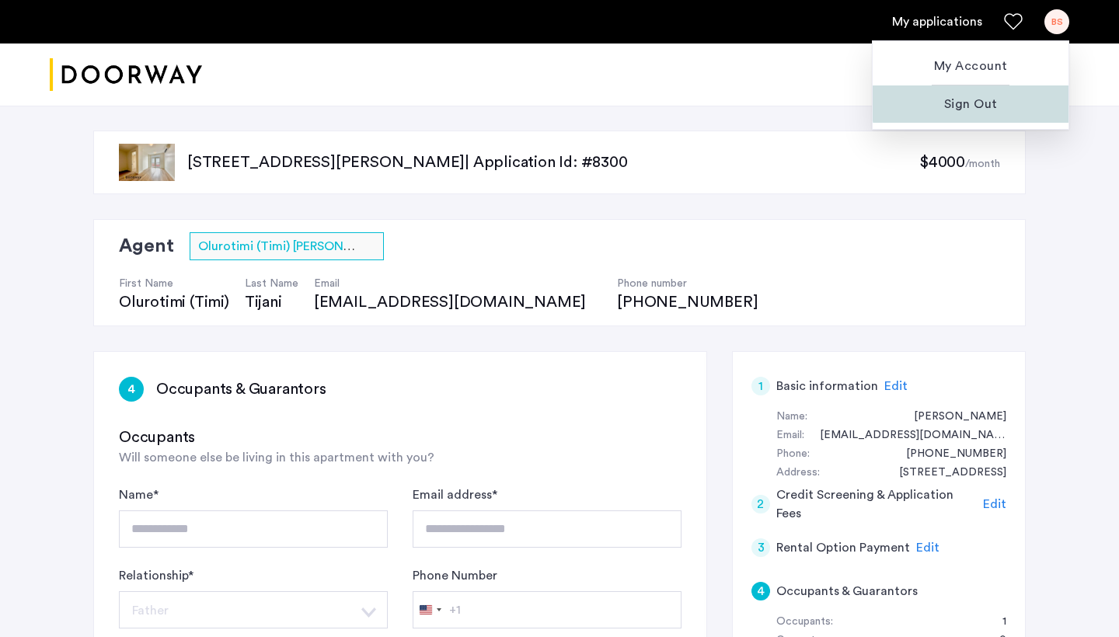
click at [982, 103] on span "Sign Out" at bounding box center [970, 104] width 171 height 19
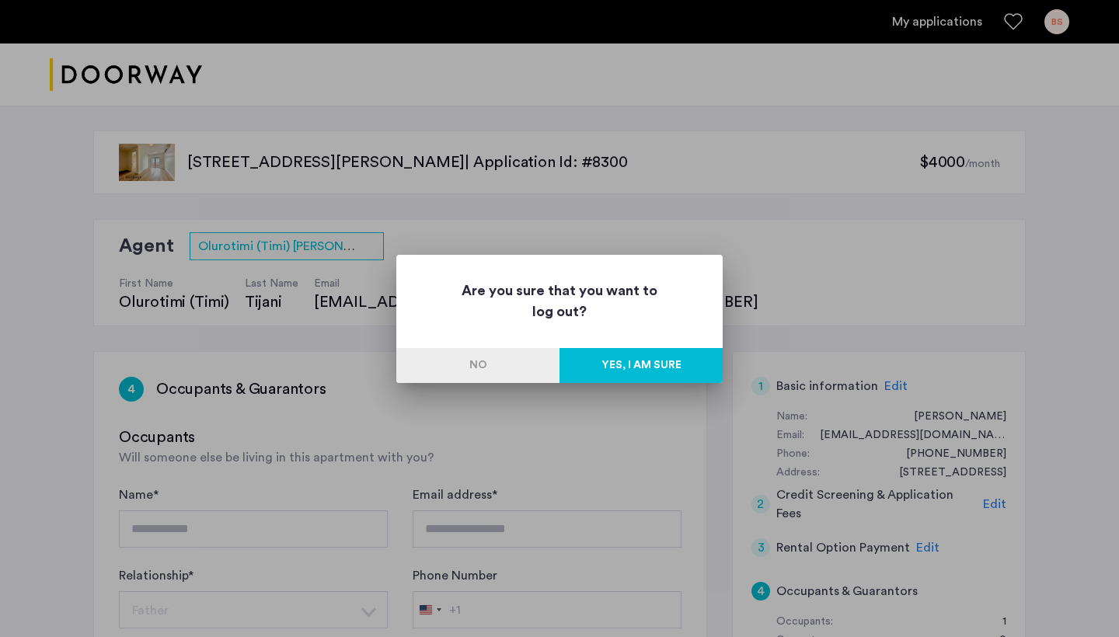
click at [648, 362] on button "Yes, I am sure" at bounding box center [641, 365] width 163 height 35
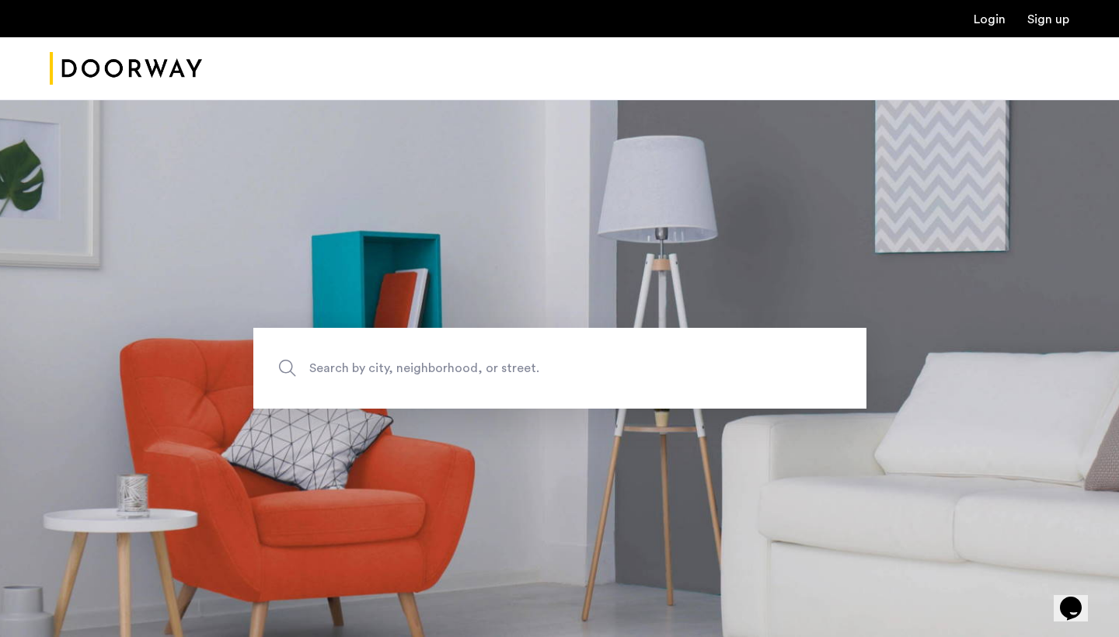
click at [164, 68] on img "Cazamio Logo" at bounding box center [126, 69] width 152 height 58
click at [168, 64] on img "Cazamio Logo" at bounding box center [126, 69] width 152 height 58
click at [155, 61] on img "Cazamio Logo" at bounding box center [126, 69] width 152 height 58
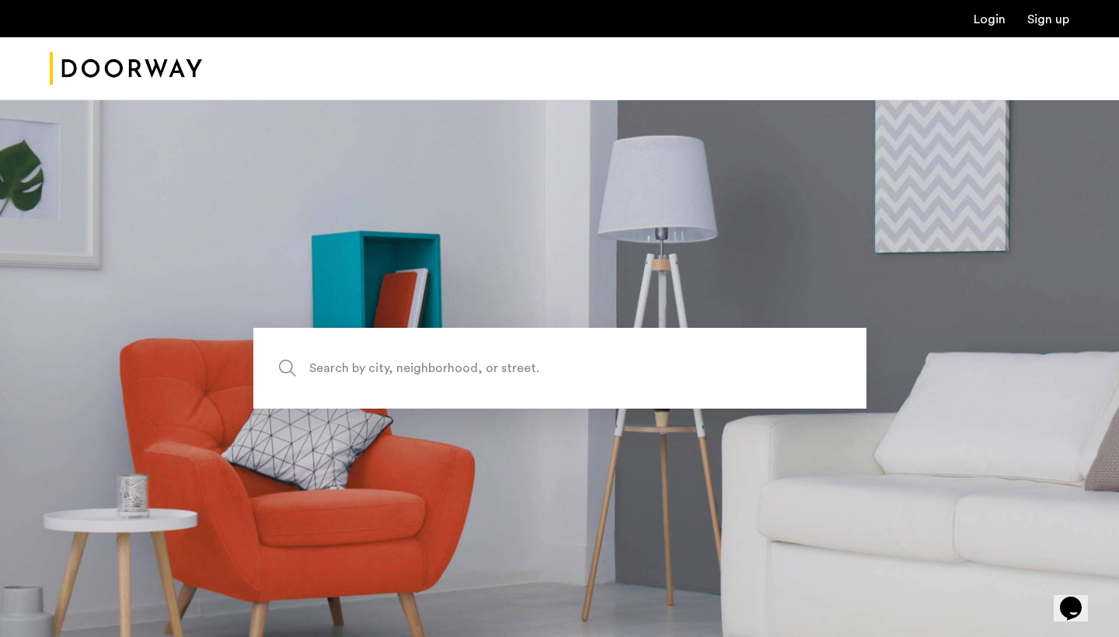
click at [155, 61] on img "Cazamio Logo" at bounding box center [126, 69] width 152 height 58
click at [190, 56] on img "Cazamio Logo" at bounding box center [126, 69] width 152 height 58
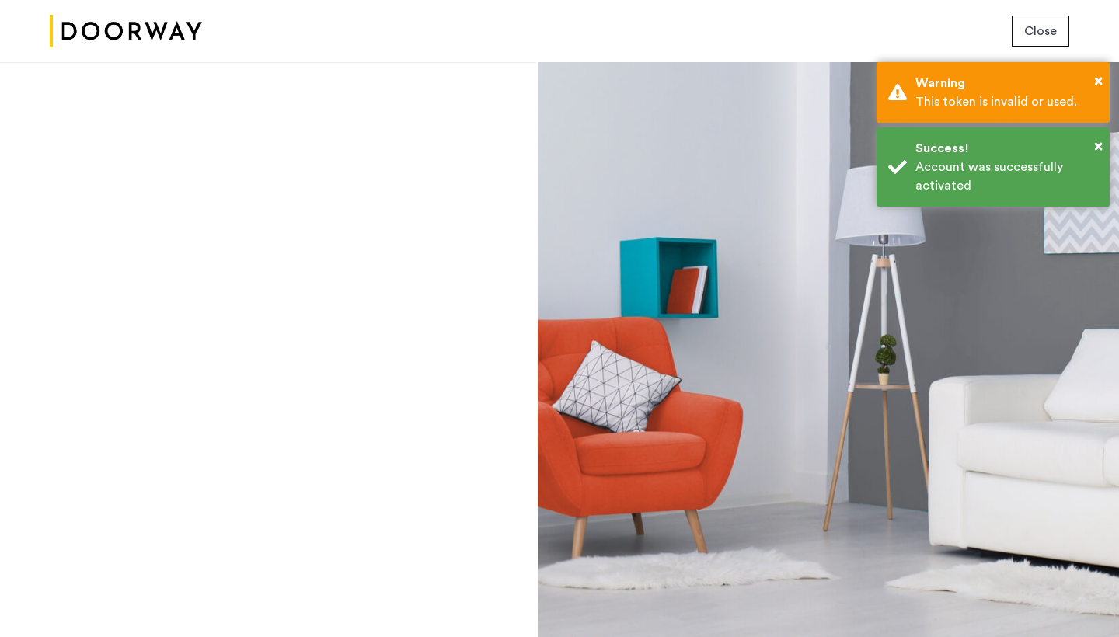
click at [162, 32] on img at bounding box center [126, 31] width 152 height 58
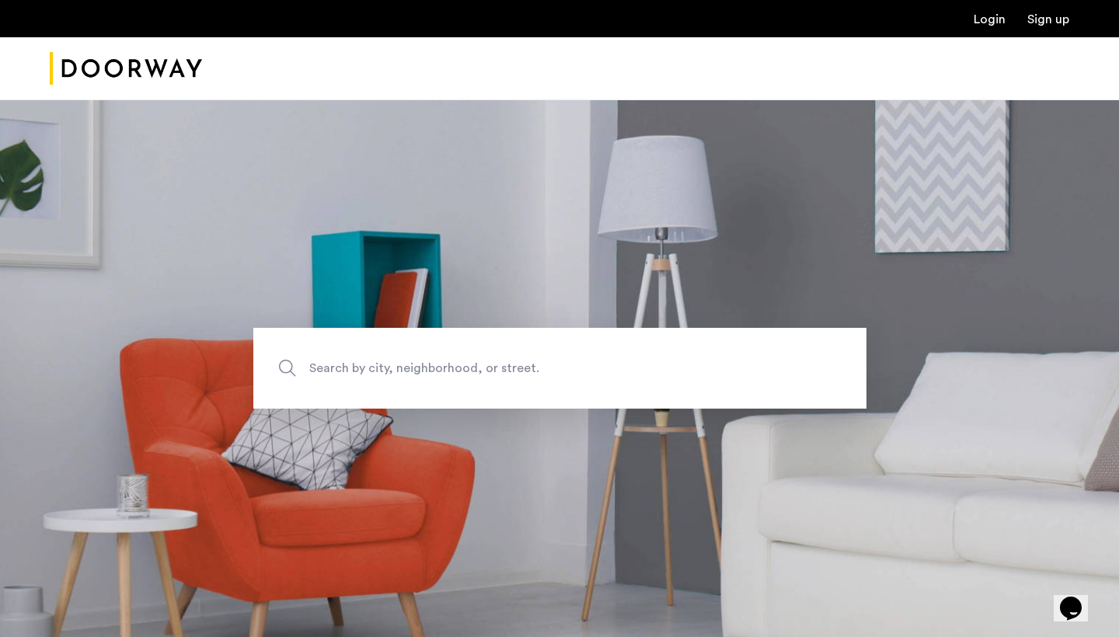
click at [980, 22] on link "Login" at bounding box center [990, 19] width 32 height 12
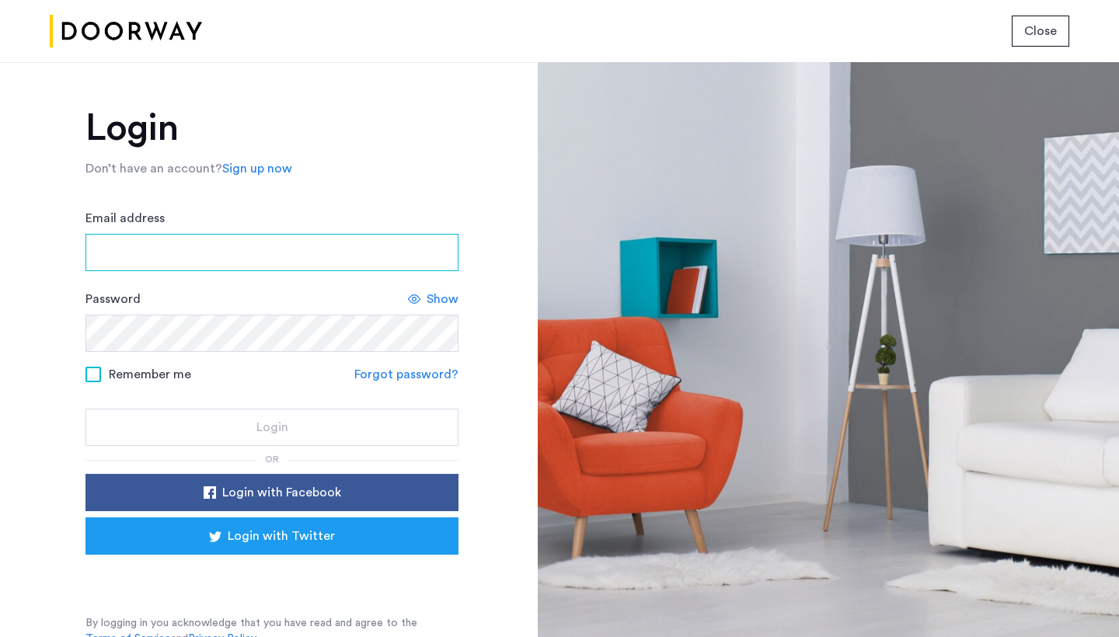
type input "**********"
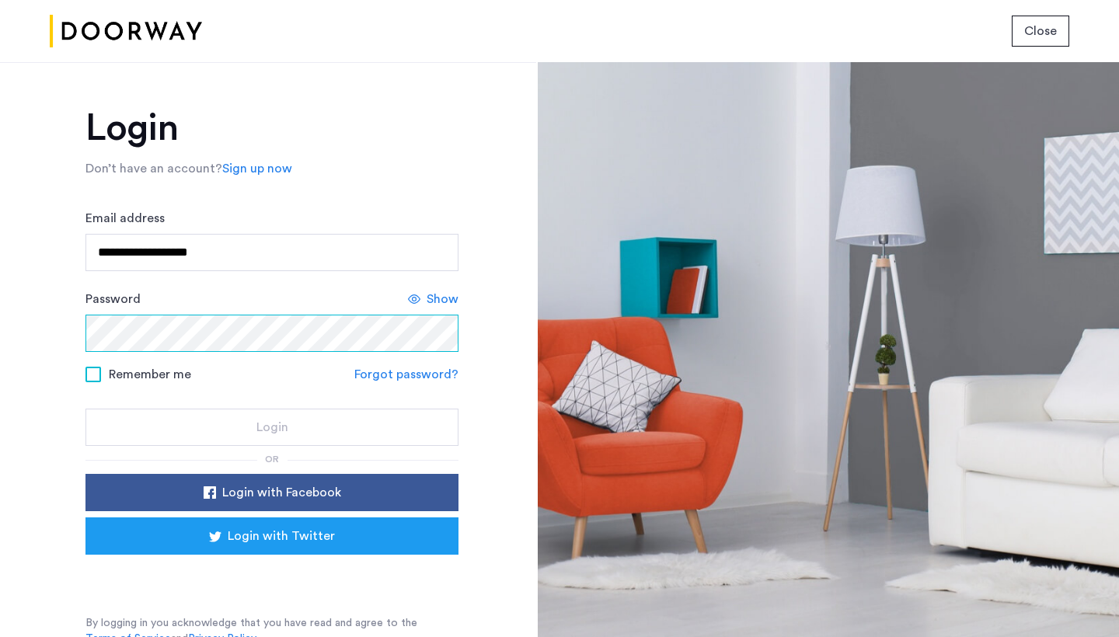
click at [270, 428] on button "Login" at bounding box center [271, 427] width 373 height 37
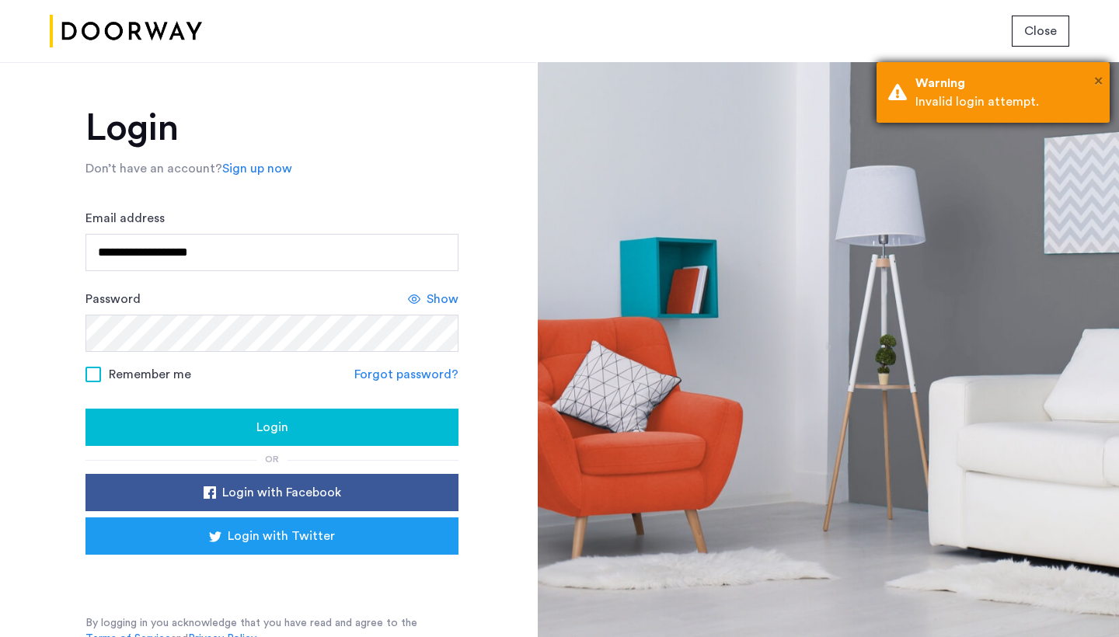
click at [1098, 81] on span "×" at bounding box center [1098, 81] width 9 height 16
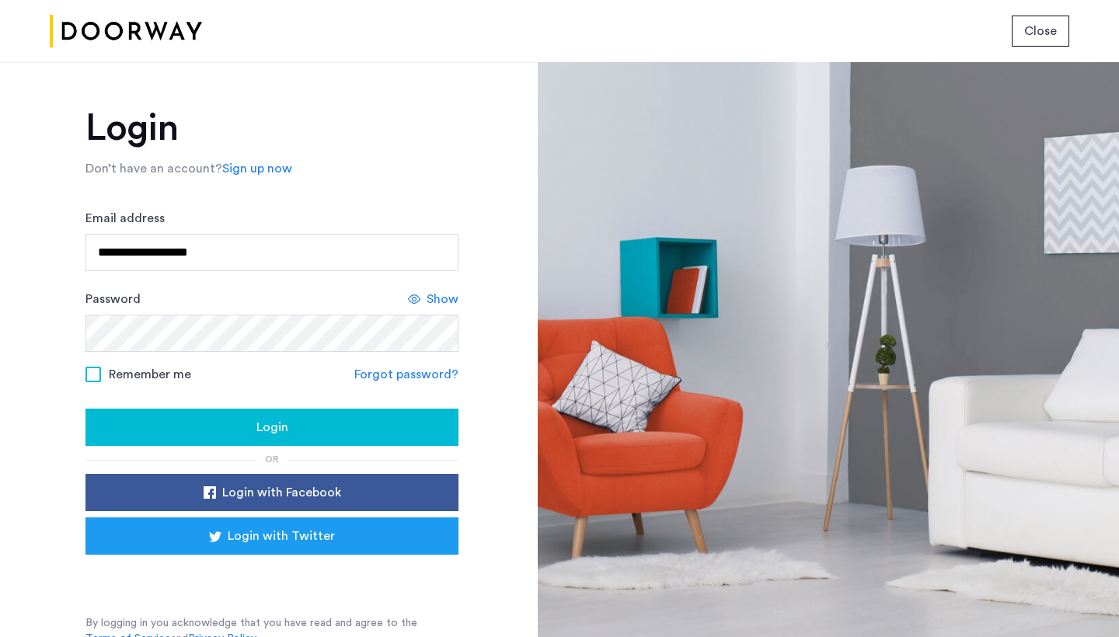
click at [279, 428] on span "Login" at bounding box center [272, 427] width 32 height 19
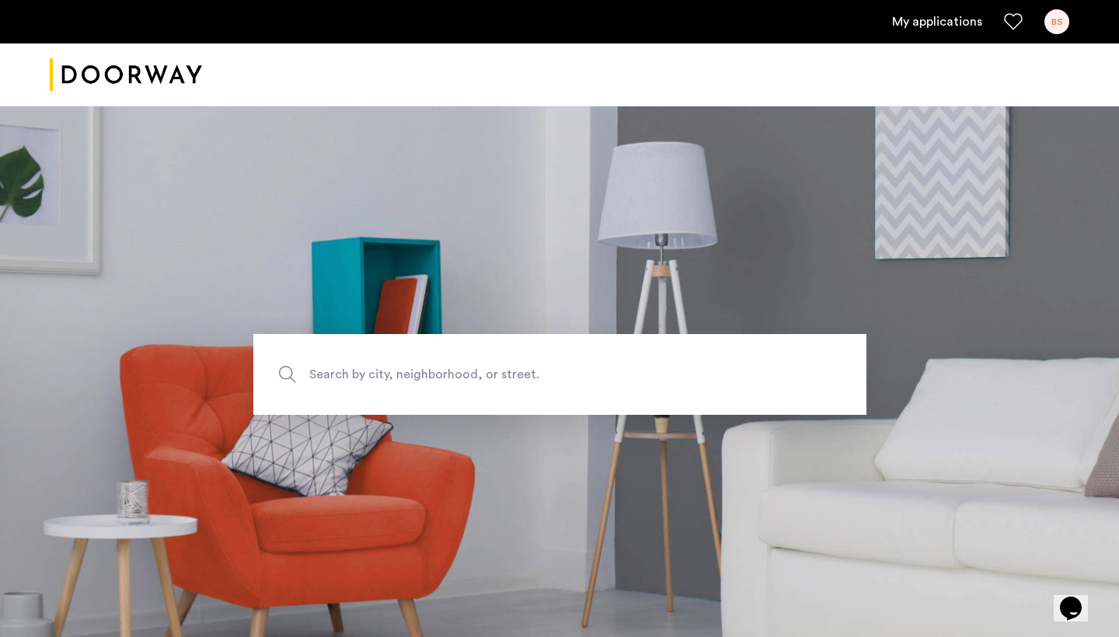
click at [965, 23] on link "My applications" at bounding box center [937, 21] width 90 height 19
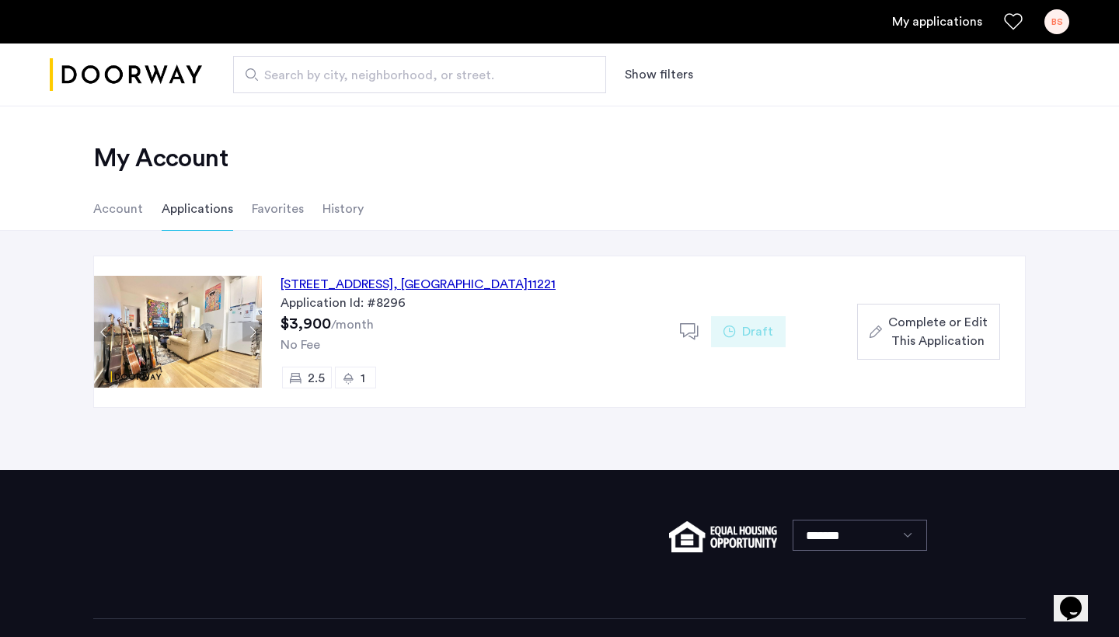
click at [433, 278] on div "[STREET_ADDRESS]" at bounding box center [418, 284] width 275 height 19
click at [255, 213] on li "Favorites" at bounding box center [278, 209] width 52 height 44
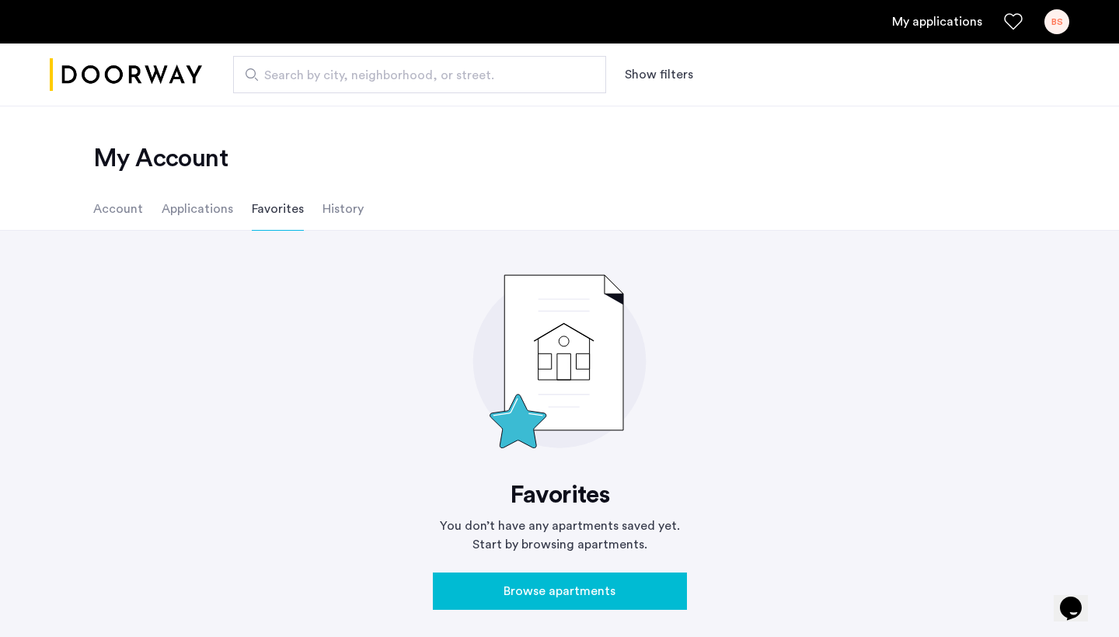
click at [112, 225] on li "Account" at bounding box center [118, 209] width 50 height 44
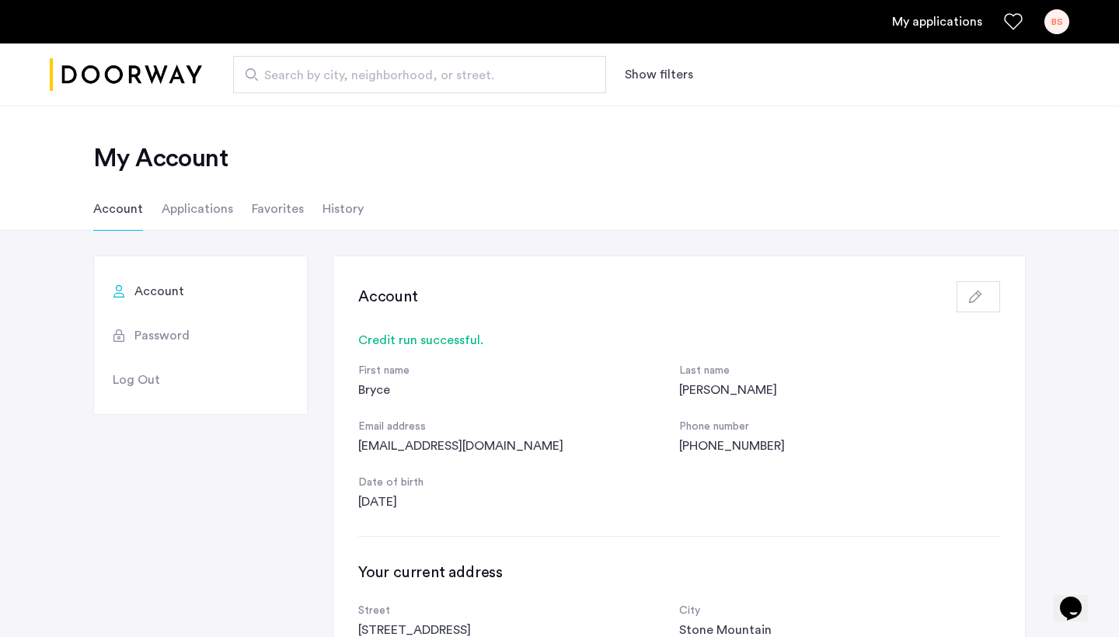
click at [420, 65] on input "Search by city, neighborhood, or street." at bounding box center [419, 74] width 373 height 37
type input "**********"
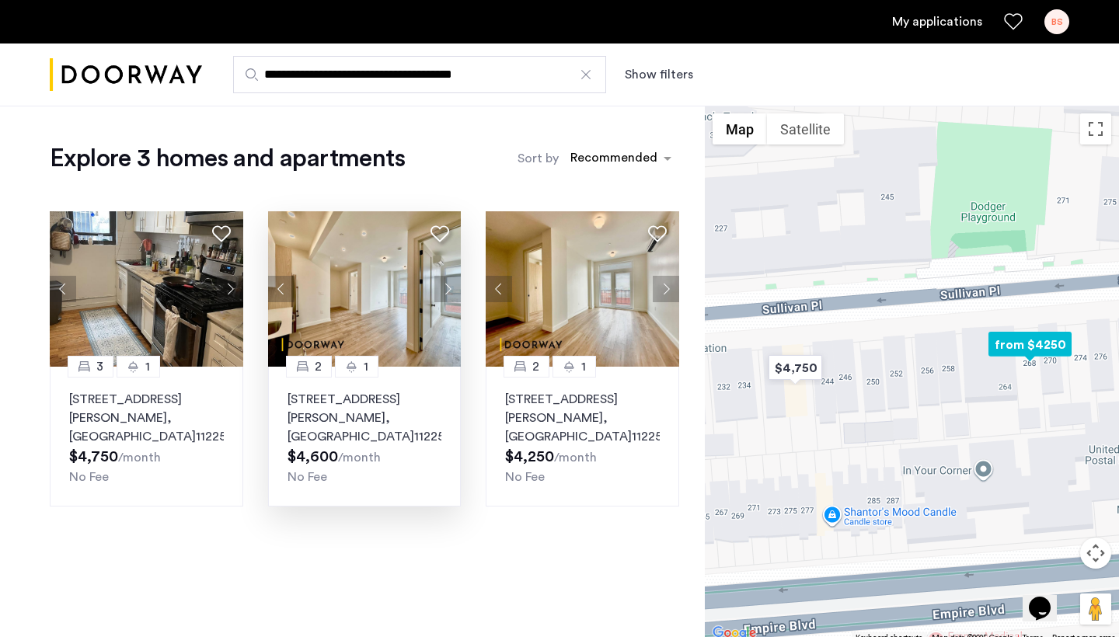
click at [398, 295] on img at bounding box center [365, 288] width 194 height 155
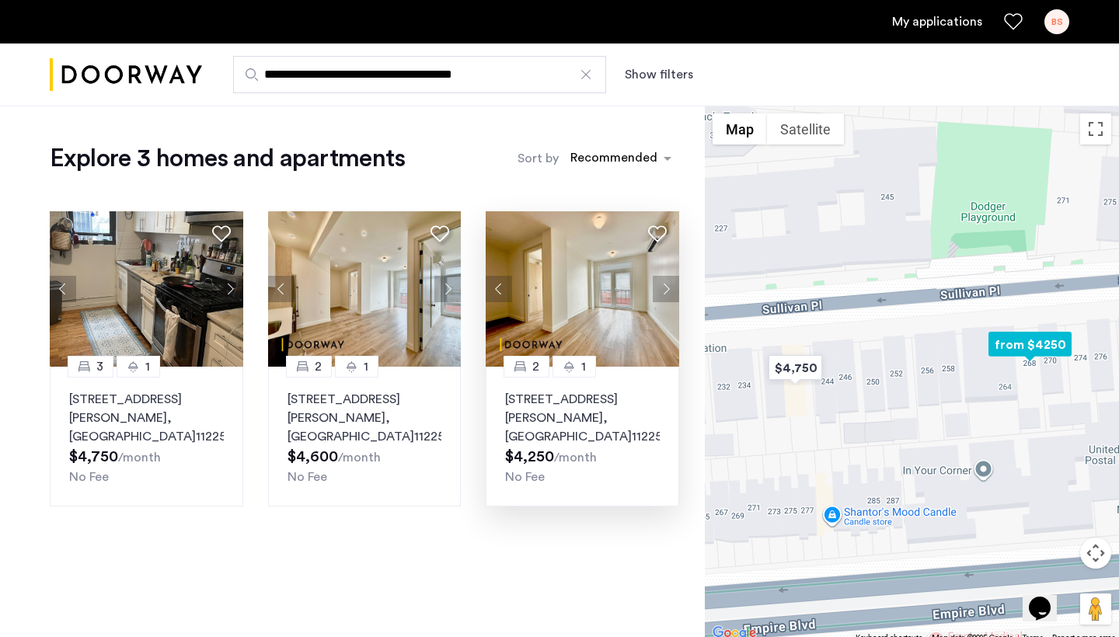
click at [619, 440] on div "[STREET_ADDRESS][PERSON_NAME] $4,250 /month No Fee" at bounding box center [582, 438] width 155 height 96
click at [173, 79] on img "Cazamio logo" at bounding box center [126, 75] width 152 height 58
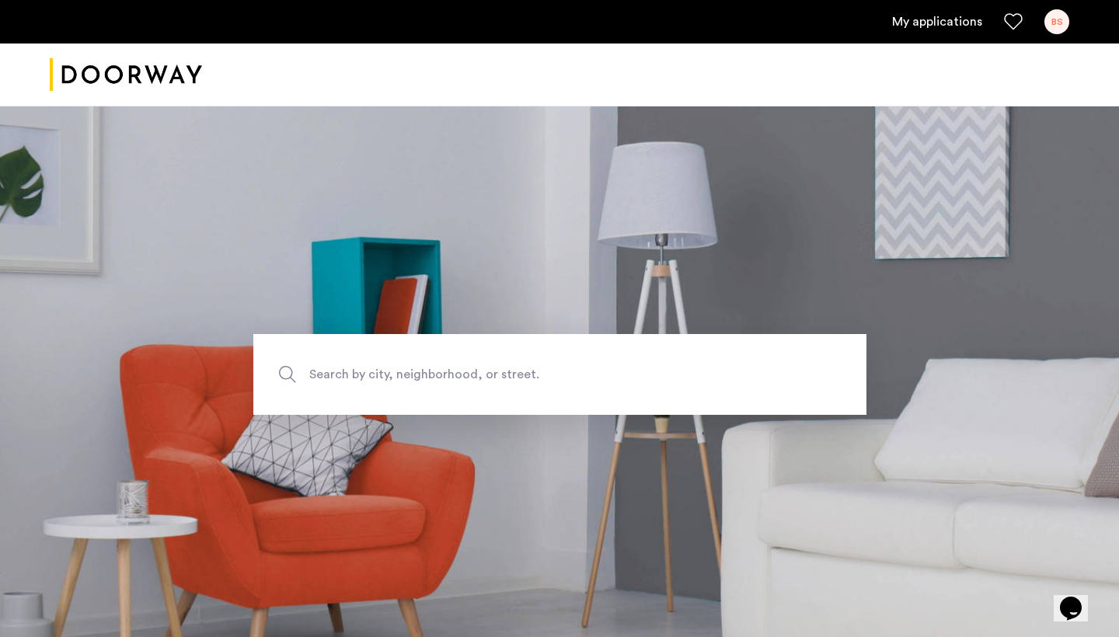
click at [1063, 19] on div "BS" at bounding box center [1057, 21] width 25 height 25
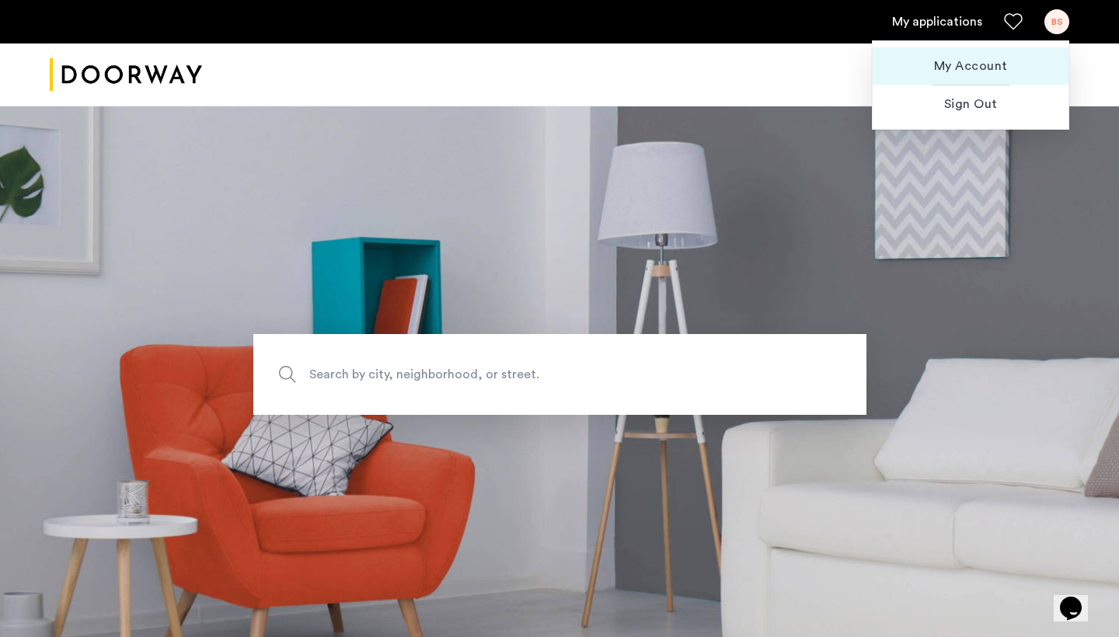
click at [951, 68] on span "My Account" at bounding box center [970, 66] width 171 height 19
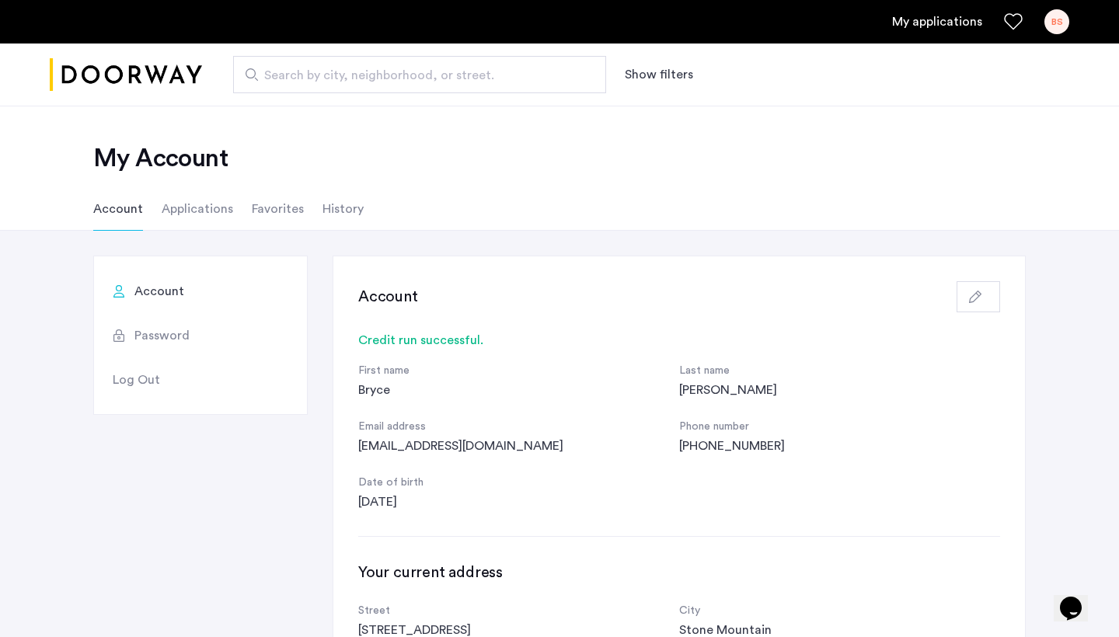
click at [187, 214] on li "Applications" at bounding box center [198, 209] width 72 height 44
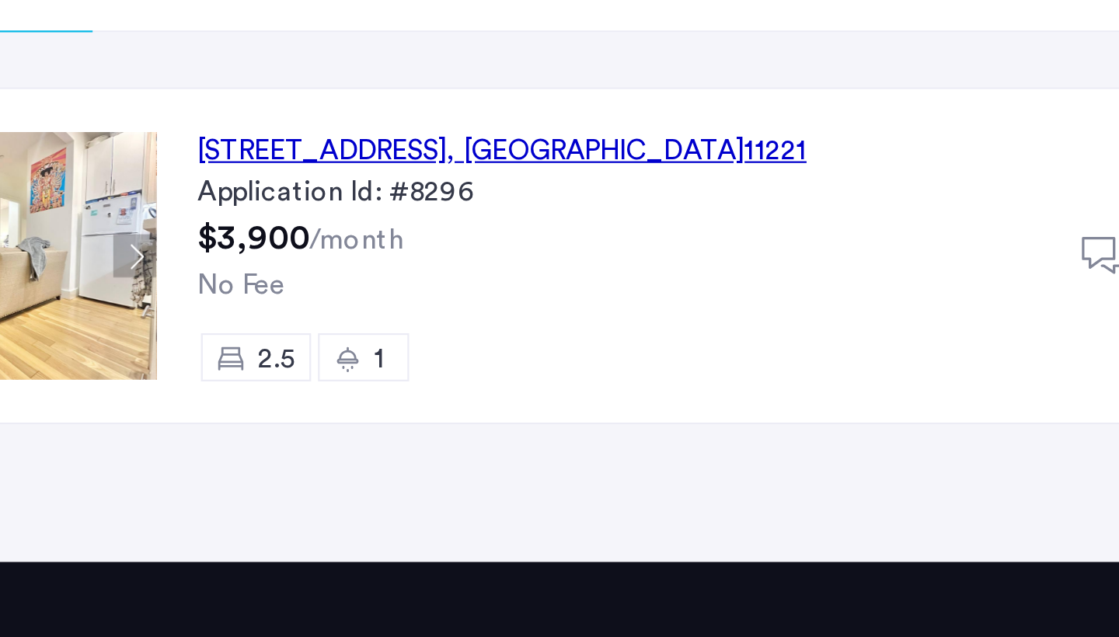
click at [335, 367] on div "1" at bounding box center [355, 378] width 41 height 22
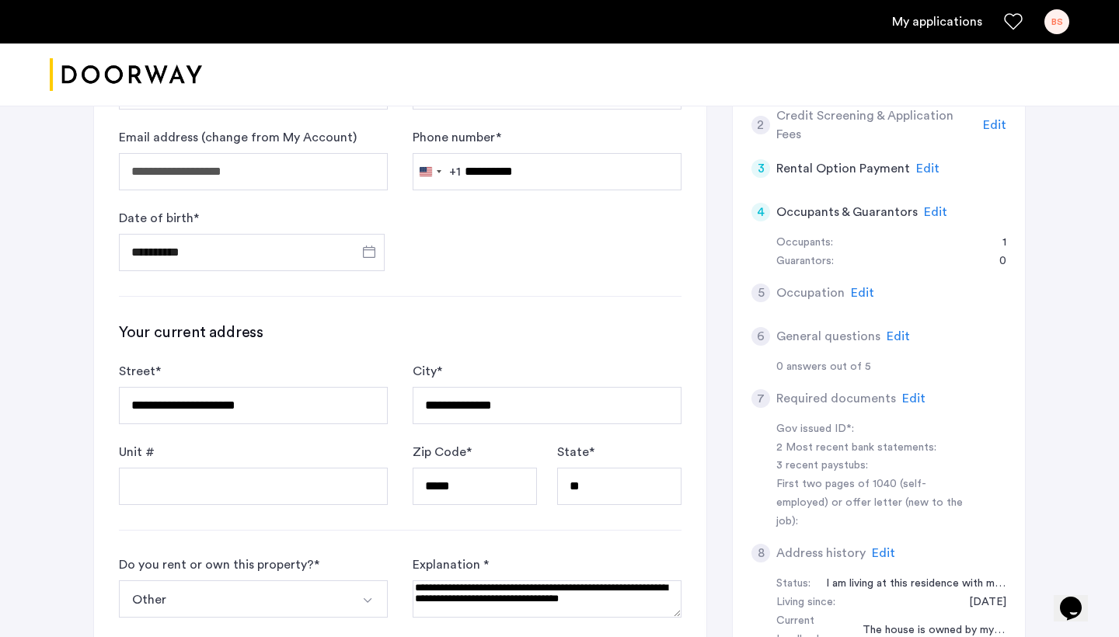
scroll to position [376, 0]
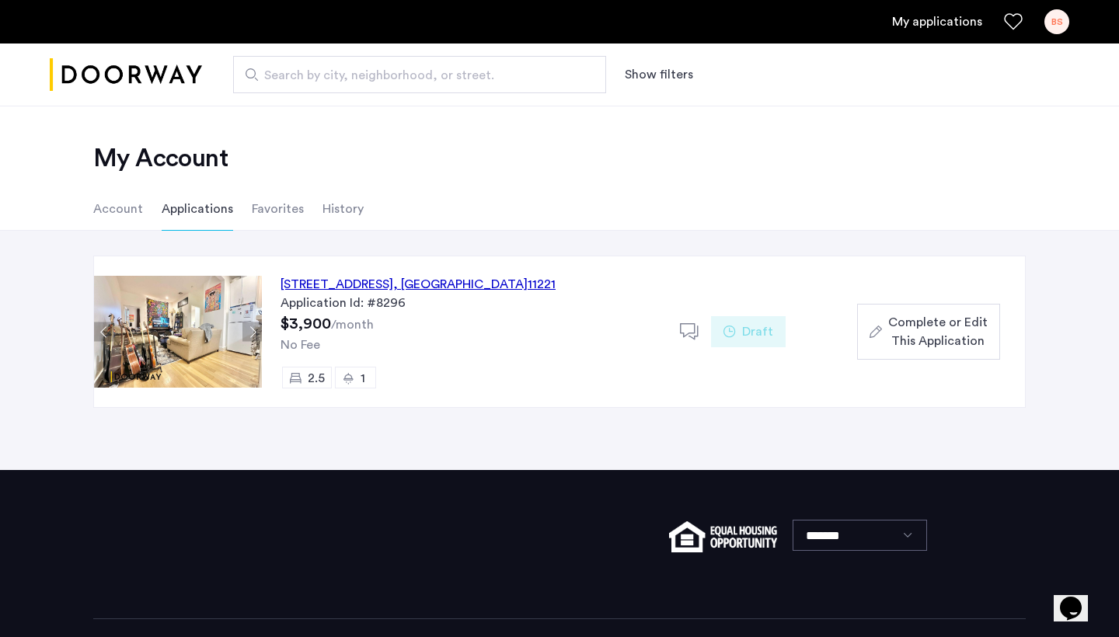
click at [281, 205] on li "Favorites" at bounding box center [278, 209] width 52 height 44
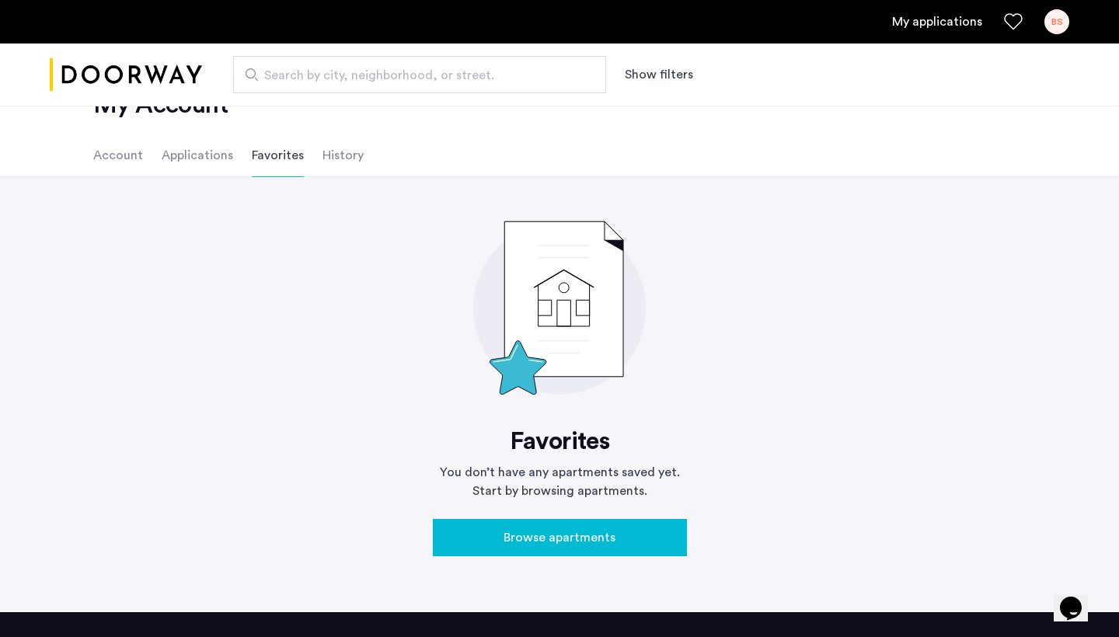
scroll to position [63, 0]
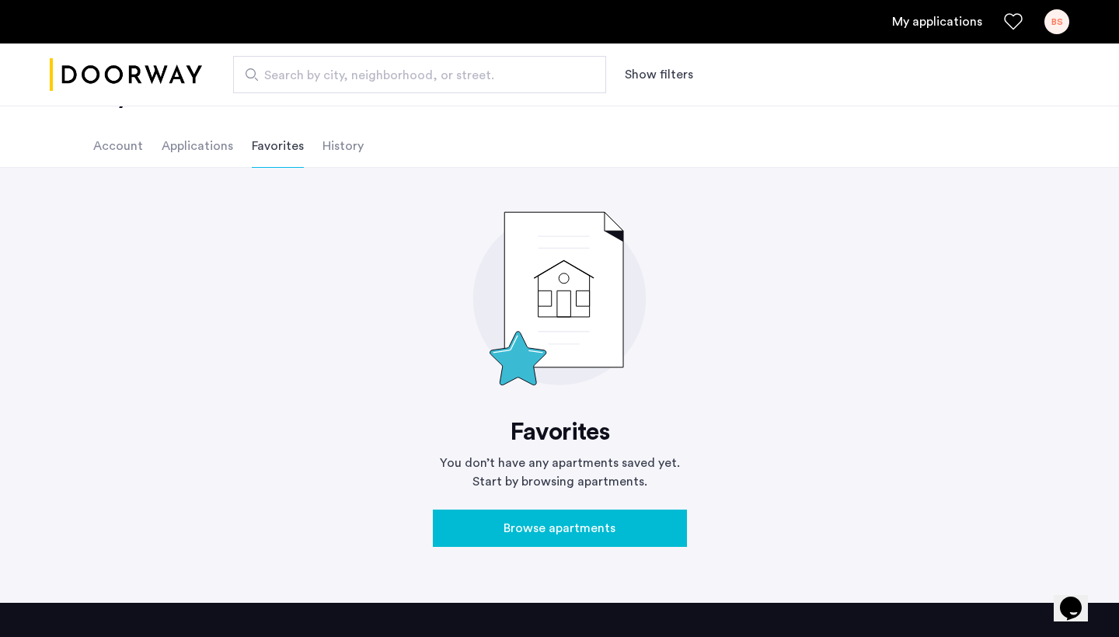
click at [343, 155] on li "History" at bounding box center [343, 146] width 41 height 44
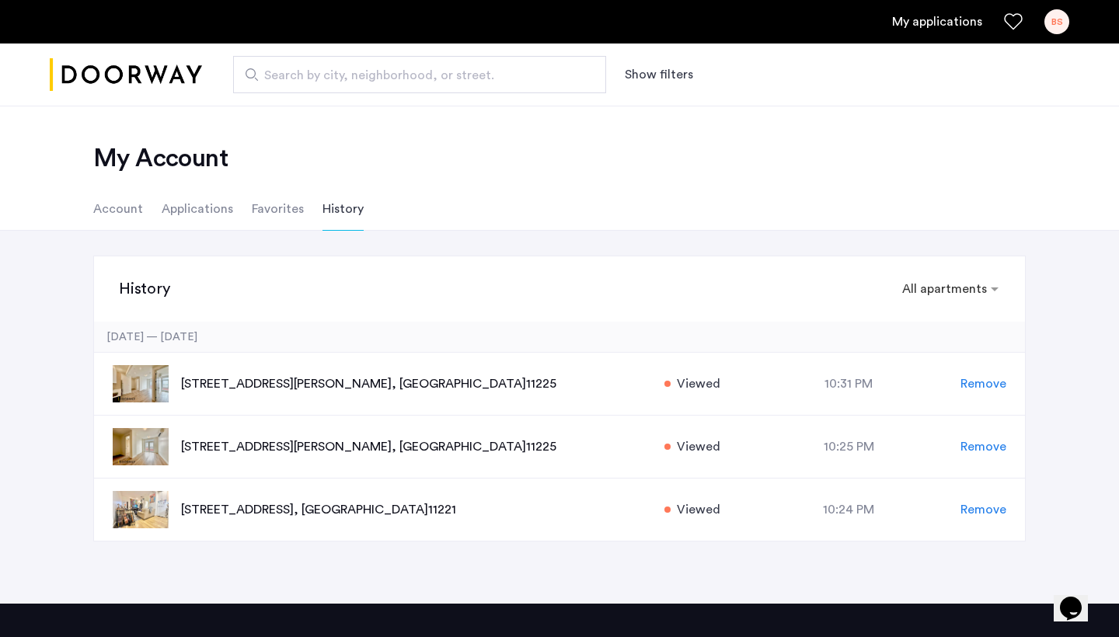
click at [961, 26] on link "My applications" at bounding box center [937, 21] width 90 height 19
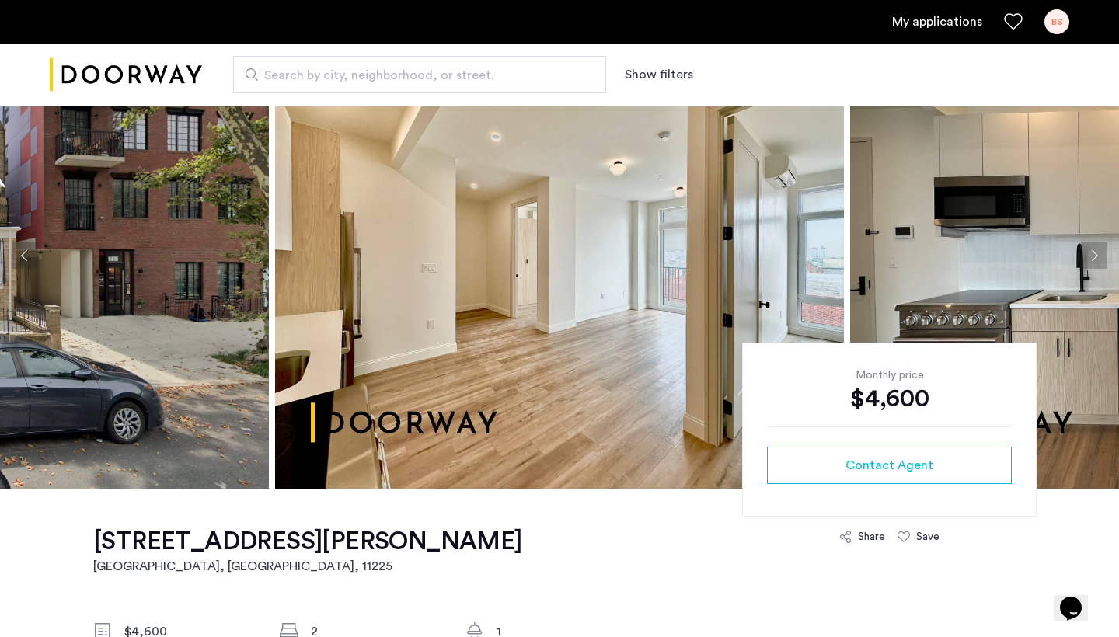
scroll to position [82, 0]
click at [854, 288] on img at bounding box center [1134, 256] width 569 height 466
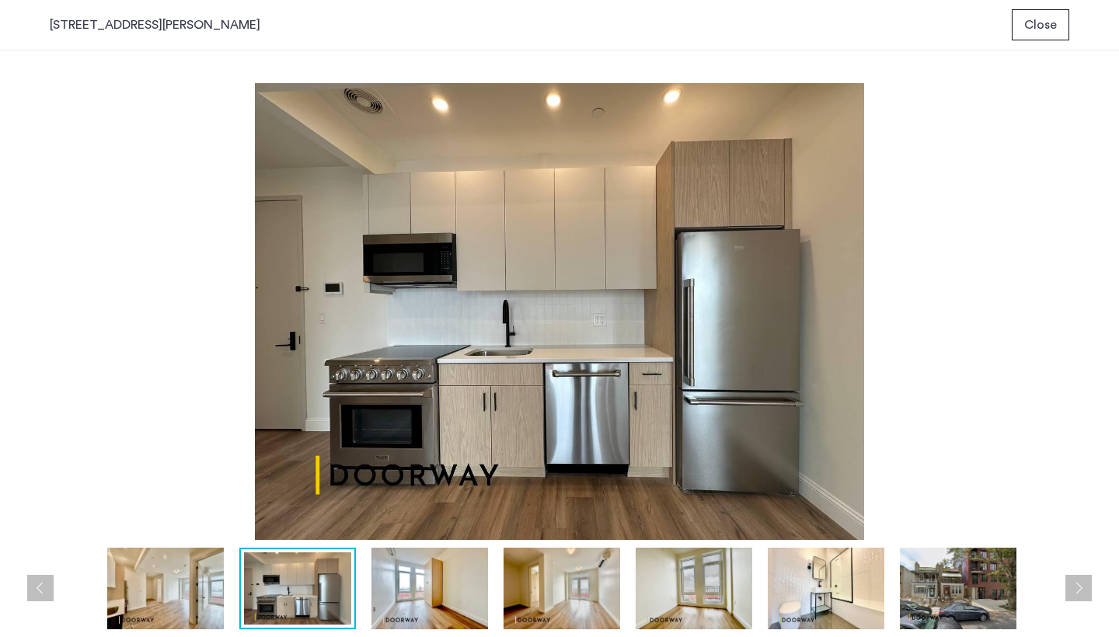
click at [1046, 27] on span "Close" at bounding box center [1040, 25] width 33 height 19
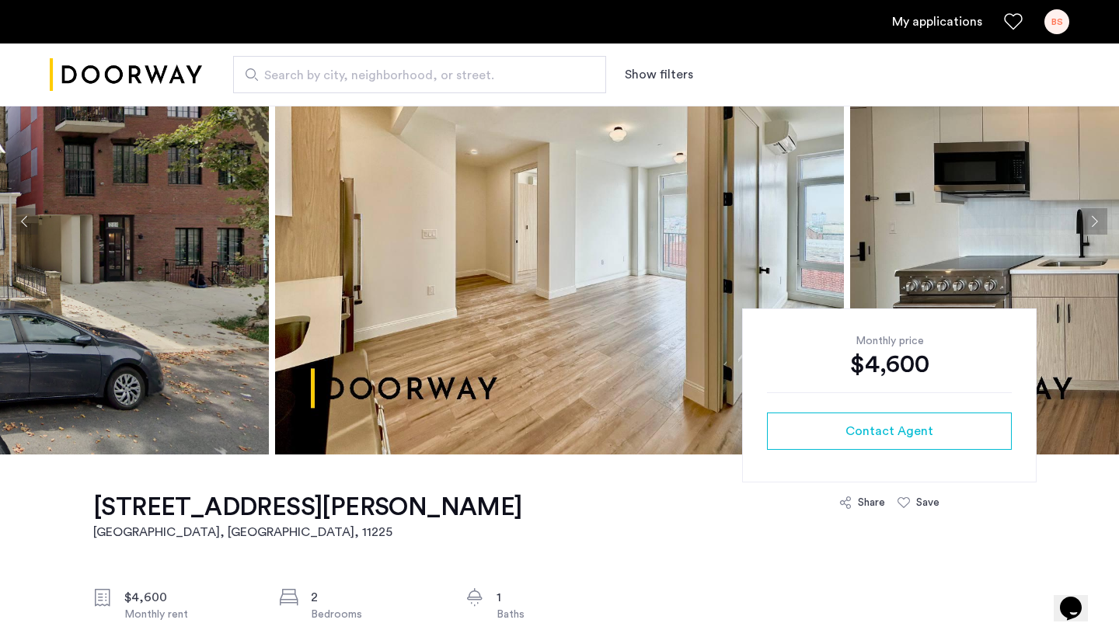
scroll to position [117, 0]
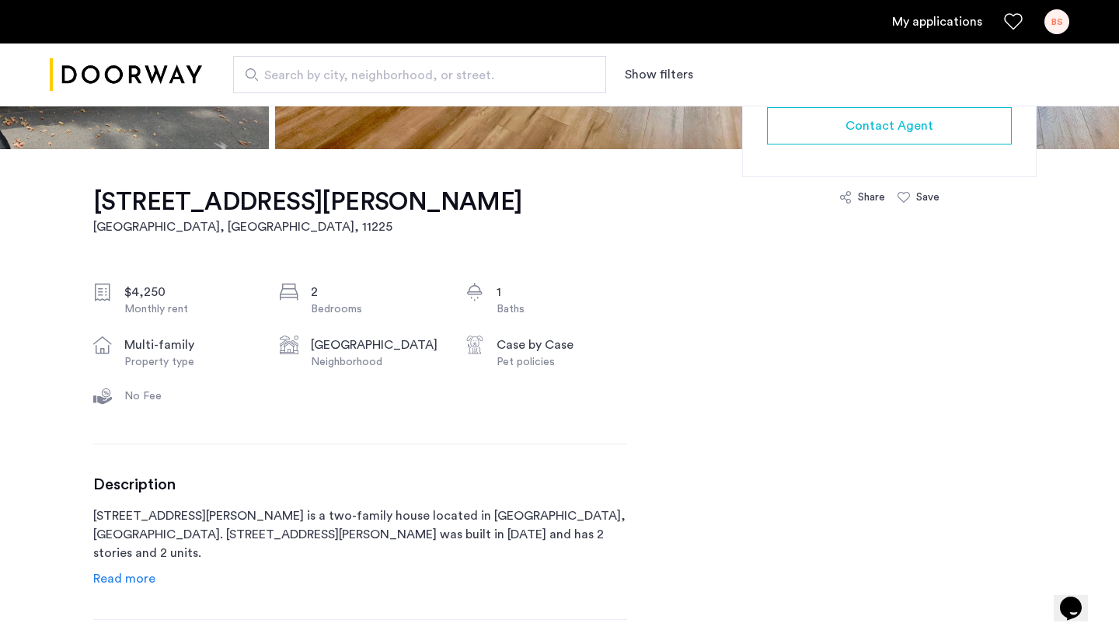
scroll to position [386, 0]
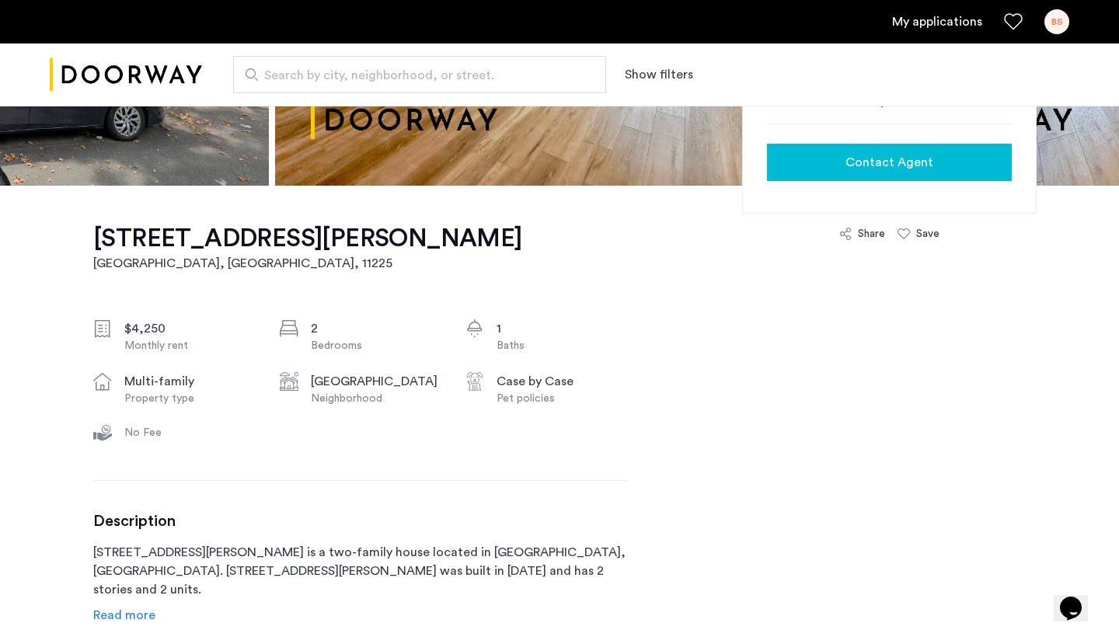
click at [860, 160] on span "Contact Agent" at bounding box center [890, 162] width 88 height 19
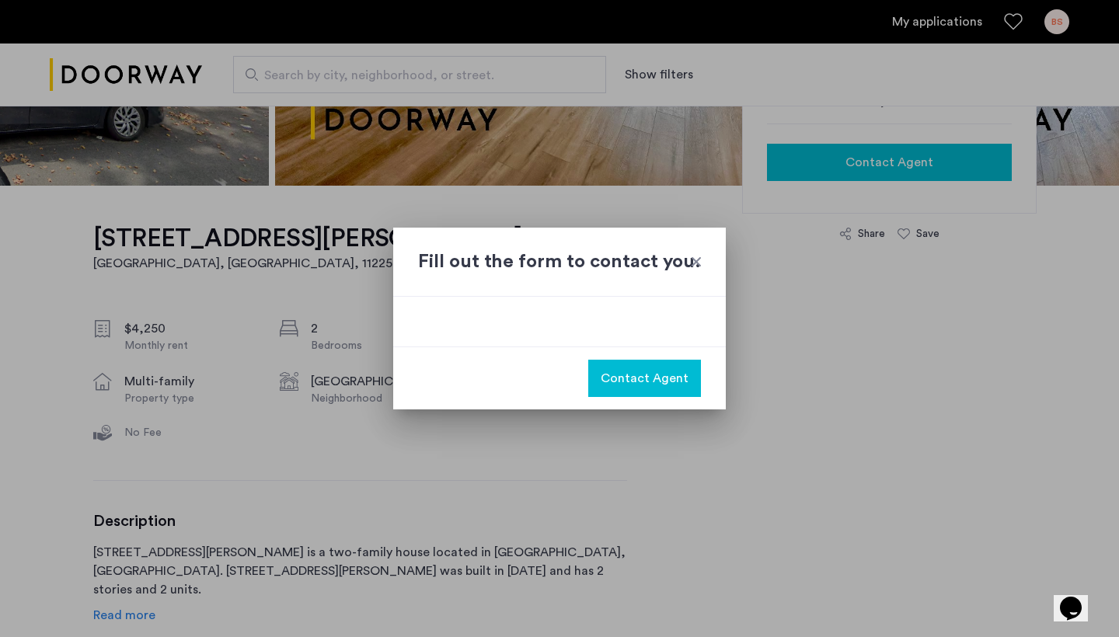
scroll to position [0, 0]
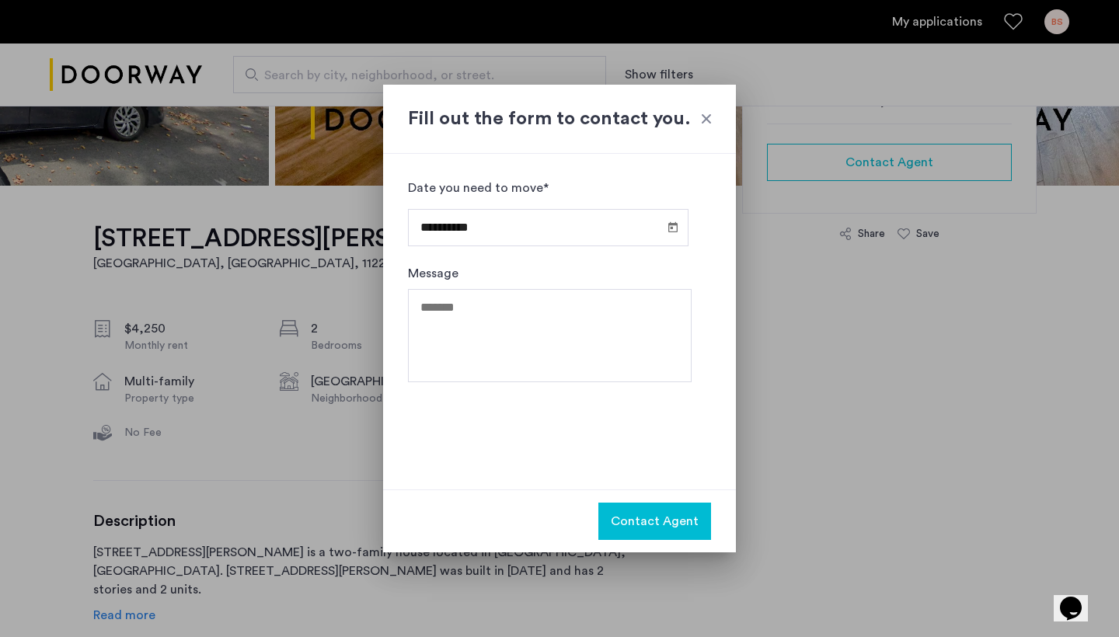
click at [702, 117] on div at bounding box center [707, 119] width 16 height 16
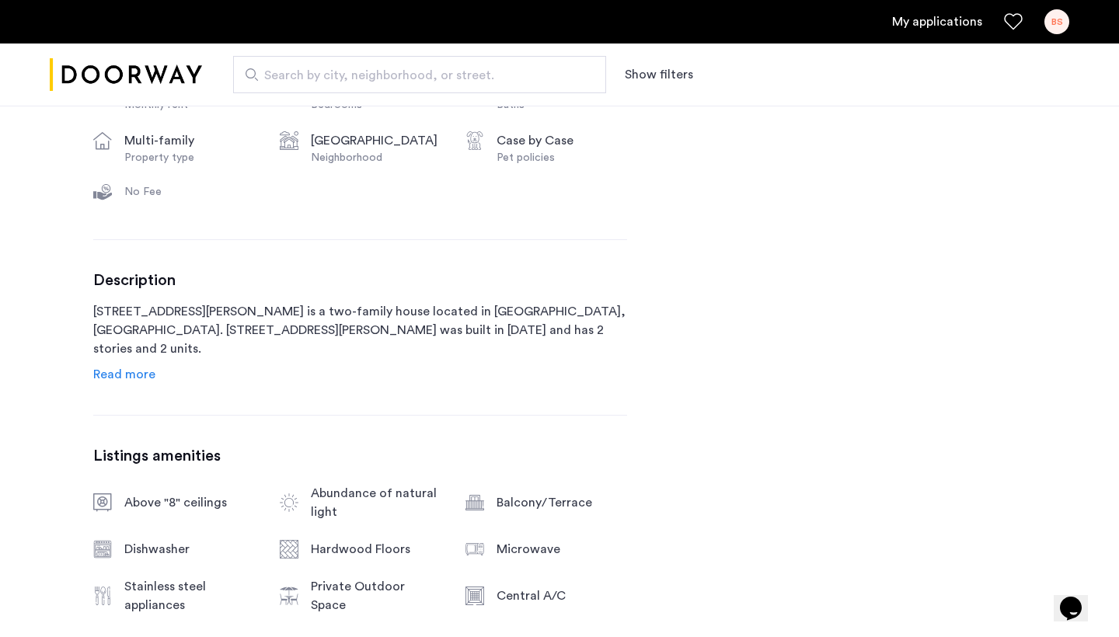
scroll to position [760, 0]
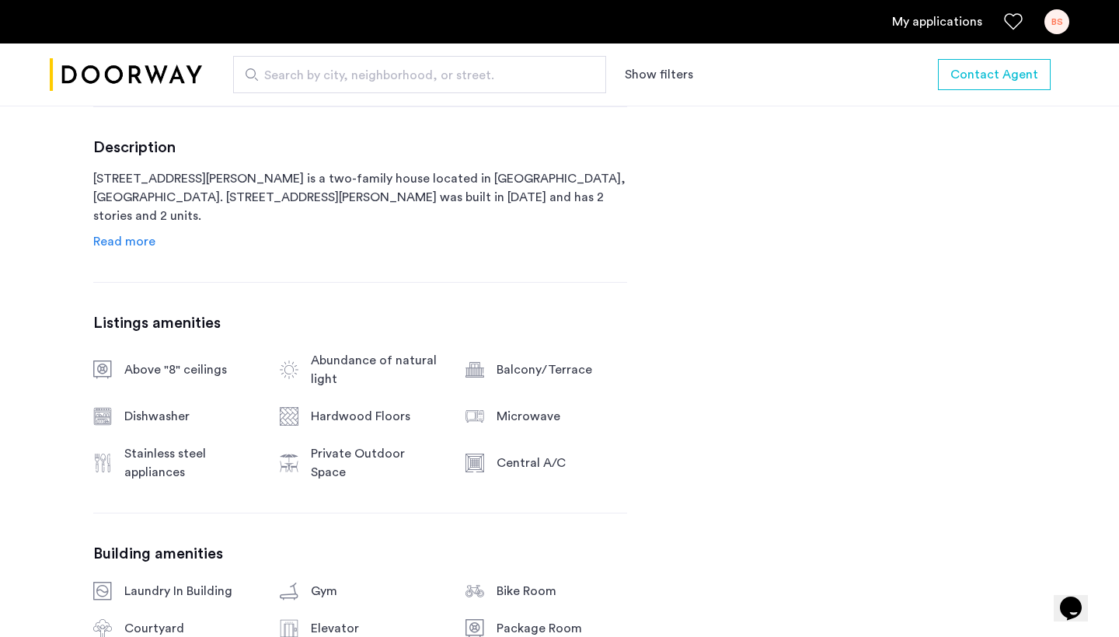
click at [124, 235] on span "Read more" at bounding box center [124, 241] width 62 height 12
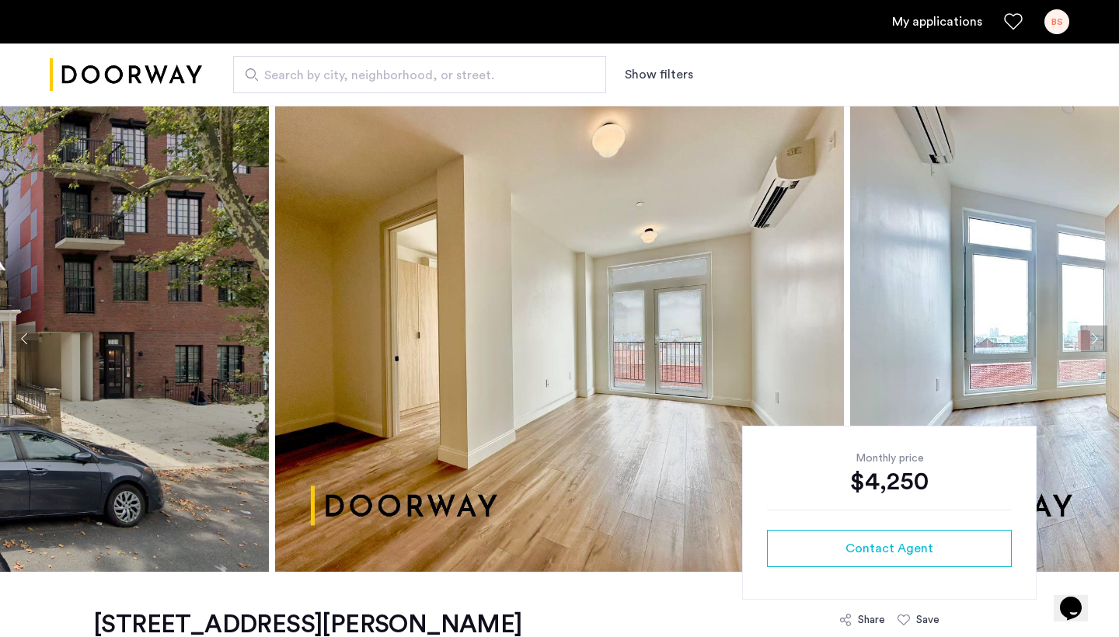
scroll to position [0, 0]
click at [138, 82] on img "Cazamio logo" at bounding box center [126, 75] width 152 height 58
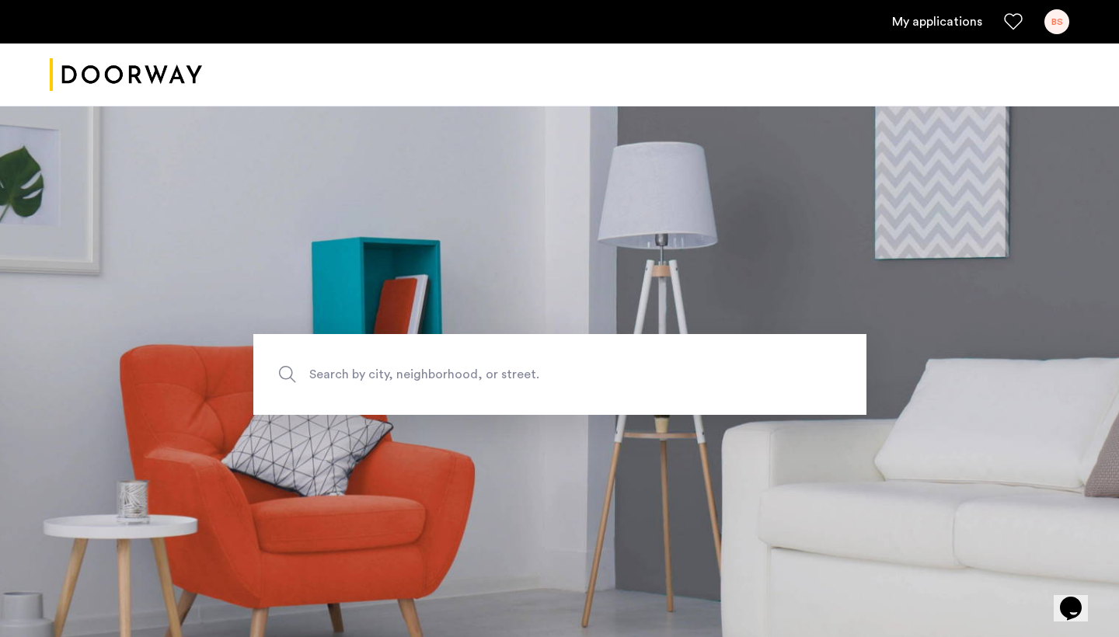
click at [918, 24] on link "My applications" at bounding box center [937, 21] width 90 height 19
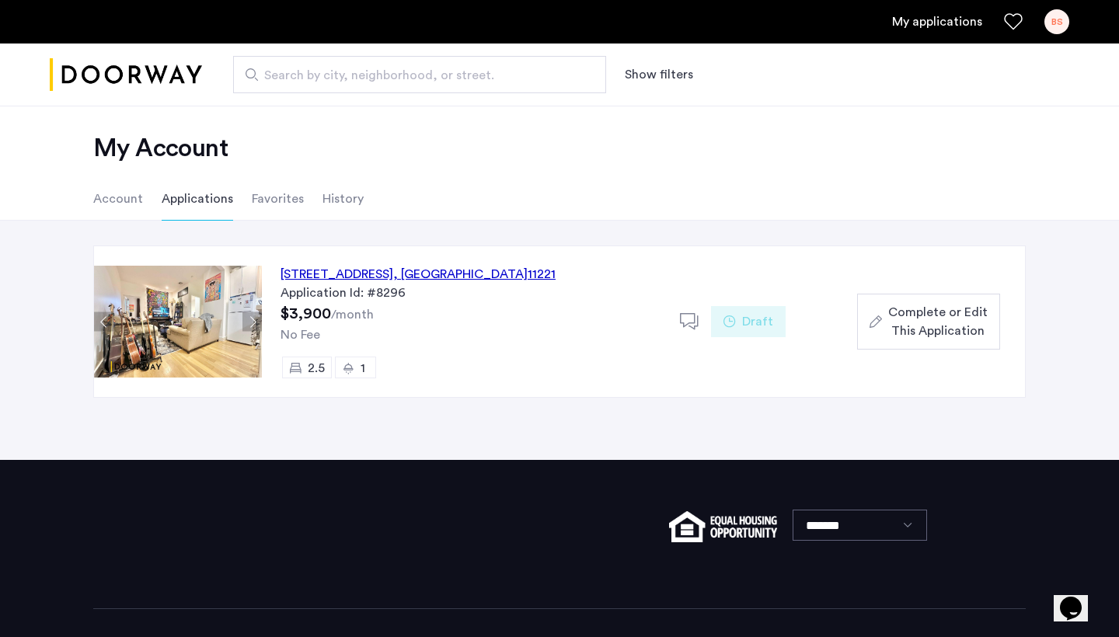
scroll to position [12, 0]
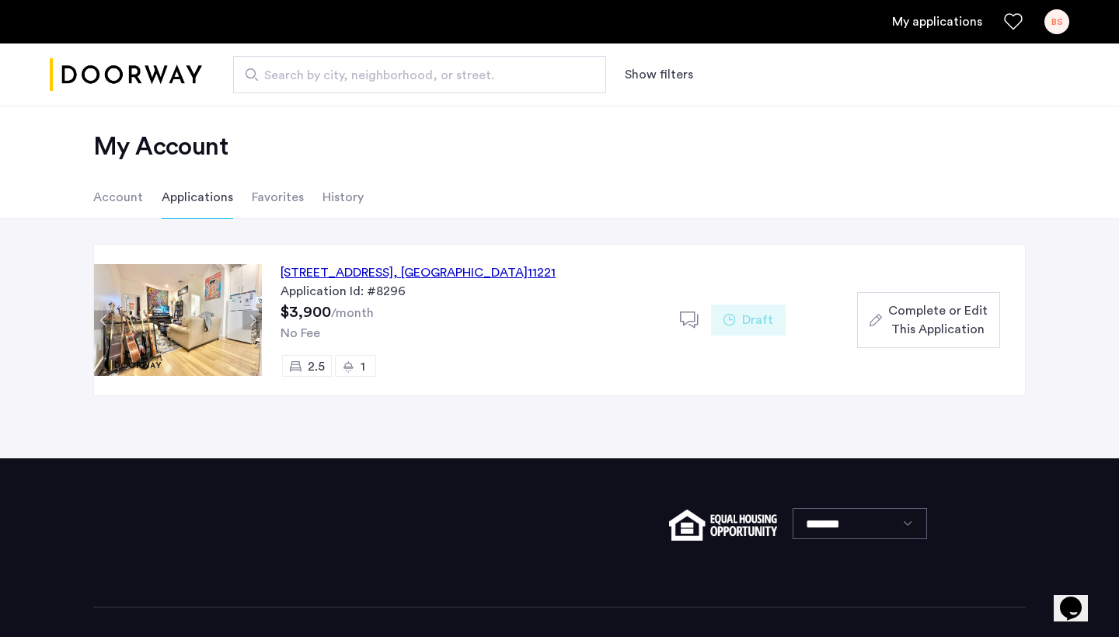
click at [756, 321] on span "Draft" at bounding box center [757, 320] width 31 height 19
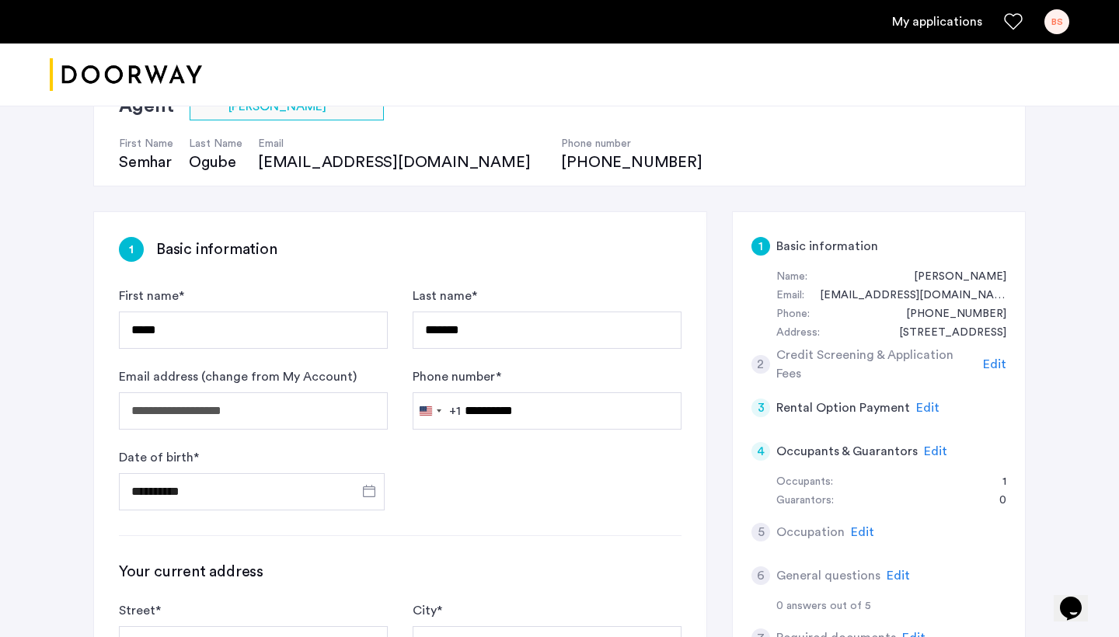
scroll to position [11, 0]
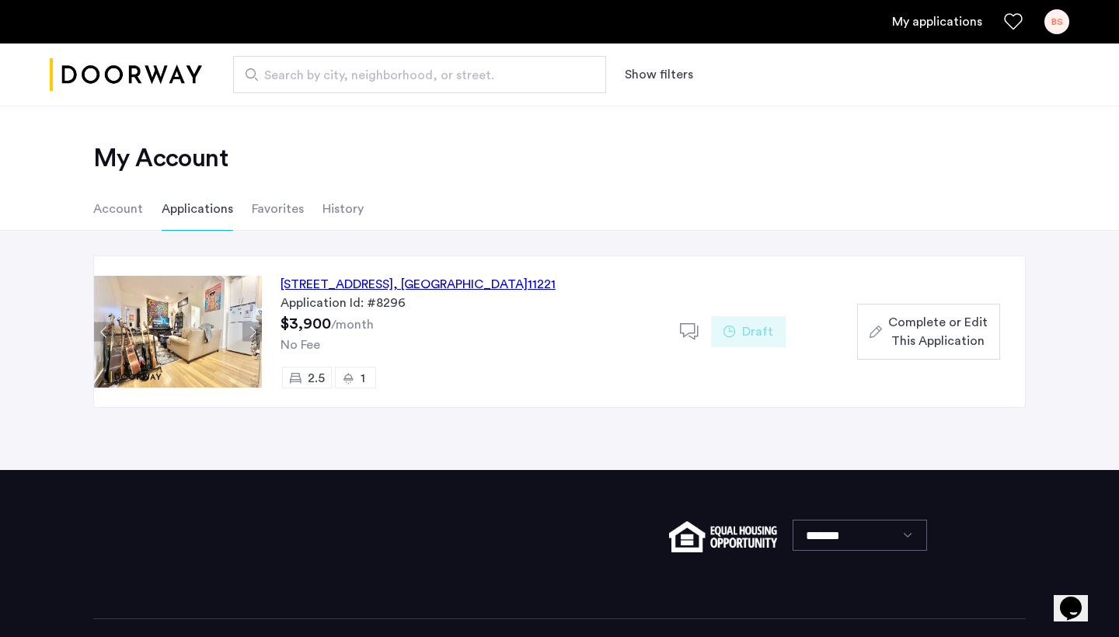
click at [904, 23] on link "My applications" at bounding box center [937, 21] width 90 height 19
click at [940, 22] on link "My applications" at bounding box center [937, 21] width 90 height 19
click at [928, 20] on link "My applications" at bounding box center [937, 21] width 90 height 19
click at [685, 325] on icon at bounding box center [689, 332] width 19 height 19
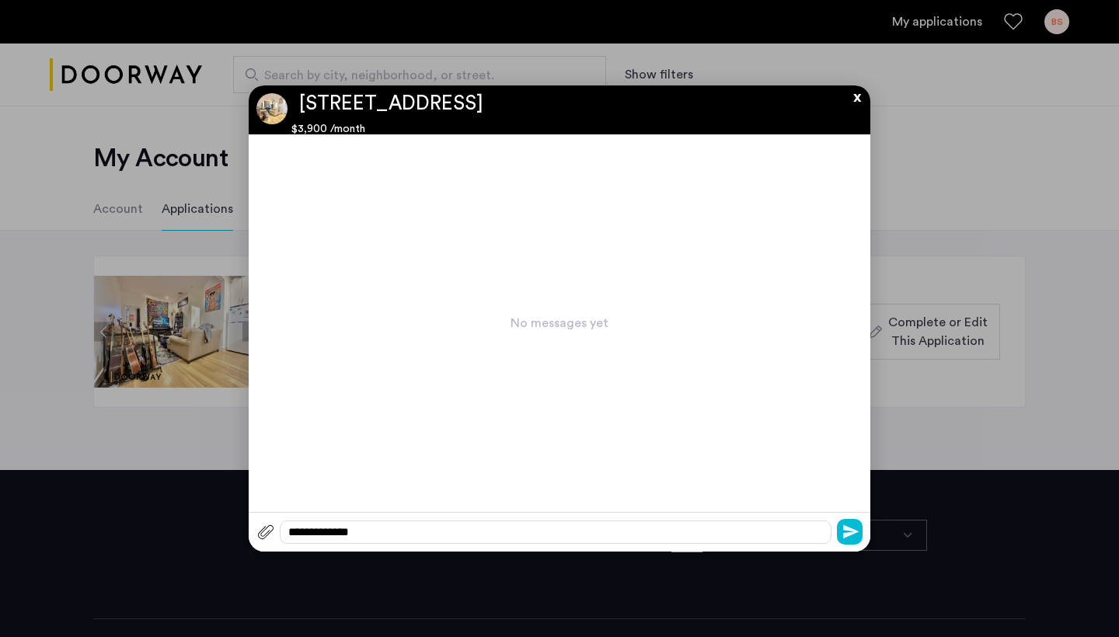
click at [861, 95] on button "x" at bounding box center [853, 93] width 23 height 17
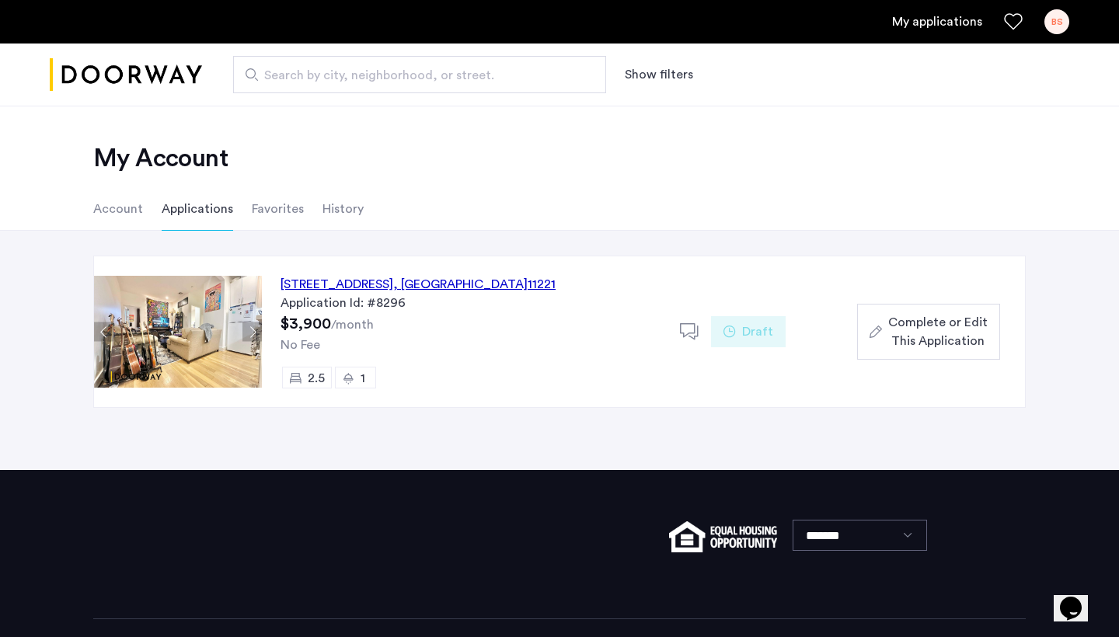
click at [114, 204] on li "Account" at bounding box center [118, 209] width 50 height 44
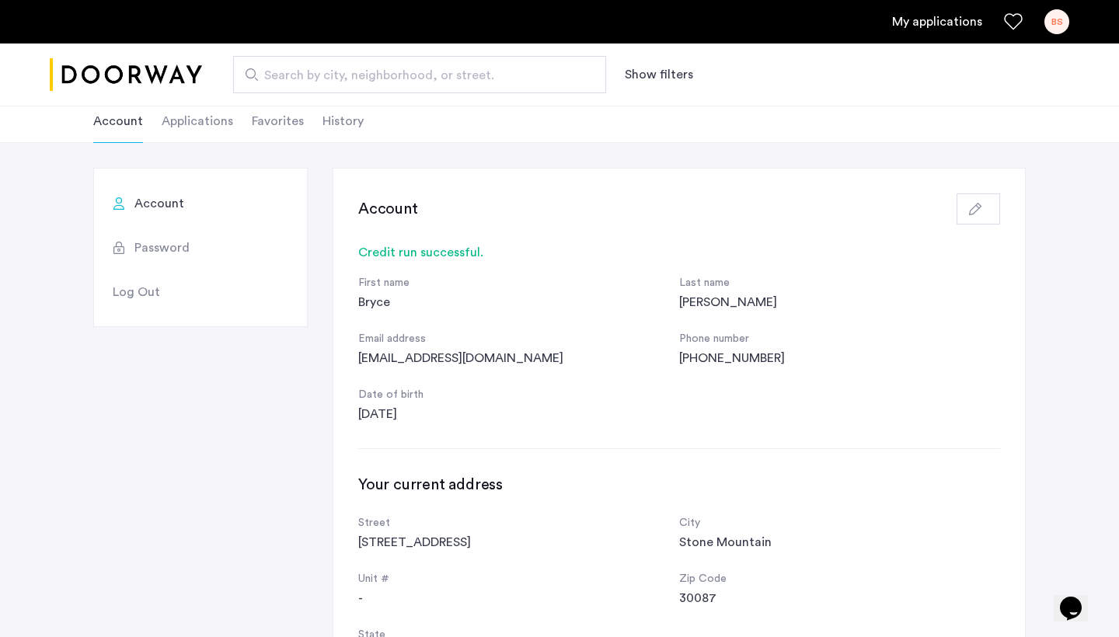
scroll to position [28, 0]
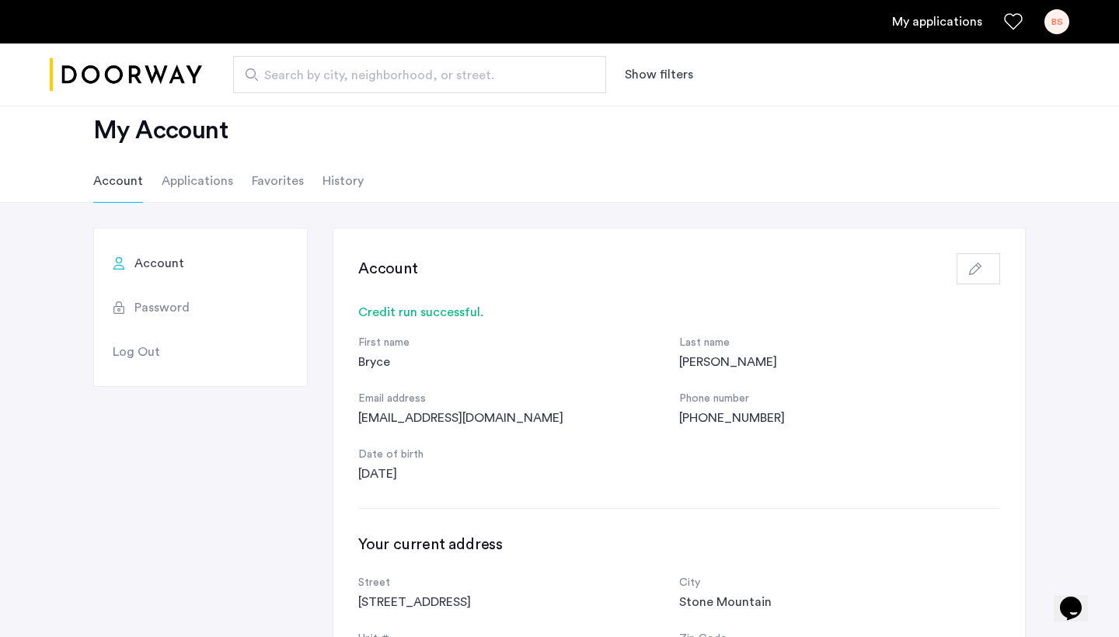
click at [167, 312] on span "Password" at bounding box center [161, 307] width 55 height 19
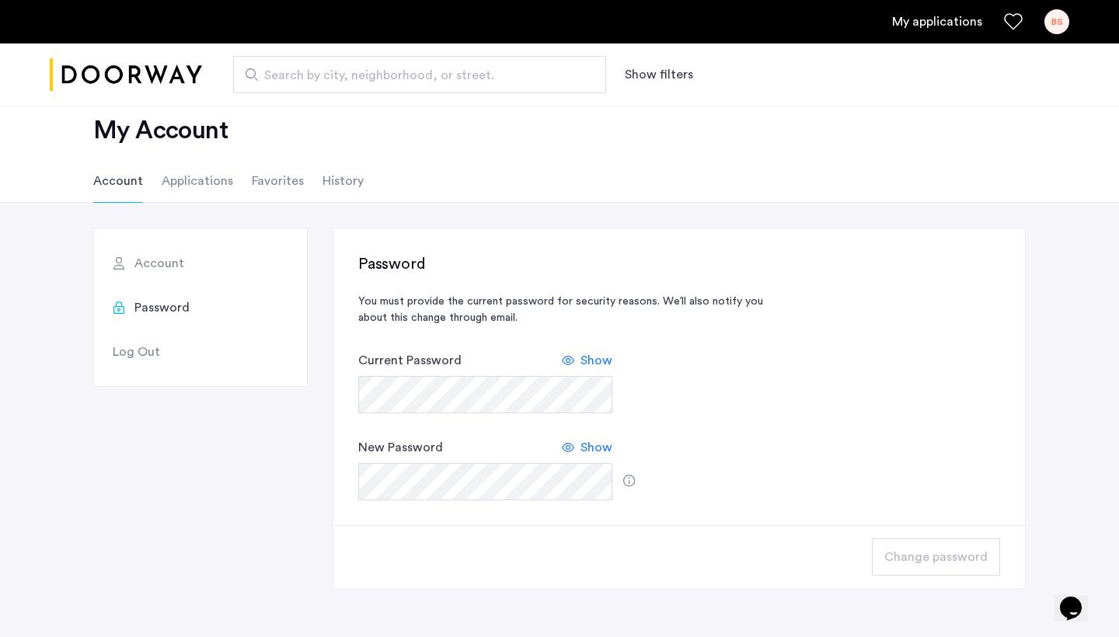
click at [200, 187] on li "Applications" at bounding box center [198, 181] width 72 height 44
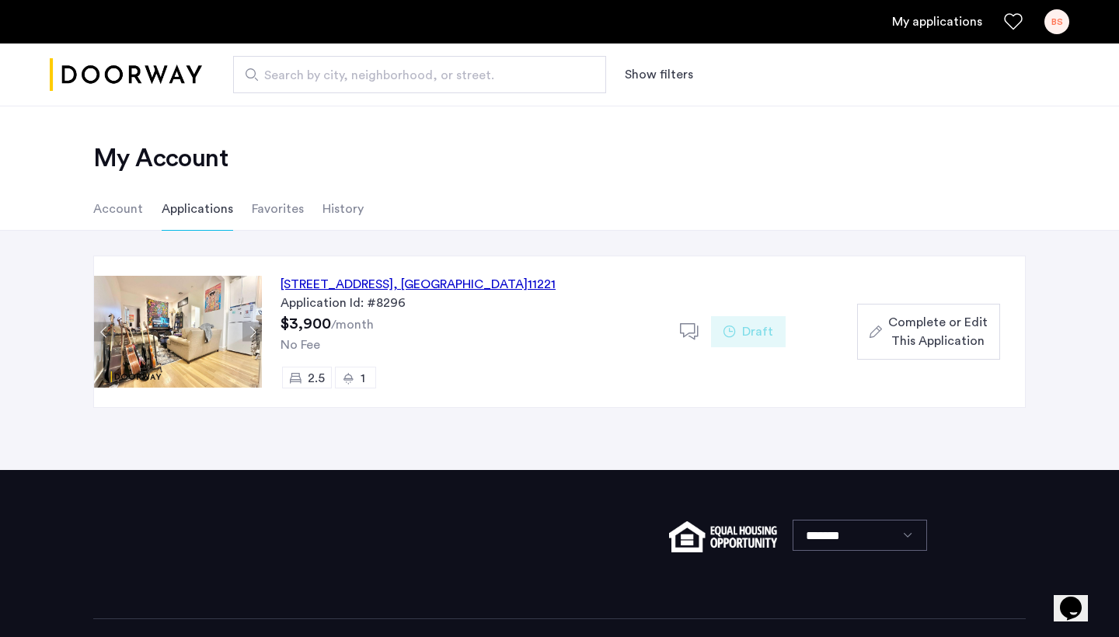
click at [278, 212] on li "Favorites" at bounding box center [278, 209] width 52 height 44
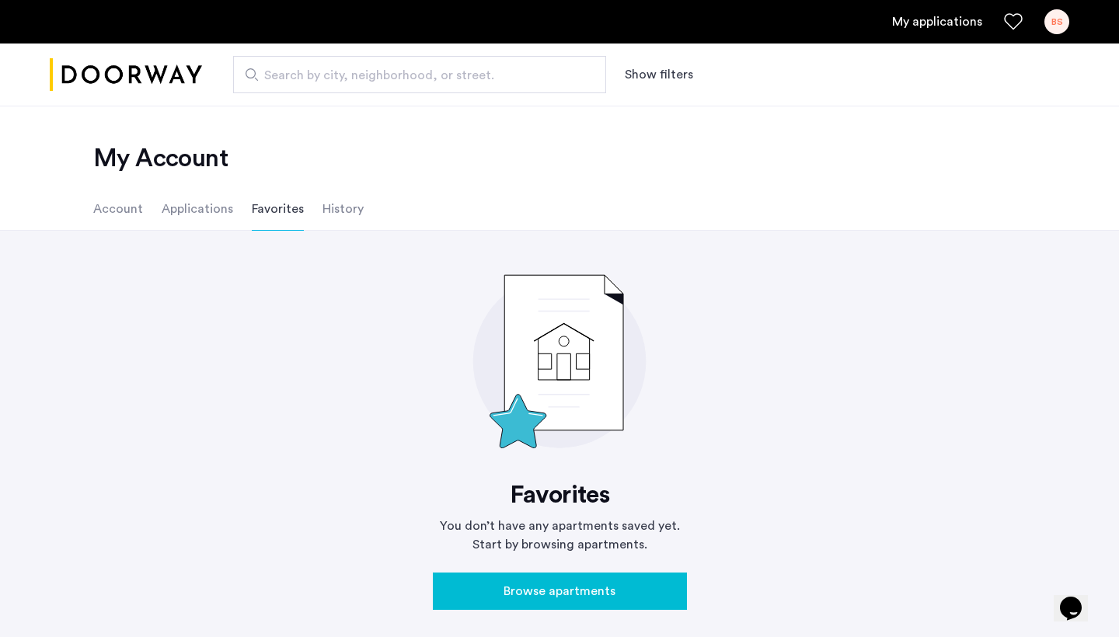
click at [349, 218] on li "History" at bounding box center [343, 209] width 41 height 44
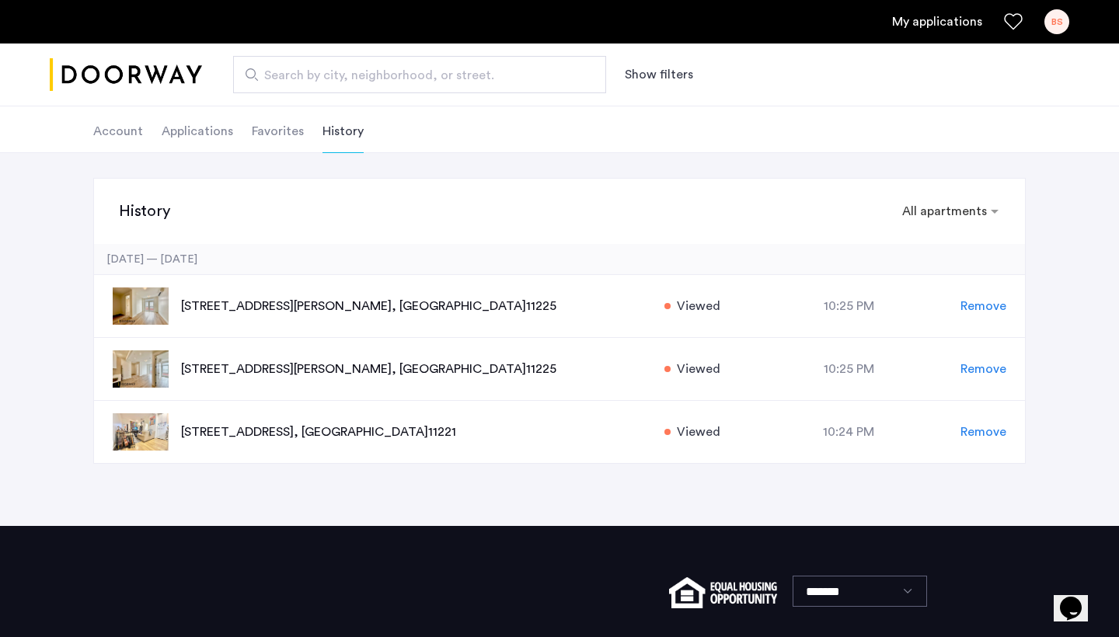
scroll to position [127, 0]
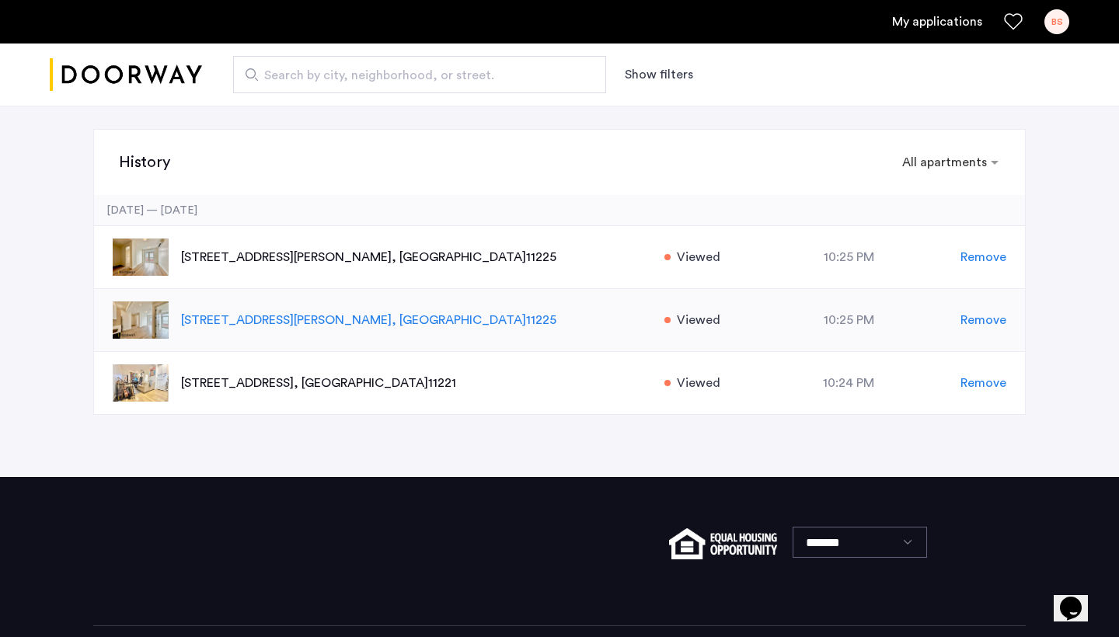
click at [374, 319] on p "268 Sullivan Place, Unit 6D, Brooklyn , NY 11225" at bounding box center [414, 320] width 467 height 19
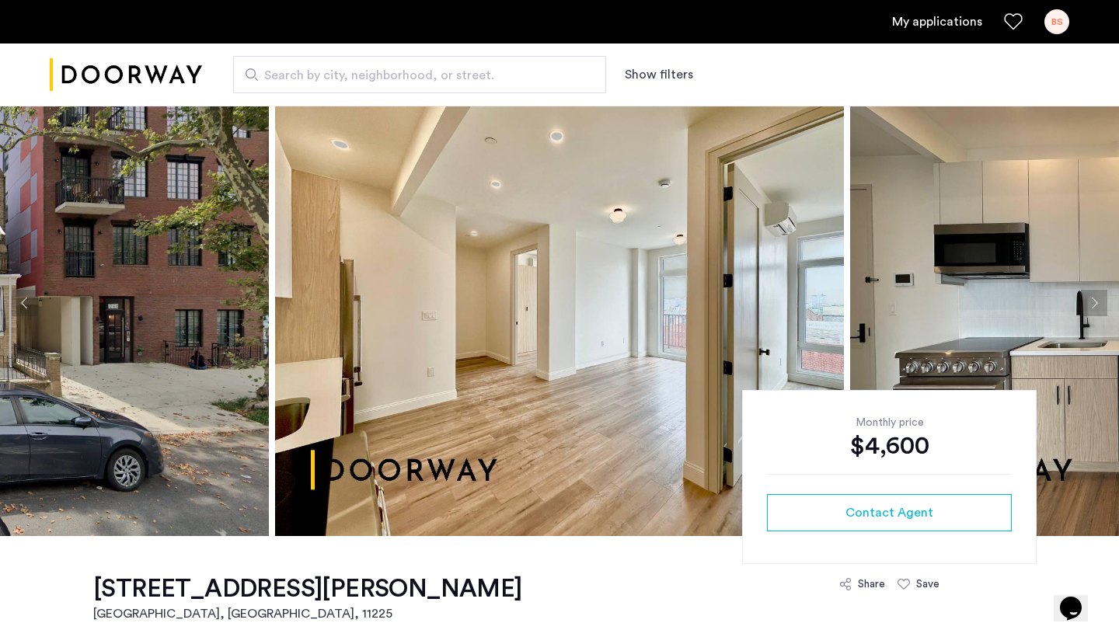
scroll to position [39, 0]
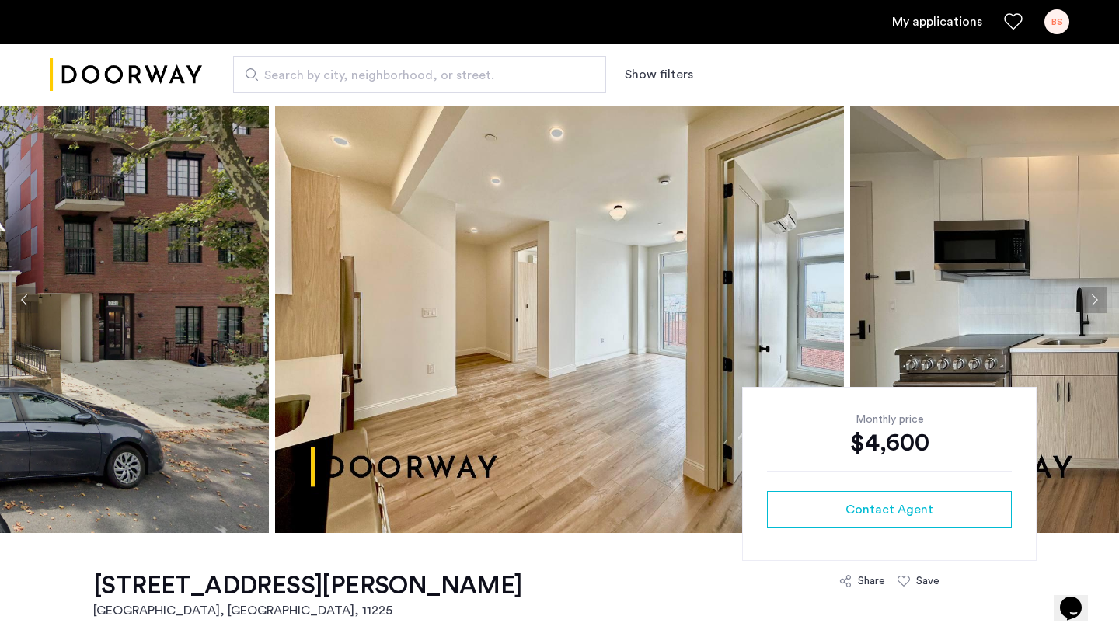
click at [961, 26] on link "My applications" at bounding box center [937, 21] width 90 height 19
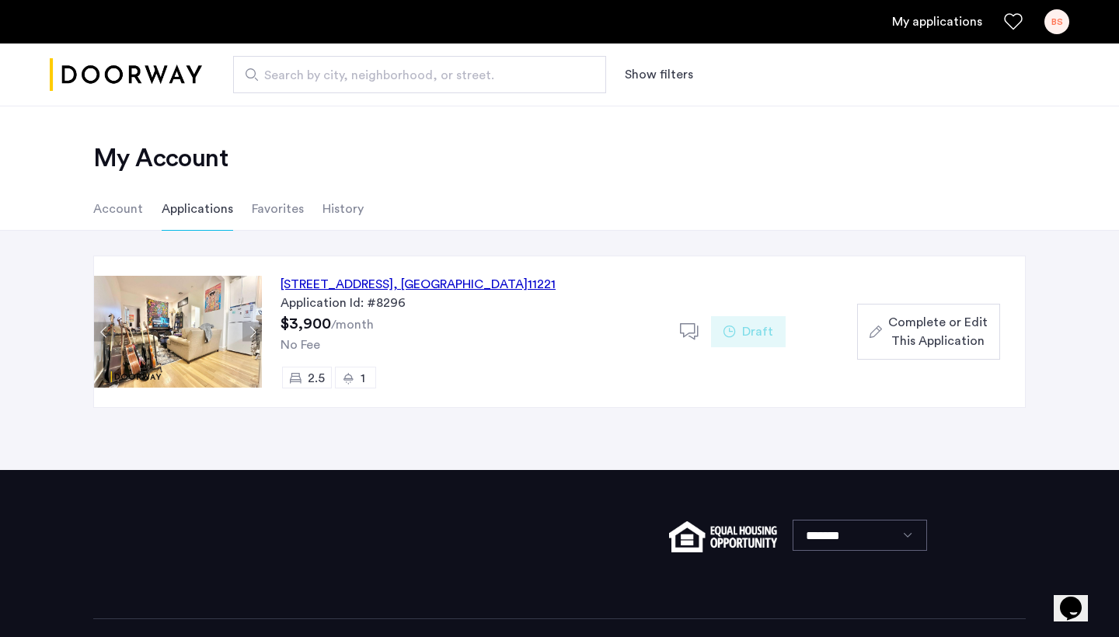
click at [553, 209] on ul "Account Applications Favorites History" at bounding box center [559, 209] width 979 height 44
click at [942, 22] on link "My applications" at bounding box center [937, 21] width 90 height 19
click at [97, 212] on li "Account" at bounding box center [118, 209] width 50 height 44
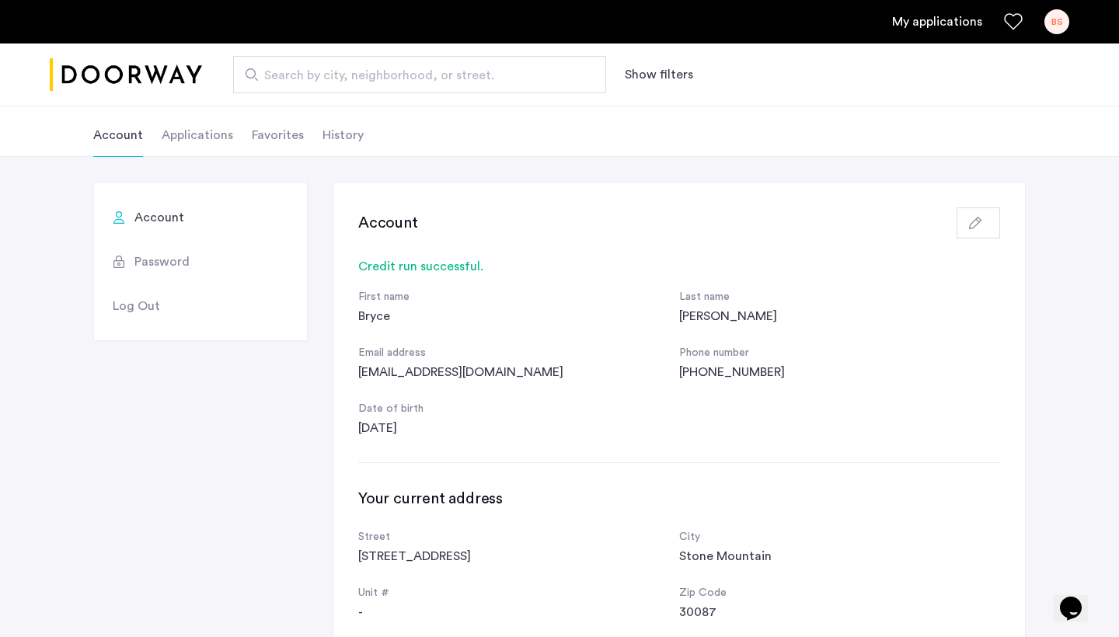
scroll to position [74, 0]
click at [979, 229] on icon "button" at bounding box center [975, 223] width 12 height 12
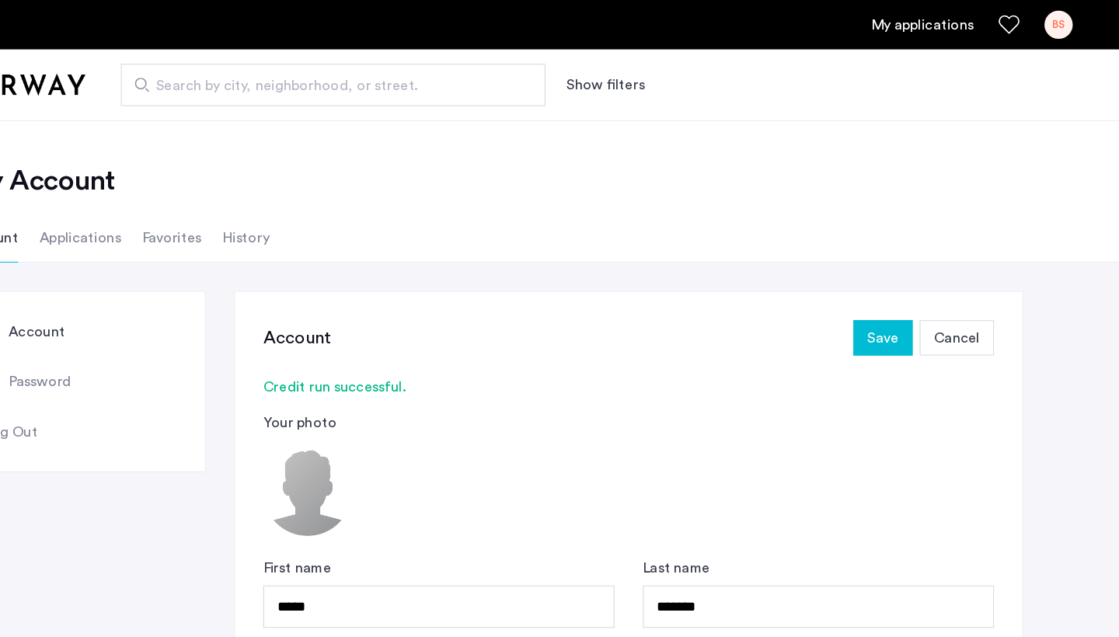
scroll to position [0, 0]
click at [889, 298] on span "Save" at bounding box center [902, 297] width 27 height 19
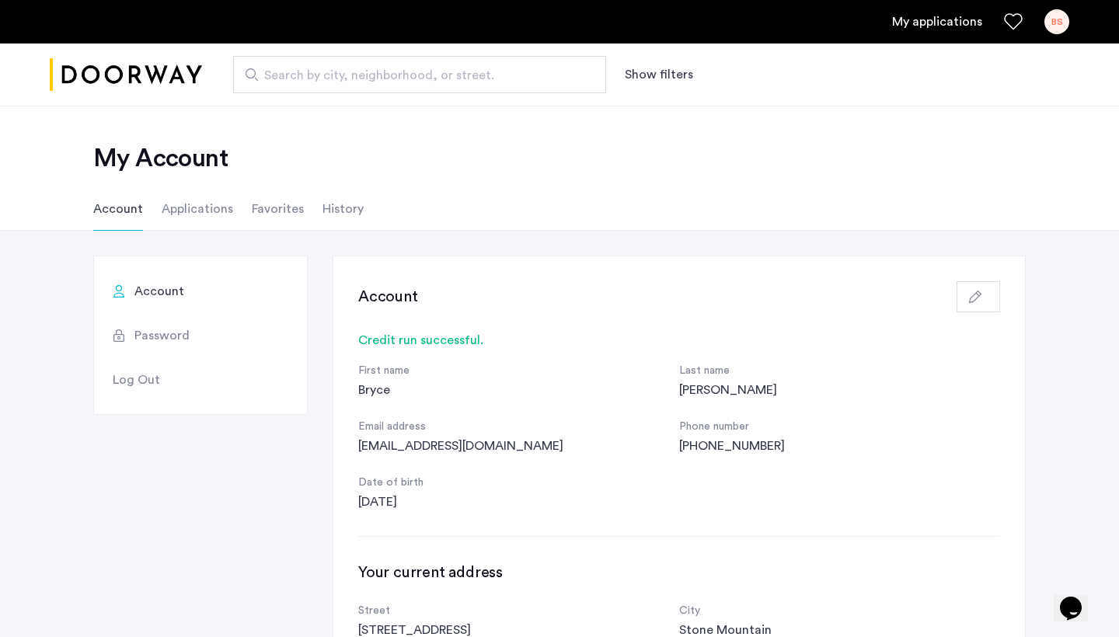
click at [228, 201] on li "Applications" at bounding box center [198, 209] width 72 height 44
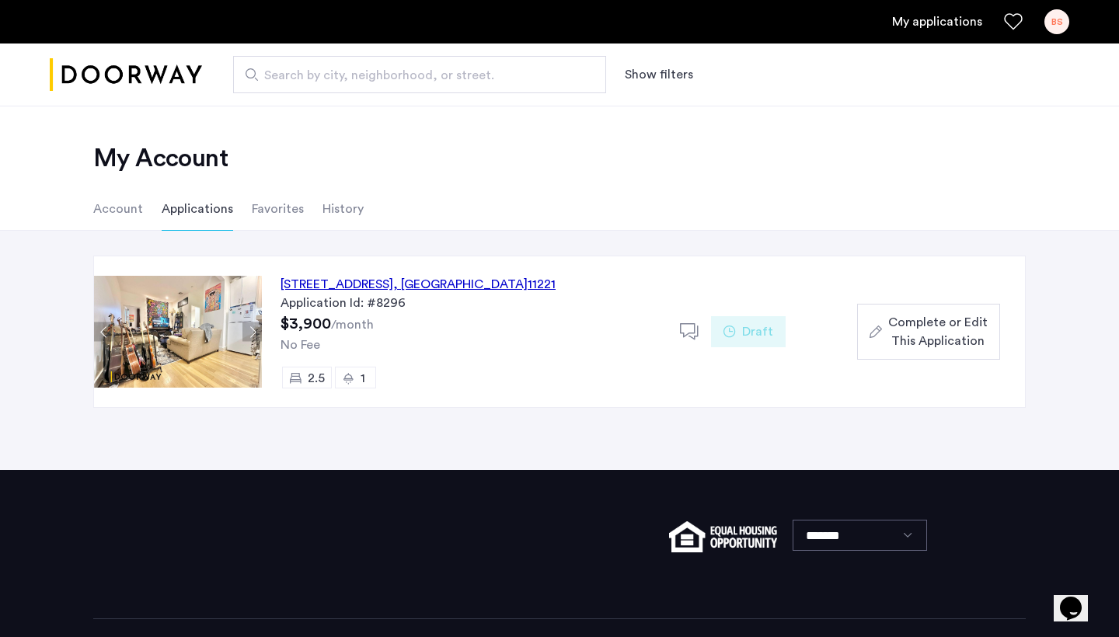
click at [287, 222] on li "Favorites" at bounding box center [278, 209] width 52 height 44
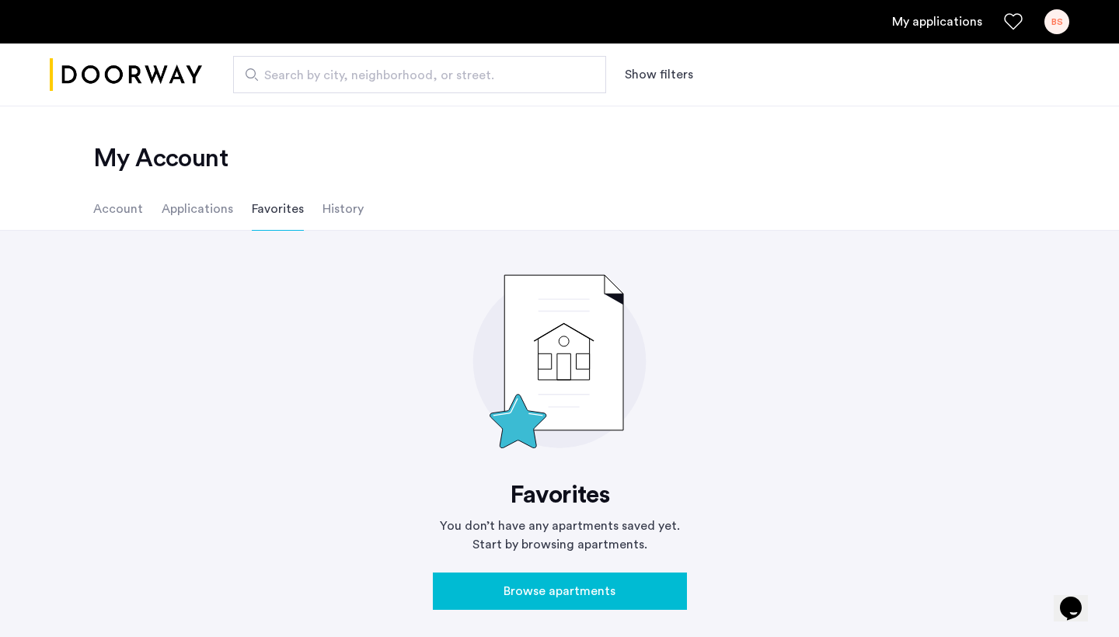
click at [351, 221] on li "History" at bounding box center [343, 209] width 41 height 44
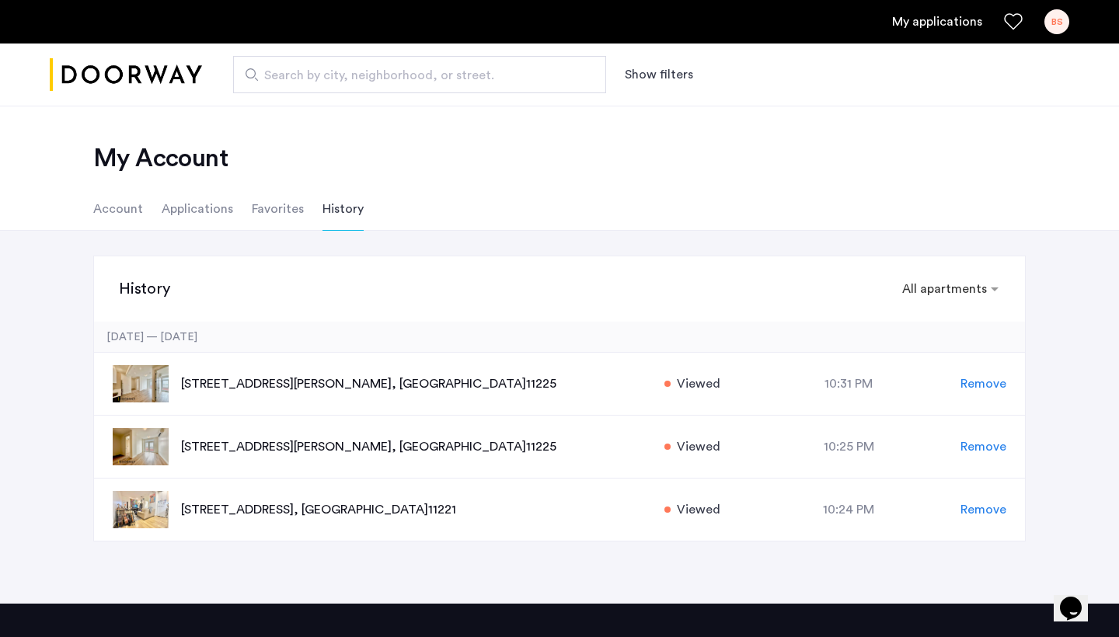
click at [922, 25] on link "My applications" at bounding box center [937, 21] width 90 height 19
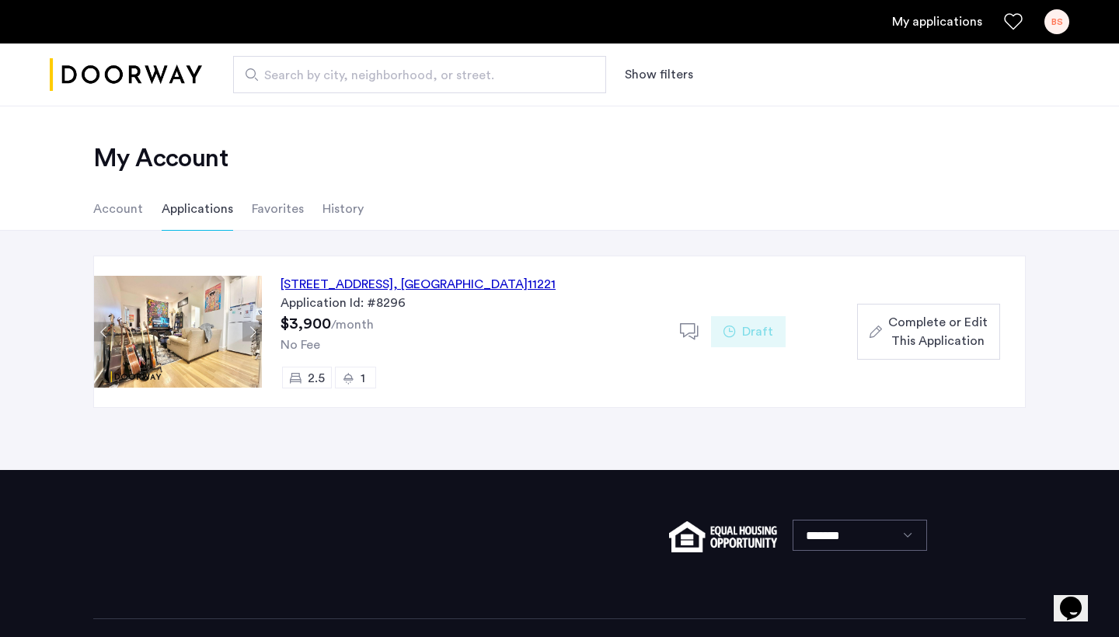
click at [121, 208] on li "Account" at bounding box center [118, 209] width 50 height 44
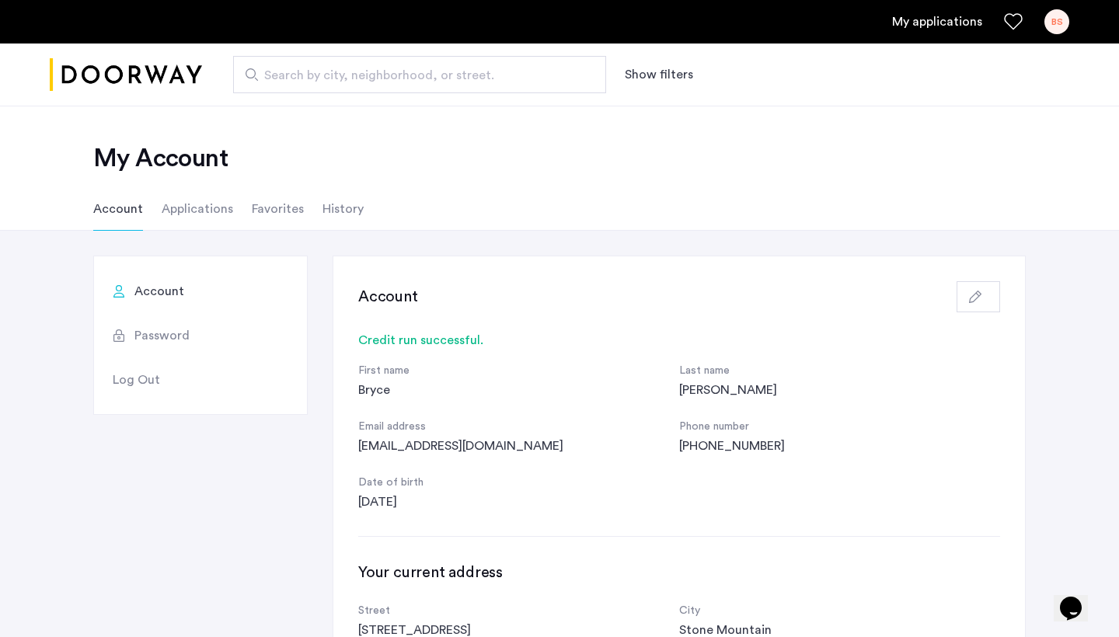
click at [213, 200] on li "Applications" at bounding box center [198, 209] width 72 height 44
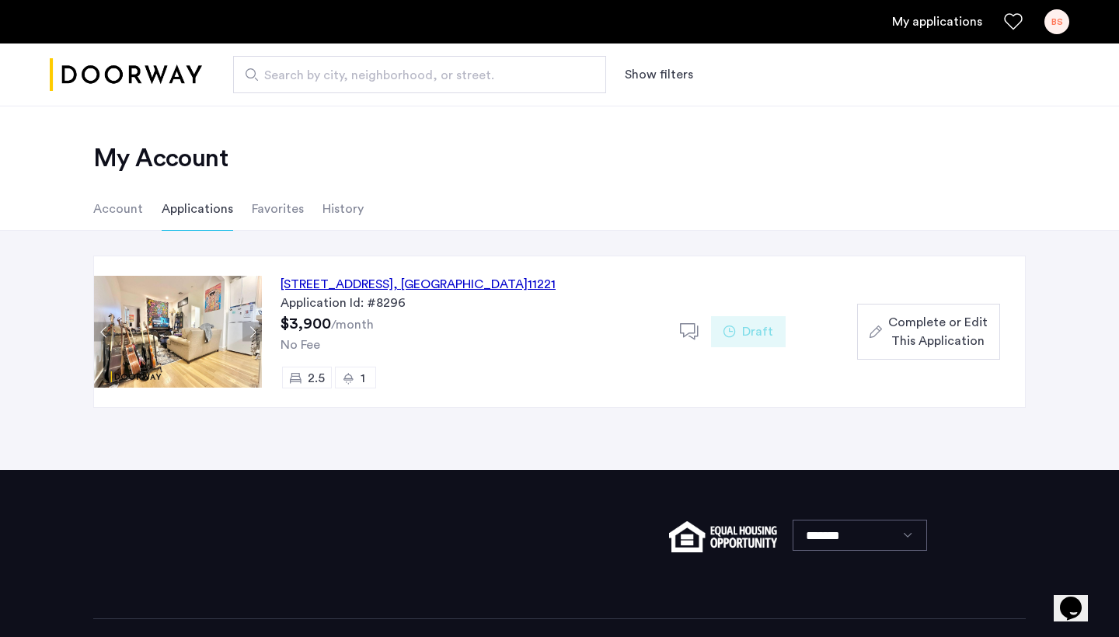
click at [968, 337] on span "Complete or Edit This Application" at bounding box center [937, 331] width 99 height 37
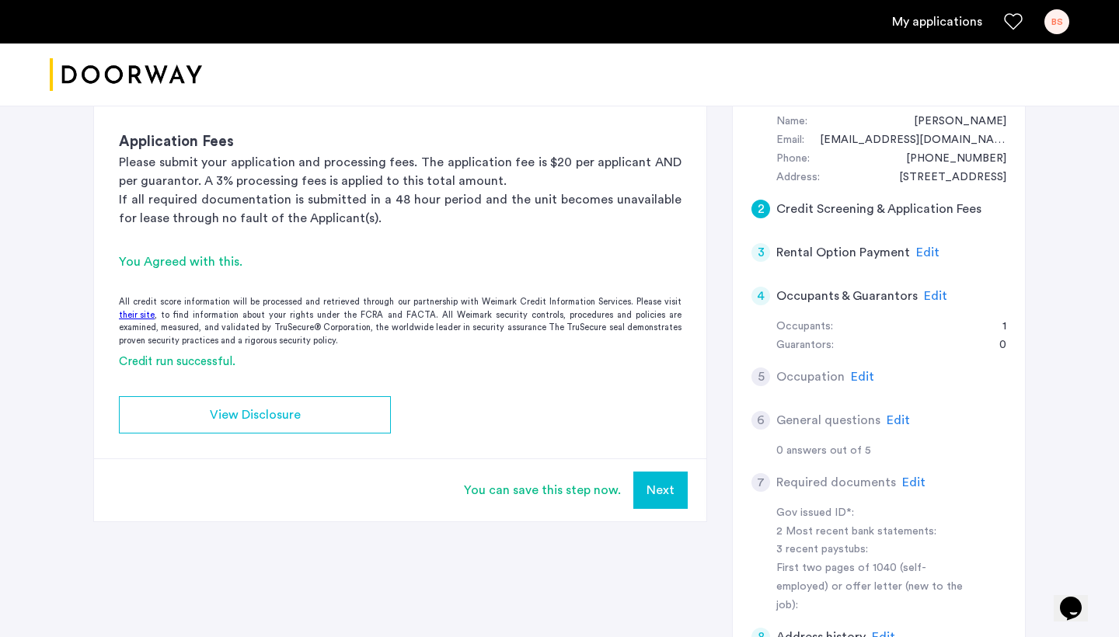
scroll to position [298, 0]
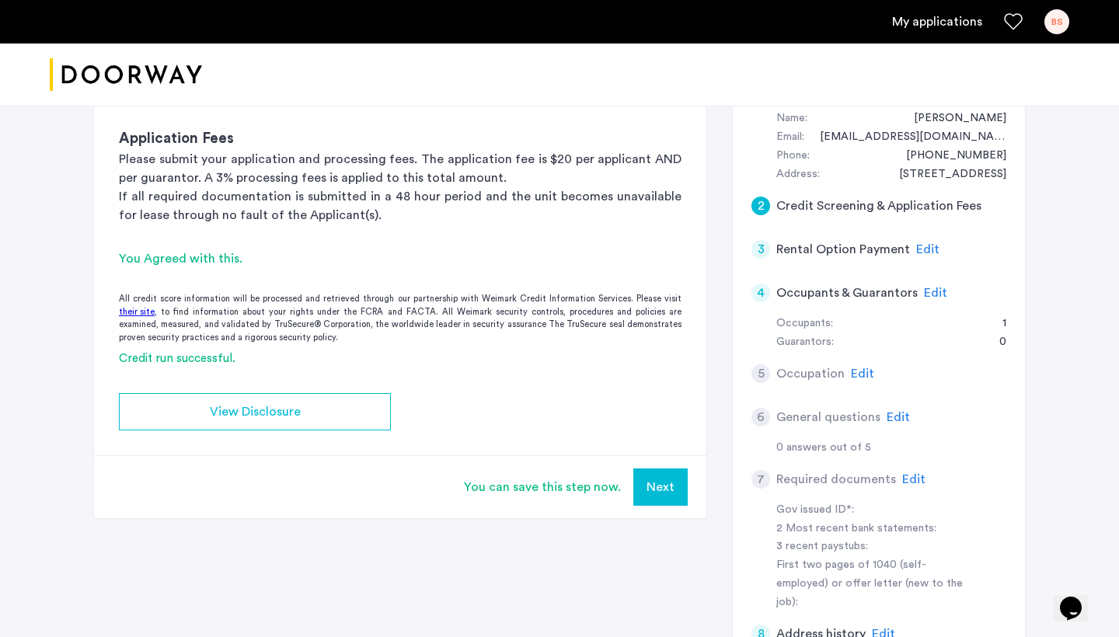
click at [549, 483] on div "You can save this step now." at bounding box center [542, 487] width 157 height 19
click at [762, 247] on div "3" at bounding box center [761, 249] width 19 height 19
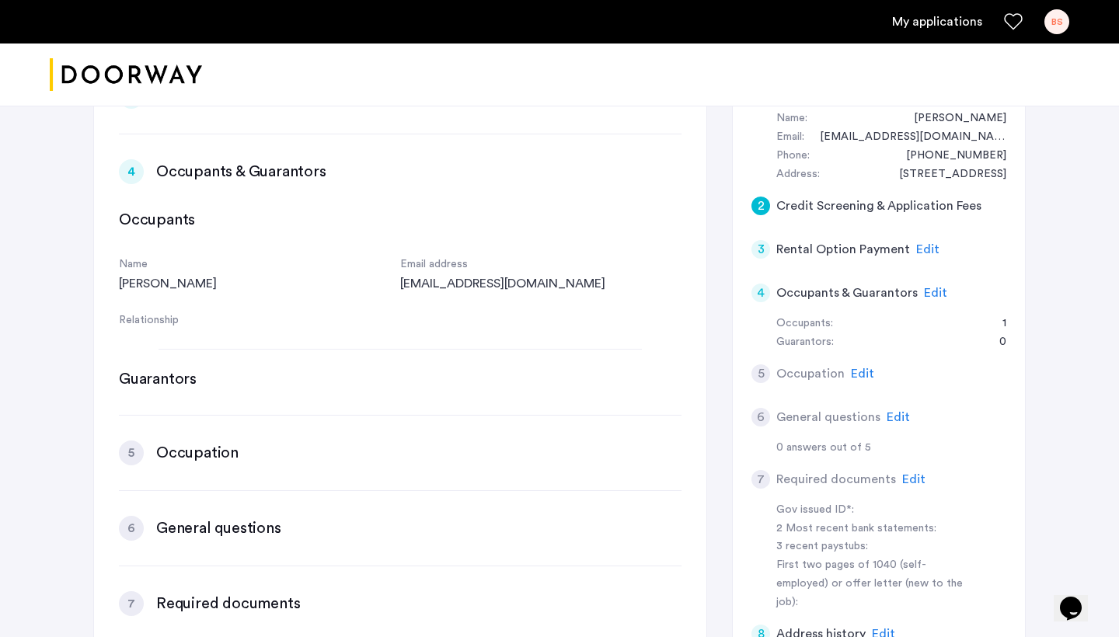
scroll to position [352, 0]
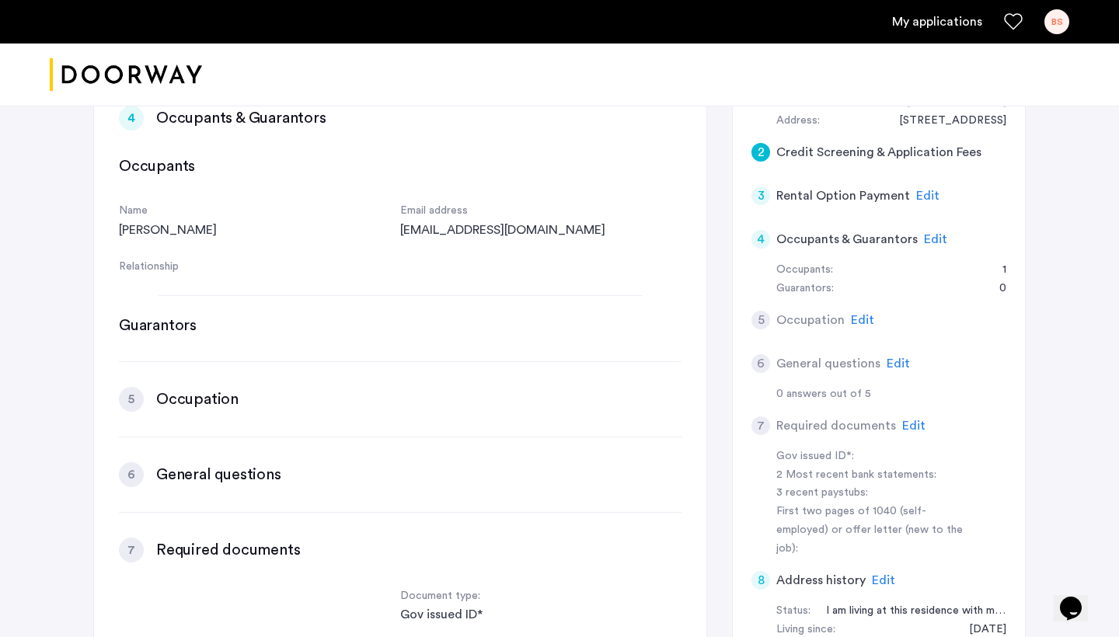
click at [764, 201] on div "3" at bounding box center [761, 196] width 19 height 19
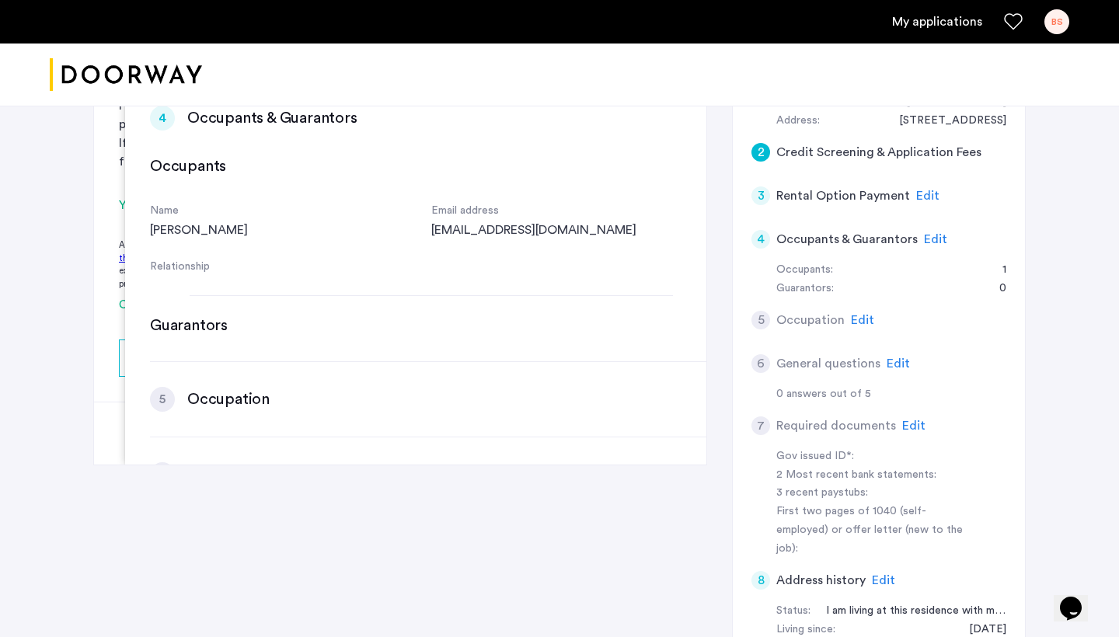
scroll to position [0, 0]
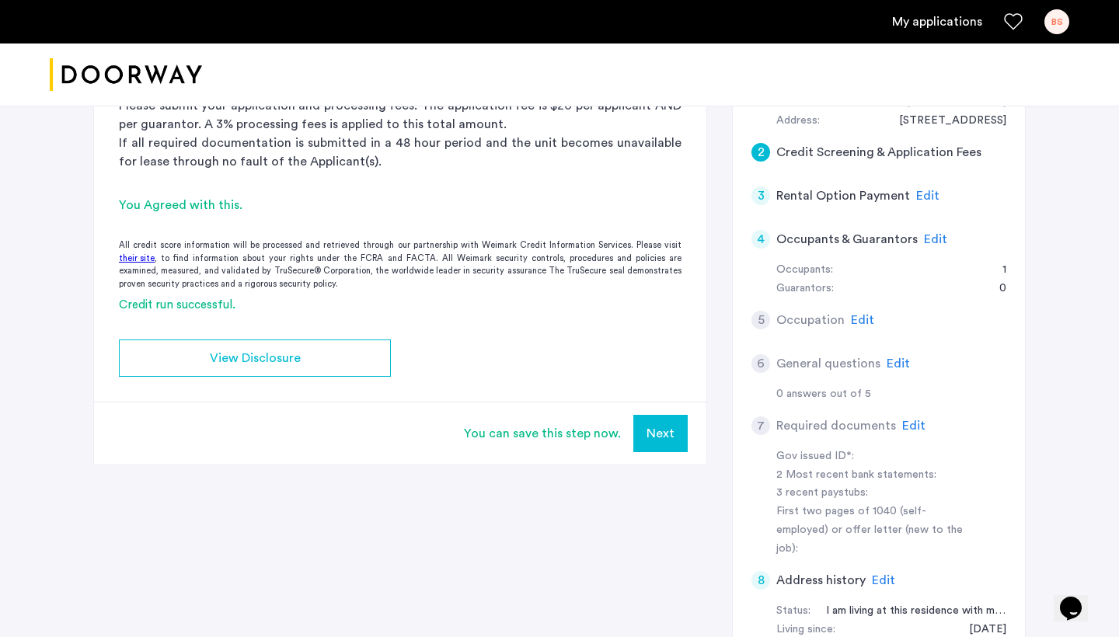
click at [764, 201] on div "3" at bounding box center [761, 196] width 19 height 19
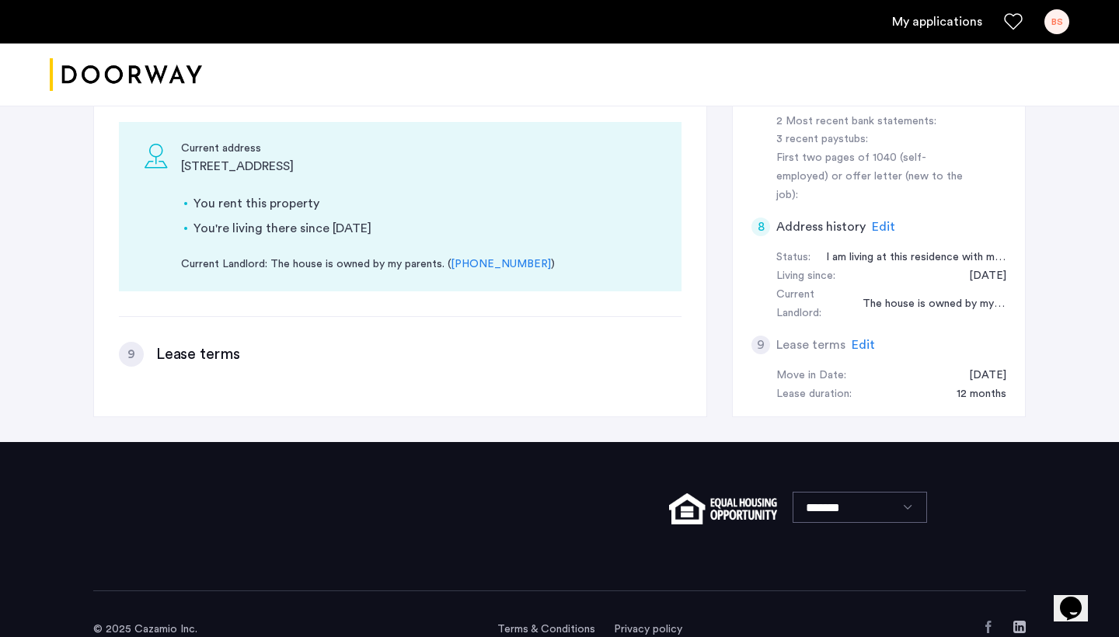
scroll to position [705, 0]
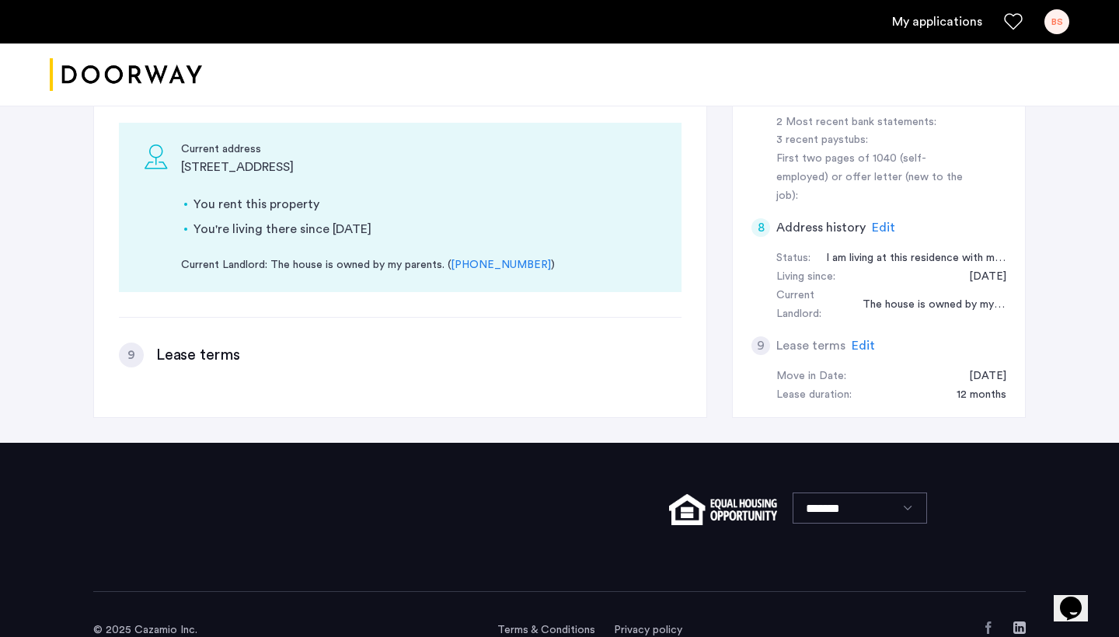
click at [204, 344] on h3 "Lease terms" at bounding box center [198, 355] width 84 height 22
click at [135, 343] on div "9" at bounding box center [131, 355] width 25 height 25
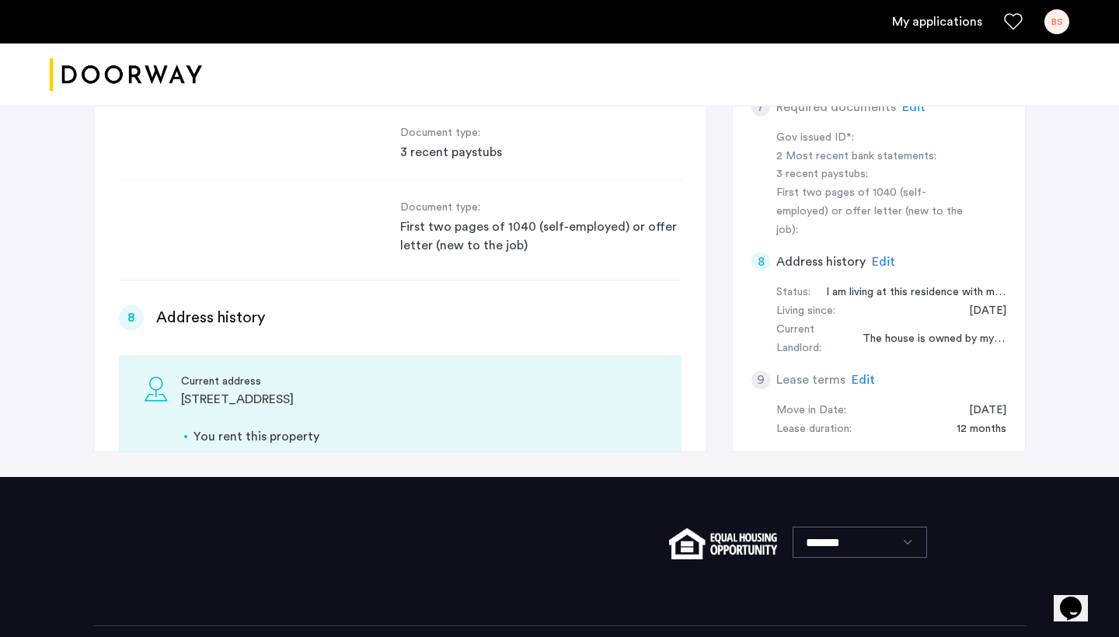
scroll to position [671, 0]
click at [762, 253] on div "8" at bounding box center [761, 262] width 19 height 19
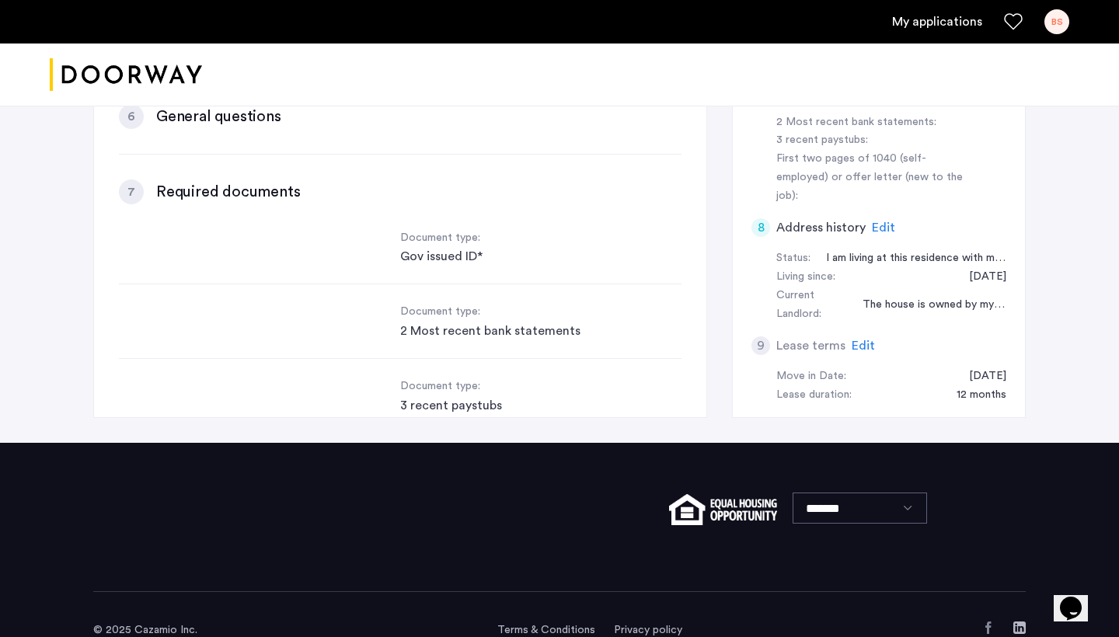
scroll to position [560, 0]
click at [127, 188] on div "7" at bounding box center [131, 191] width 25 height 25
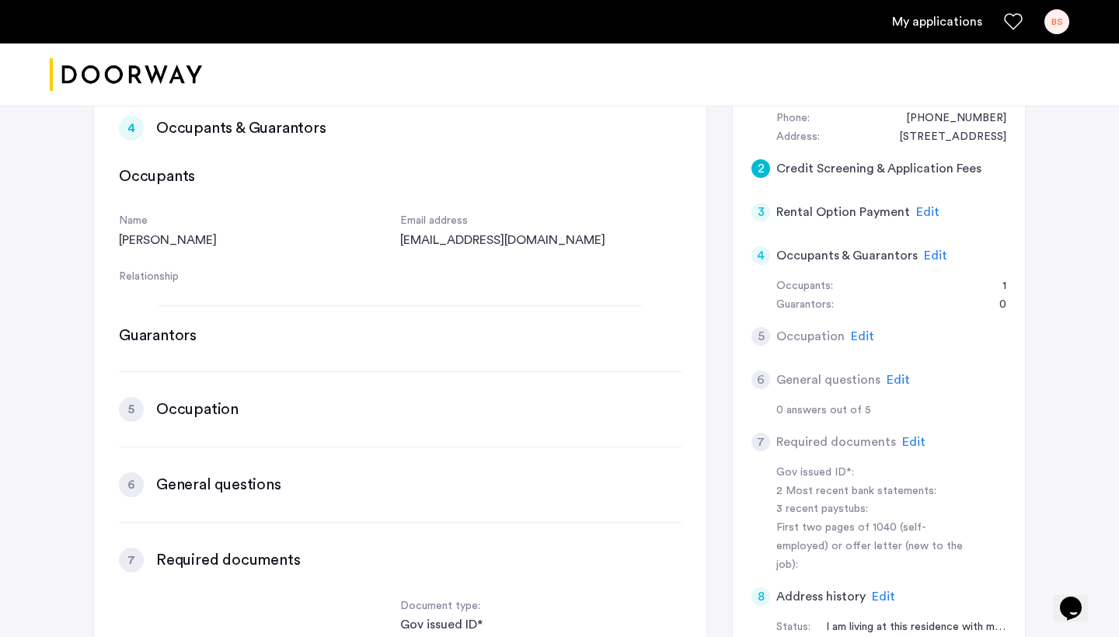
click at [761, 331] on div "5" at bounding box center [761, 336] width 19 height 19
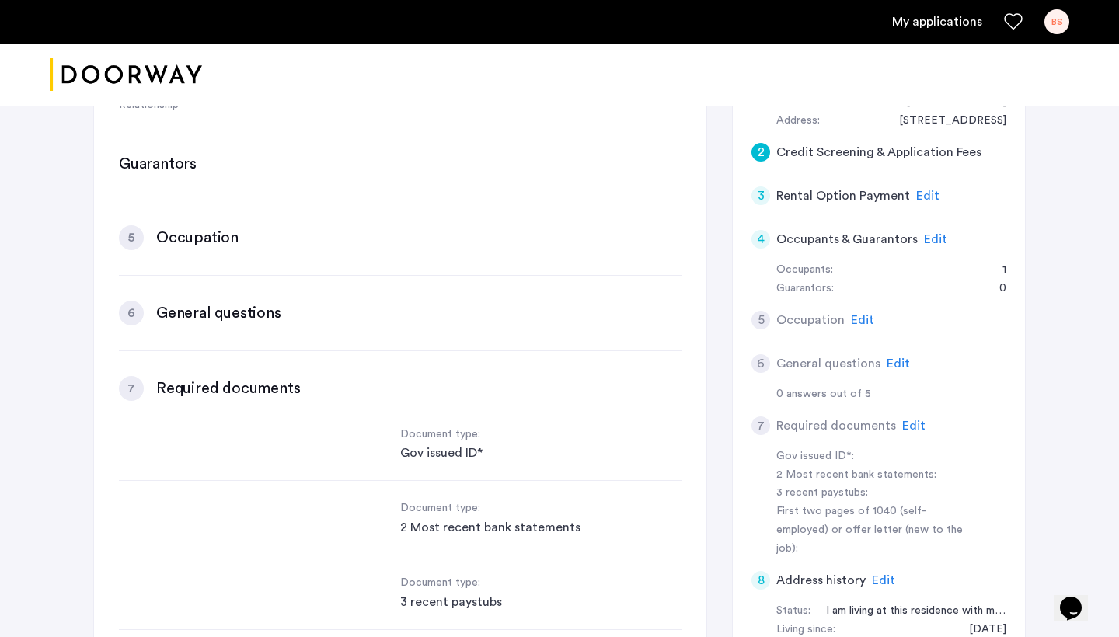
scroll to position [596, 0]
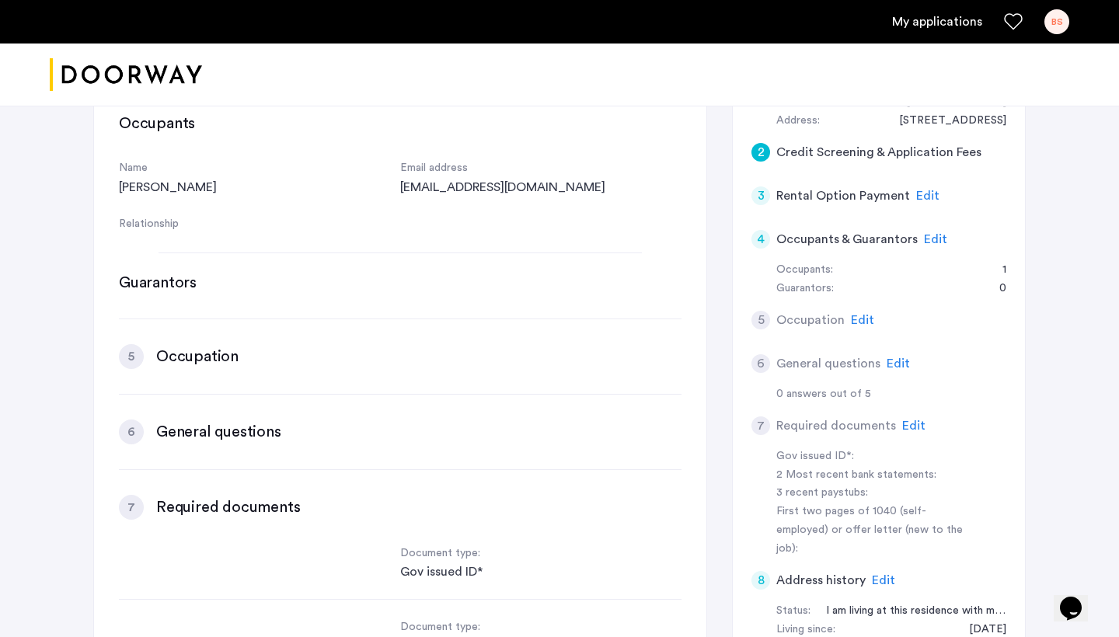
click at [184, 356] on h3 "Occupation" at bounding box center [197, 357] width 82 height 22
click at [131, 352] on div "5" at bounding box center [131, 356] width 25 height 25
click at [185, 287] on h3 "Guarantors" at bounding box center [158, 283] width 78 height 22
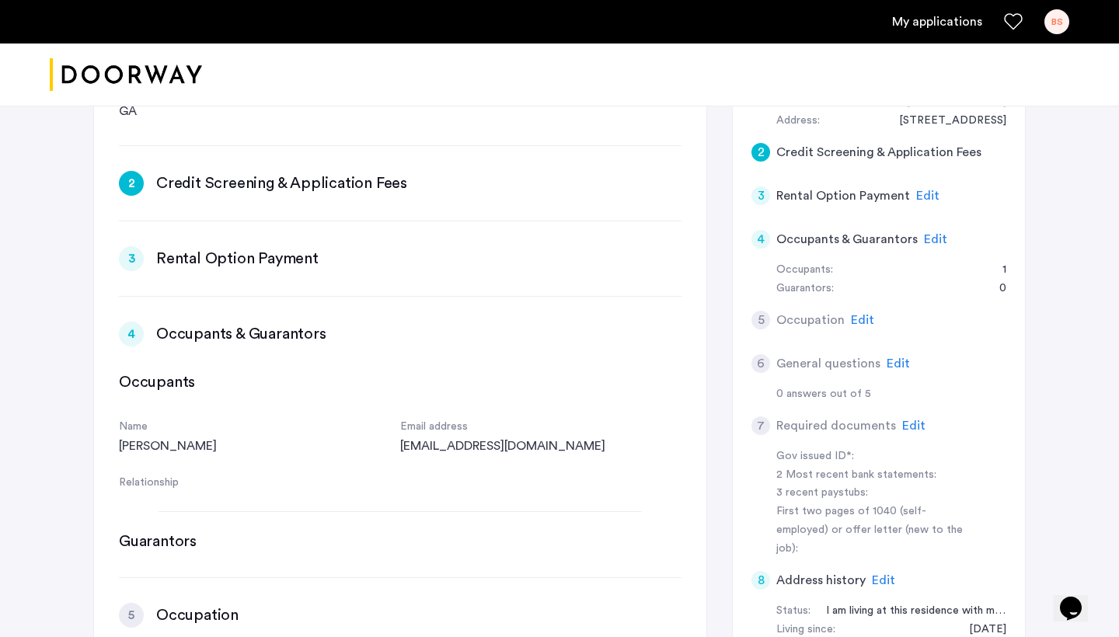
scroll to position [339, 0]
click at [131, 246] on div "3" at bounding box center [131, 257] width 25 height 25
click at [212, 174] on h3 "Credit Screening & Application Fees" at bounding box center [281, 182] width 251 height 22
click at [134, 250] on div "3" at bounding box center [131, 257] width 25 height 25
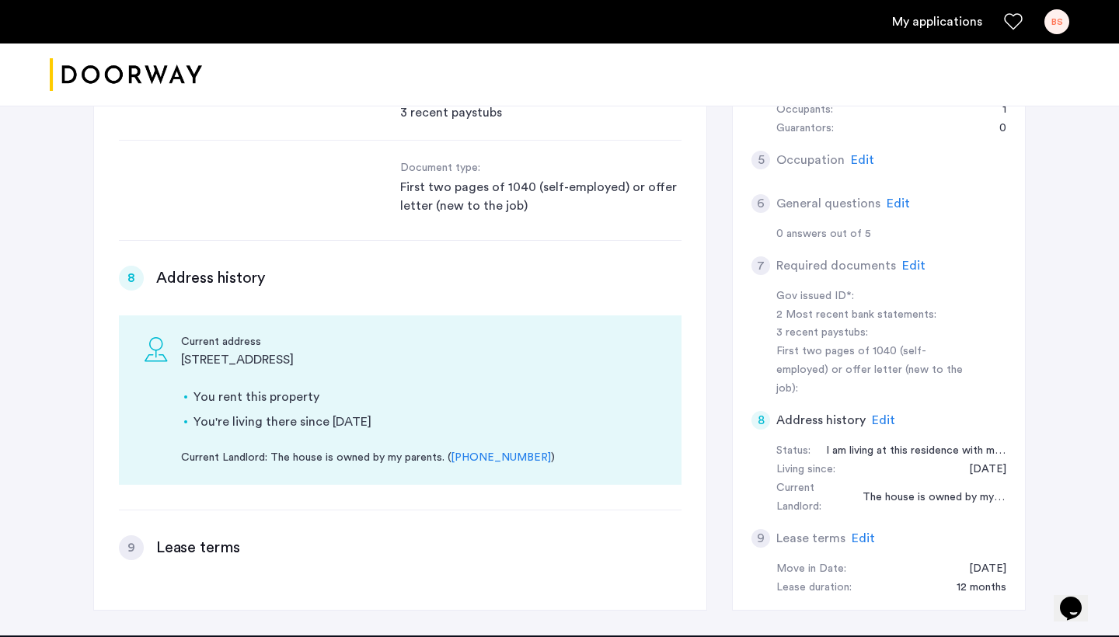
scroll to position [515, 0]
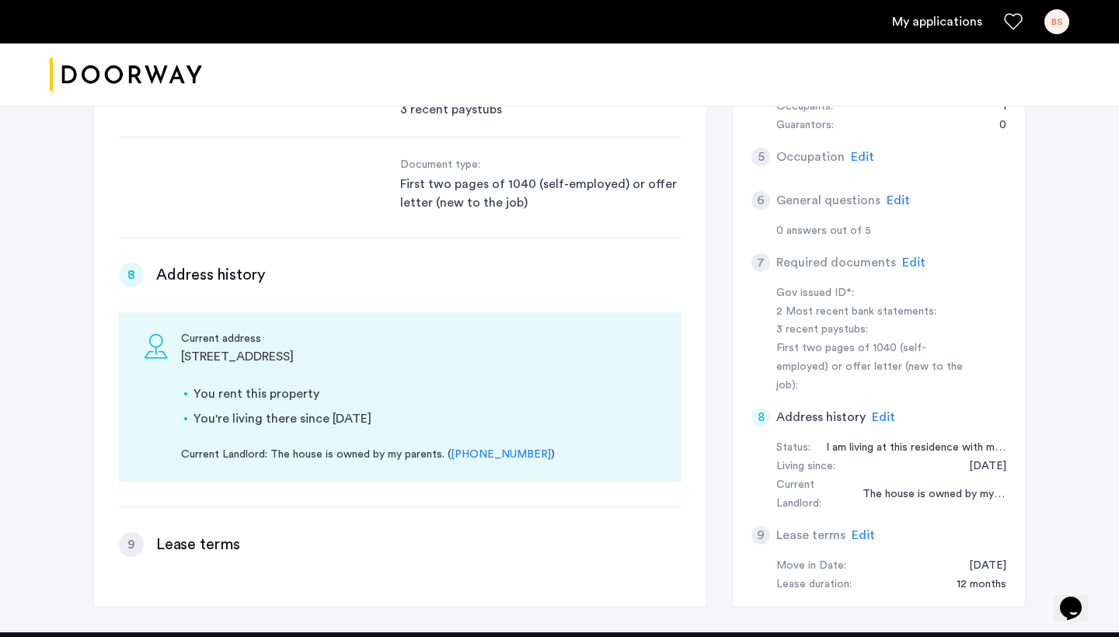
click at [887, 411] on span "Edit" at bounding box center [883, 417] width 23 height 12
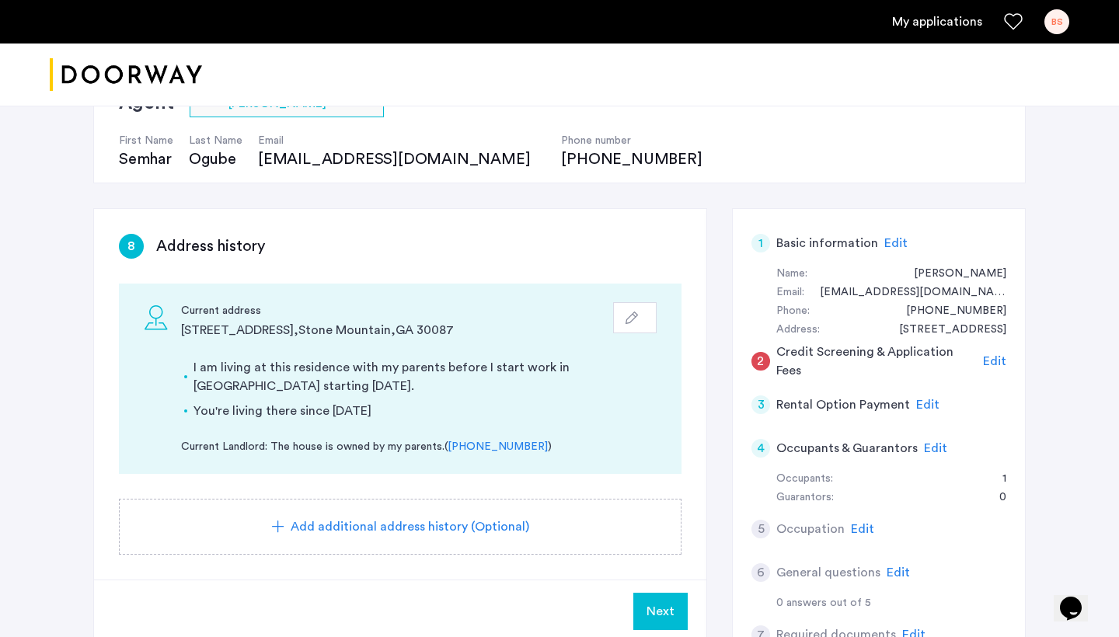
scroll to position [141, 0]
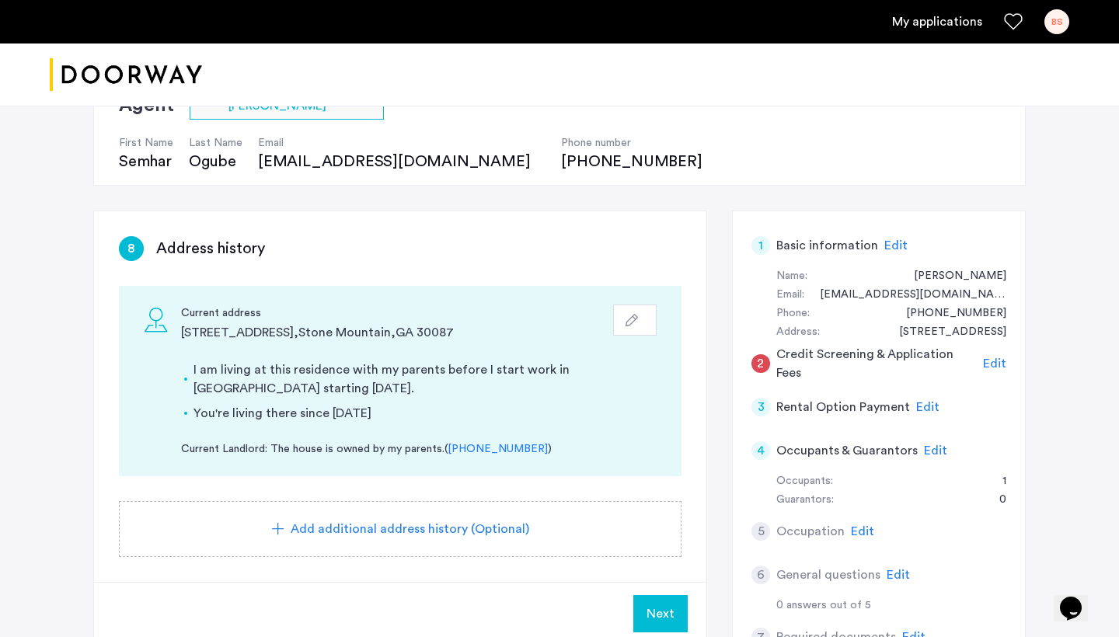
click at [634, 321] on use "button" at bounding box center [632, 320] width 12 height 12
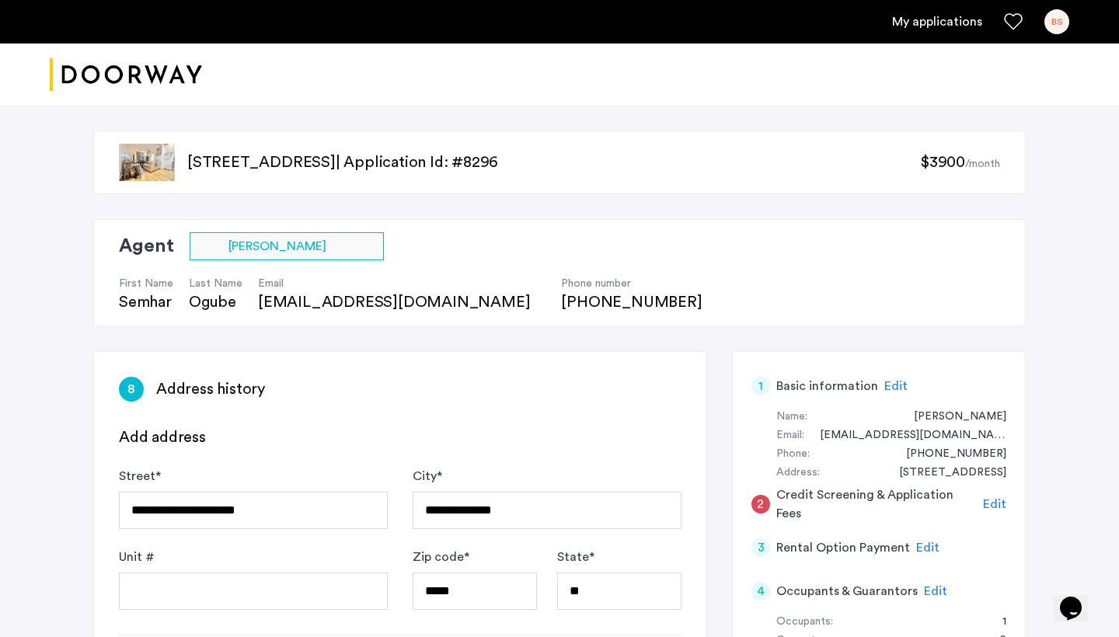
scroll to position [0, 0]
